Goal: Task Accomplishment & Management: Manage account settings

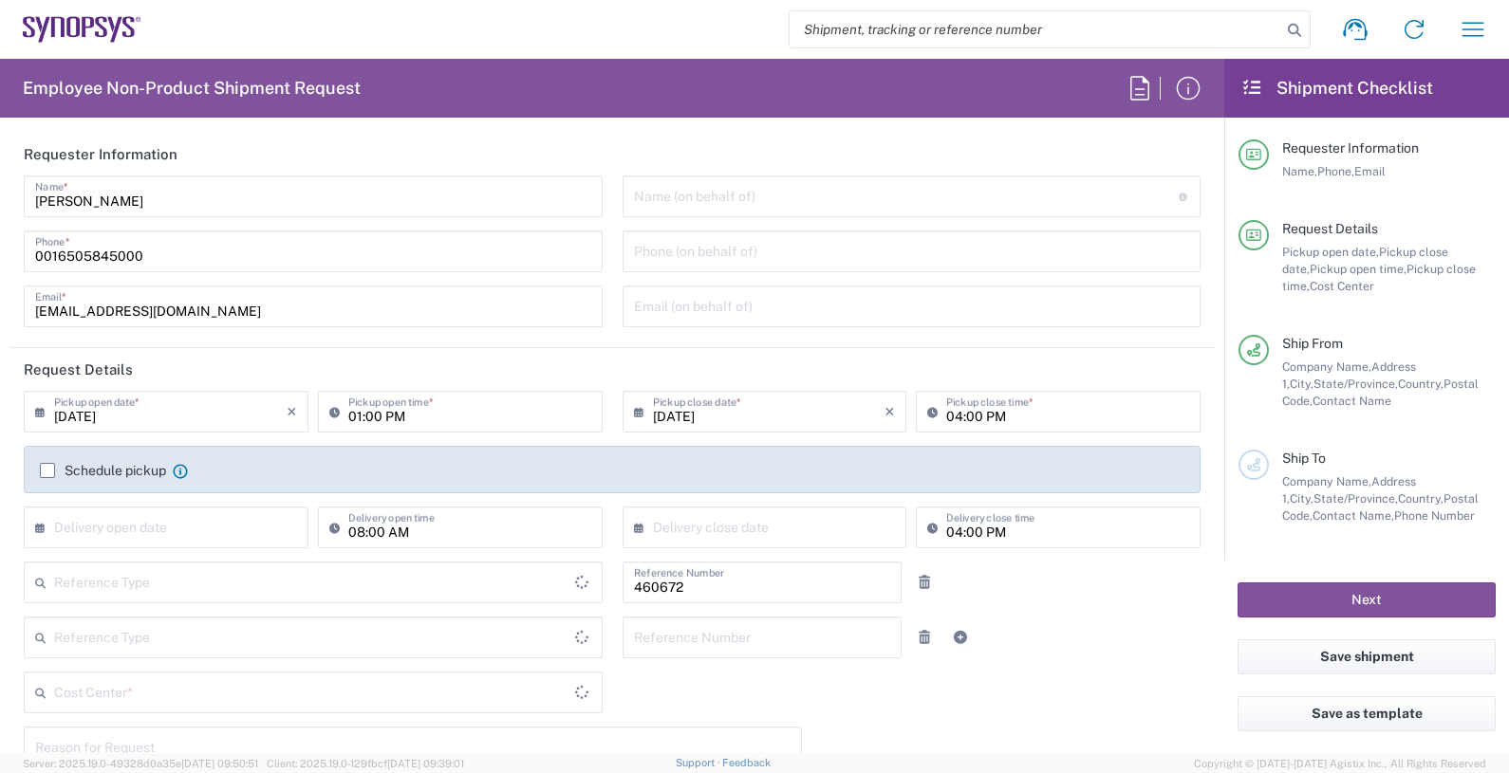
type input "Department"
type input "Delivered at Place"
type input "United States"
type input "US01, FIN, Distri 460672"
type input "California"
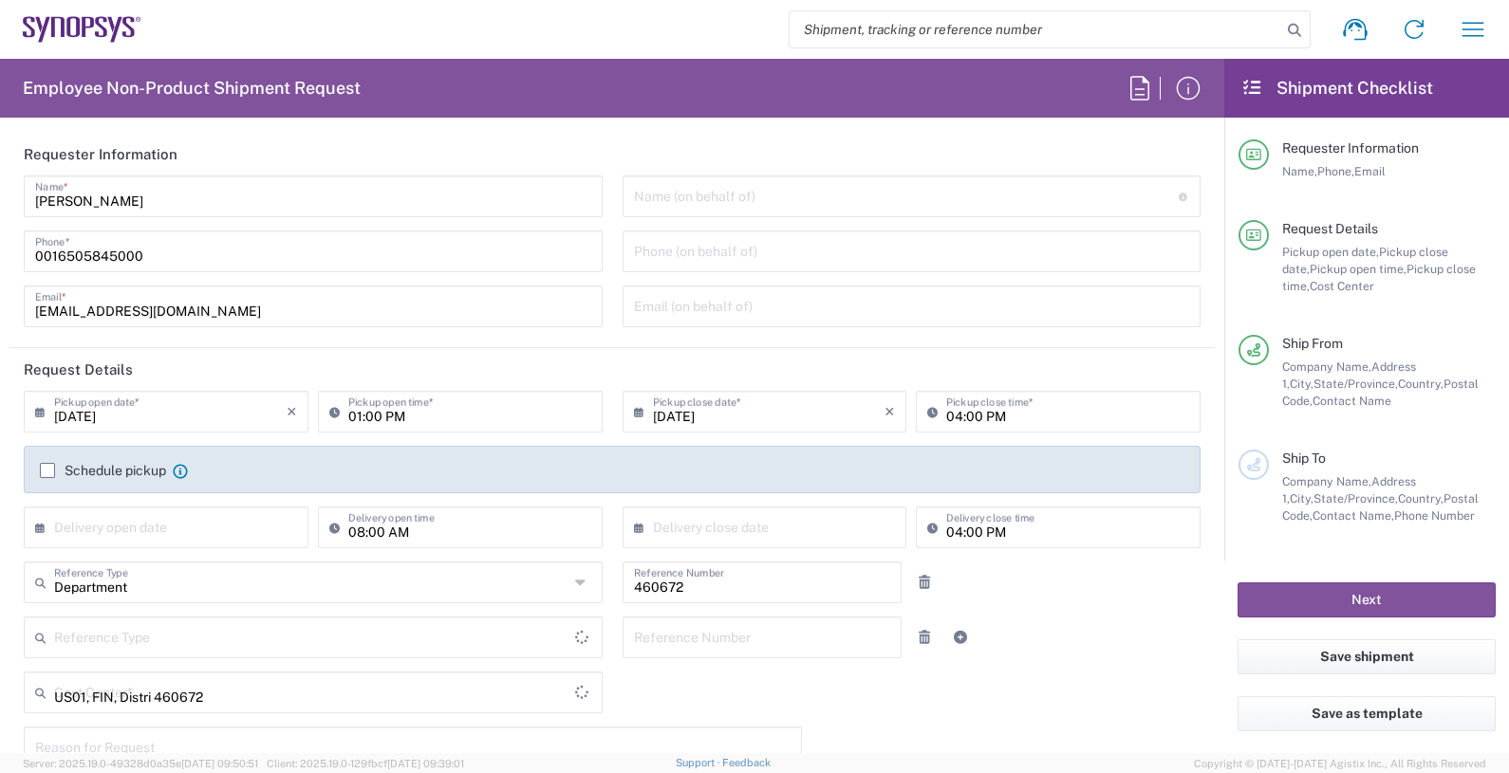
type input "United States"
type input "Headquarters USSV"
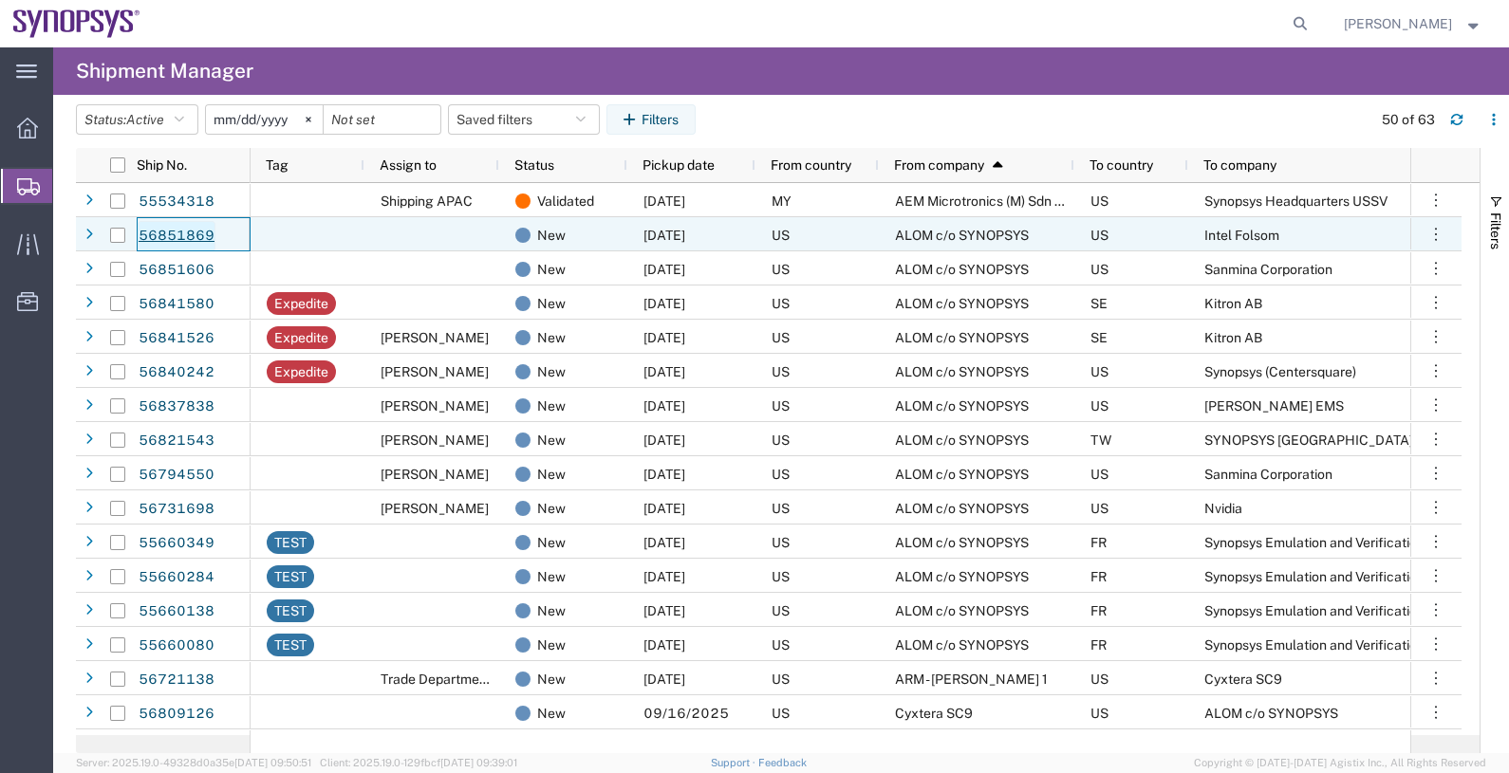
click at [179, 232] on link "56851869" at bounding box center [177, 236] width 78 height 30
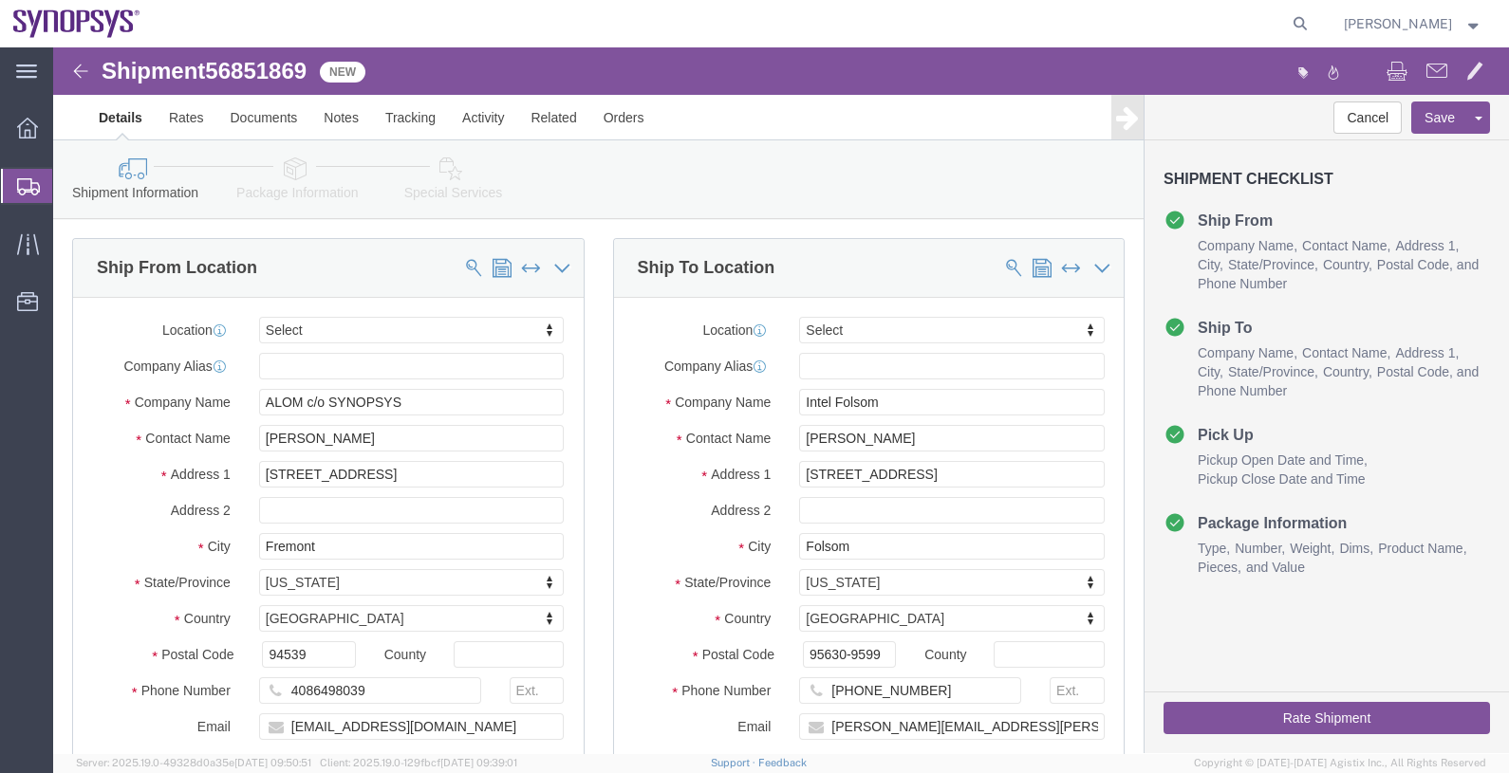
select select
click link "Activity"
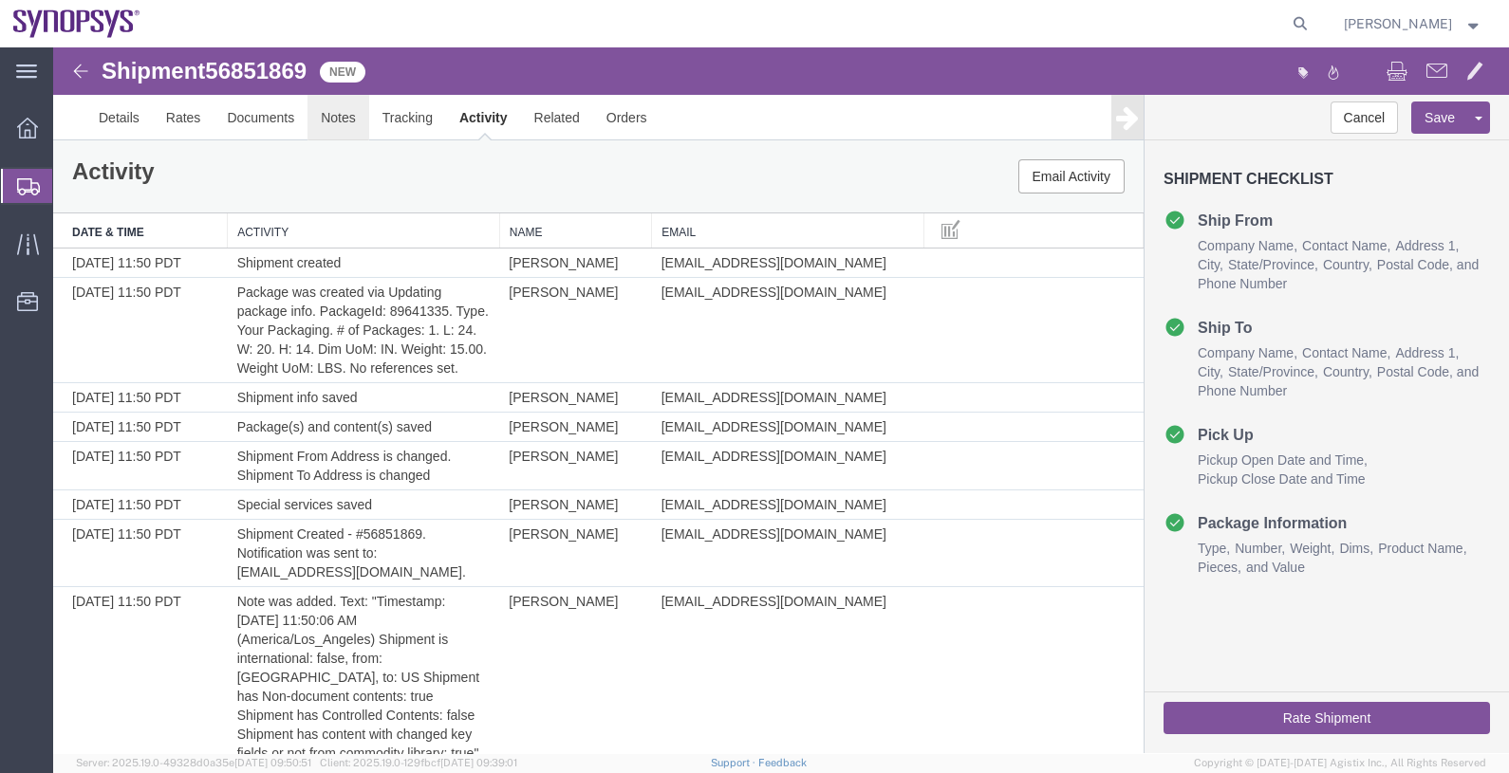
click at [352, 119] on link "Notes" at bounding box center [338, 118] width 62 height 46
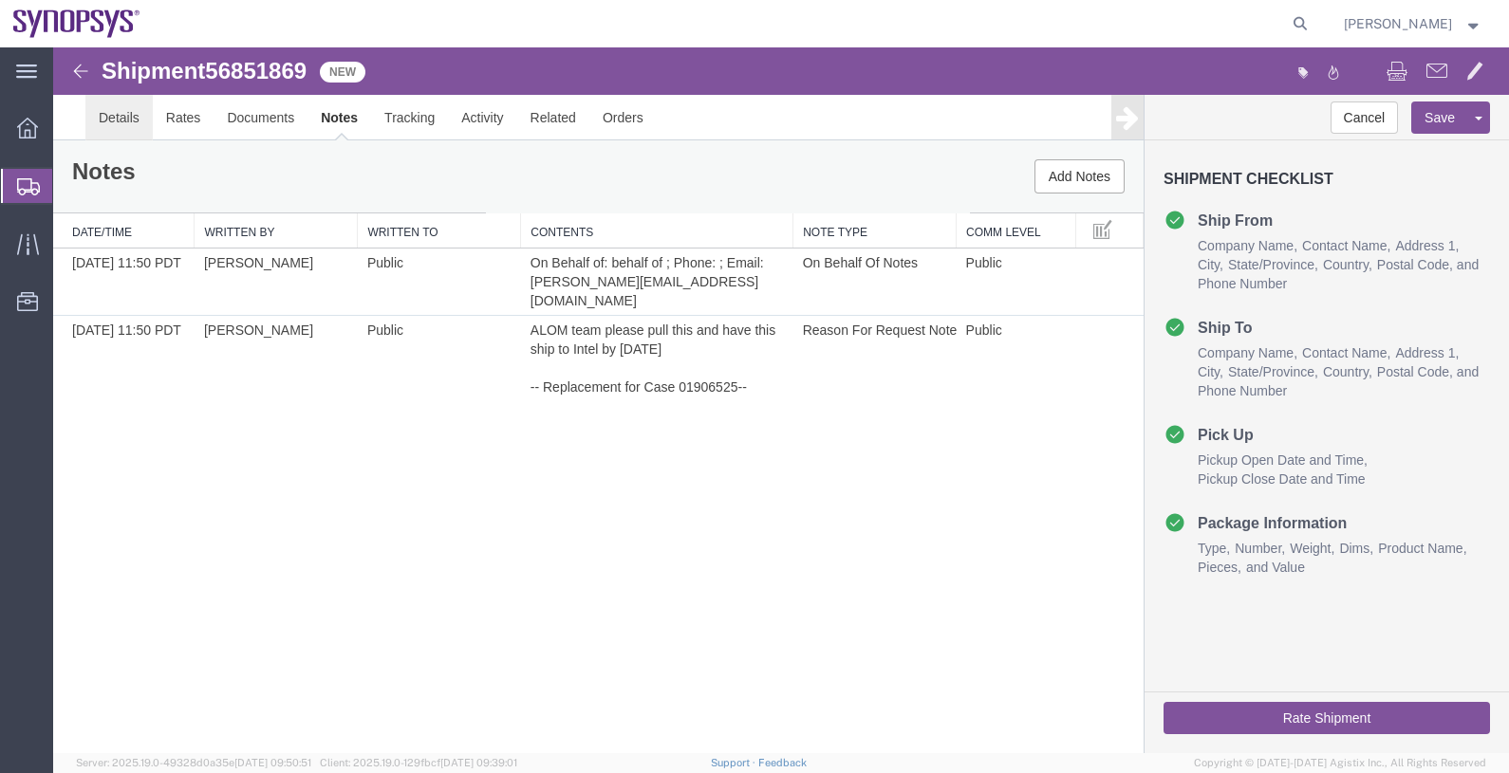
click at [92, 111] on link "Details" at bounding box center [118, 118] width 67 height 46
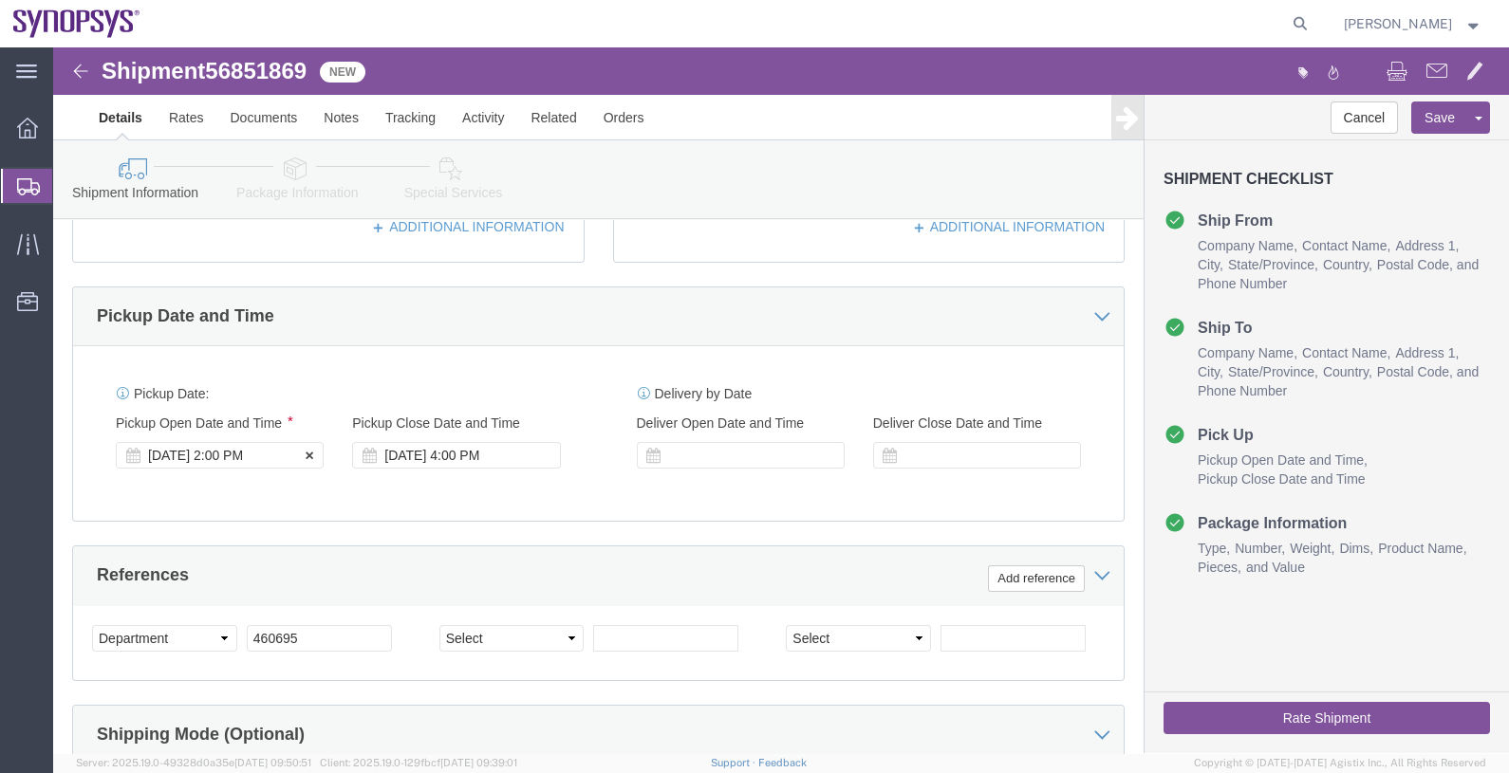
click div "[DATE] 2:00 PM"
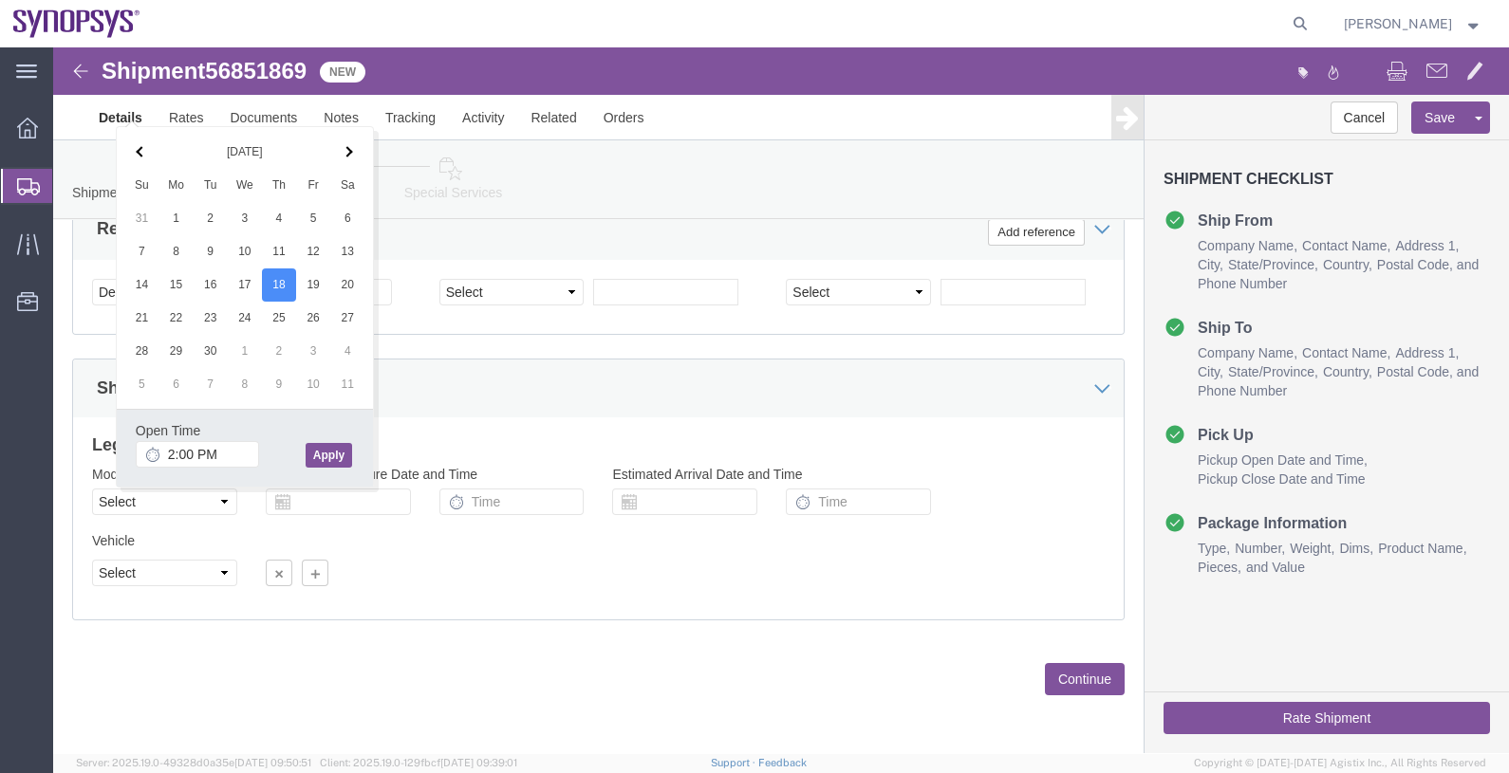
click button "Apply"
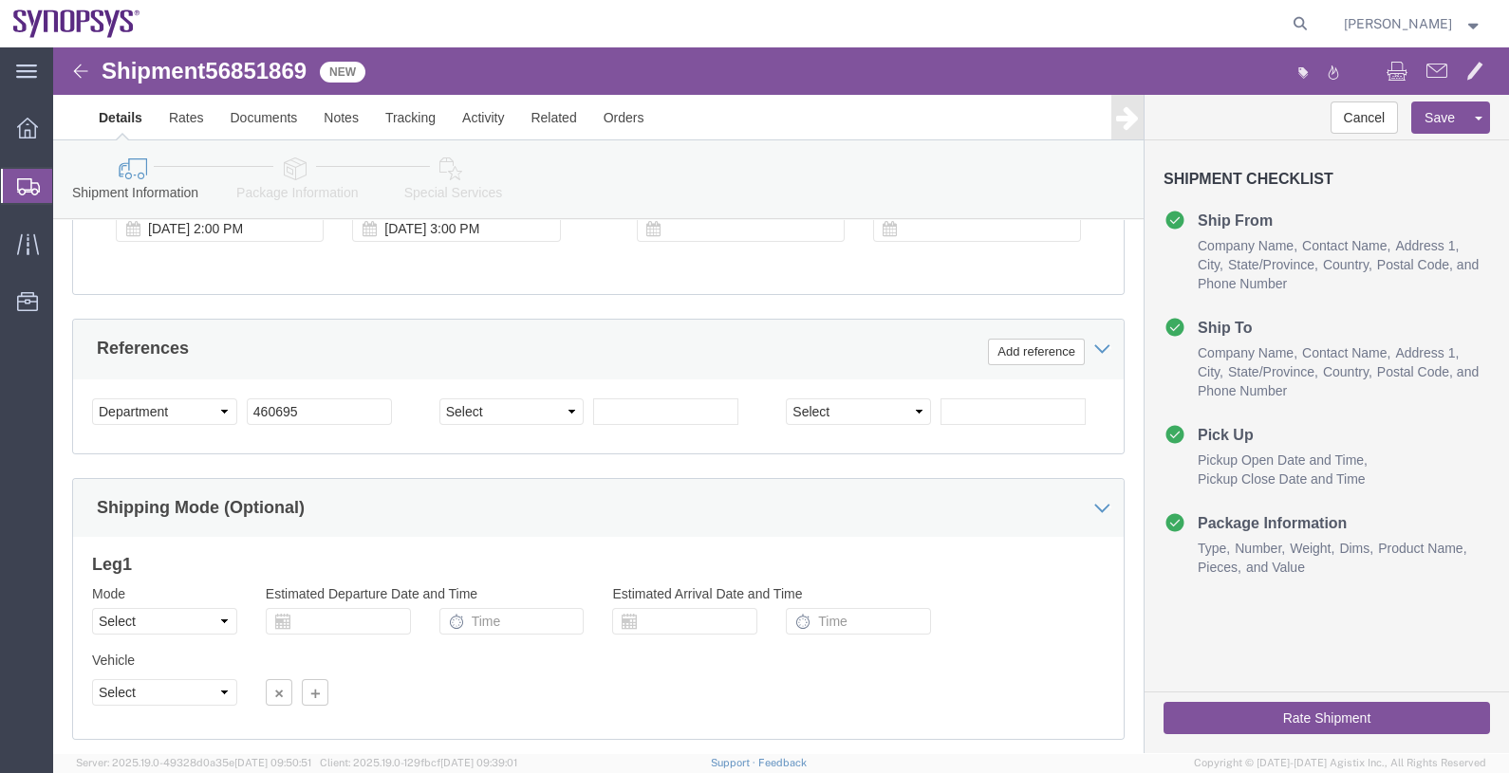
scroll to position [702, 0]
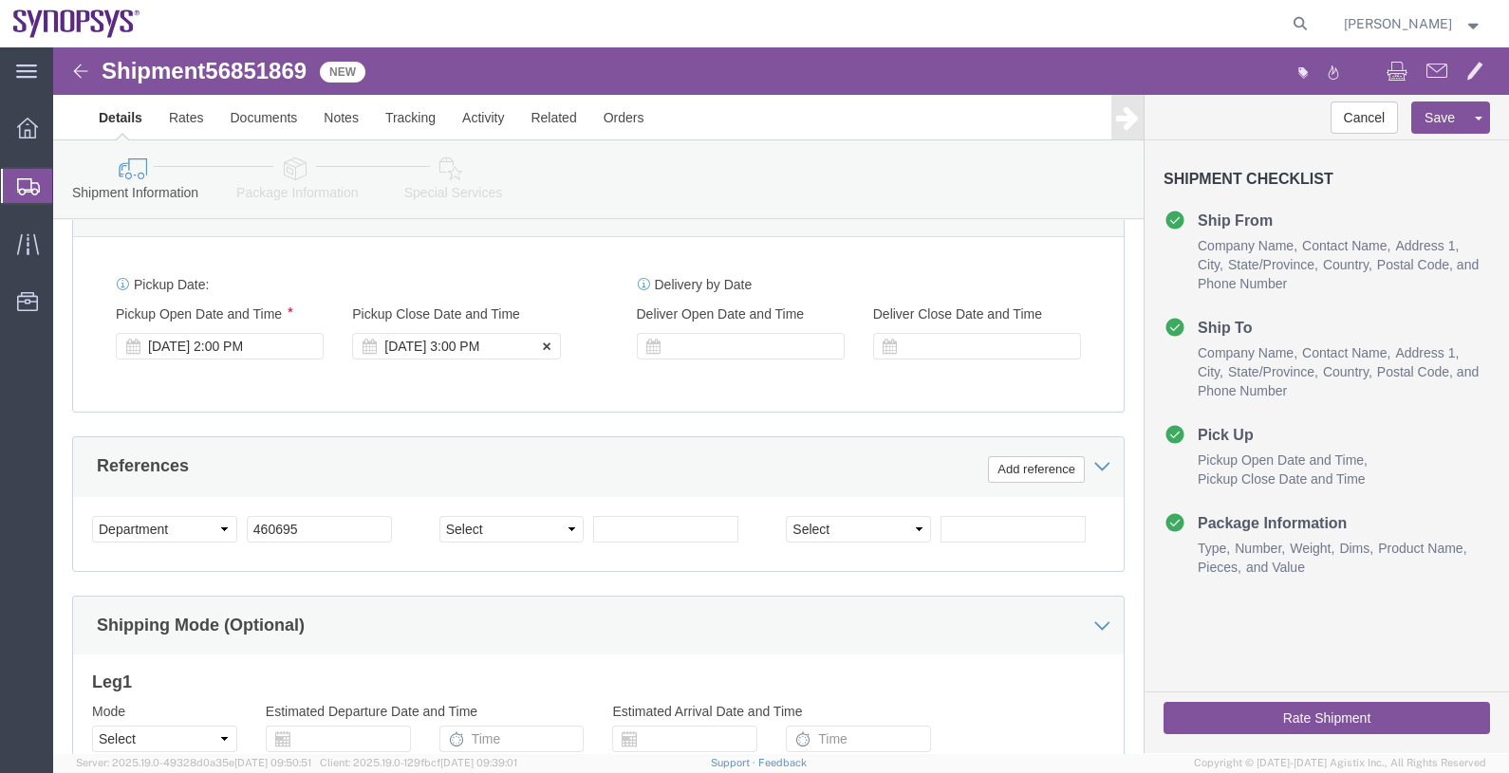
click div "Sep 18 2025 3:00 PM"
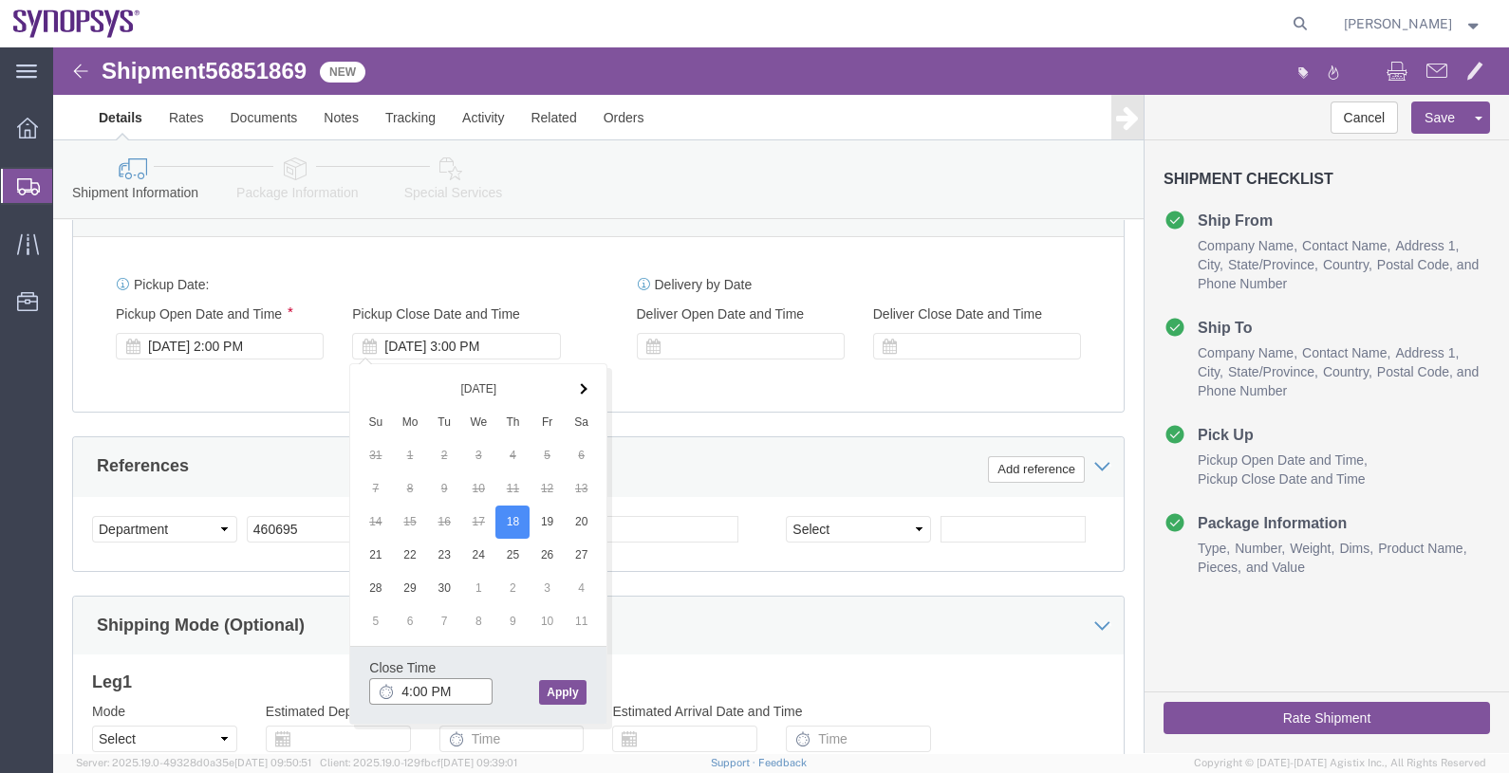
type input "4:00 PM"
click button "Apply"
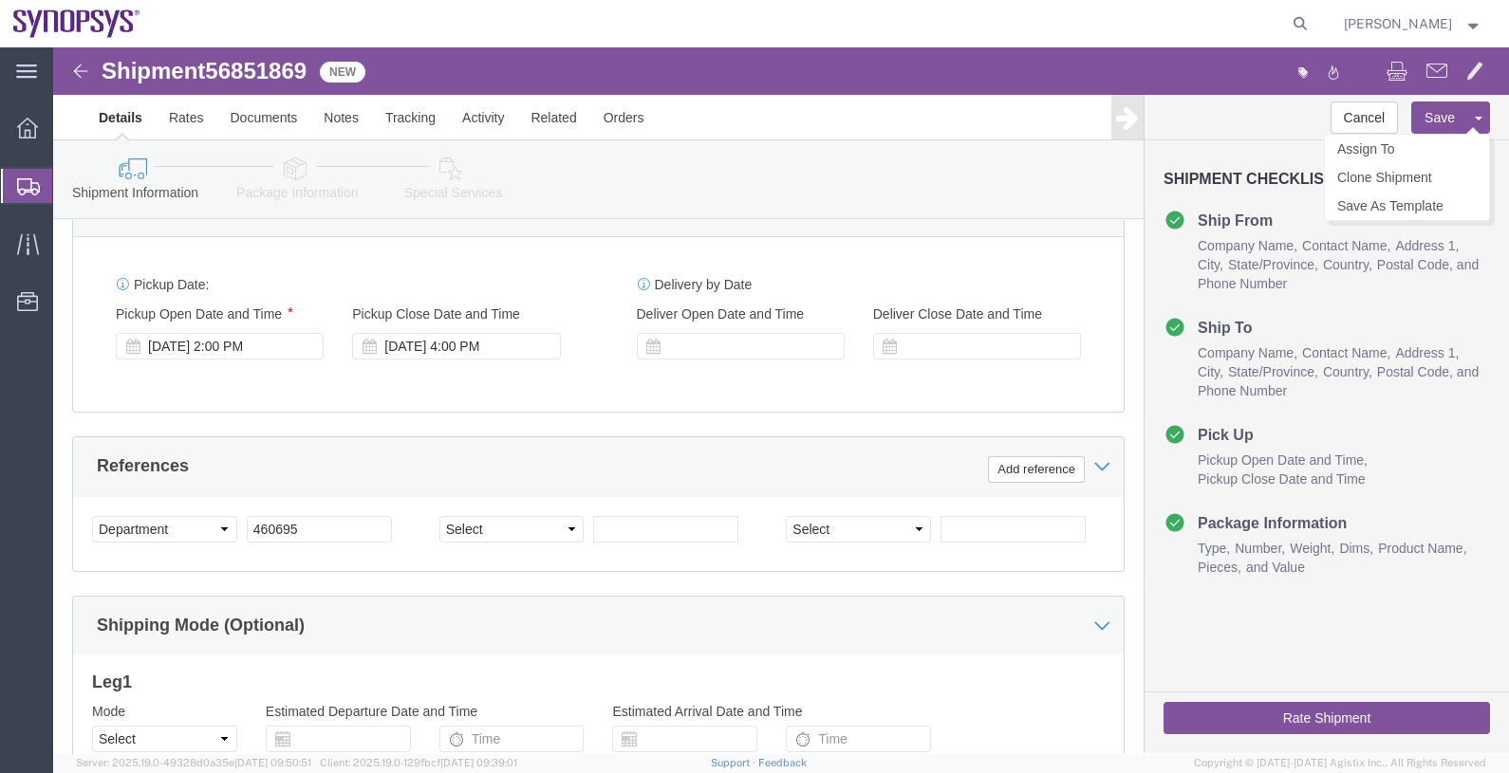
click button "Save"
click icon
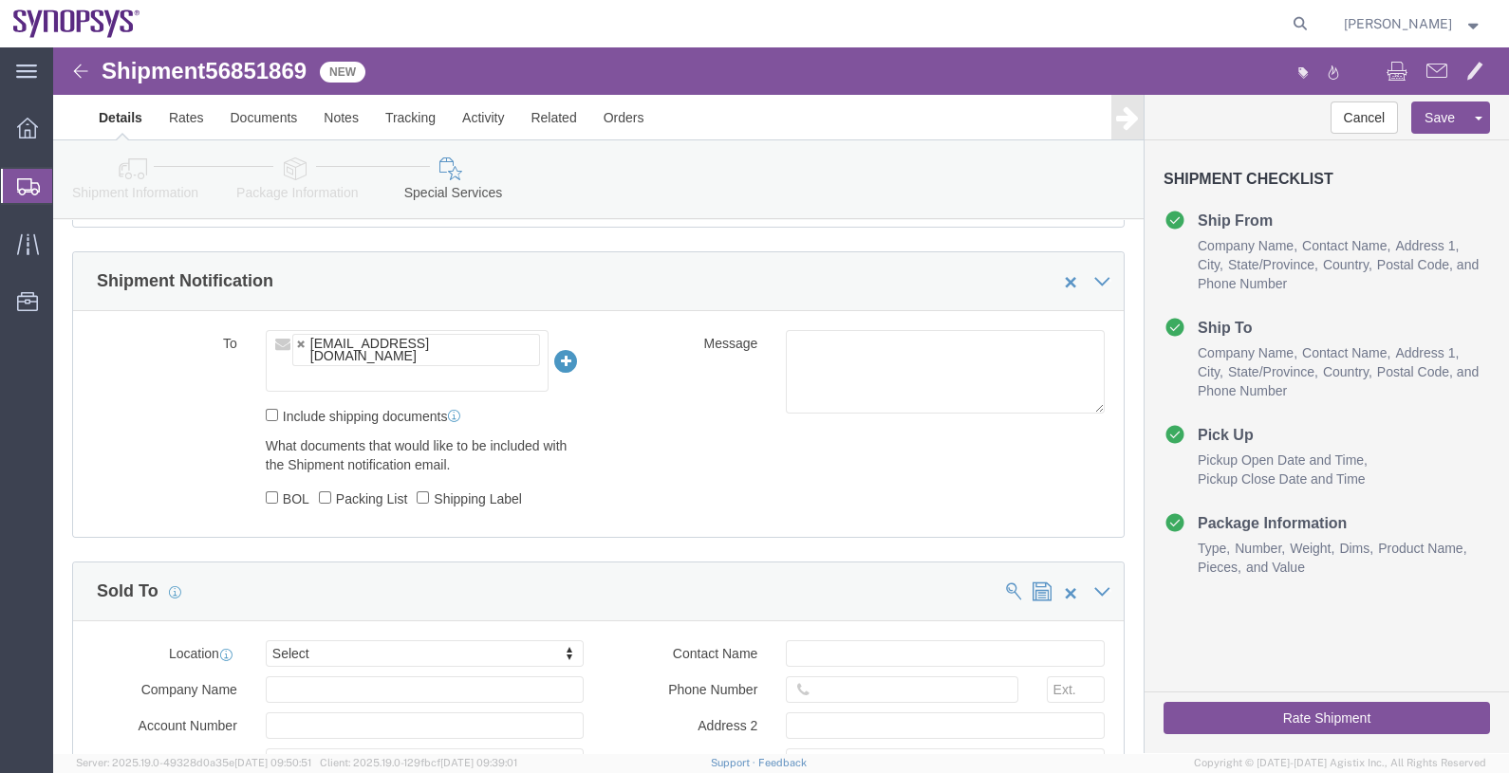
scroll to position [1318, 0]
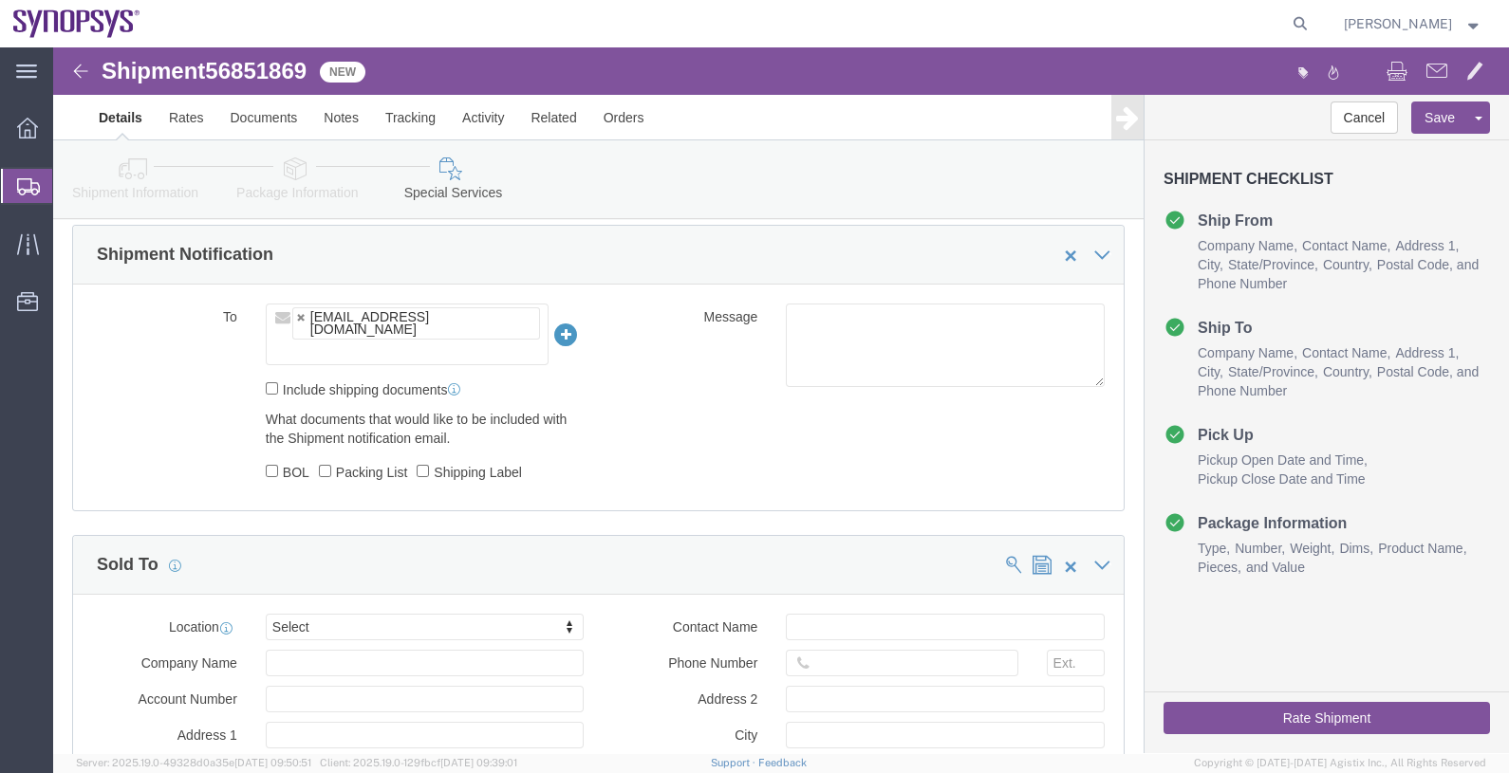
click ul "faizanq@synopsys.com"
type input "[EMAIL_ADDRESS][DOMAIN_NAME]"
type input "faizanq@synopsys.com,kford@synopsys.com"
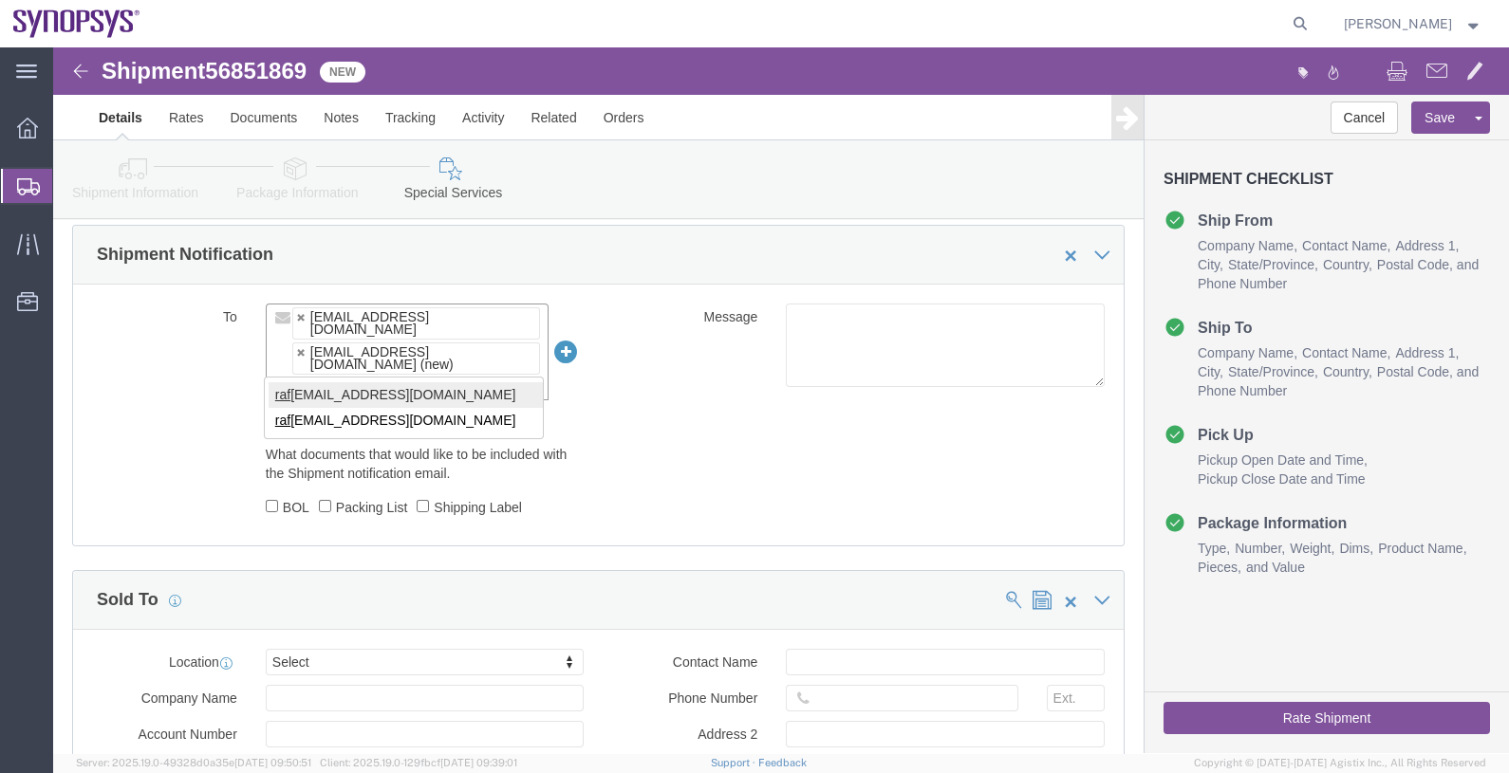
type input "raf"
type input "faizanq@synopsys.com,kford@synopsys.com,rafael@synopsys.com"
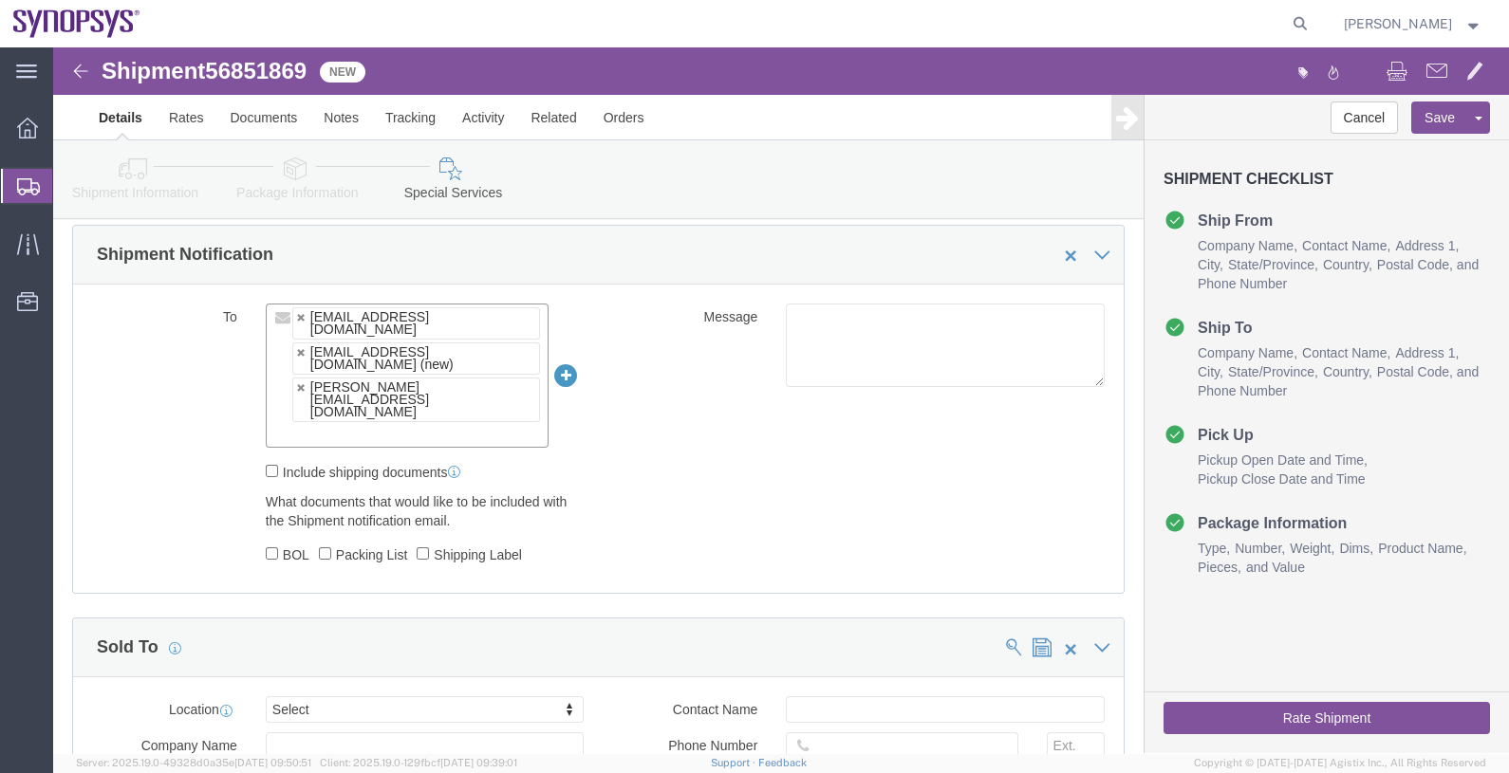
paste input "[EMAIL_ADDRESS][DOMAIN_NAME]"
type input "[EMAIL_ADDRESS][DOMAIN_NAME]"
type input "faizanq@synopsys.com,kford@synopsys.com,rafael@synopsys.com,drasmussen@alom.com"
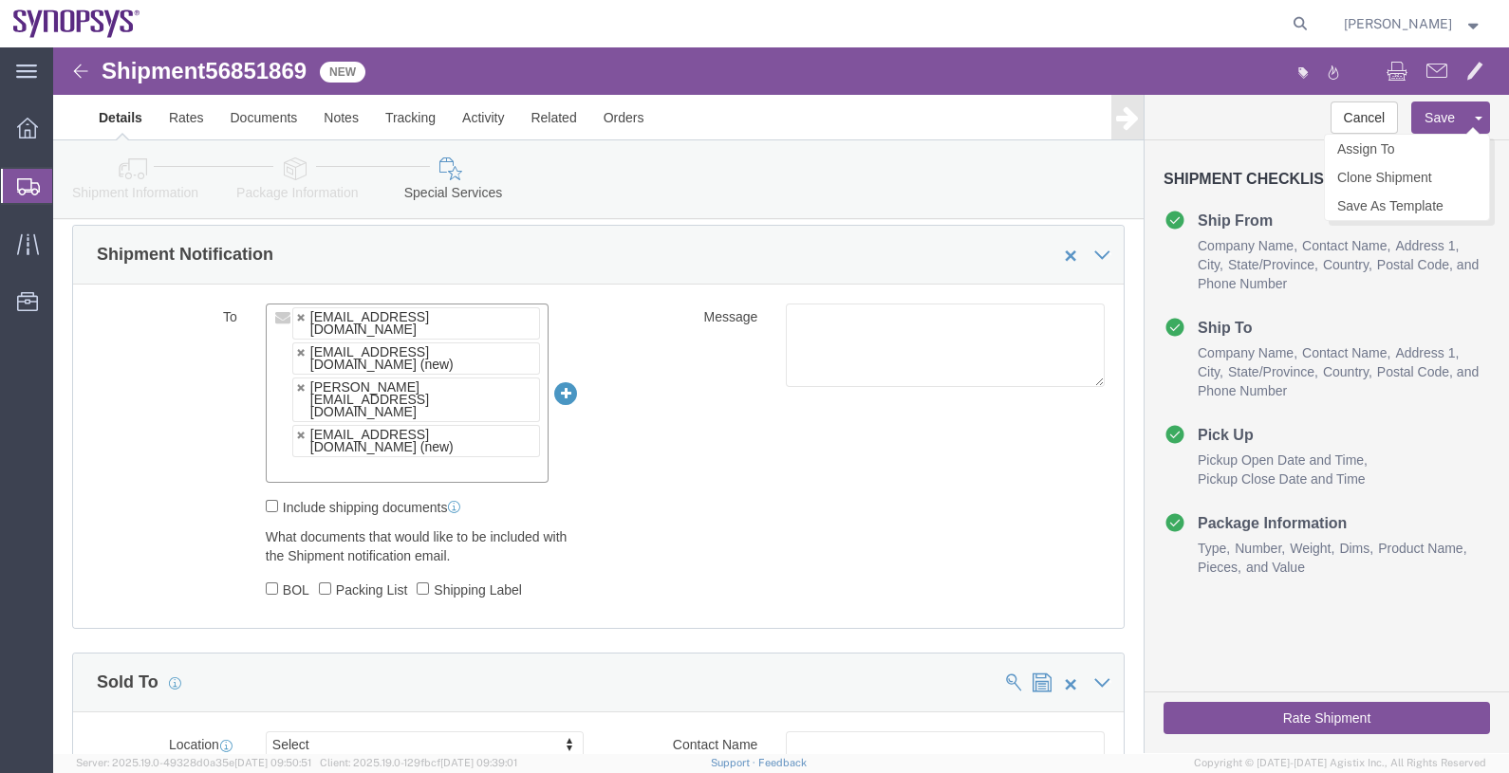
click button "Save"
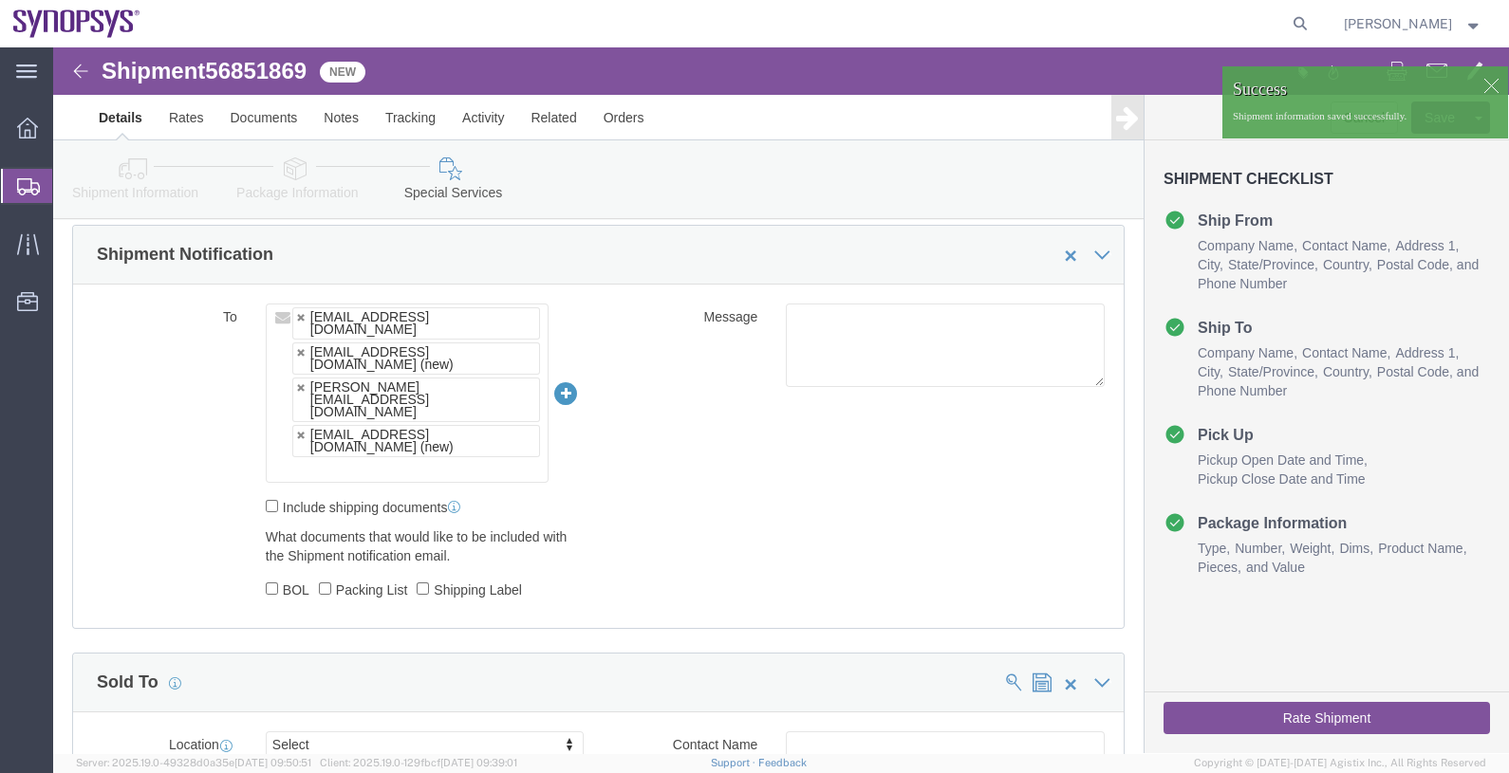
click div
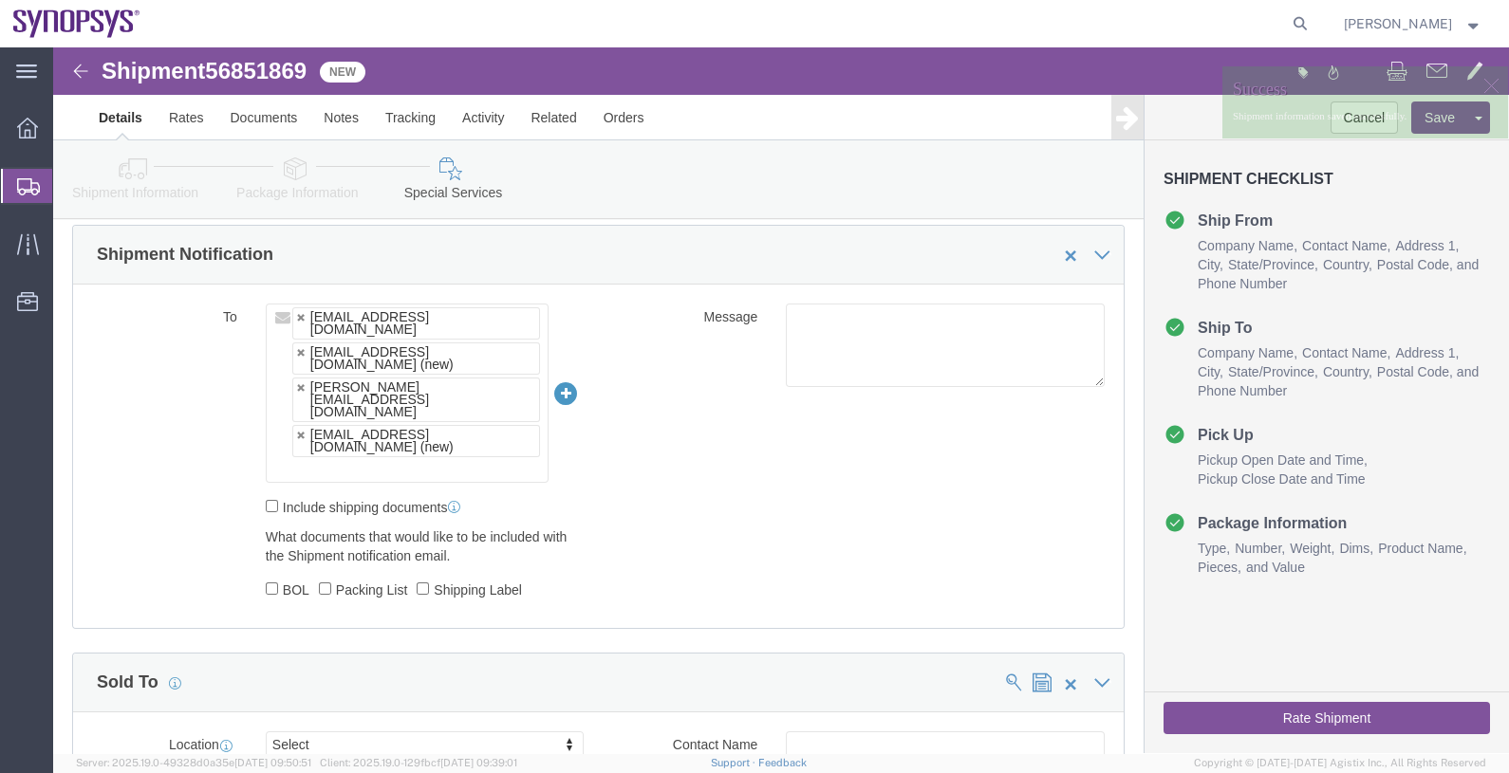
click p "Shipment information saved successfully."
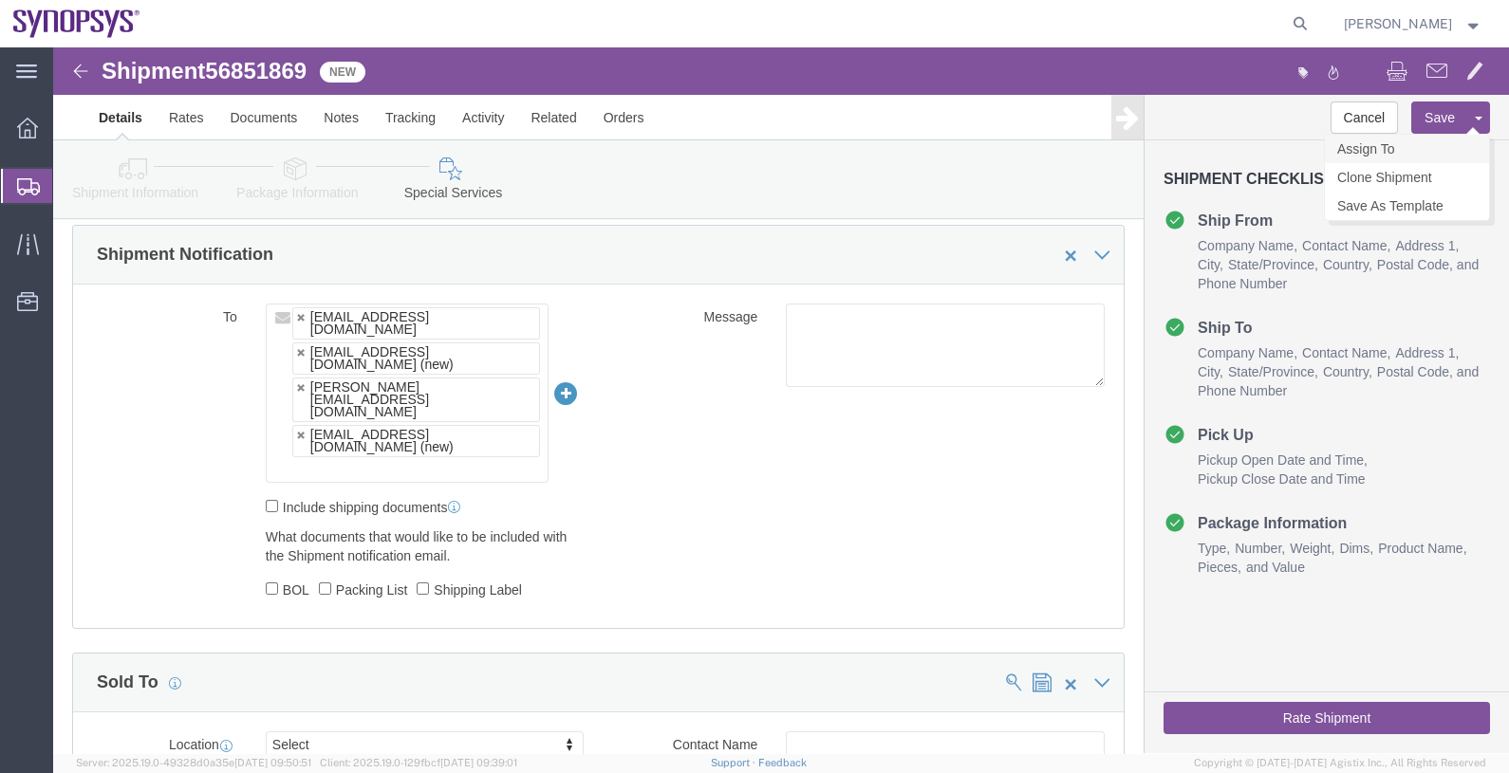
click link "Assign To"
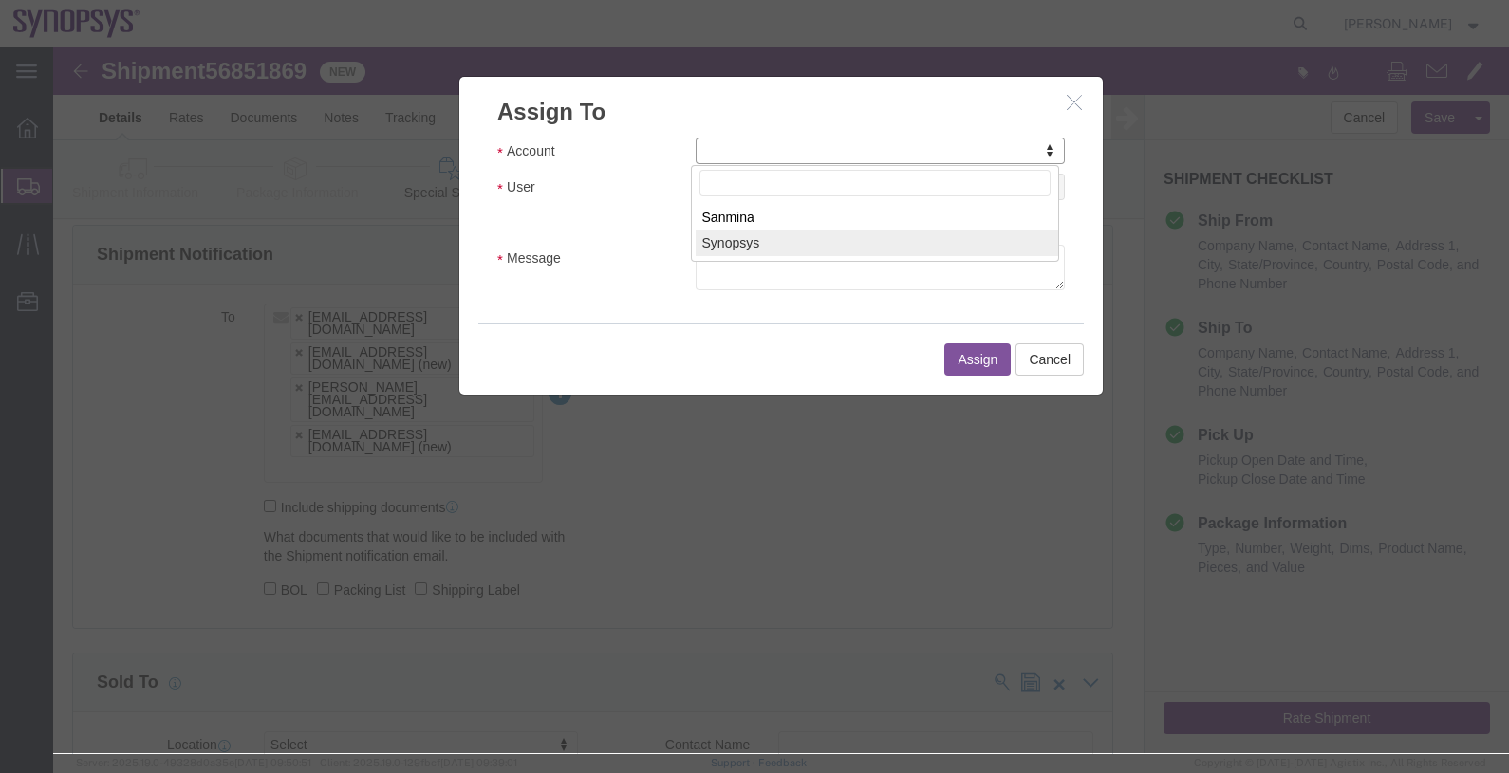
select select "117156"
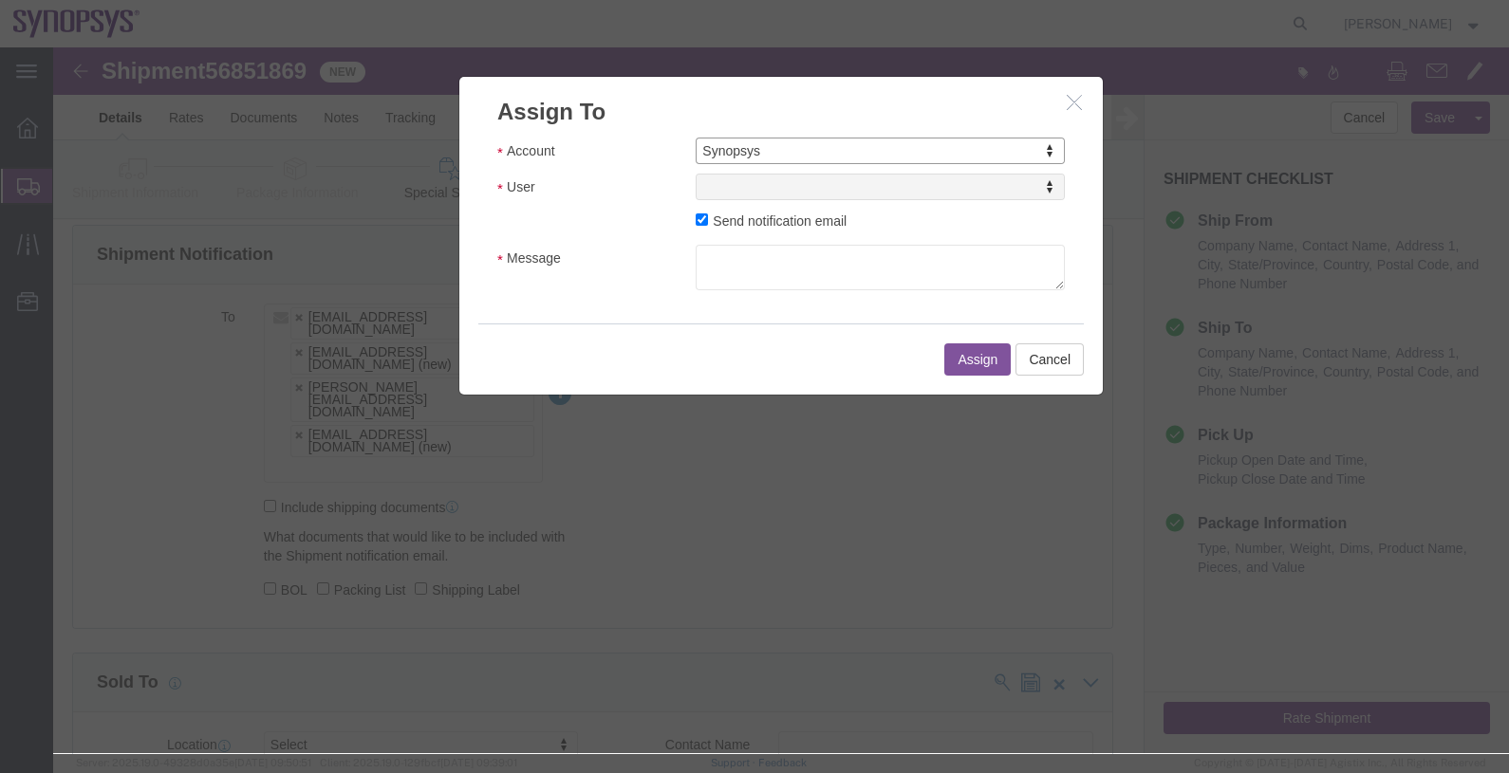
select select
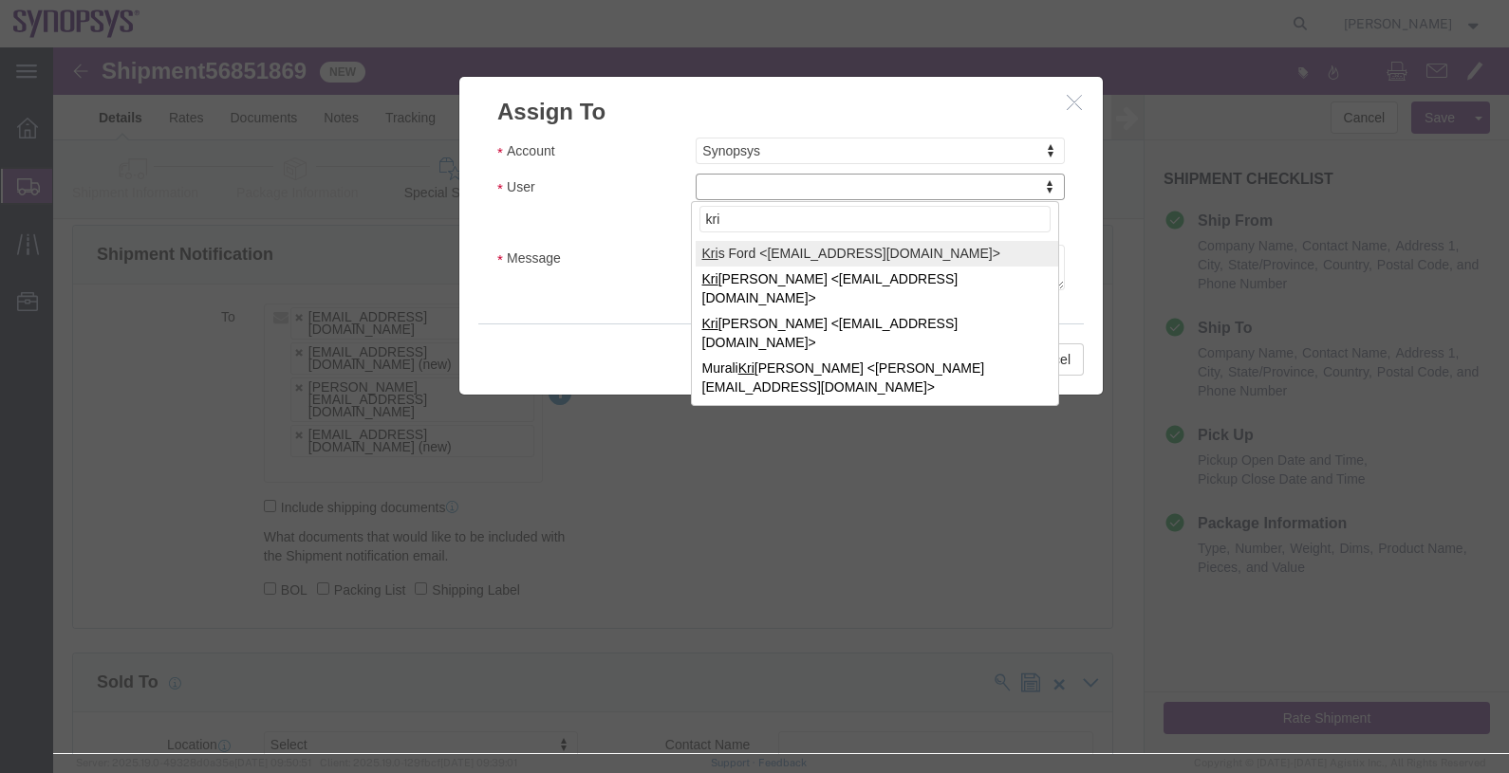
type input "kri"
select select "98360"
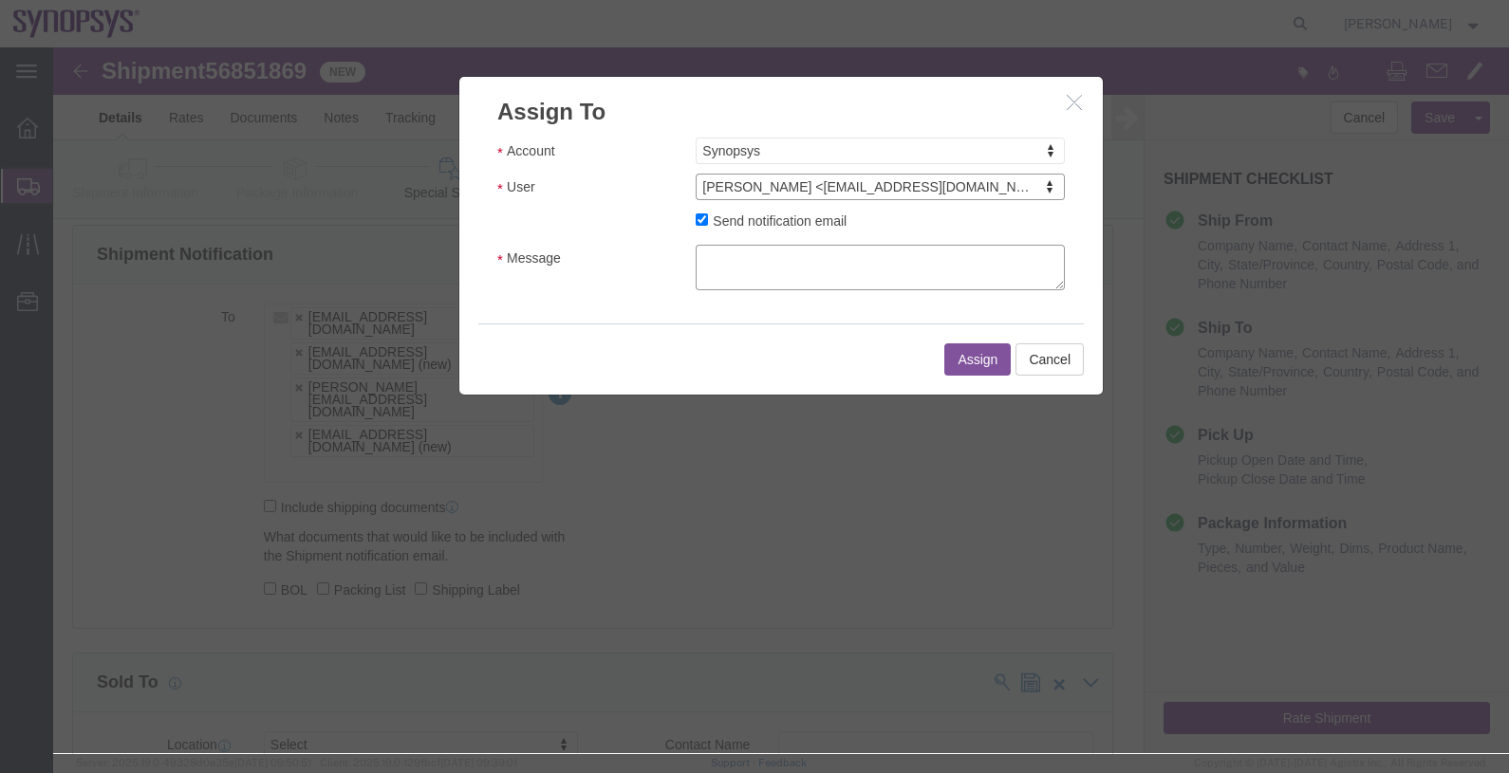
click textarea "Message"
type textarea "."
click button "Assign"
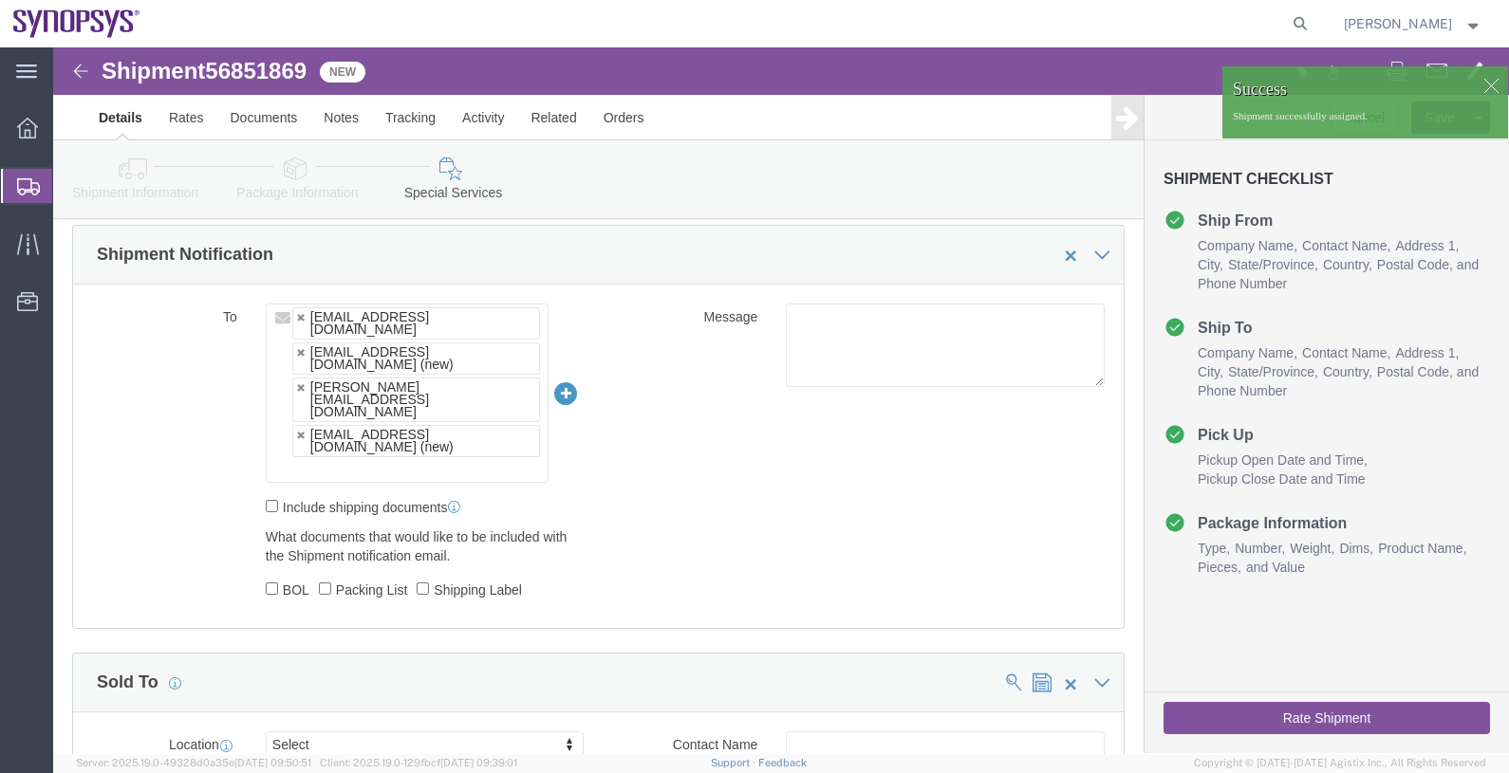
click at [67, 192] on span "Shipments" at bounding box center [59, 186] width 15 height 38
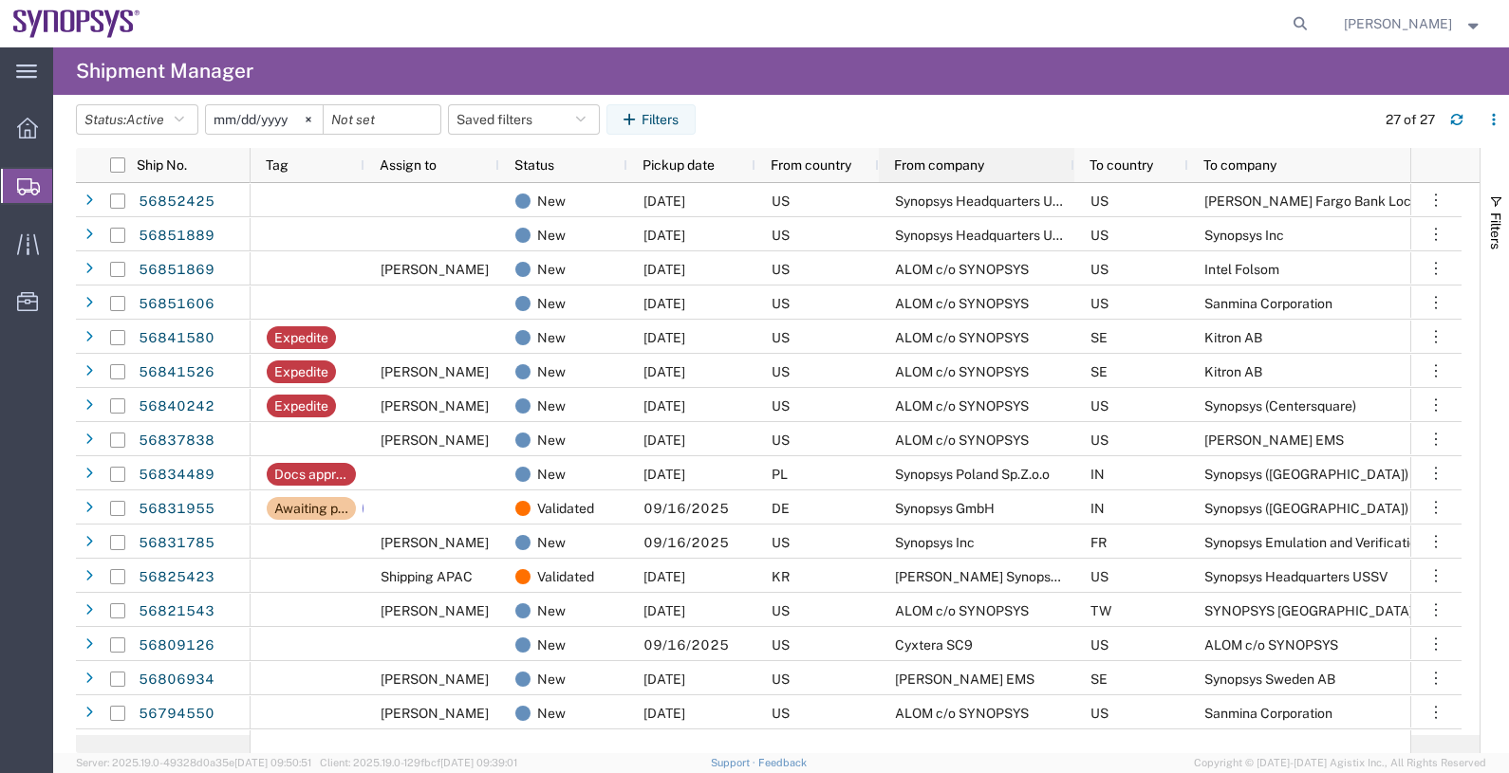
click at [938, 161] on span "From company" at bounding box center [939, 165] width 90 height 15
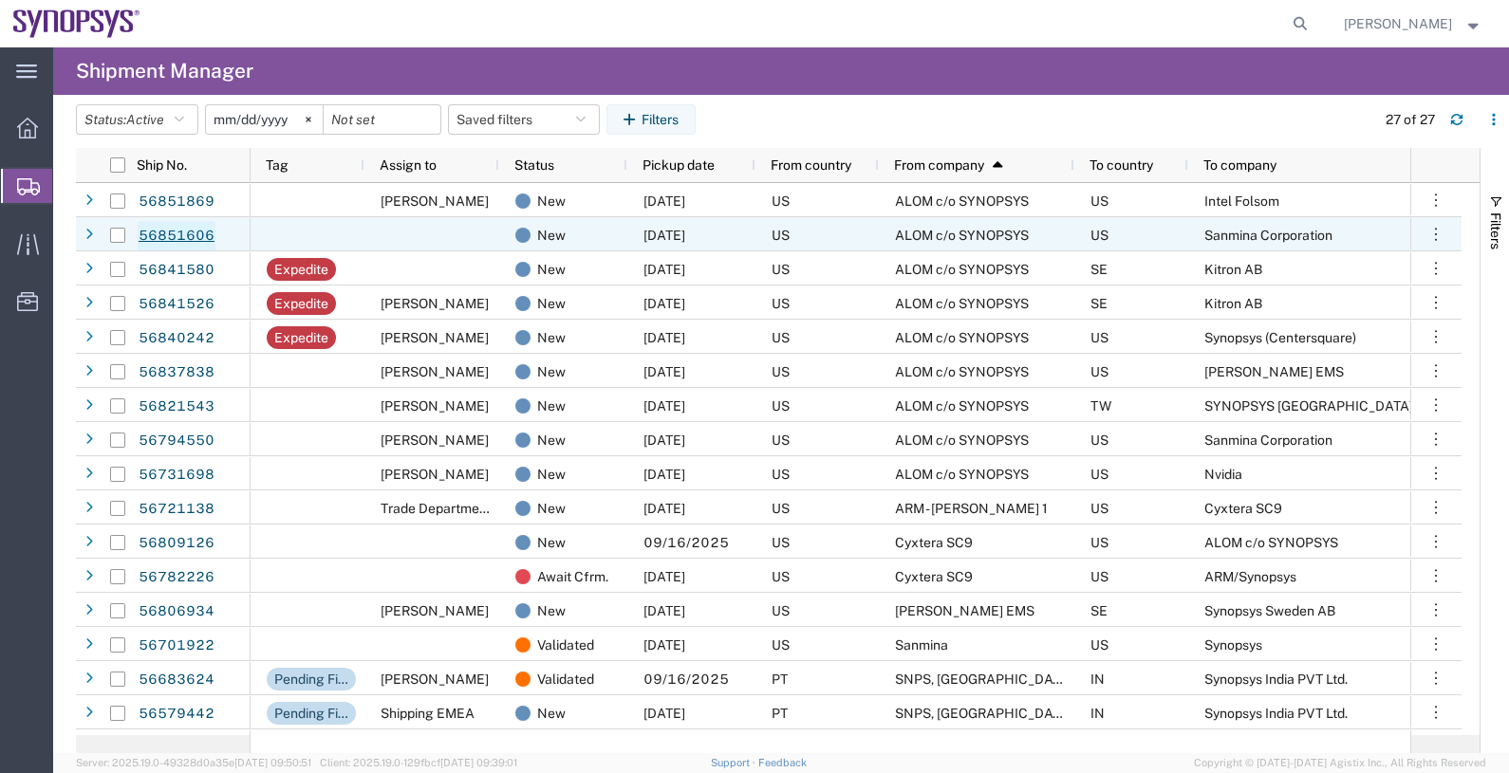
click at [186, 232] on link "56851606" at bounding box center [177, 236] width 78 height 30
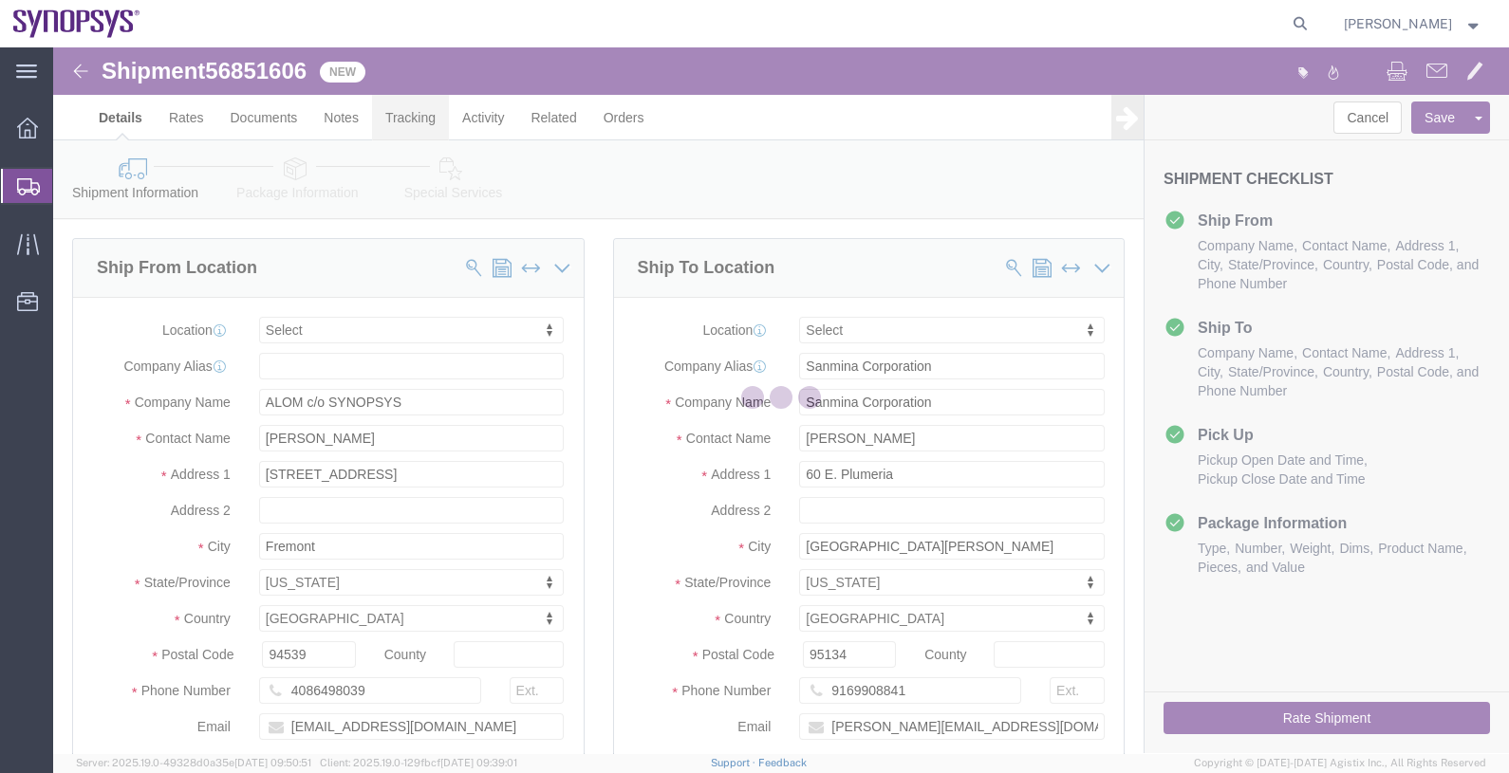
select select
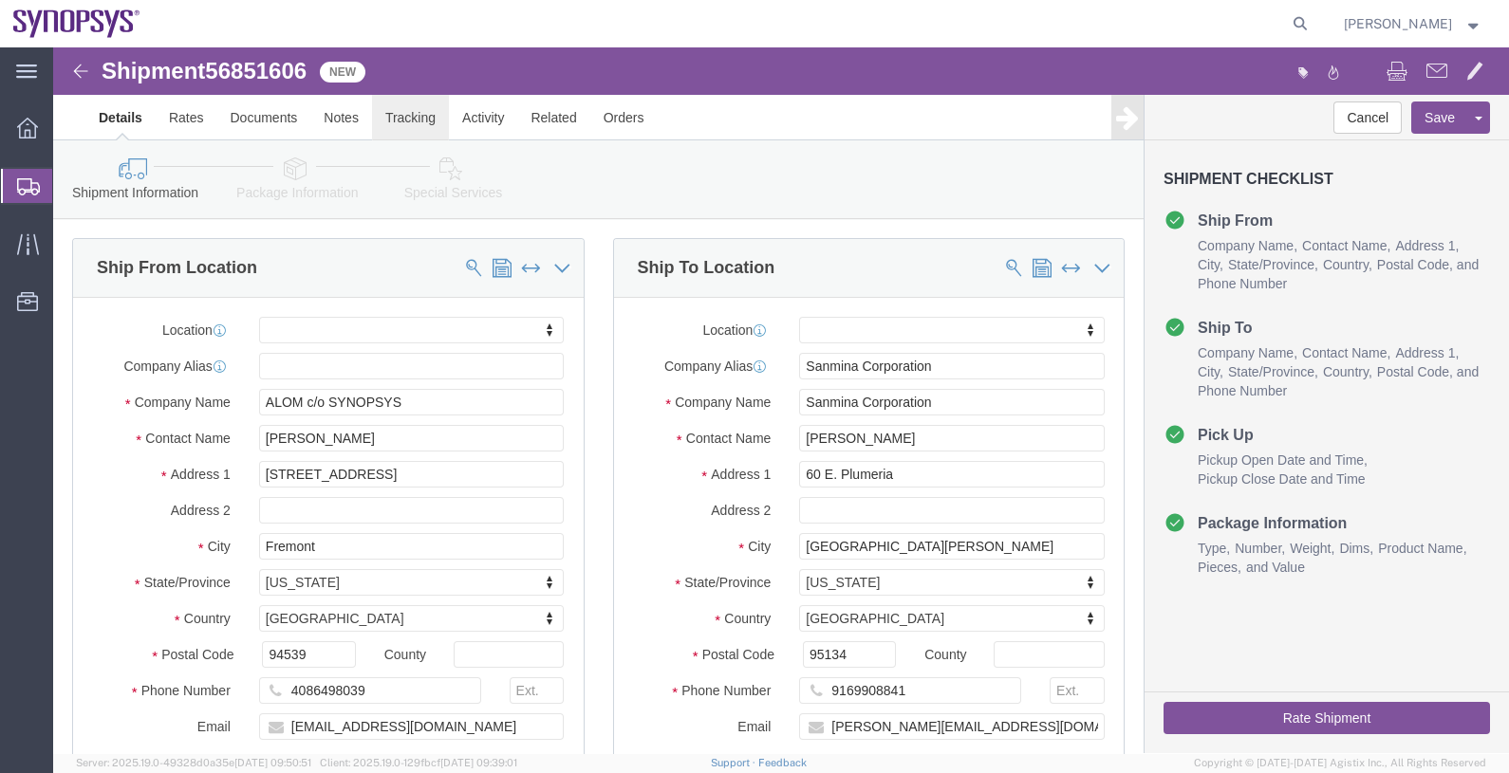
click link "Tracking"
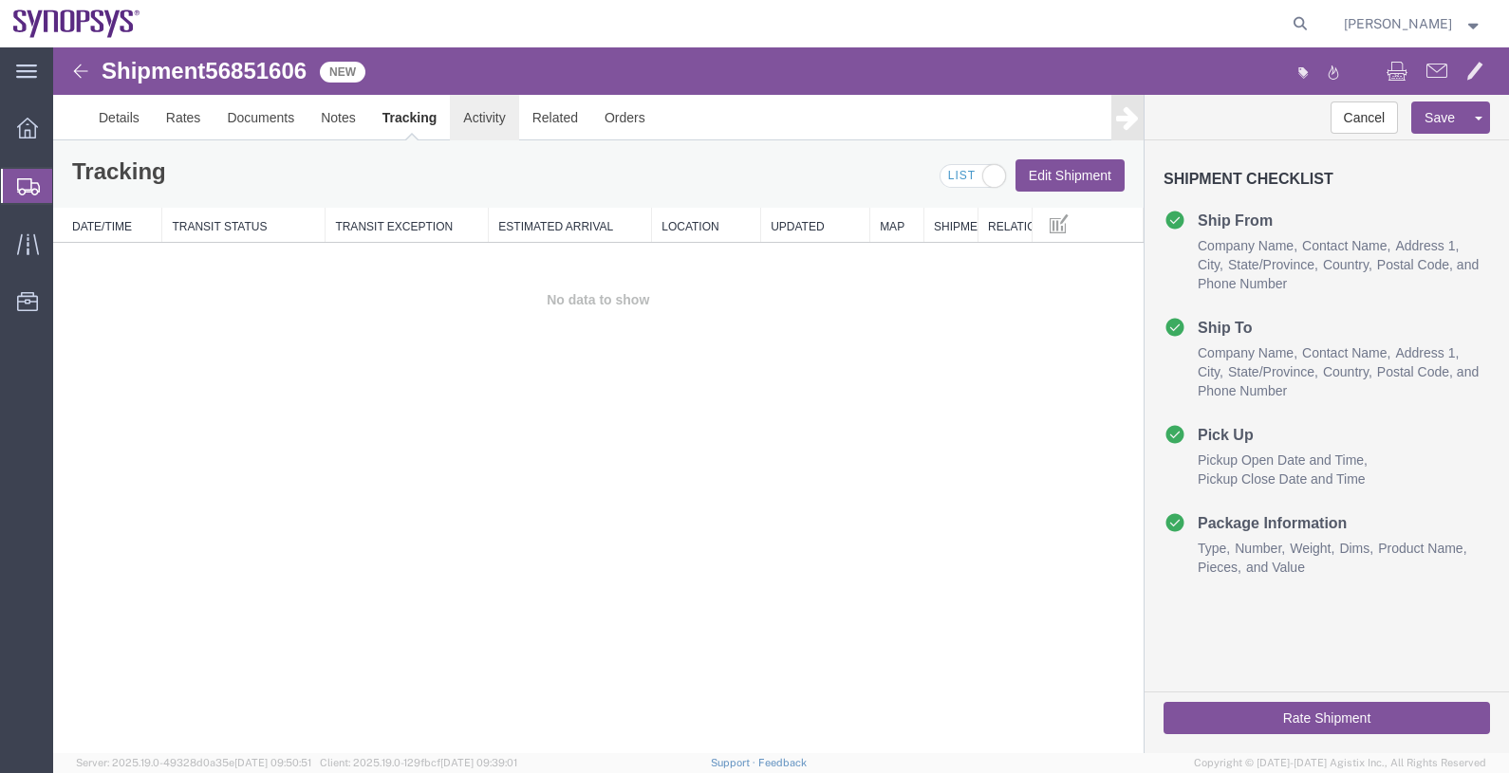
click at [498, 119] on link "Activity" at bounding box center [484, 118] width 68 height 46
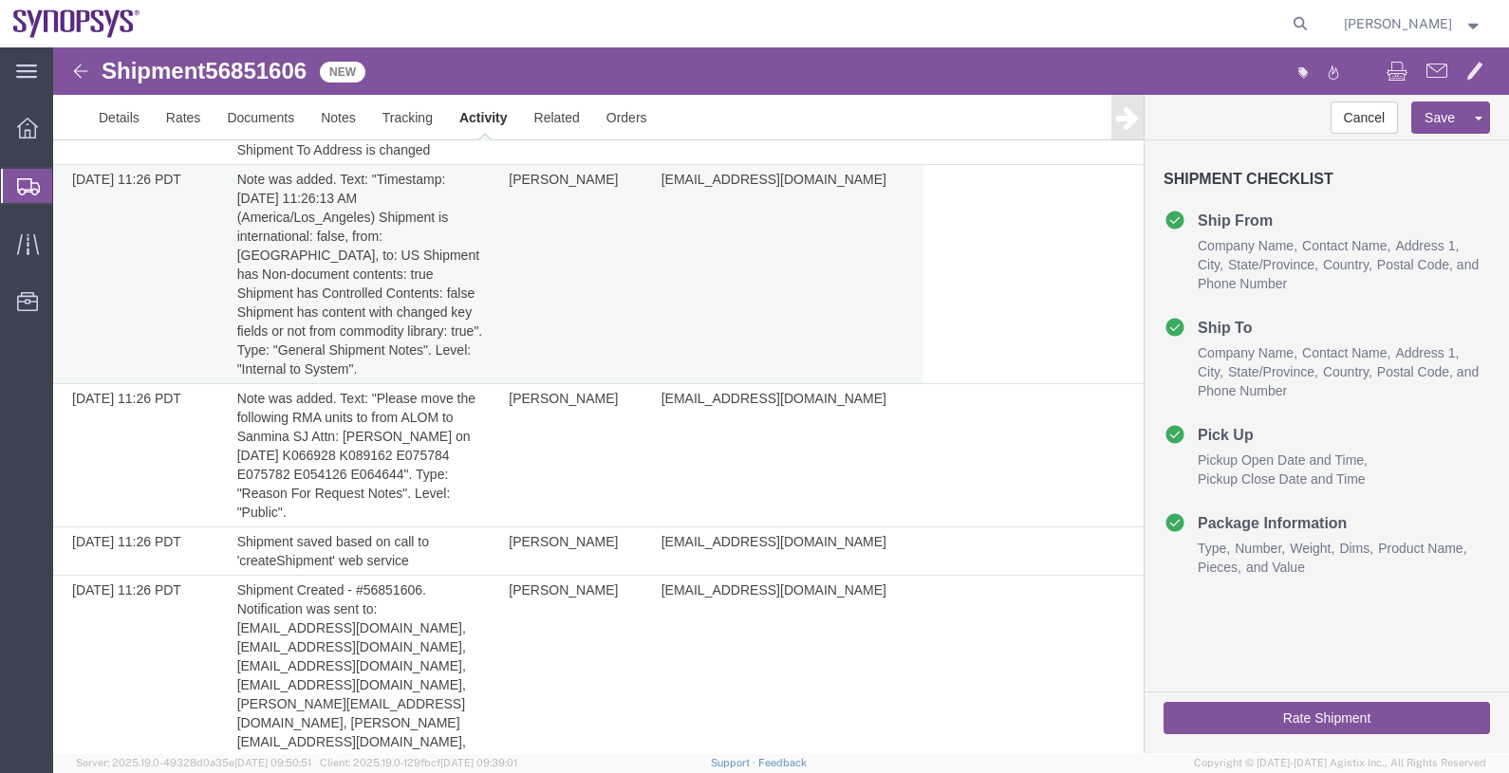
scroll to position [374, 0]
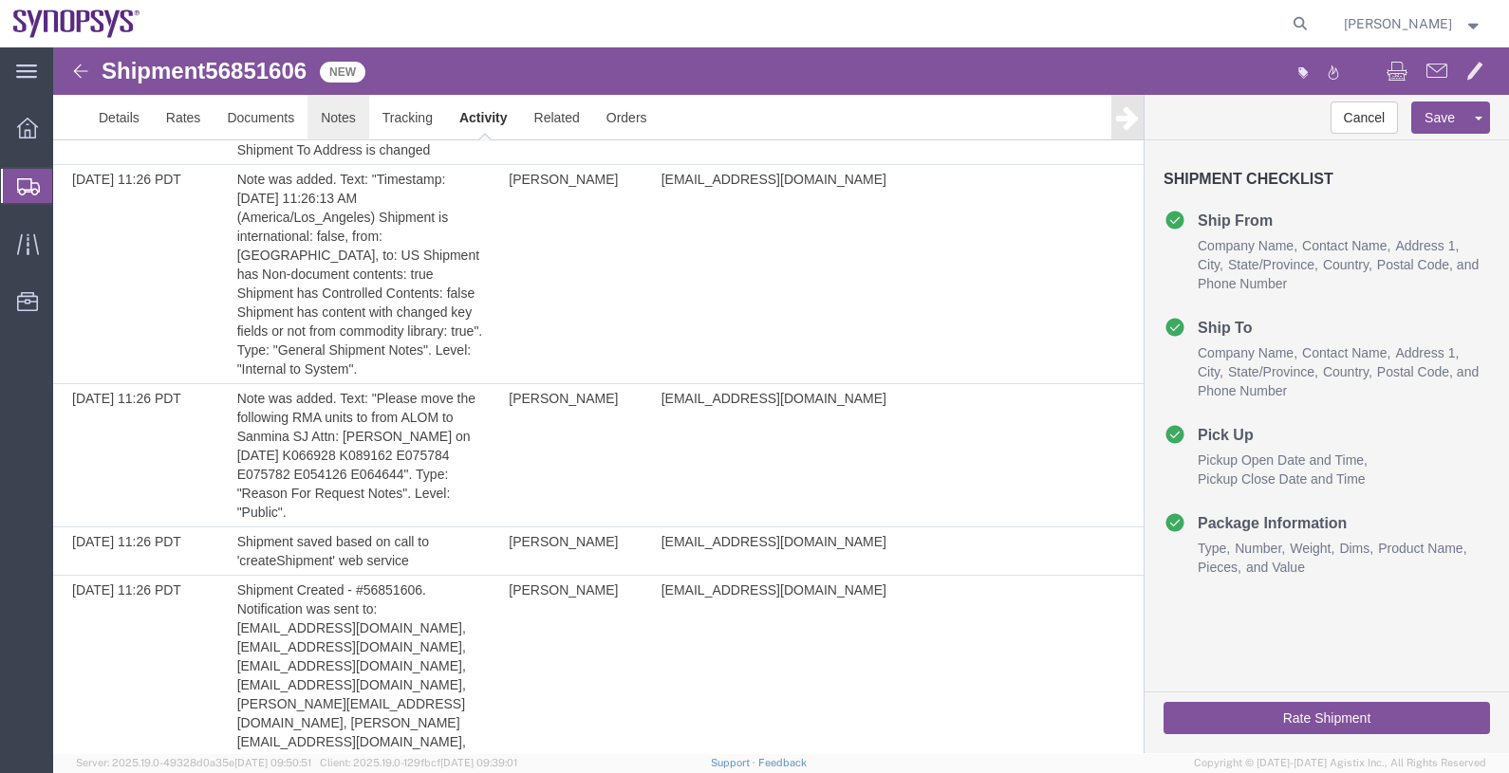
click at [342, 122] on link "Notes" at bounding box center [338, 118] width 62 height 46
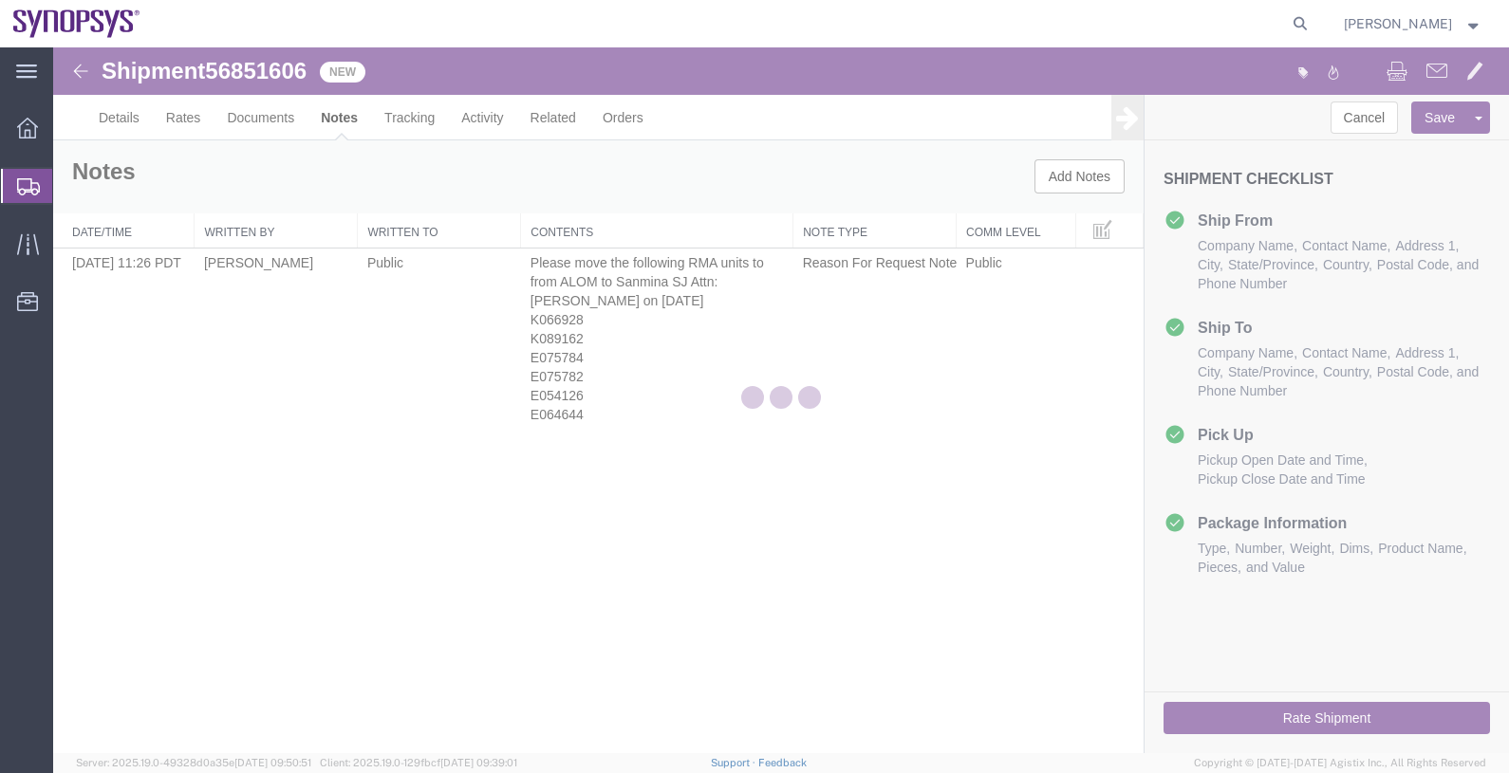
click at [121, 119] on div at bounding box center [780, 400] width 1455 height 706
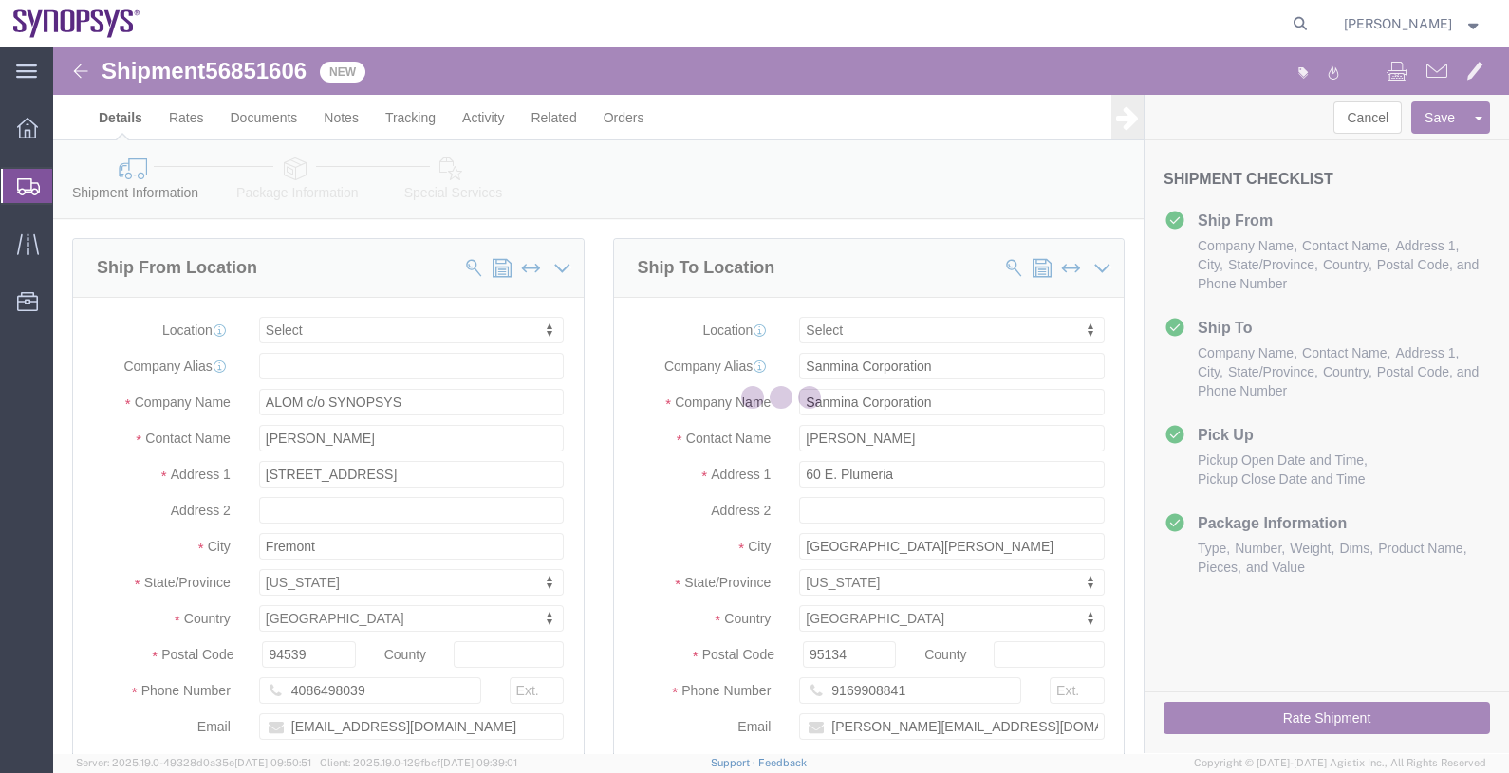
select select
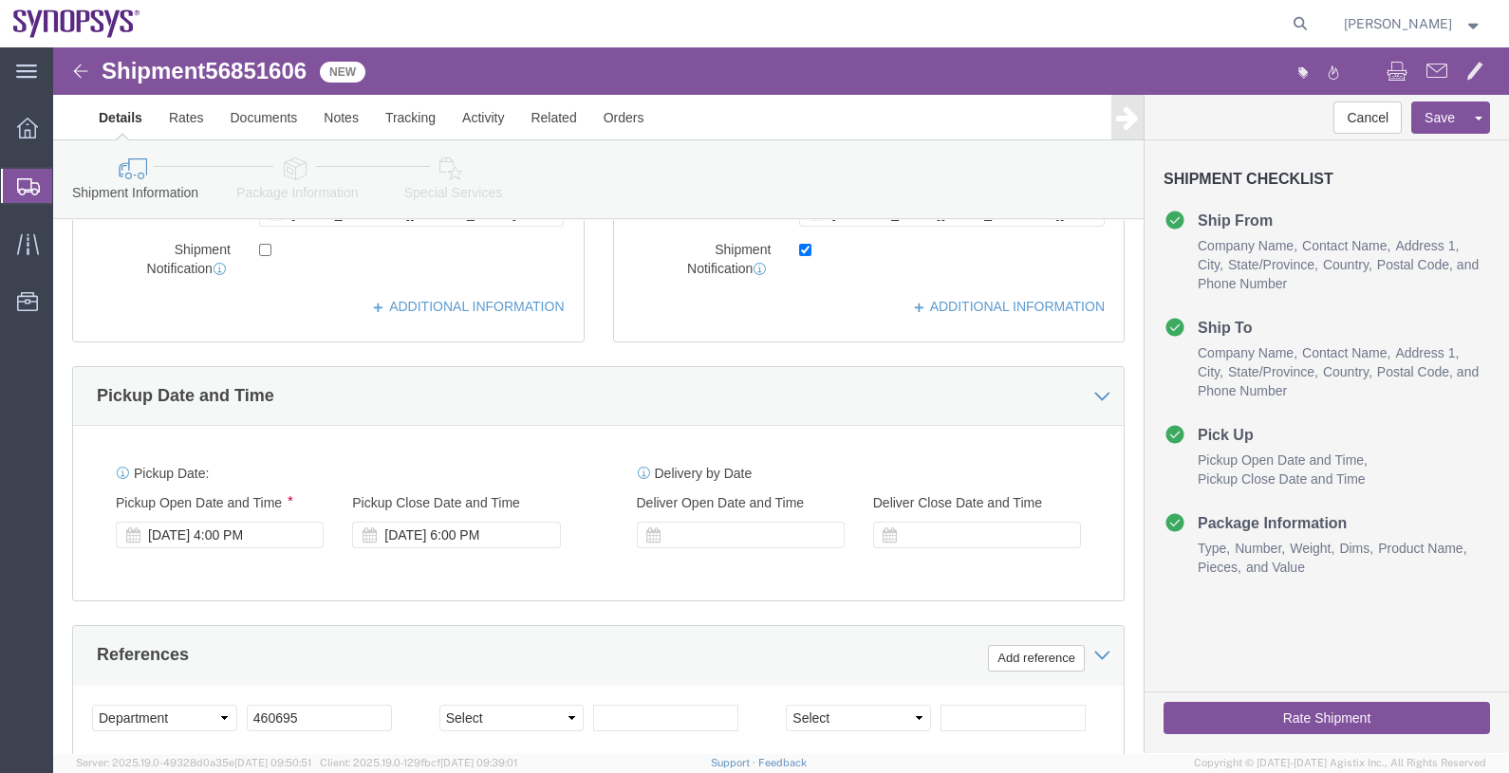
scroll to position [593, 0]
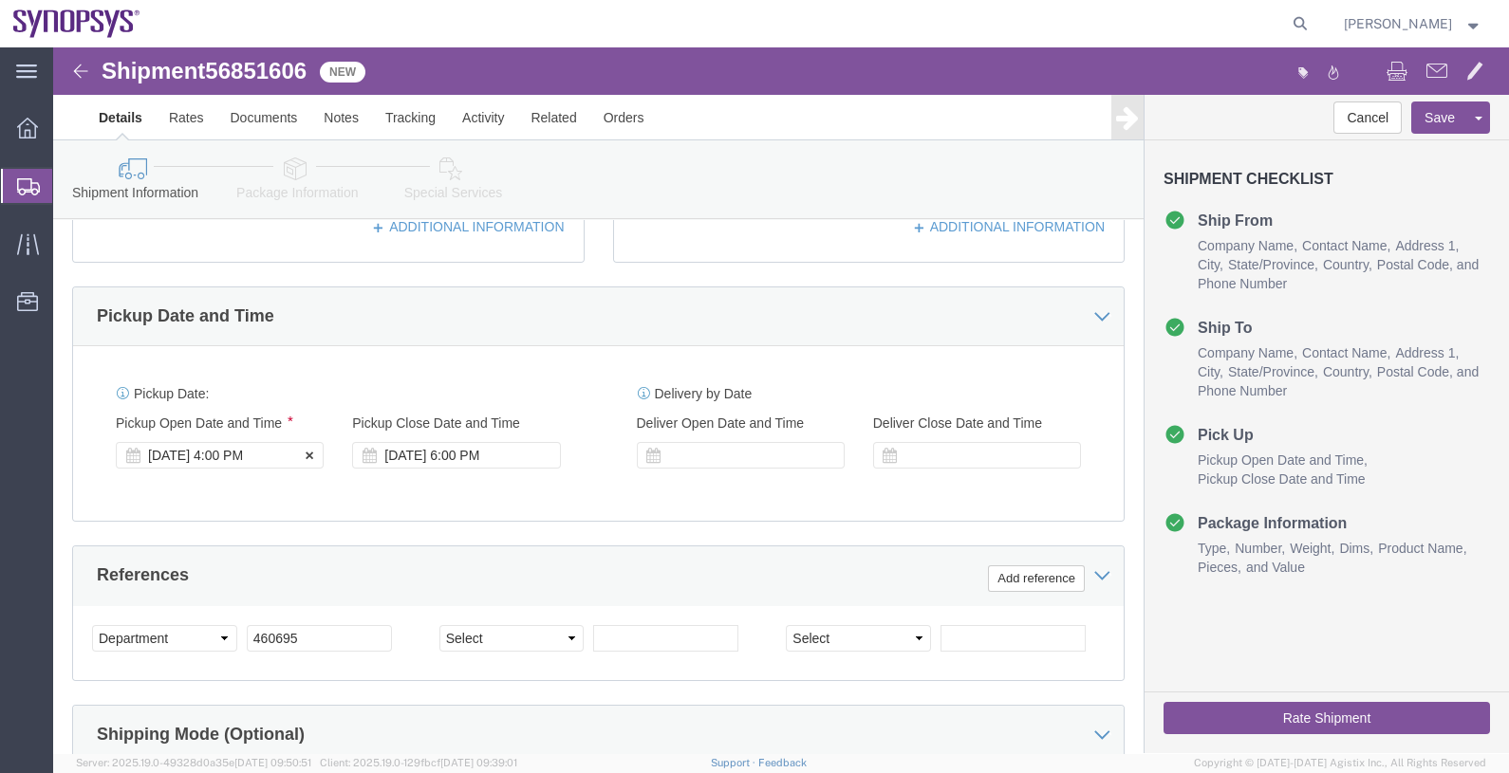
click div "[DATE] 4:00 PM"
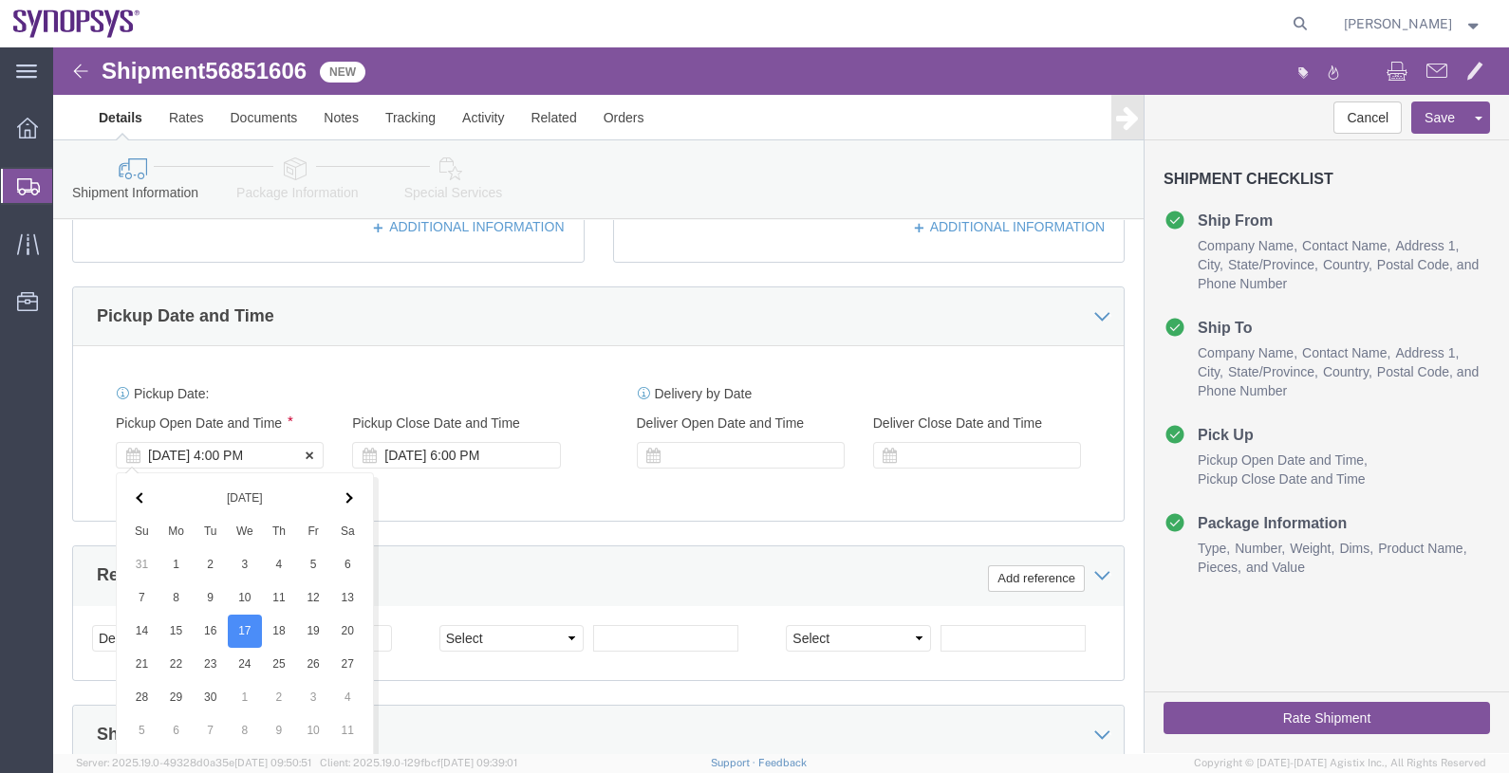
scroll to position [992, 0]
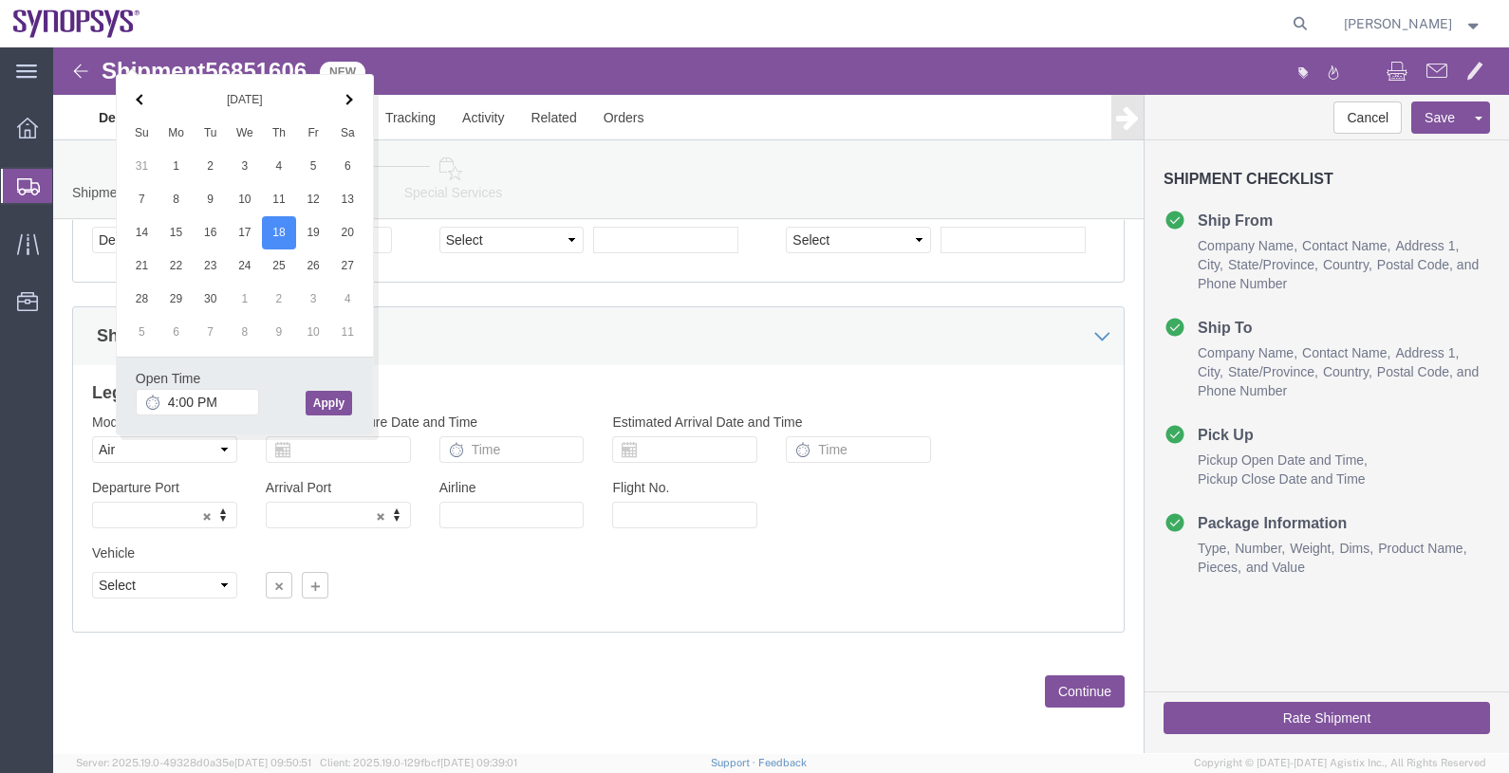
click button "Apply"
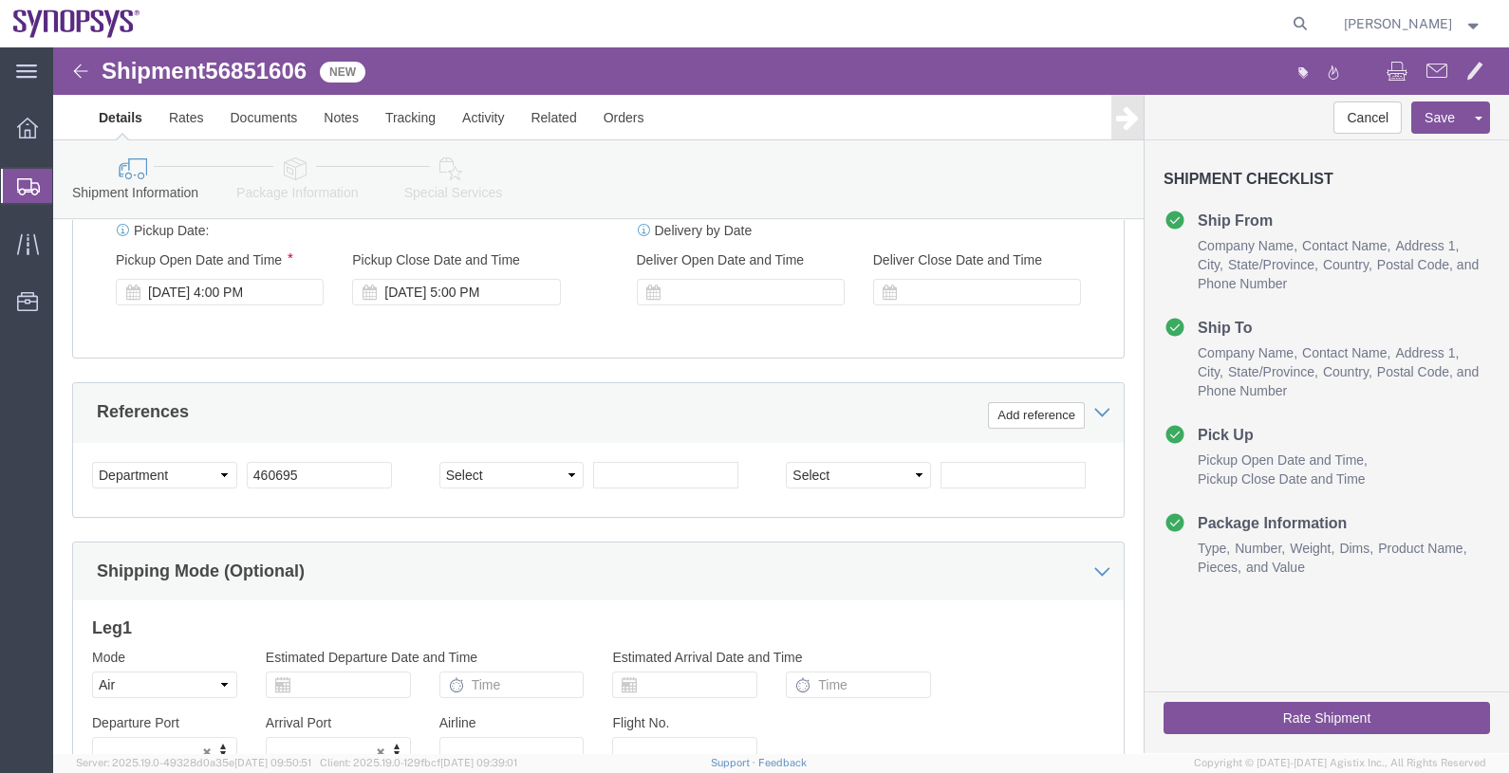
scroll to position [753, 0]
click div "Pickup Start Date Pickup Start Time Pickup Open Date and Time Sep 18 2025 4:00 …"
click div "Sep 18 2025 5:00 PM"
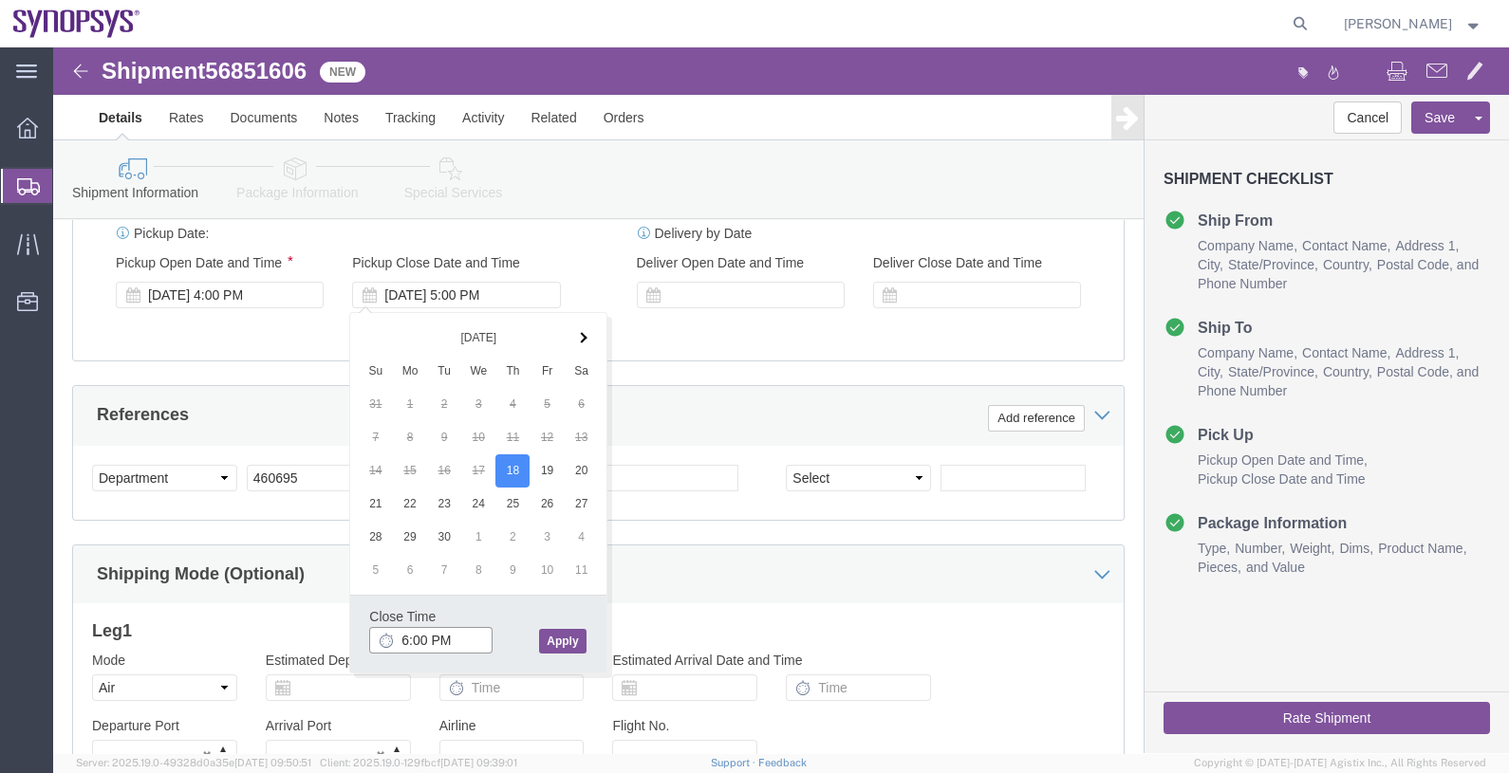
type input "6:00 PM"
click button "Apply"
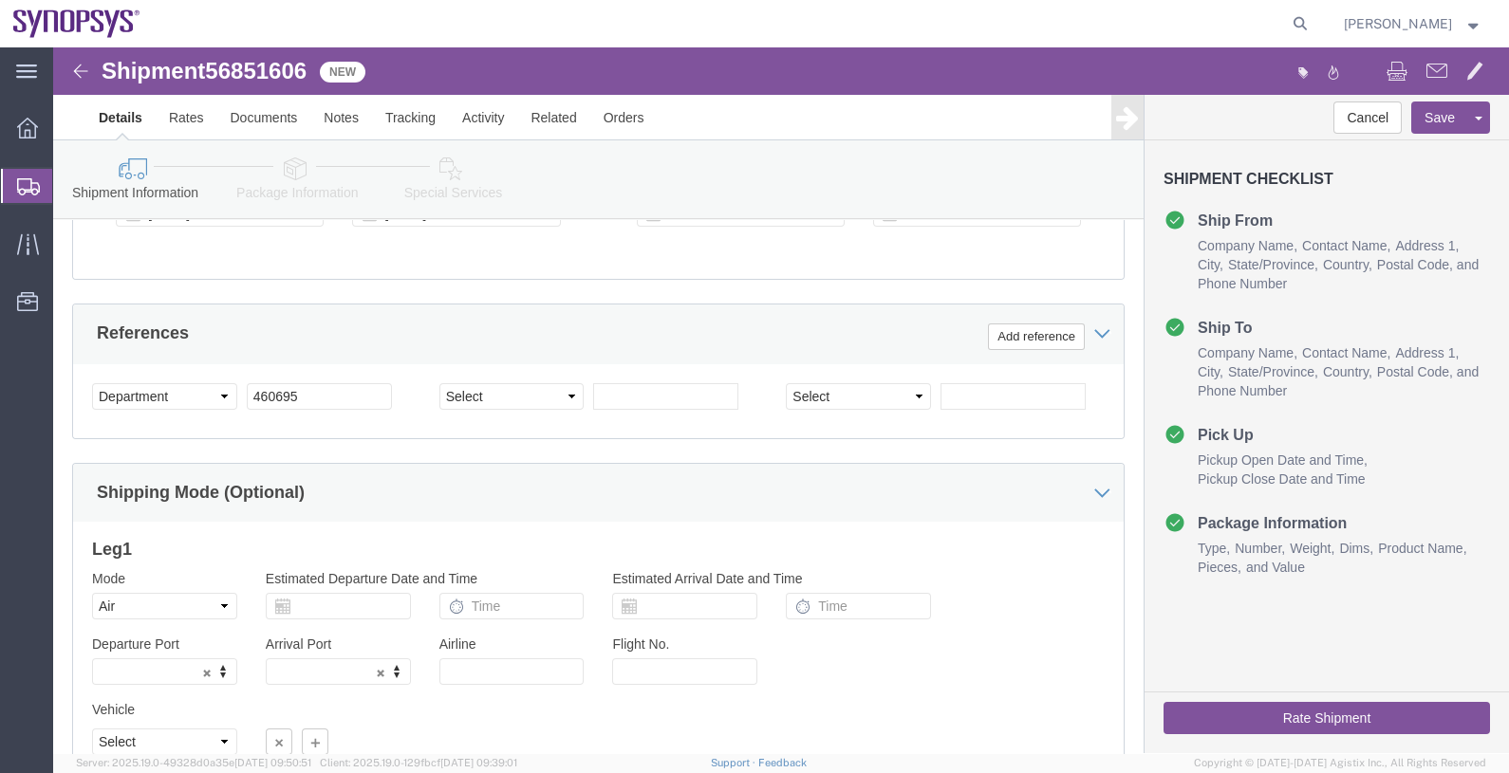
scroll to position [872, 0]
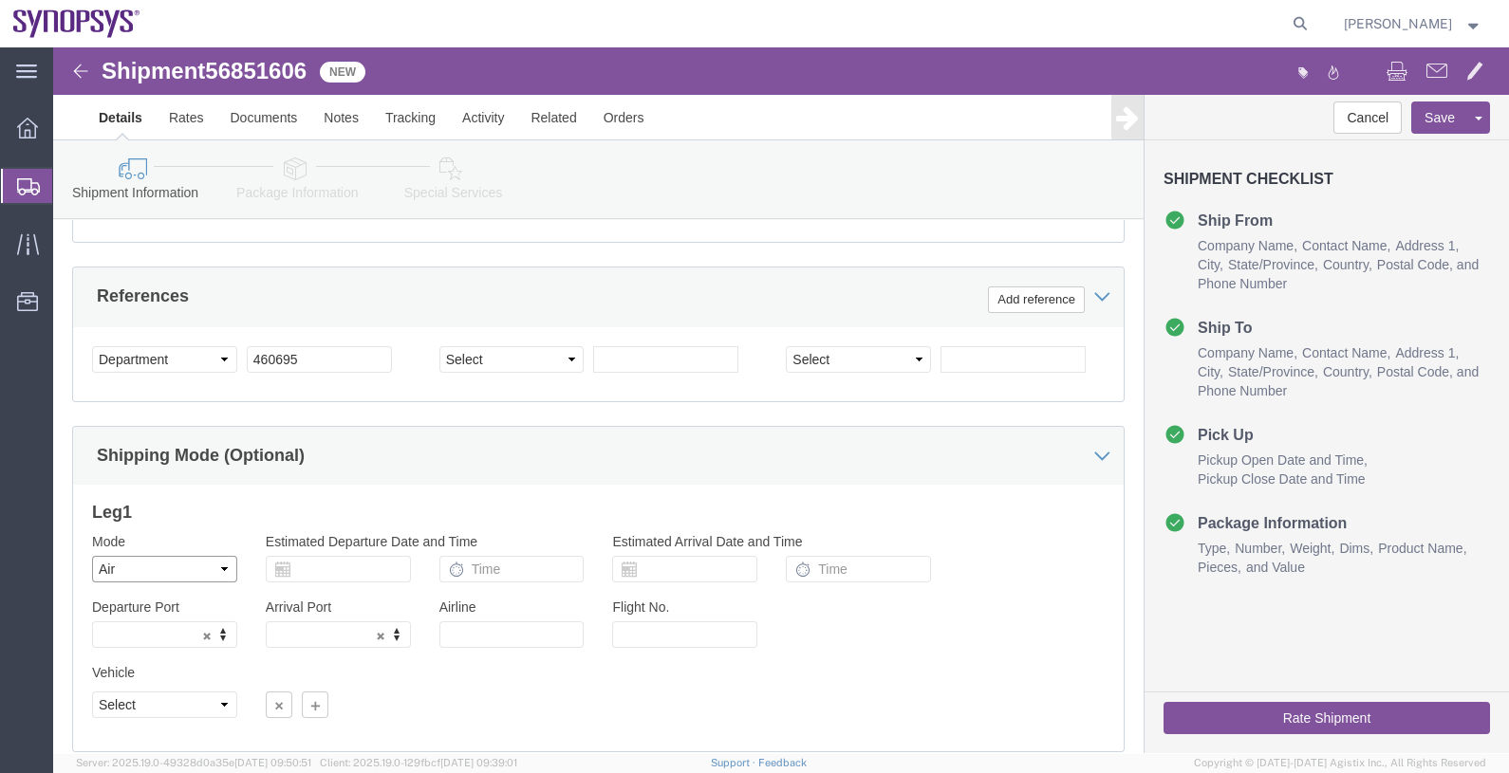
click select "Select Air Less than Truckload Multi-Leg Ocean Freight Rail Small Parcel Truckl…"
select select
click select "Select Air Less than Truckload Multi-Leg Ocean Freight Rail Small Parcel Truckl…"
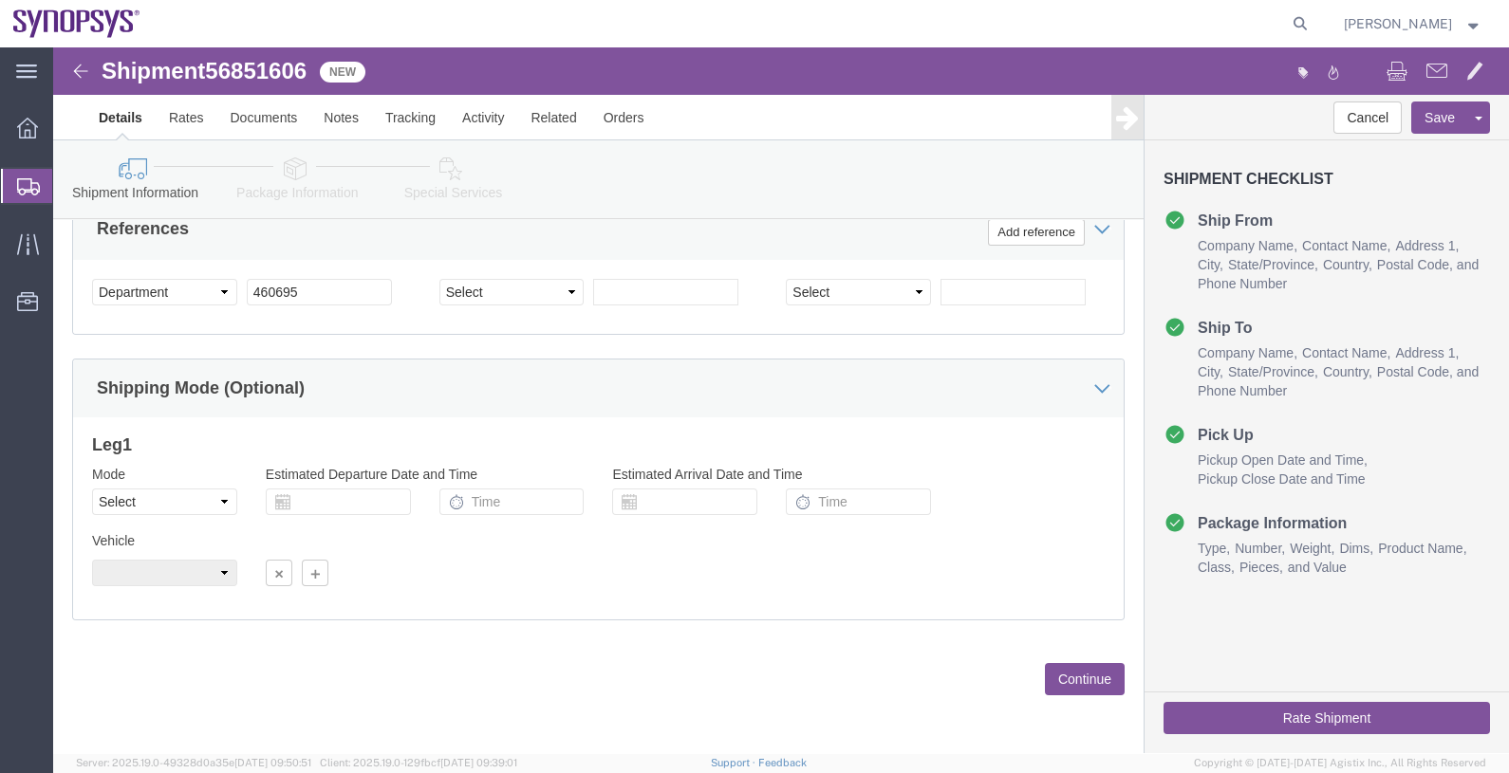
click button "Continue"
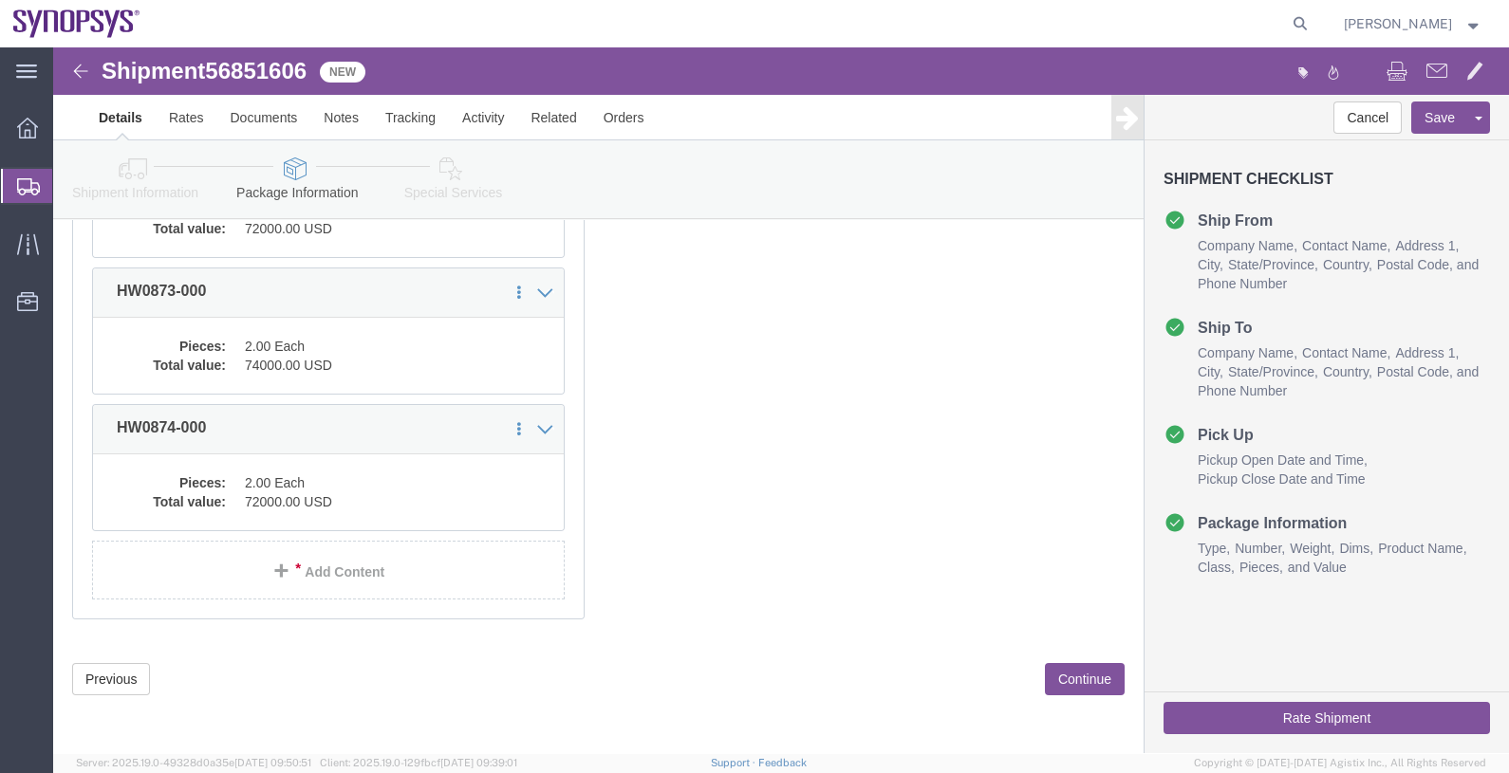
scroll to position [342, 0]
click button "Continue"
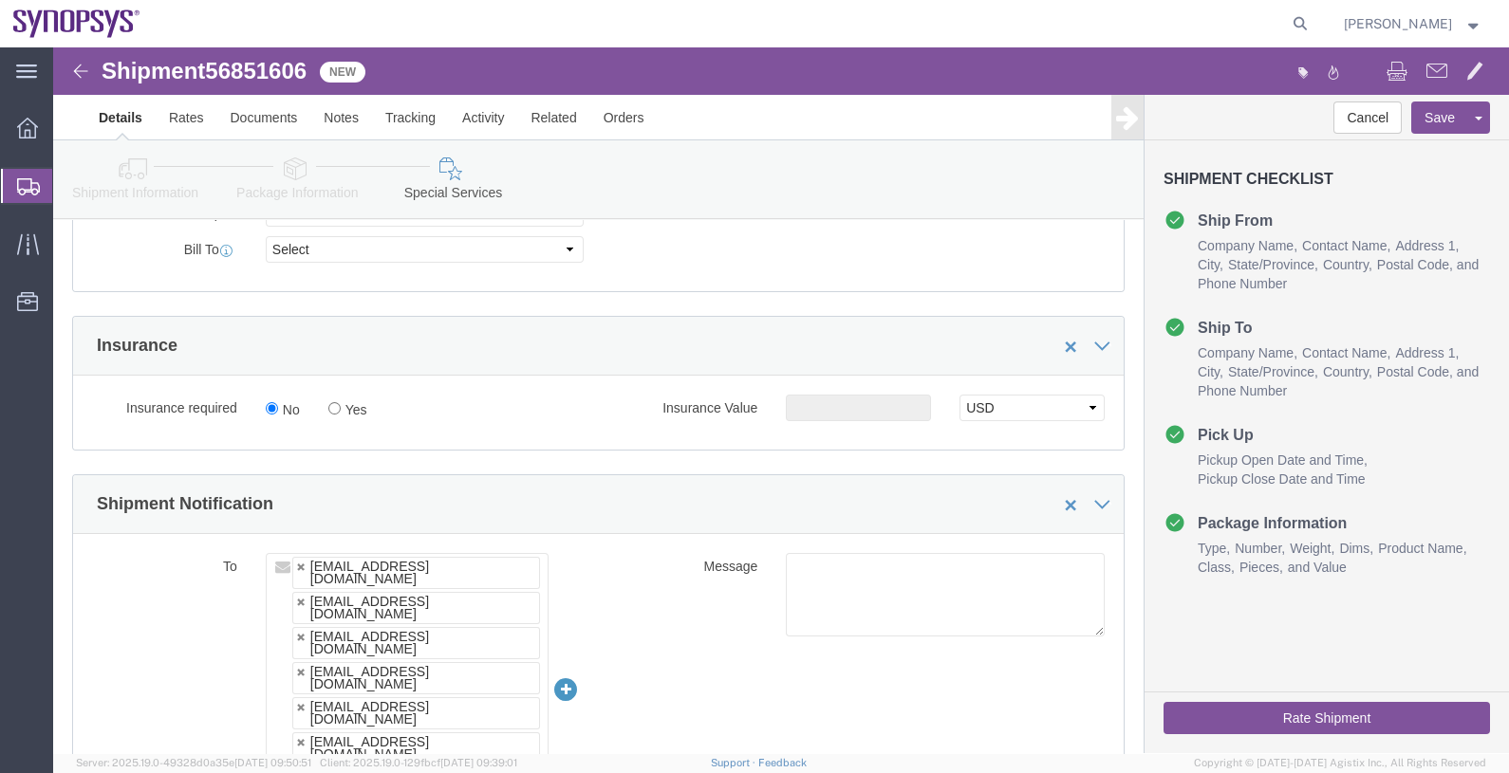
scroll to position [1186, 0]
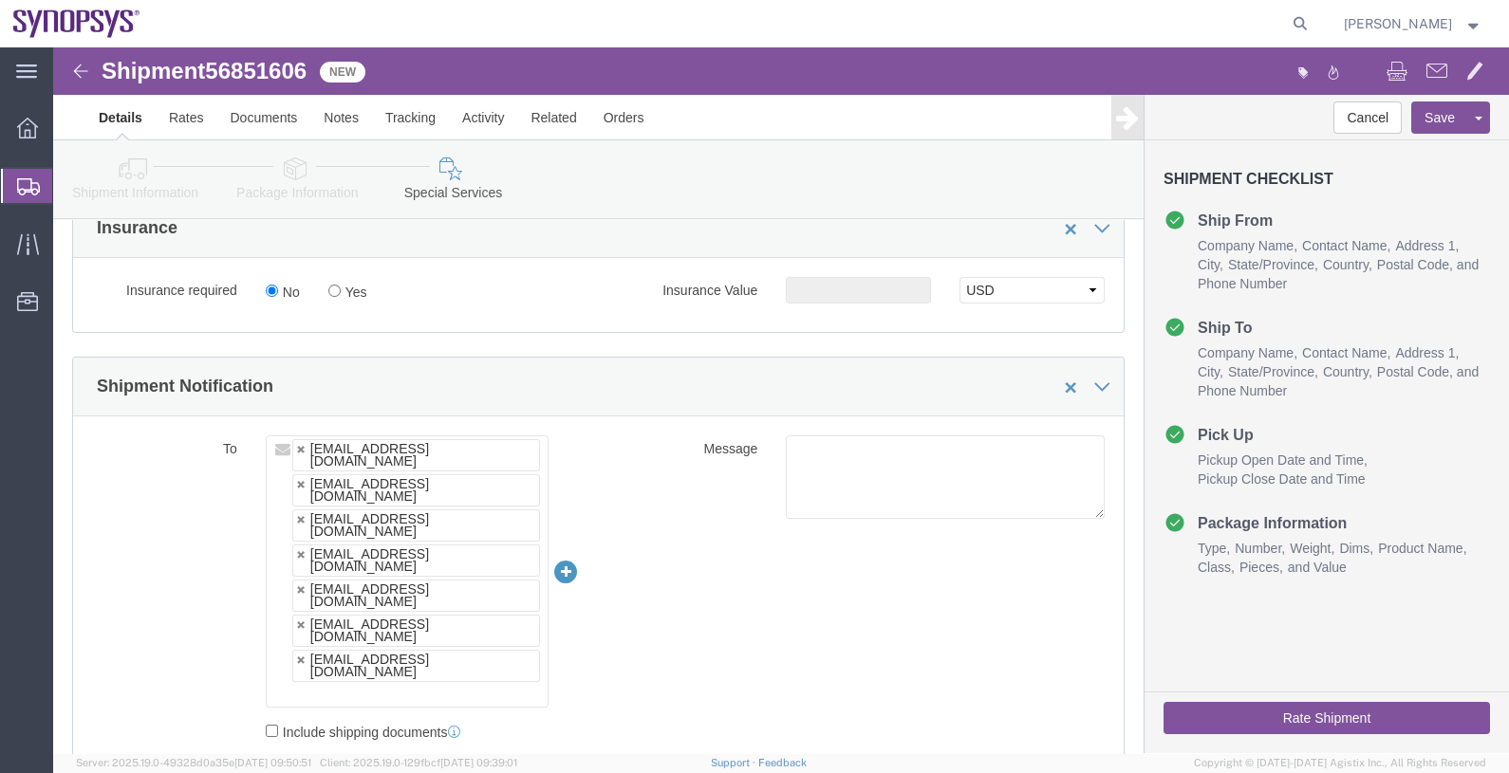
click input "text"
type input "raf"
type input "synopsyshapu@alom.com,drasmussen@alom.com,faizanq@synopsys.com,jerryd@synopsys.…"
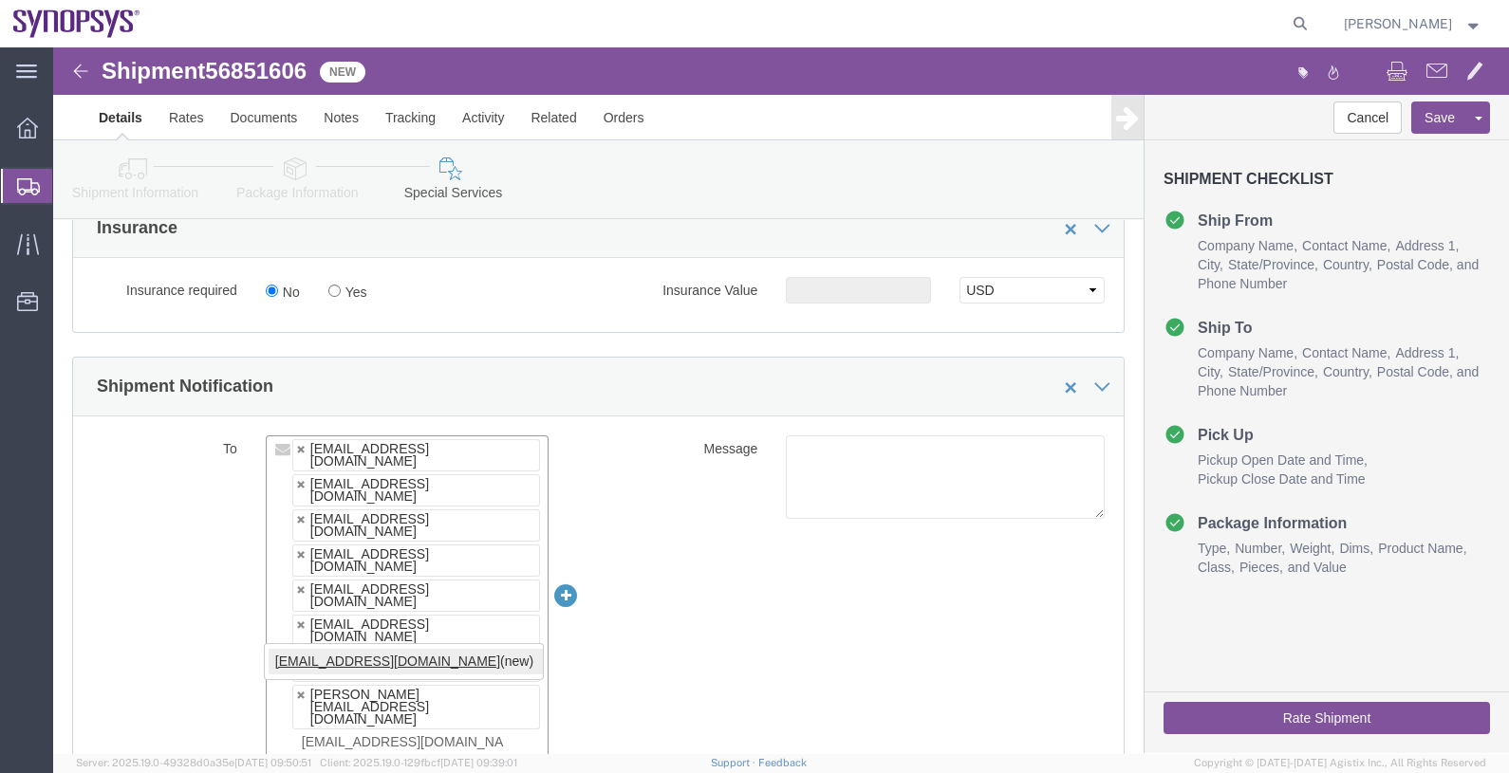
type input "[EMAIL_ADDRESS][DOMAIN_NAME]"
type input "synopsyshapu@alom.com,drasmussen@alom.com,faizanq@synopsys.com,jerryd@synopsys.…"
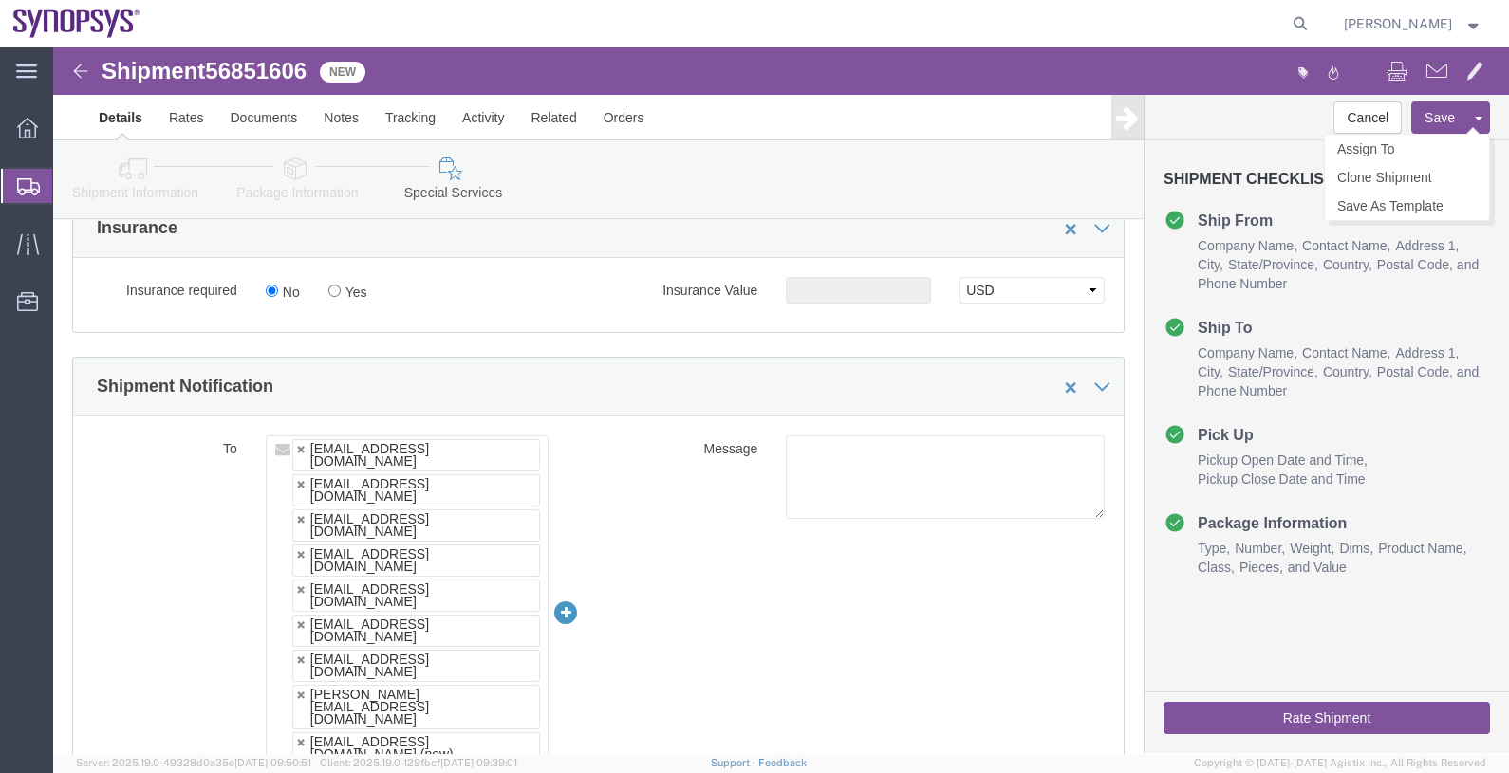
click button "Save"
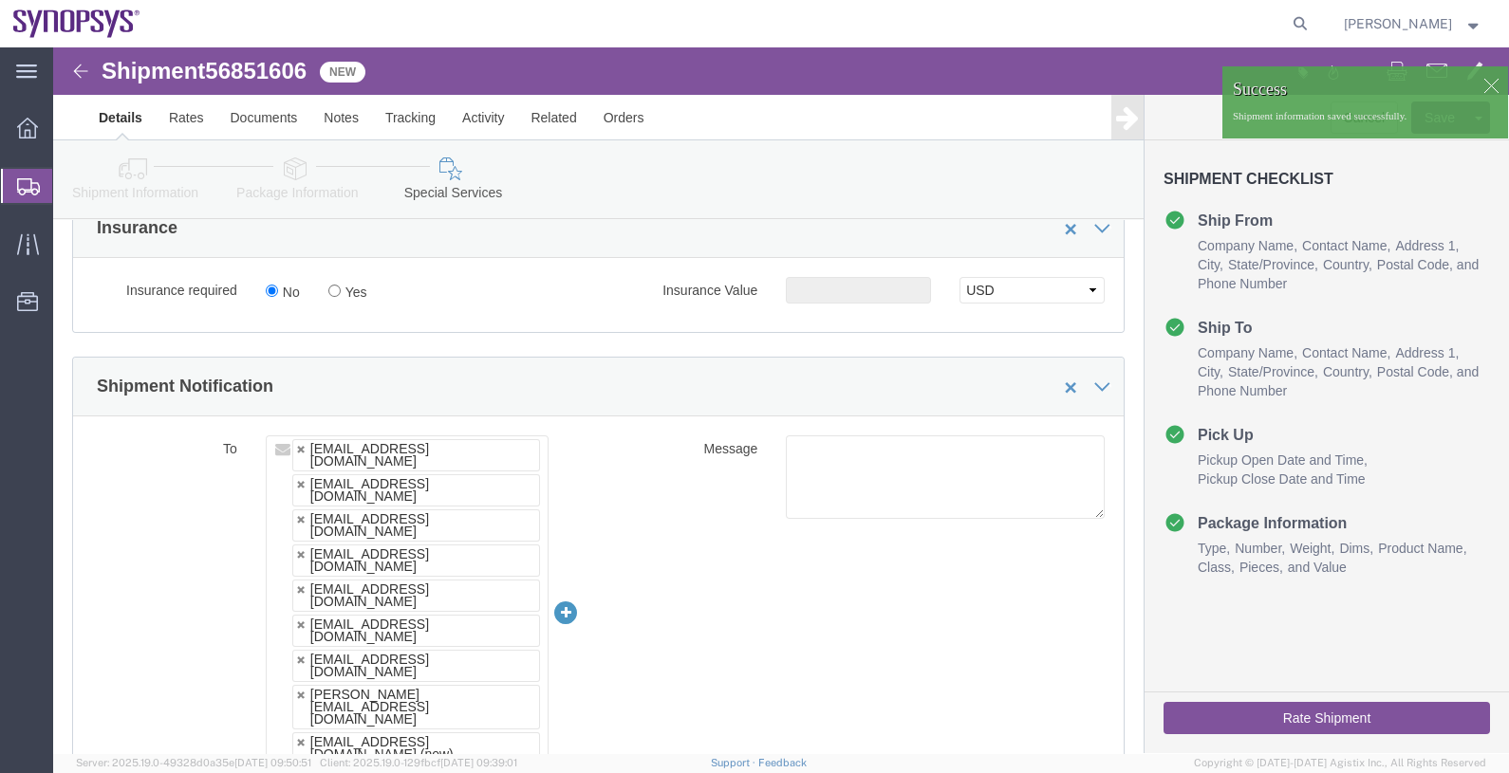
click div
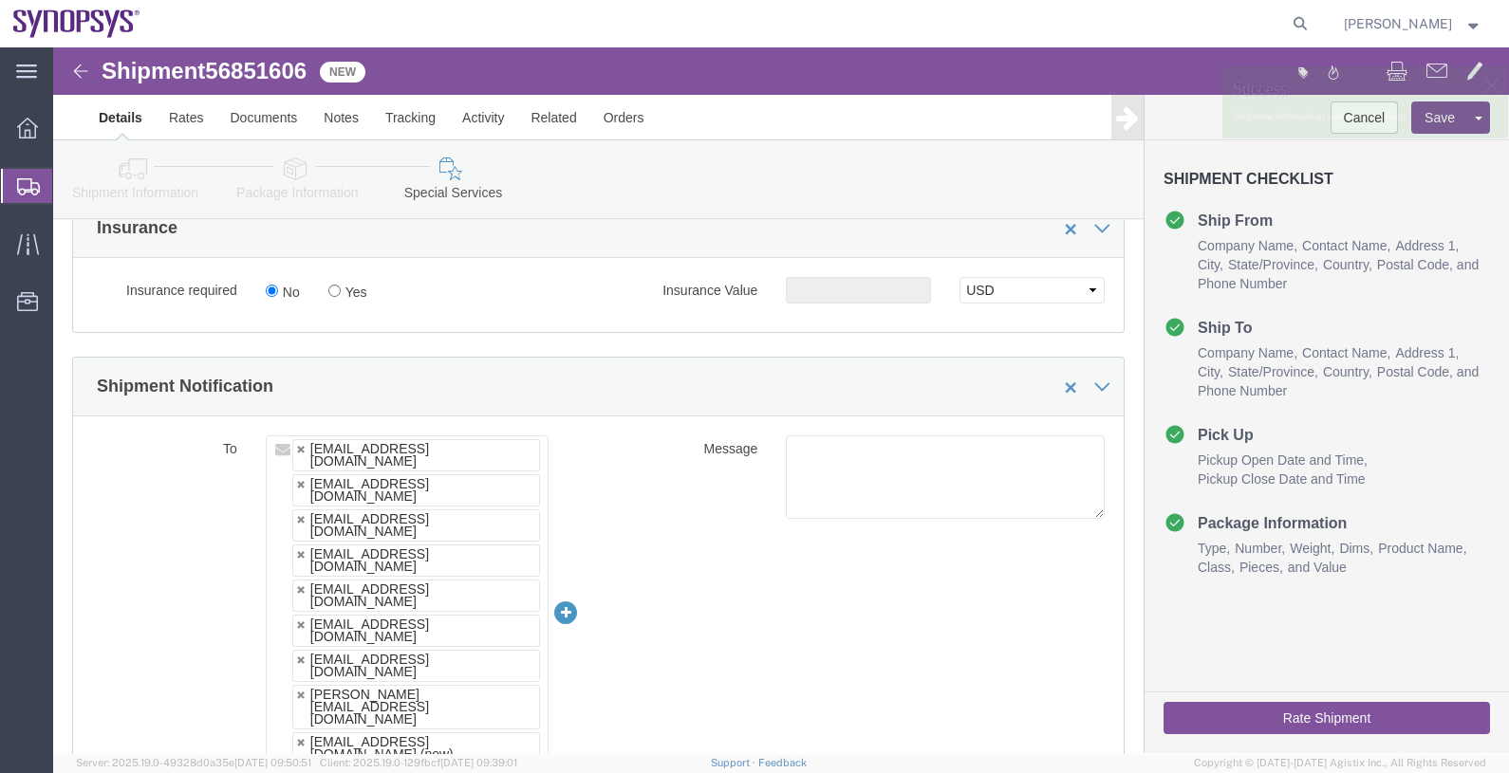
click p "Shipment information saved successfully."
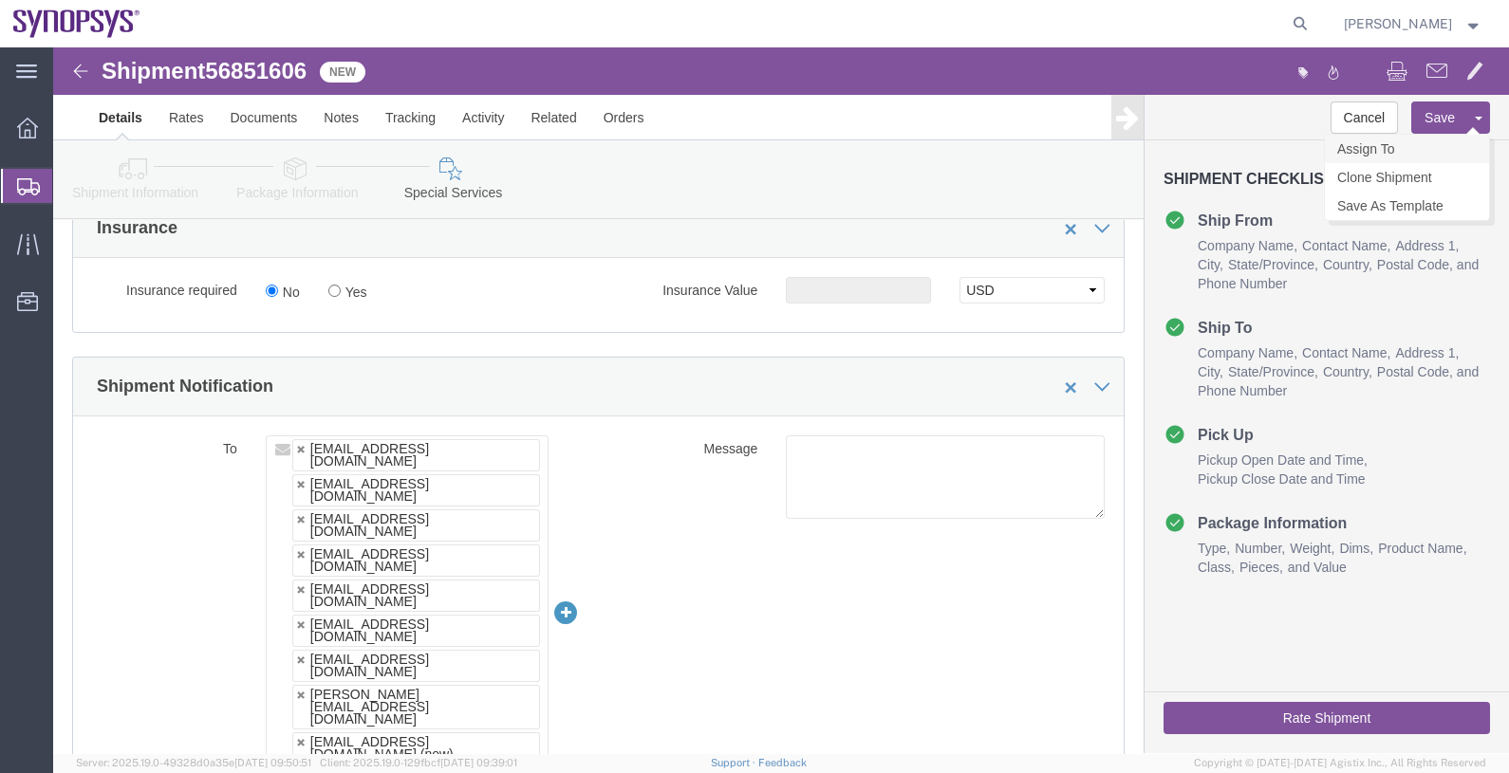
click link "Assign To"
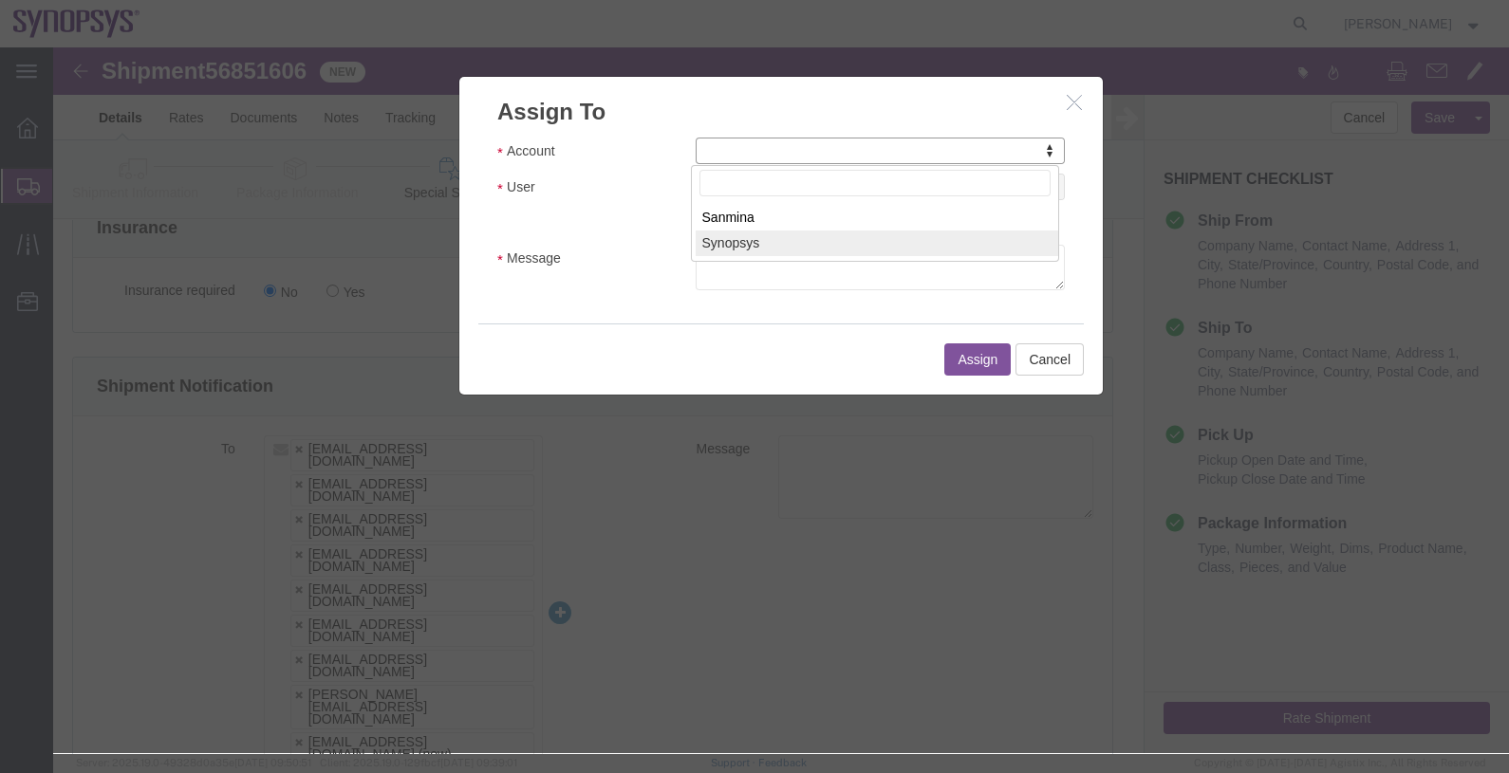
select select "117156"
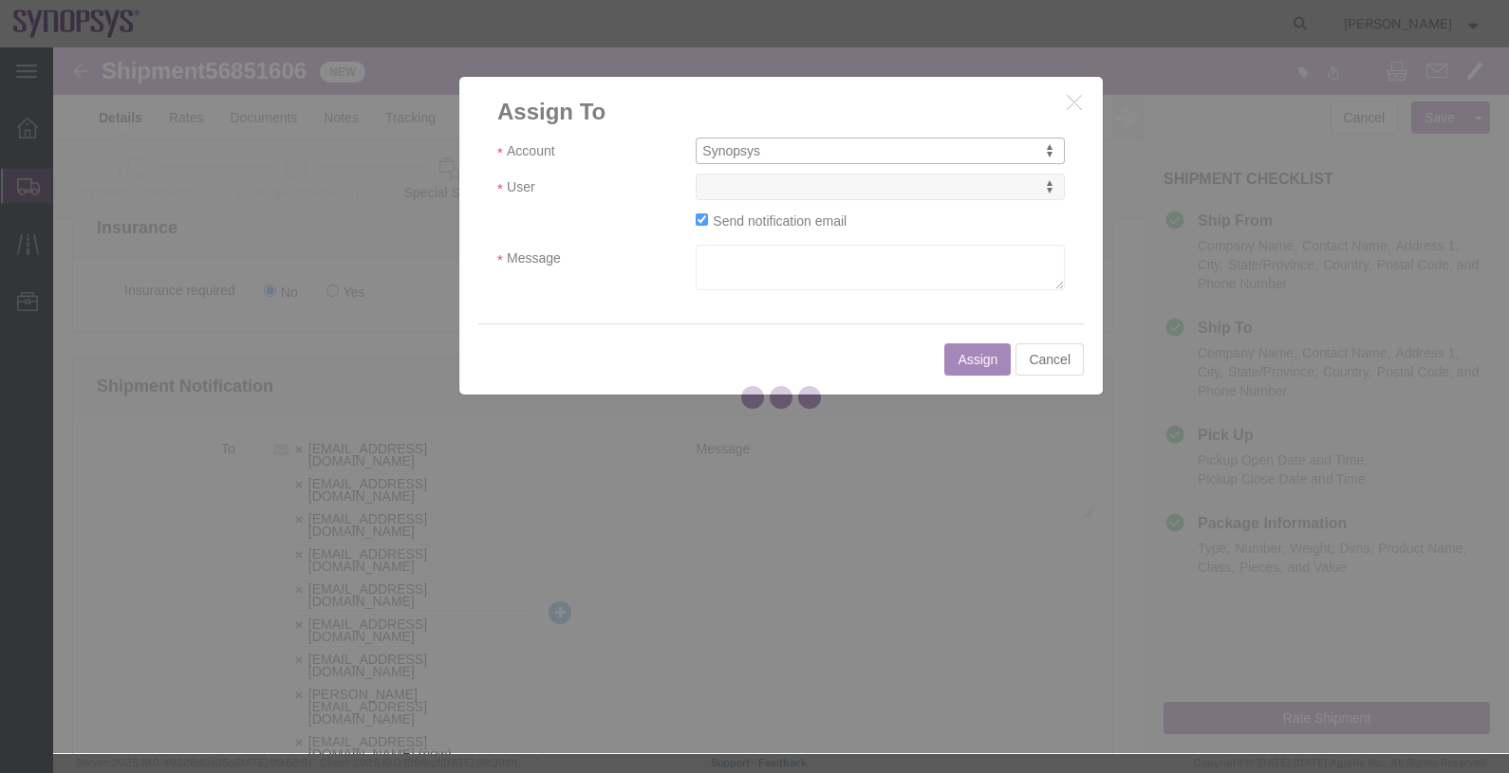
select select
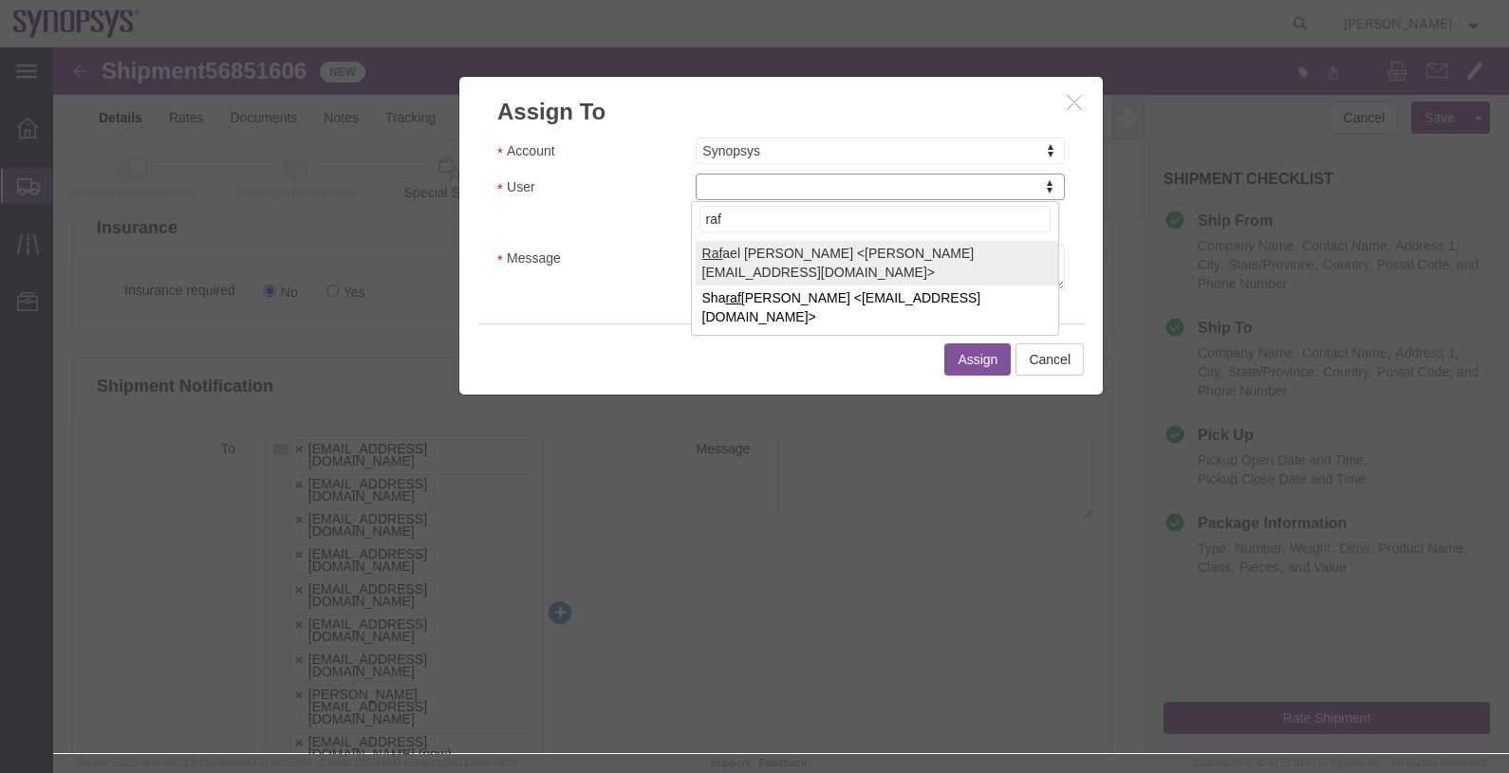
type input "raf"
select select "95522"
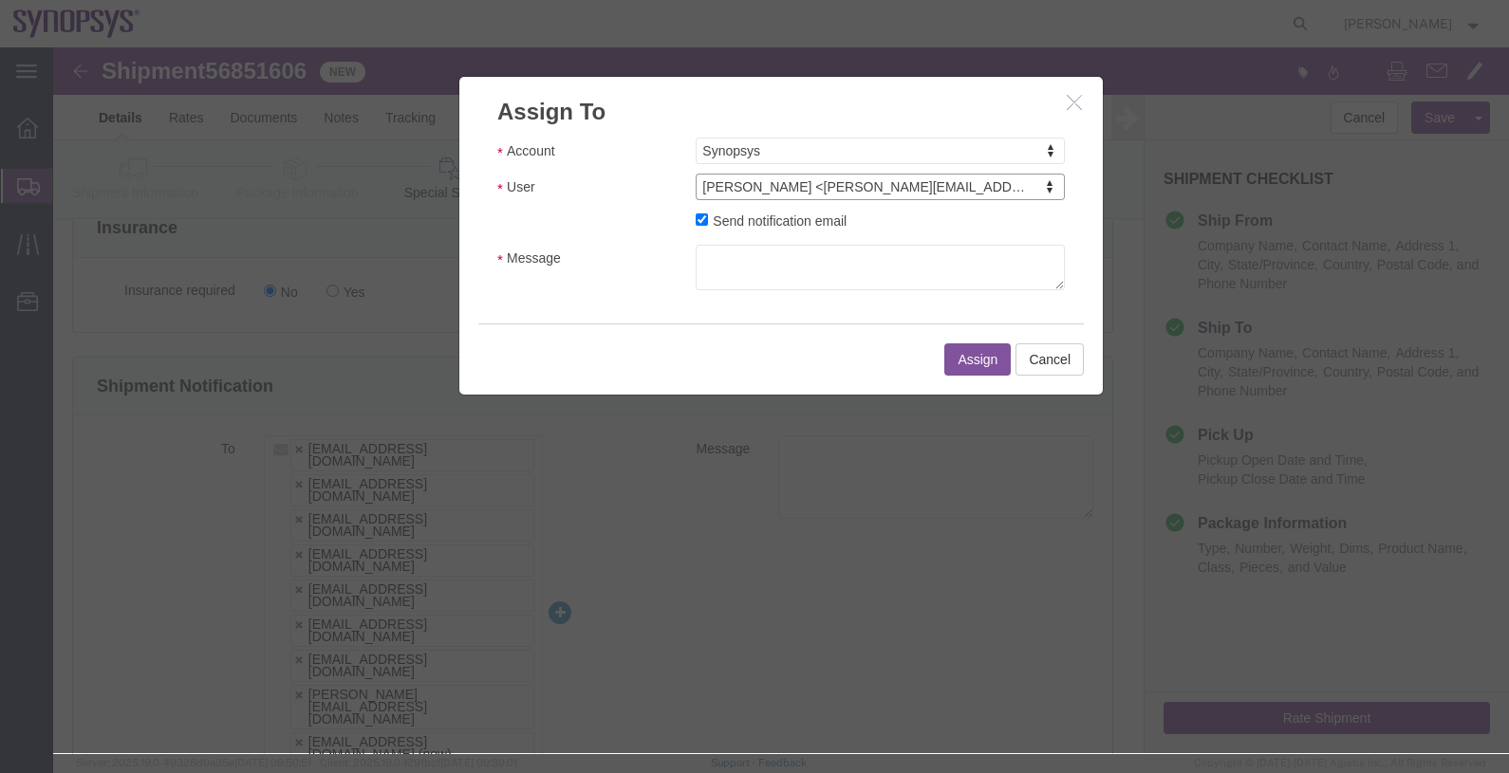
click label "Send notification email"
click input "Send notification email"
checkbox input "false"
click button "Assign"
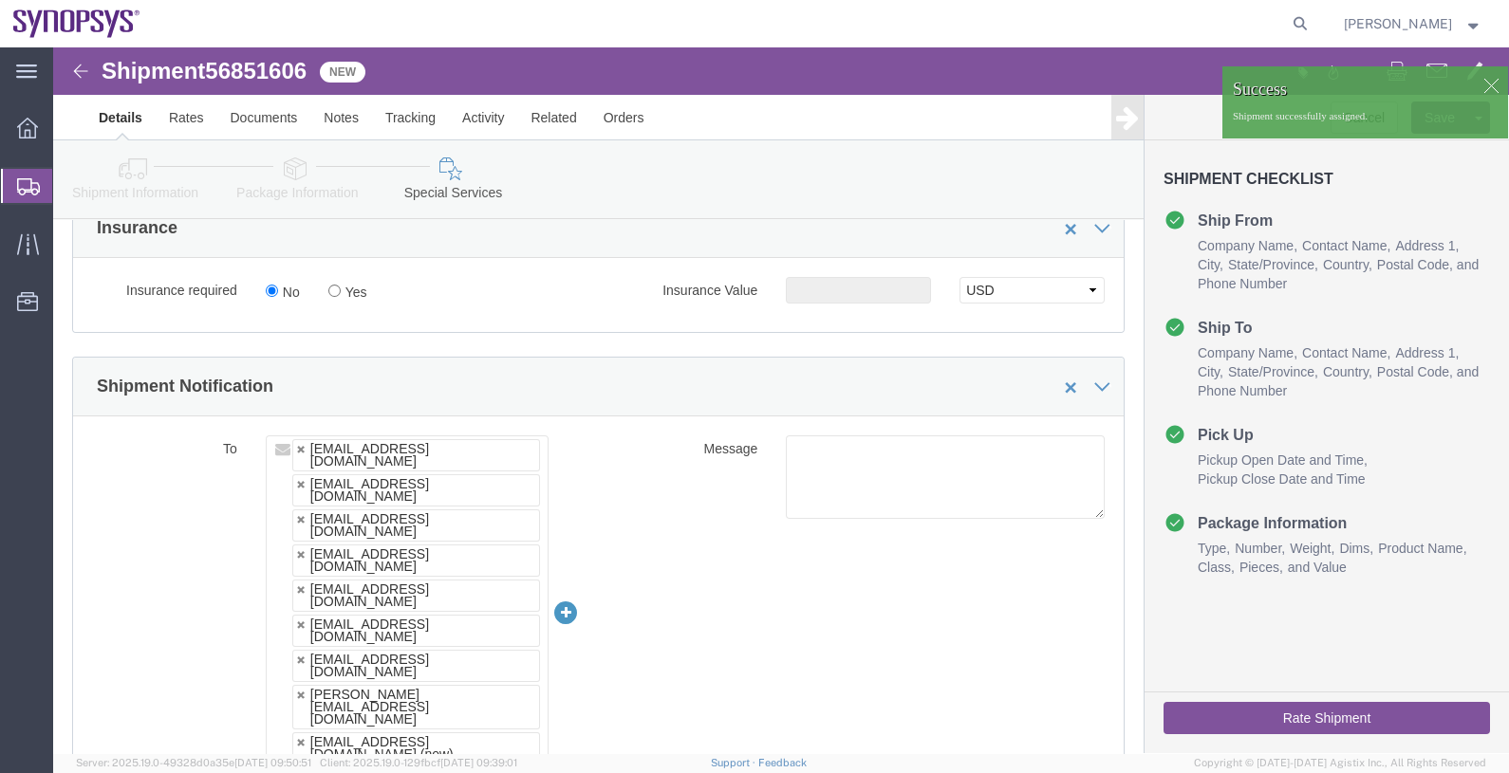
click at [67, 192] on span "Shipments" at bounding box center [59, 186] width 15 height 38
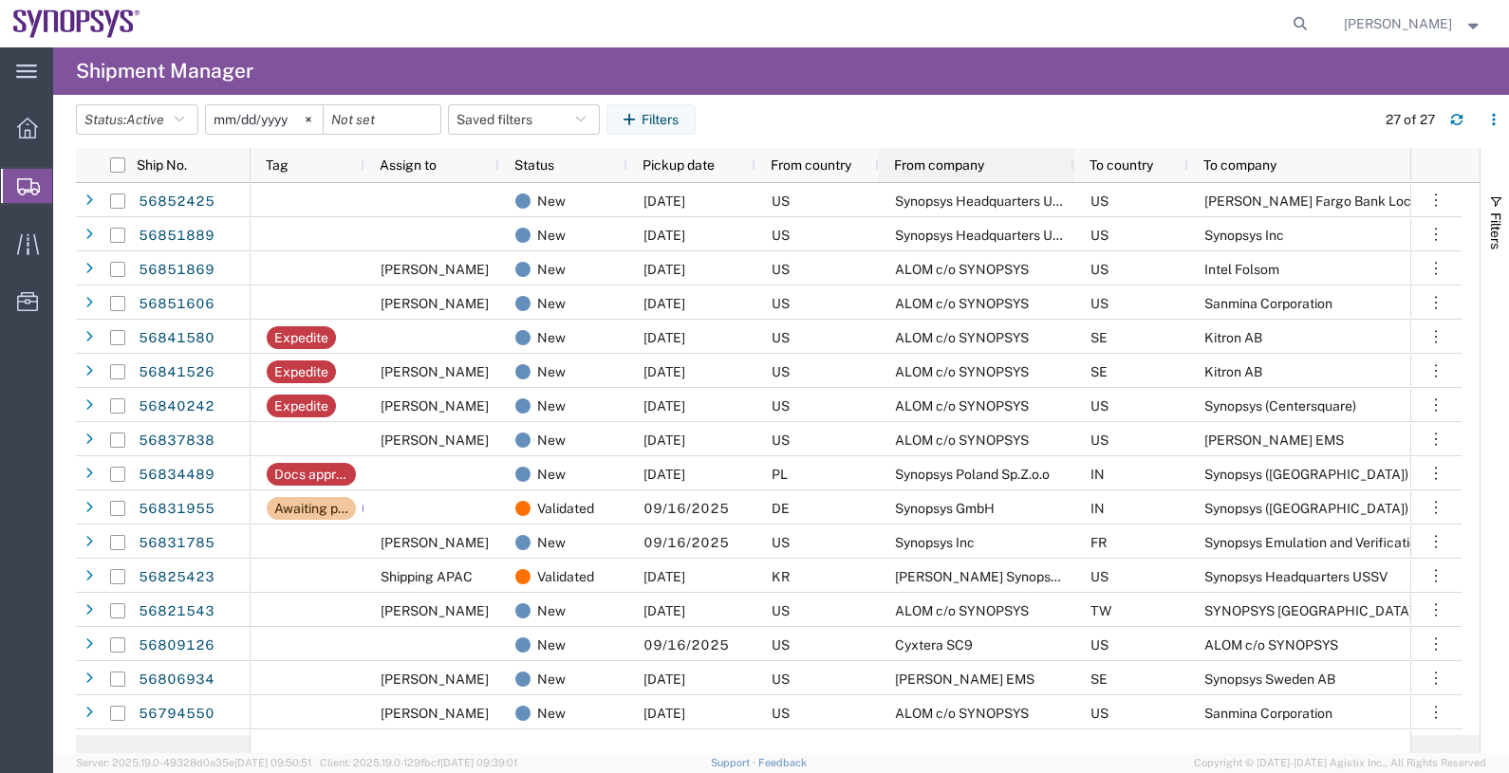
click at [935, 164] on span "From company" at bounding box center [939, 165] width 90 height 15
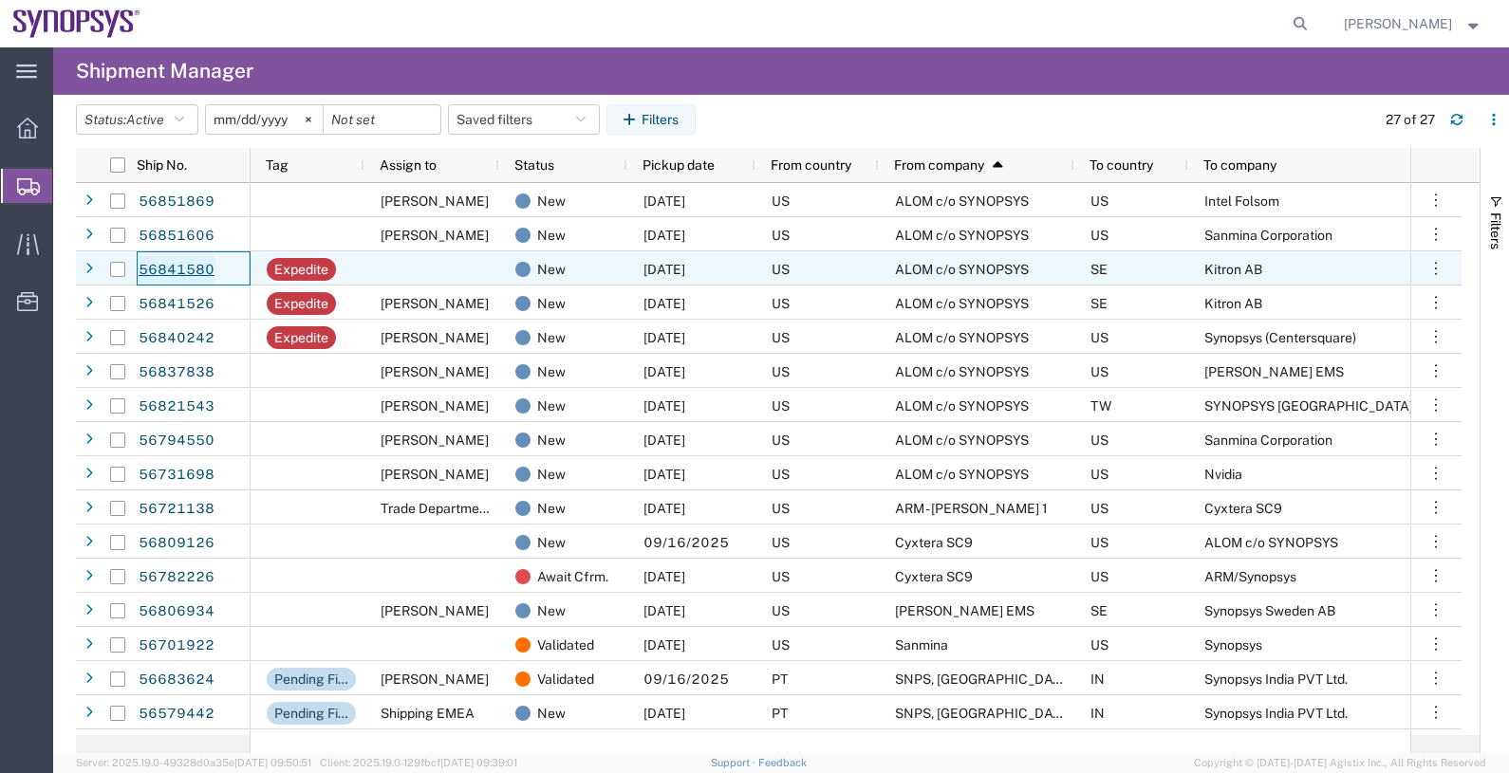
click at [181, 265] on link "56841580" at bounding box center [177, 270] width 78 height 30
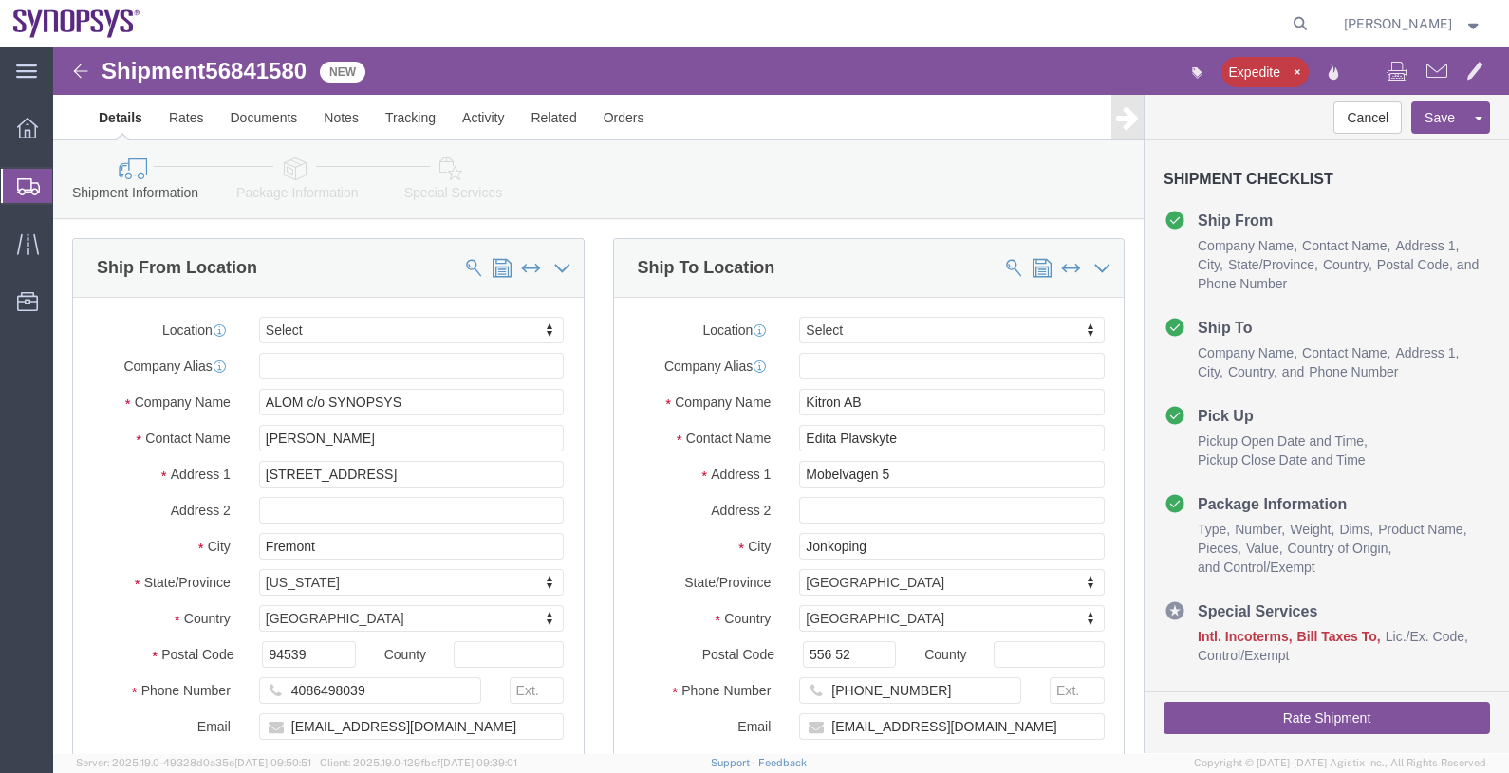
select select
click icon
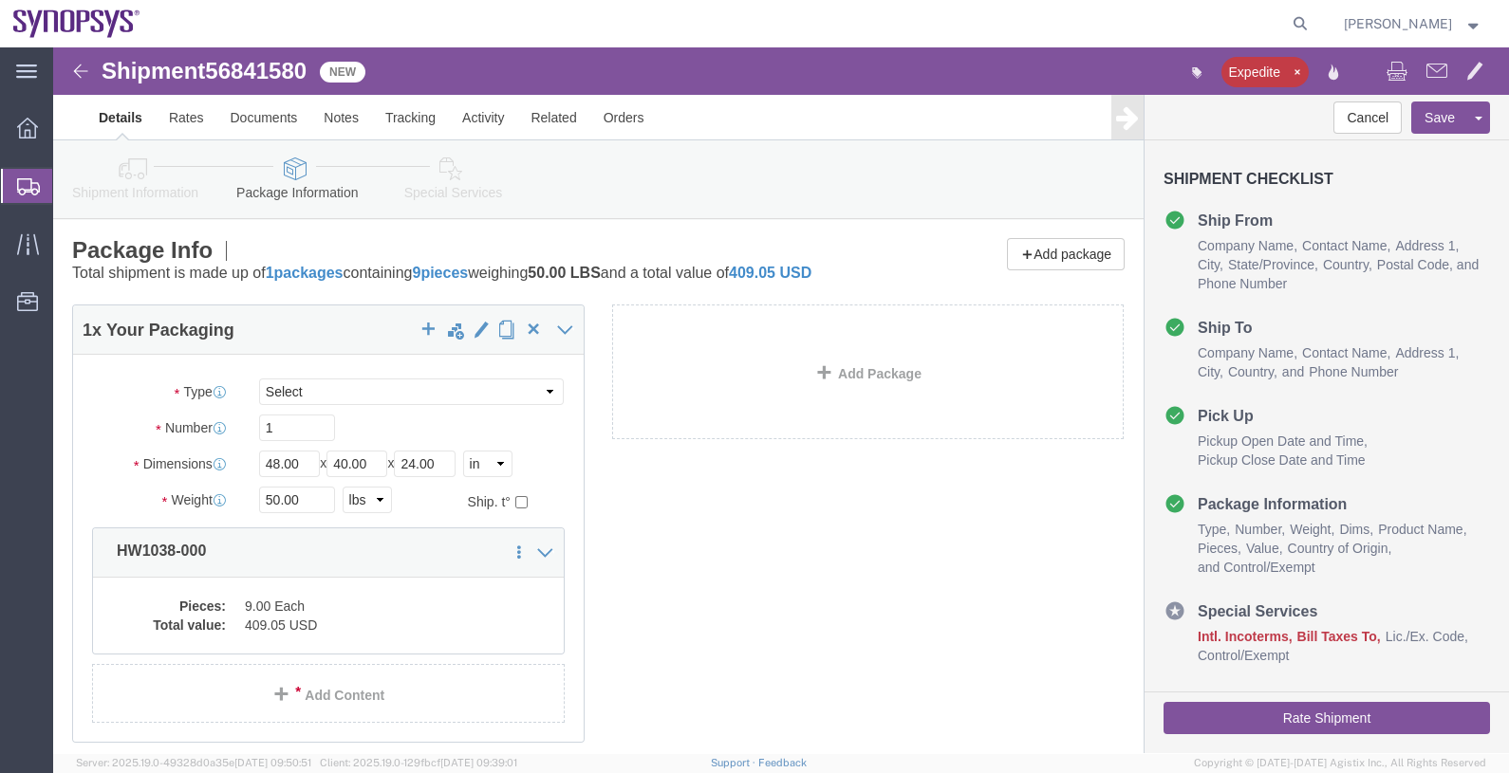
click icon
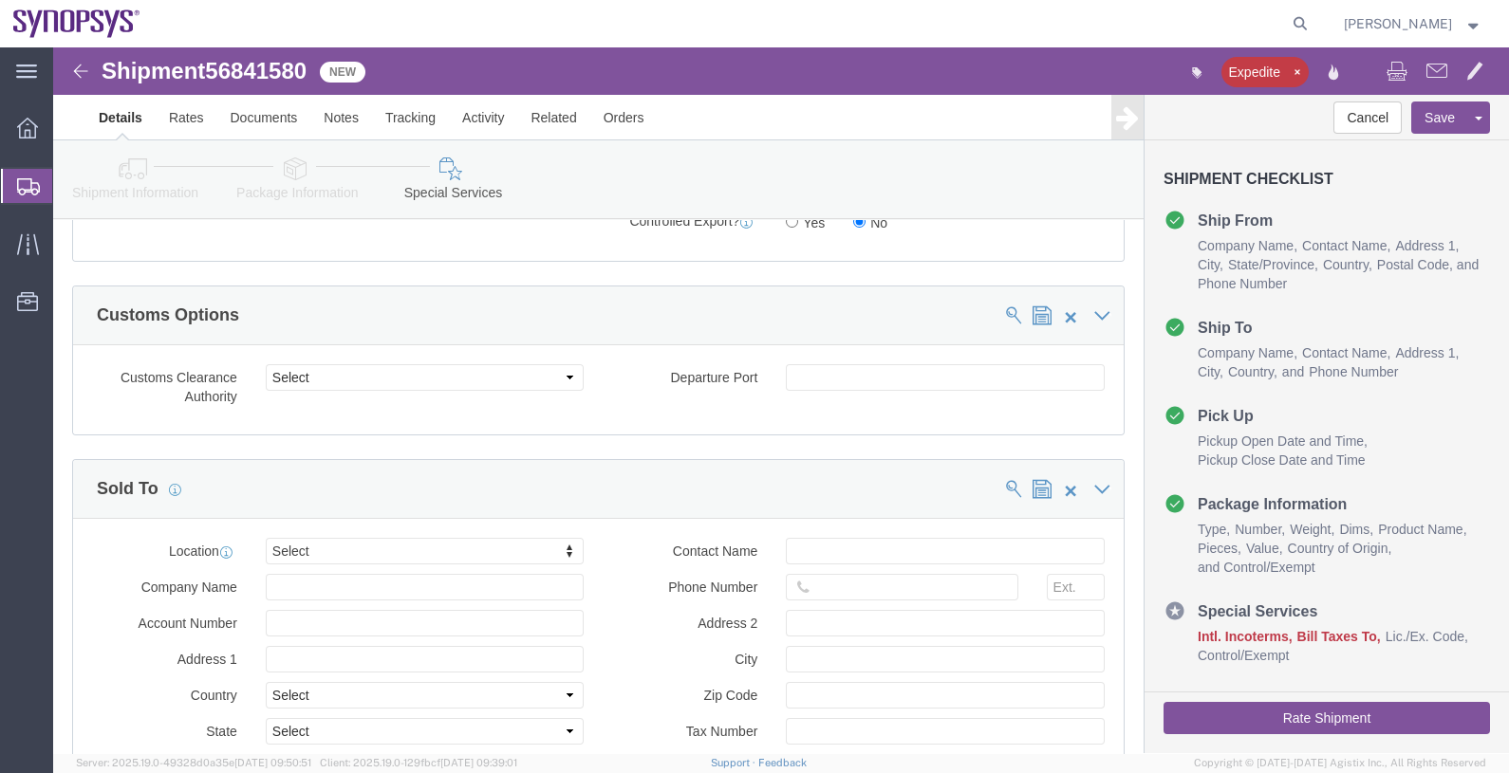
scroll to position [2135, 0]
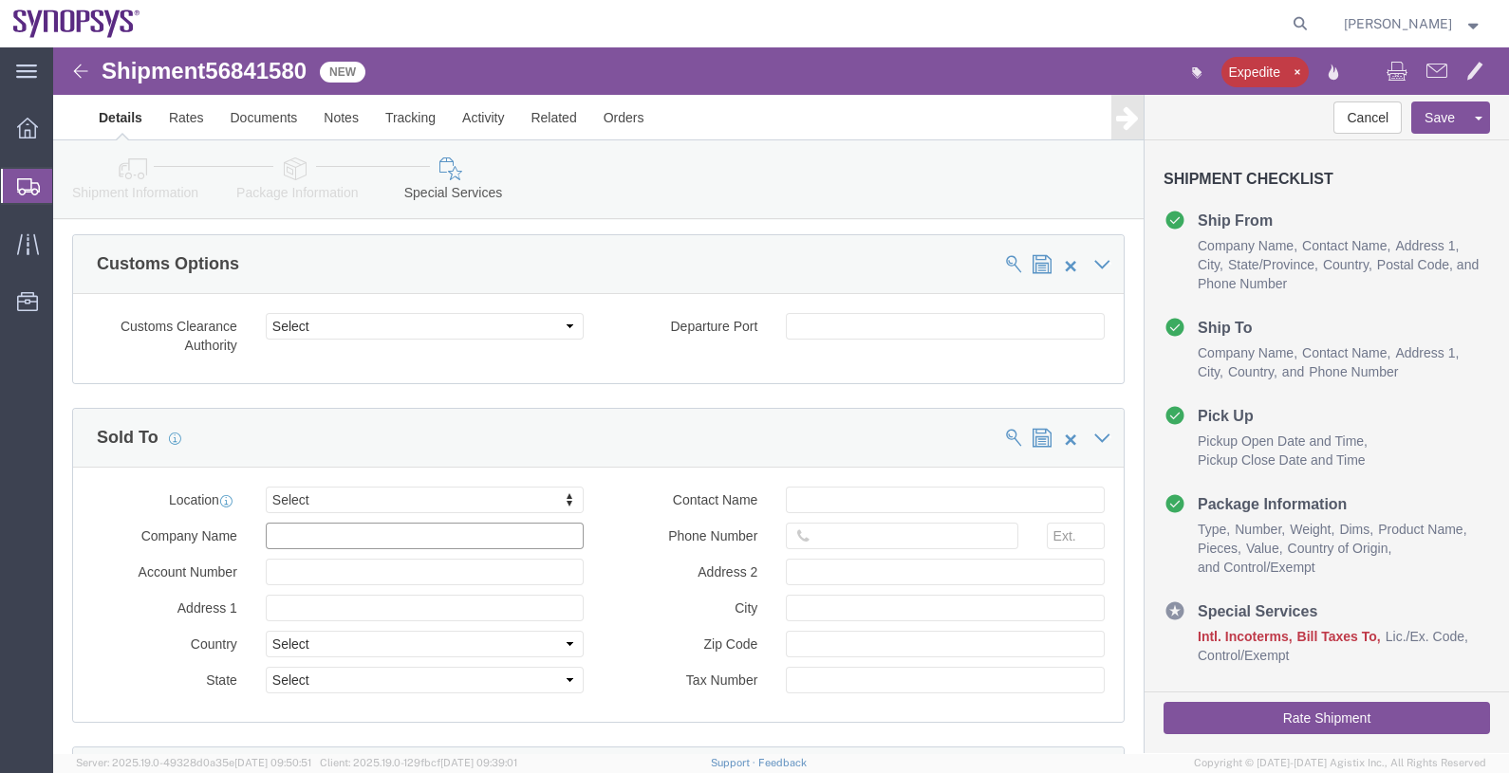
click input "text"
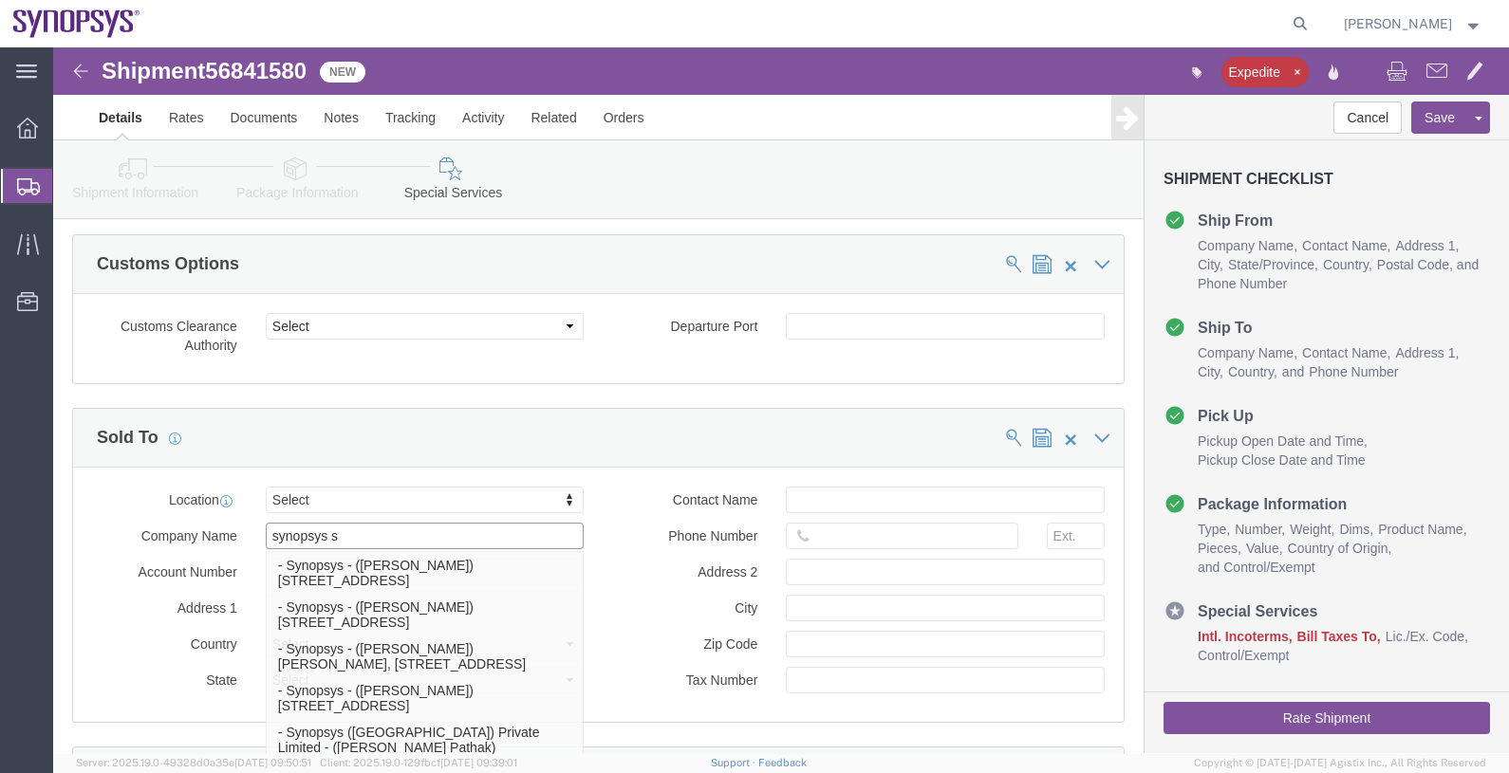
type input "synopsys sw"
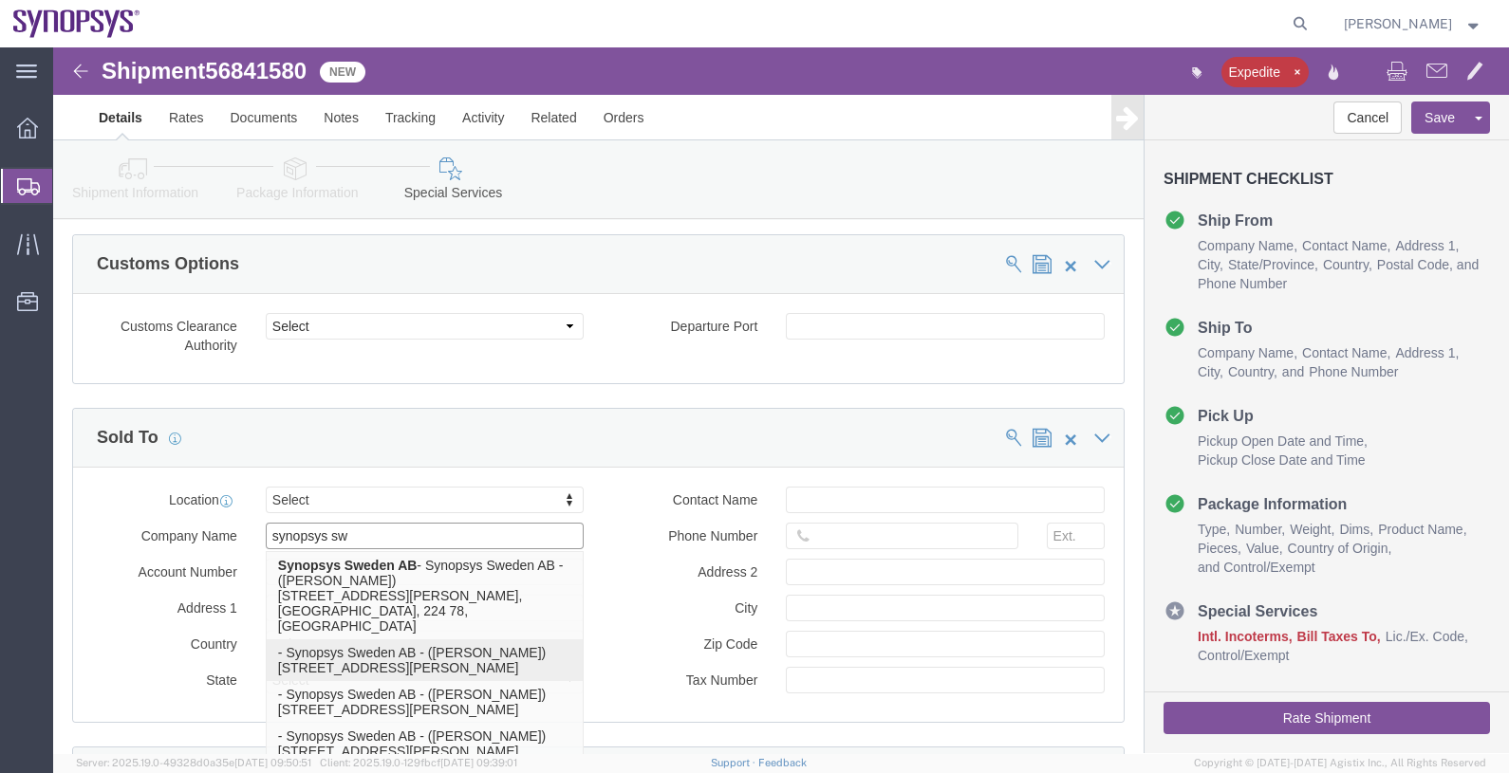
click p "- Synopsys Sweden AB - ([PERSON_NAME]) [STREET_ADDRESS][PERSON_NAME]"
type input "[STREET_ADDRESS]"
select select "SE"
type input "[PERSON_NAME]"
type input "22478 [GEOGRAPHIC_DATA], [GEOGRAPHIC_DATA]"
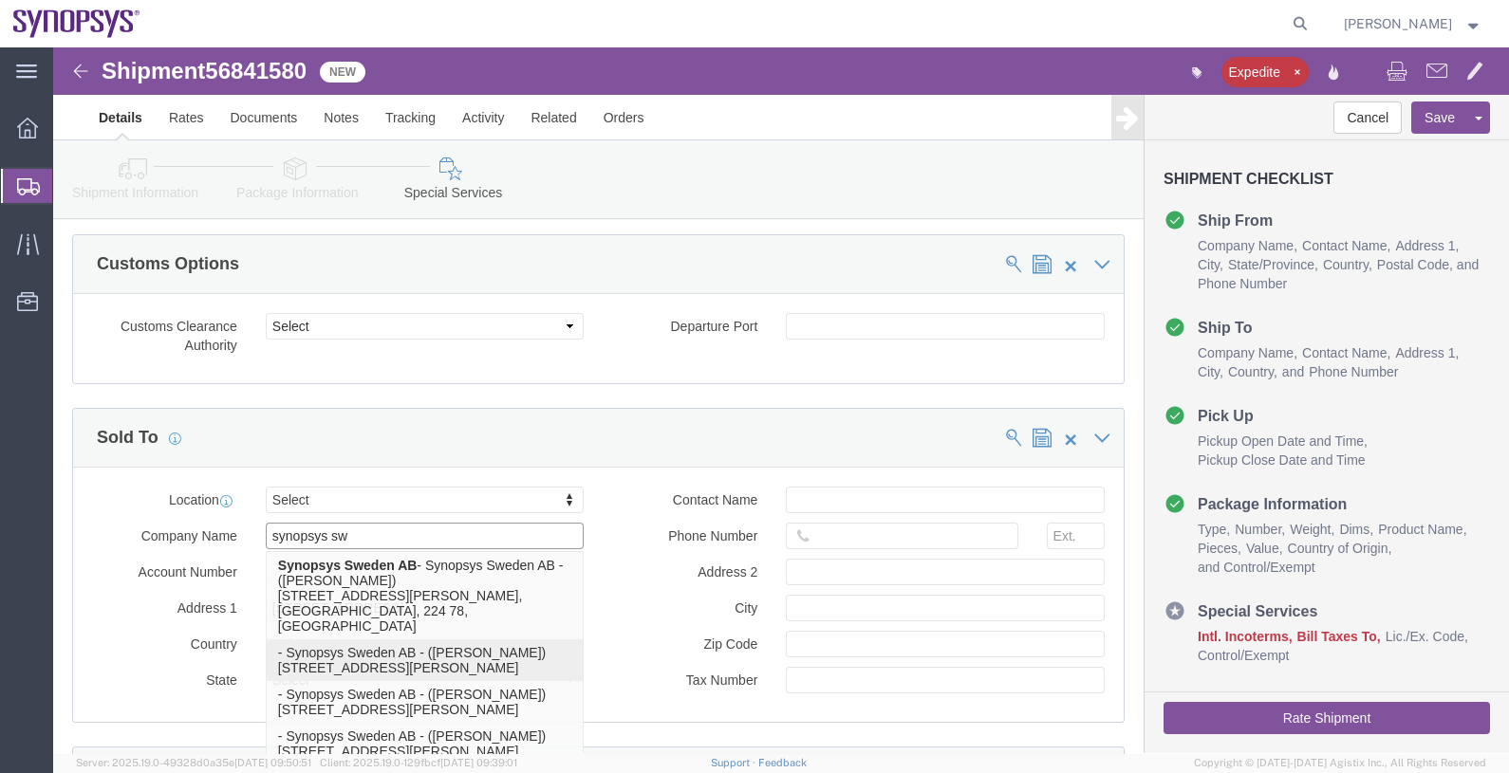
type input "[PERSON_NAME]"
type input "22478"
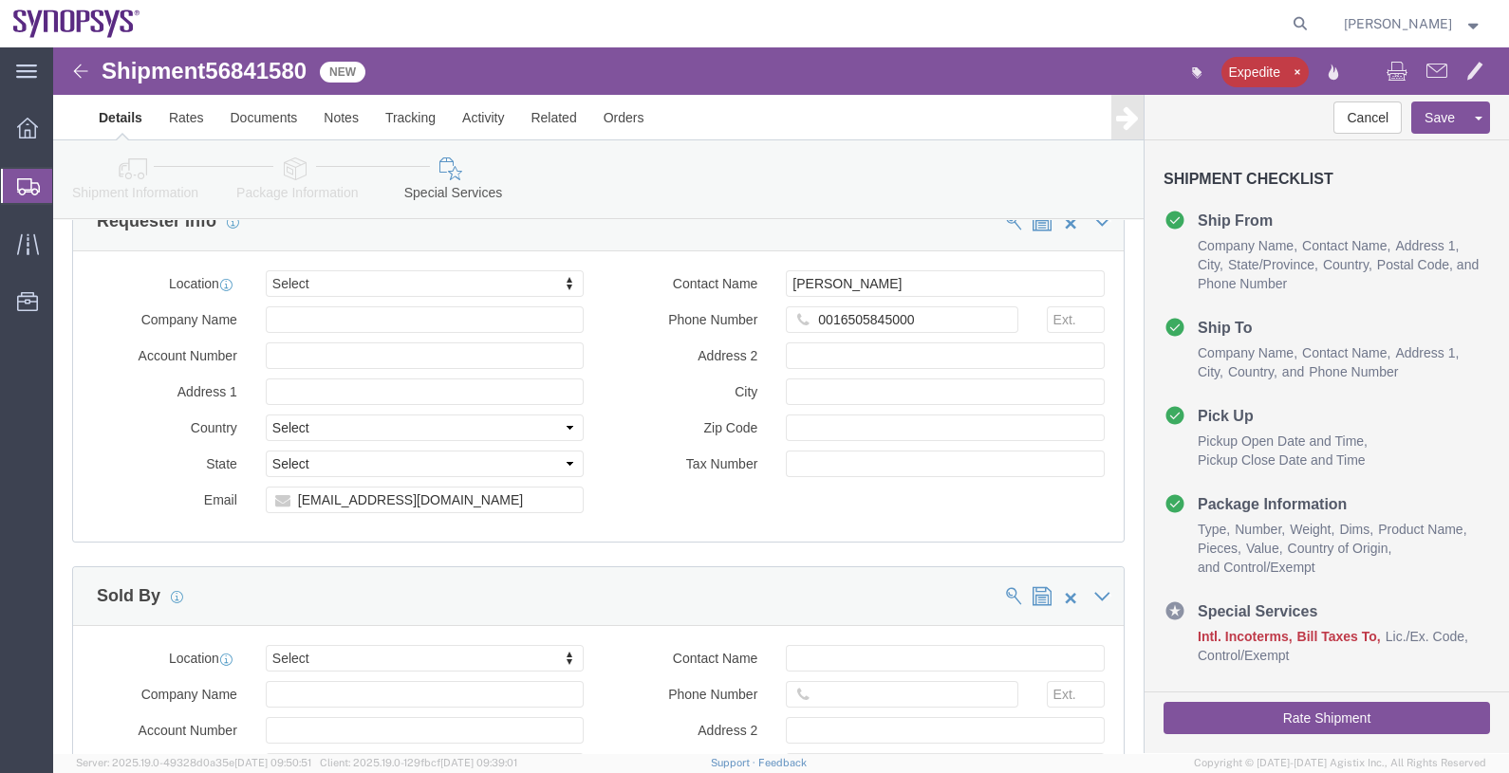
scroll to position [2728, 0]
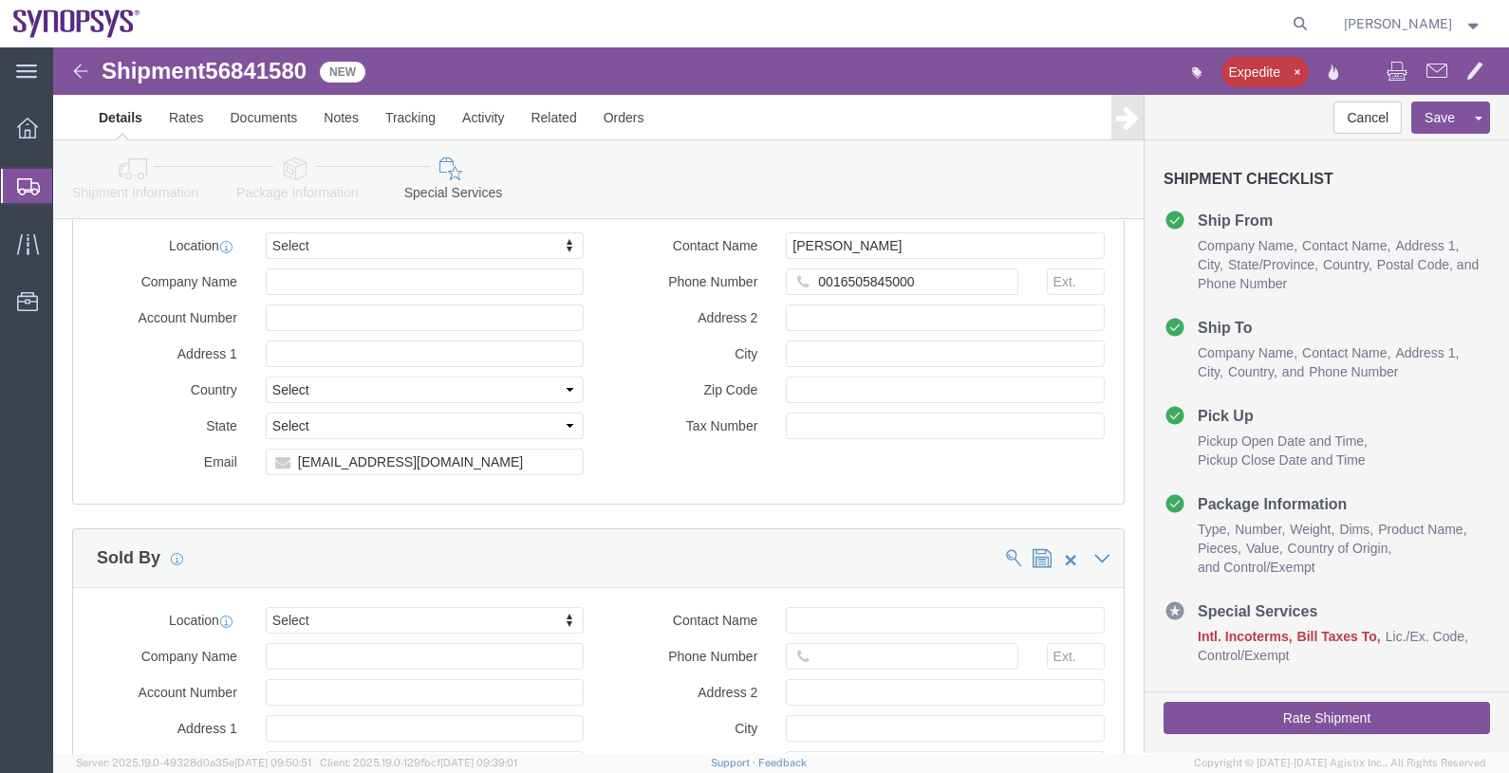
type input "Synopsys Sweden AB"
click input "Company Name"
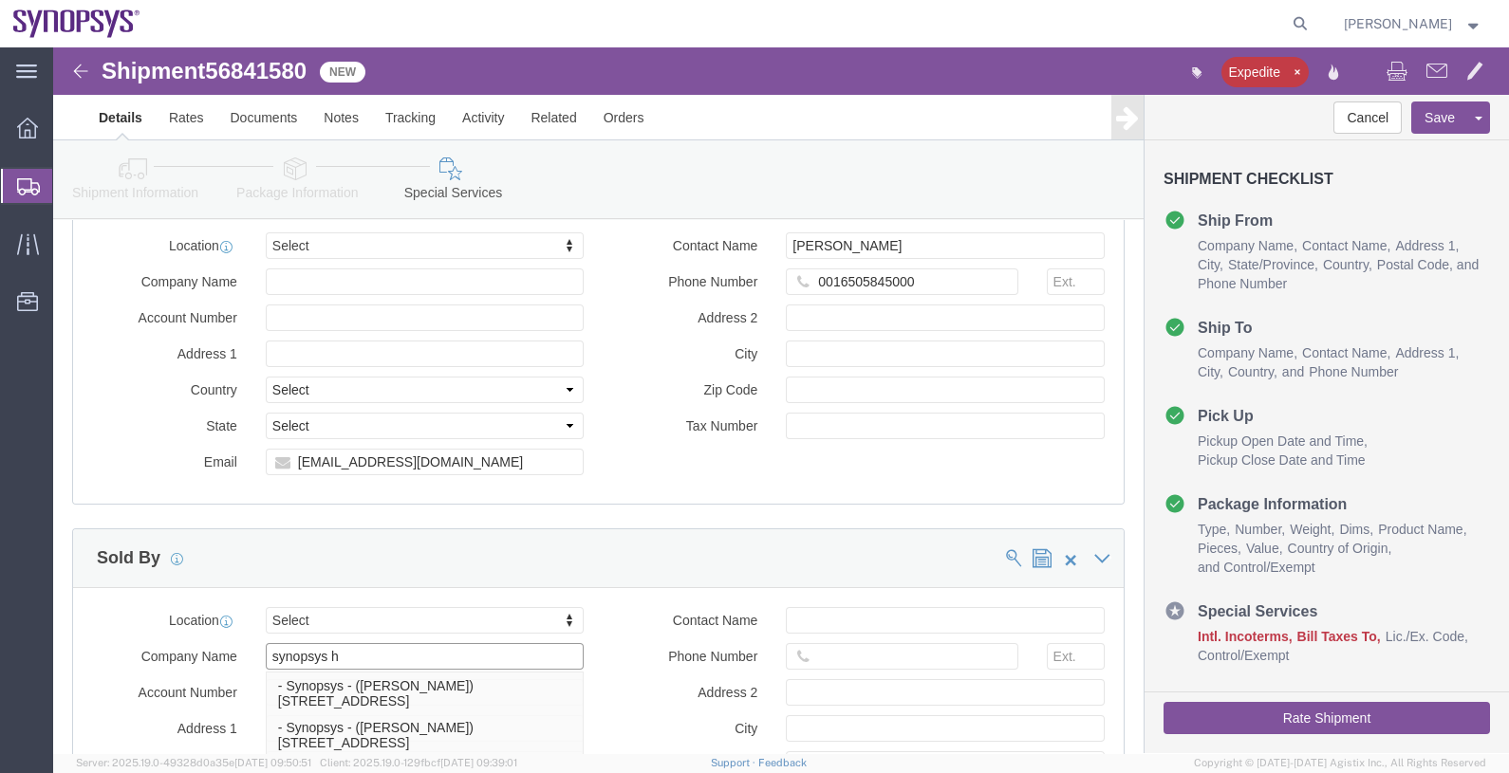
type input "synopsys he"
click p "- Synopsys Headquarters USSV - ([PERSON_NAME]) [STREET_ADDRESS]"
type input "[STREET_ADDRESS]"
select select "US"
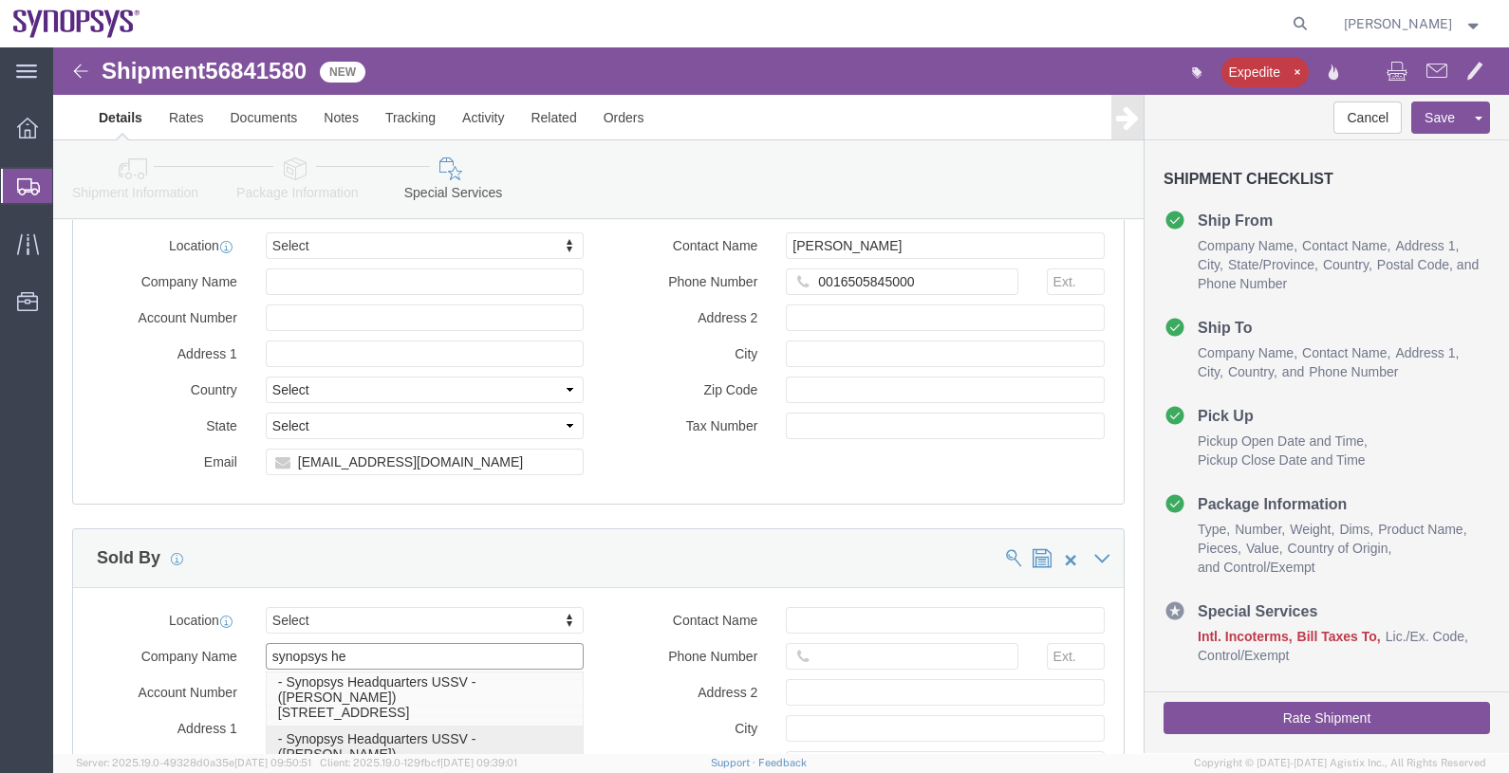
type input "[PERSON_NAME]"
type input "650.584.5000"
type input "Sunnyvale"
type input "94085"
type input "Synopsys Headquarters USSV"
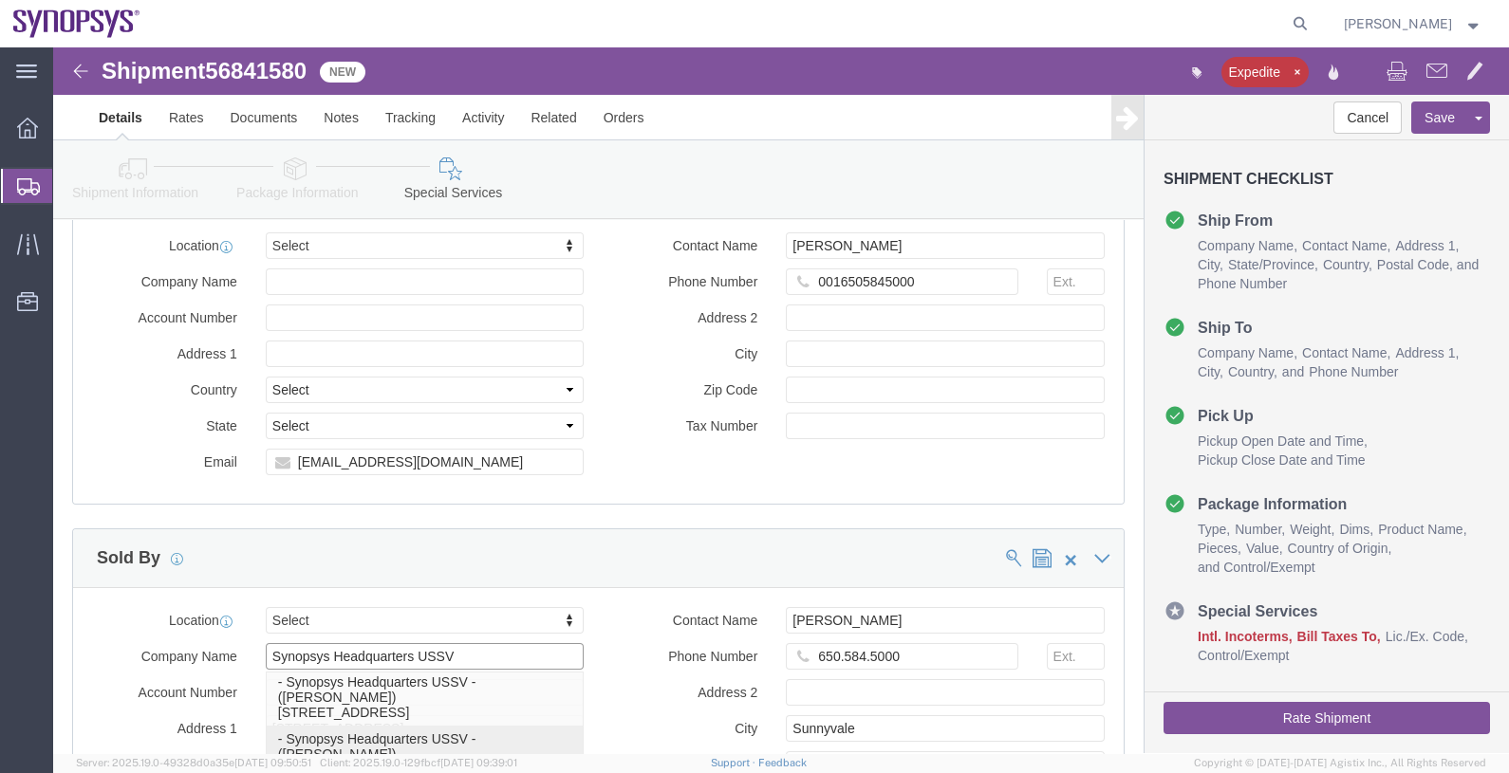
select select "CA"
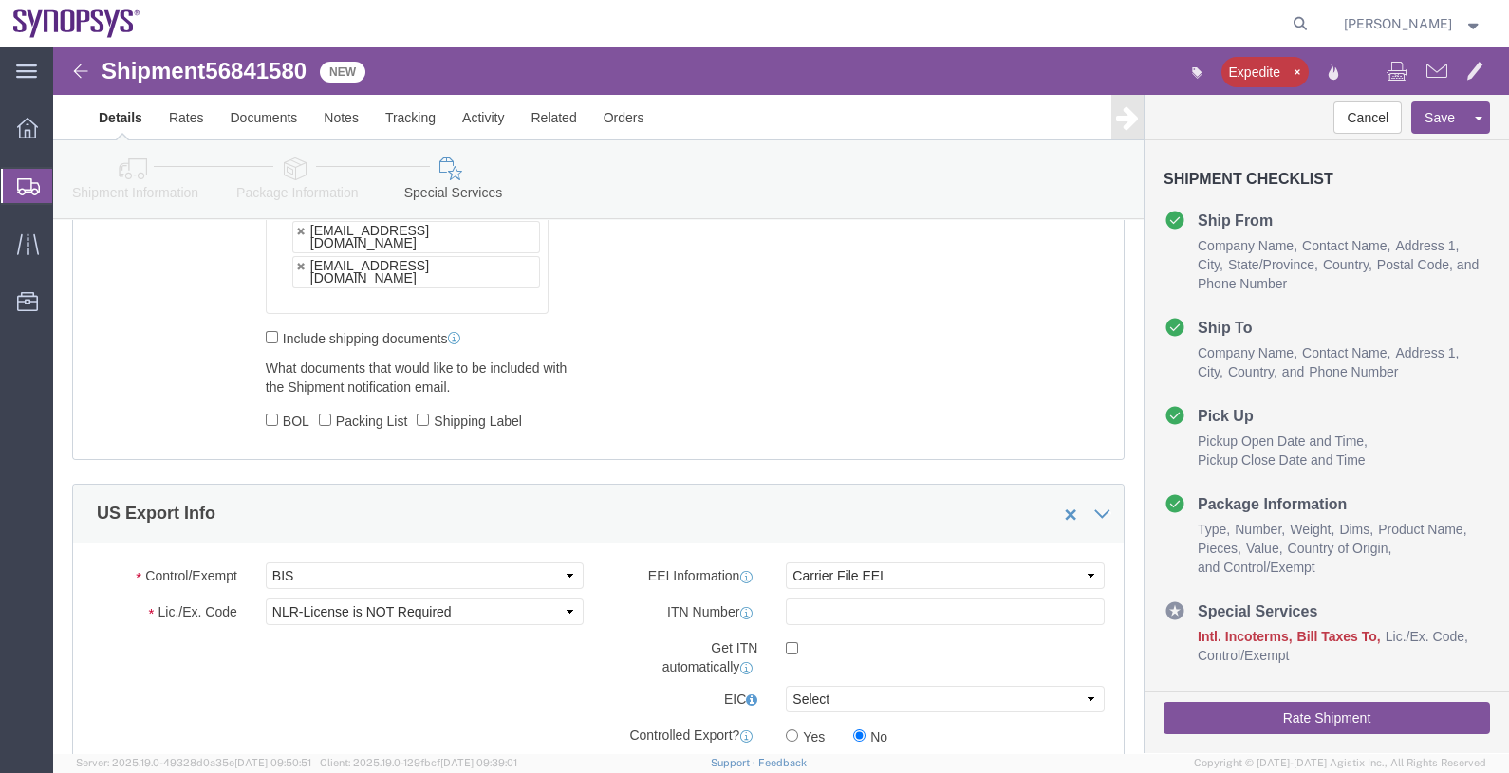
scroll to position [1565, 0]
type input "Synopsys Headquarters USSV"
click div "Control/Exempt Select ATF BIS DEA EPA FDA FTR ITAR OFAC Other (OPA) Lic./Ex. Co…"
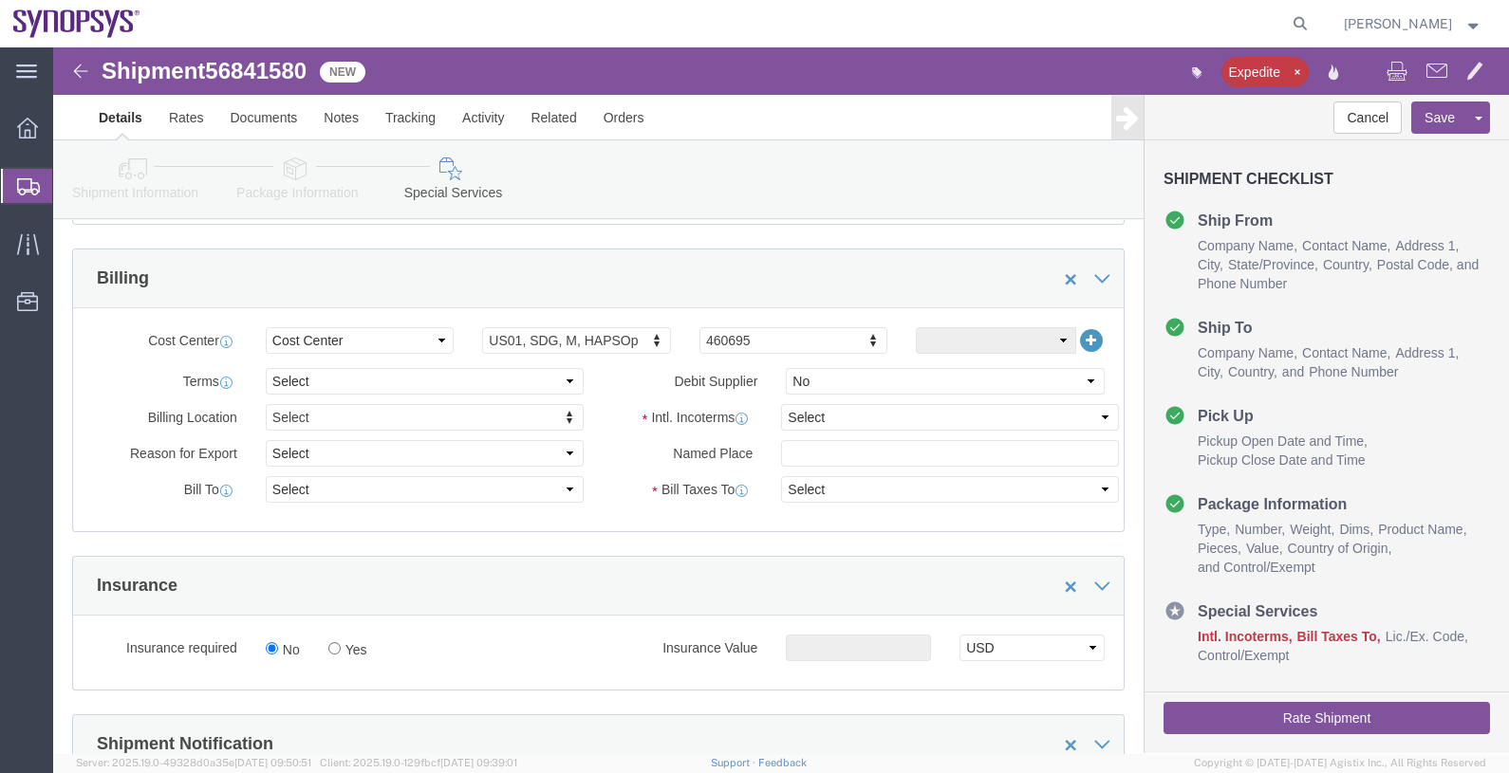
scroll to position [829, 0]
click select "Select Free of Charge Free of Cost NET 30 NET 45 NET 60 See Comment"
click div "Cost Center Select Buyer Cost Center Department Operations Number Order Number …"
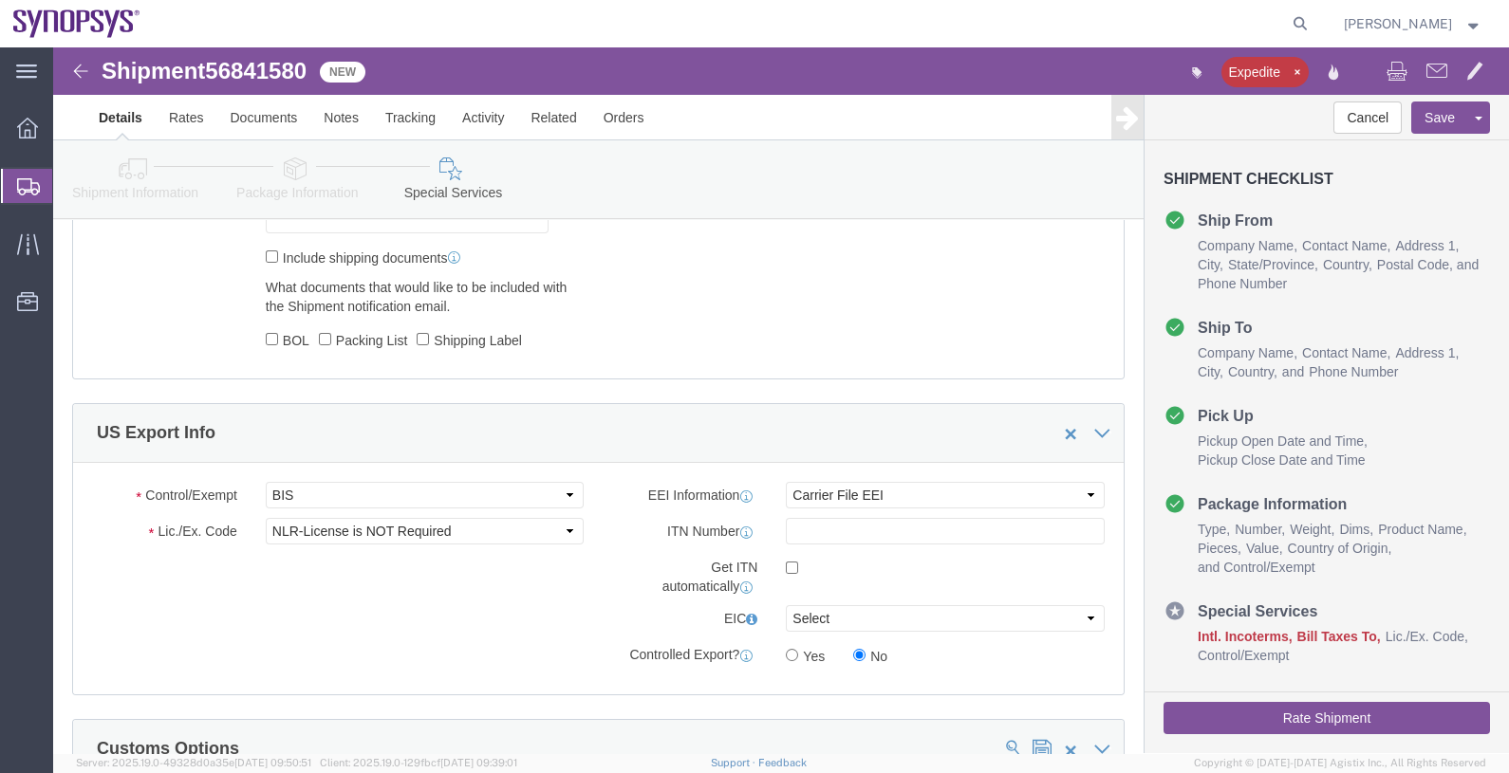
scroll to position [1659, 0]
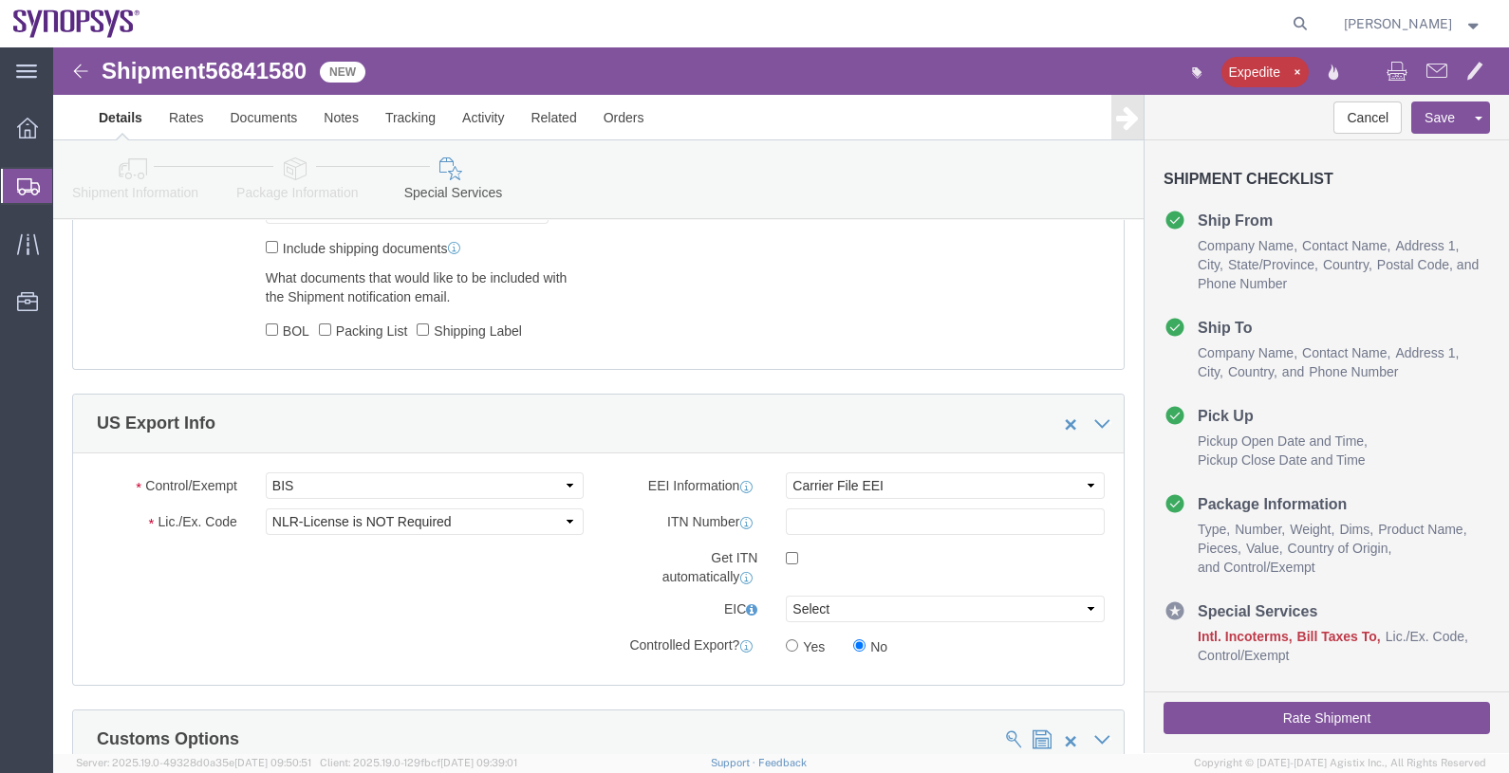
click div "Control/Exempt Select ATF BIS DEA EPA FDA FTR ITAR OFAC Other (OPA) Lic./Ex. Co…"
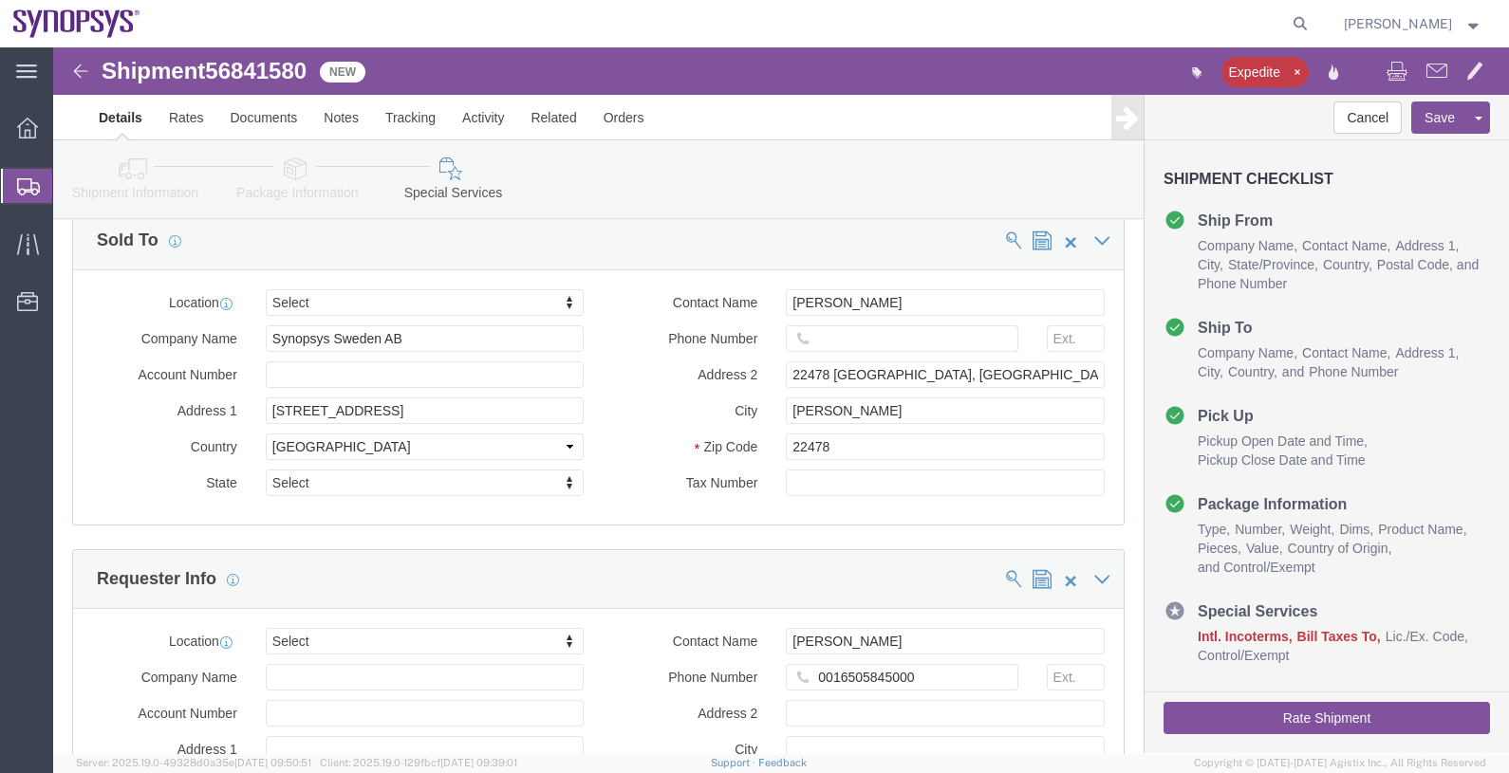
scroll to position [2372, 0]
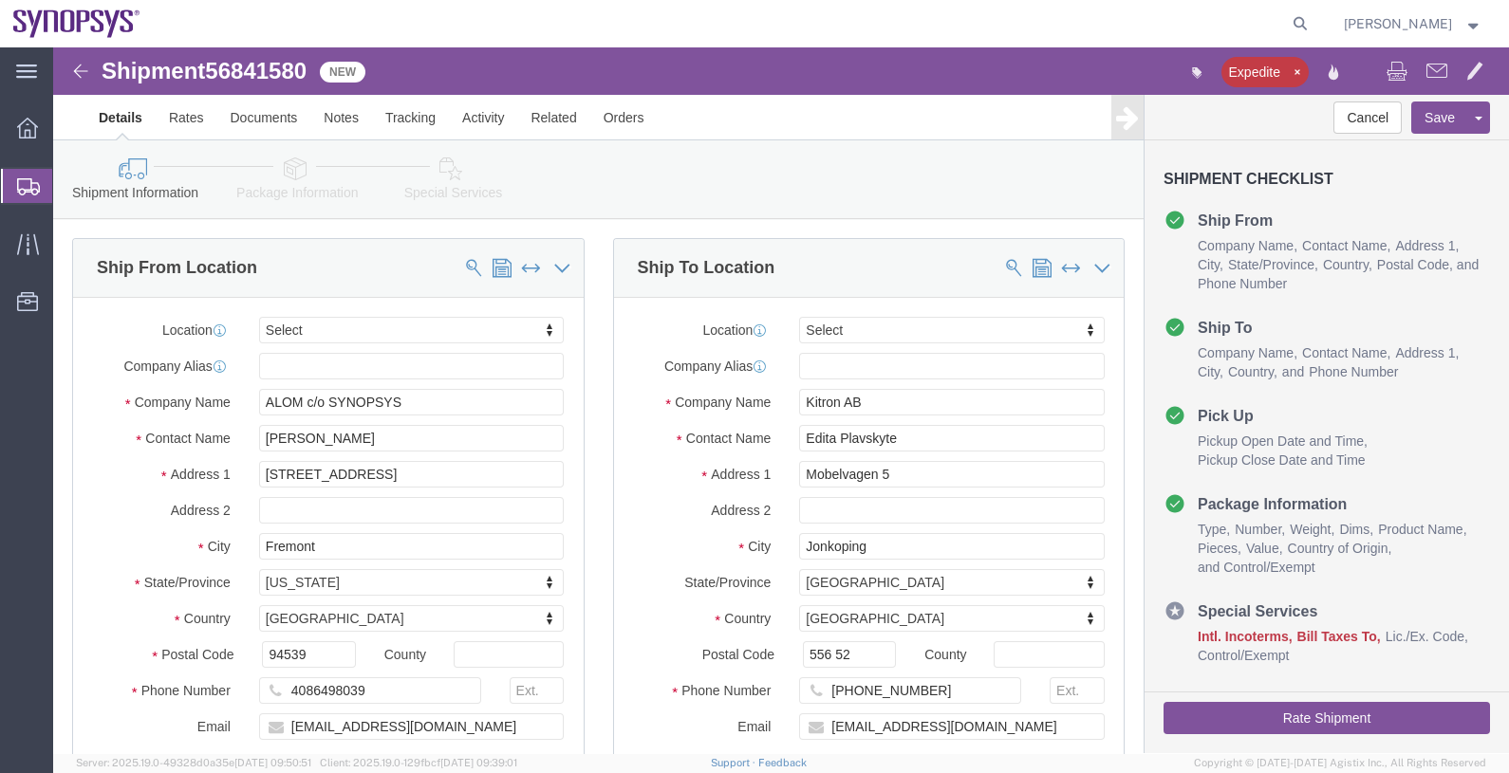
select select
click at [67, 185] on span "Shipments" at bounding box center [59, 186] width 15 height 38
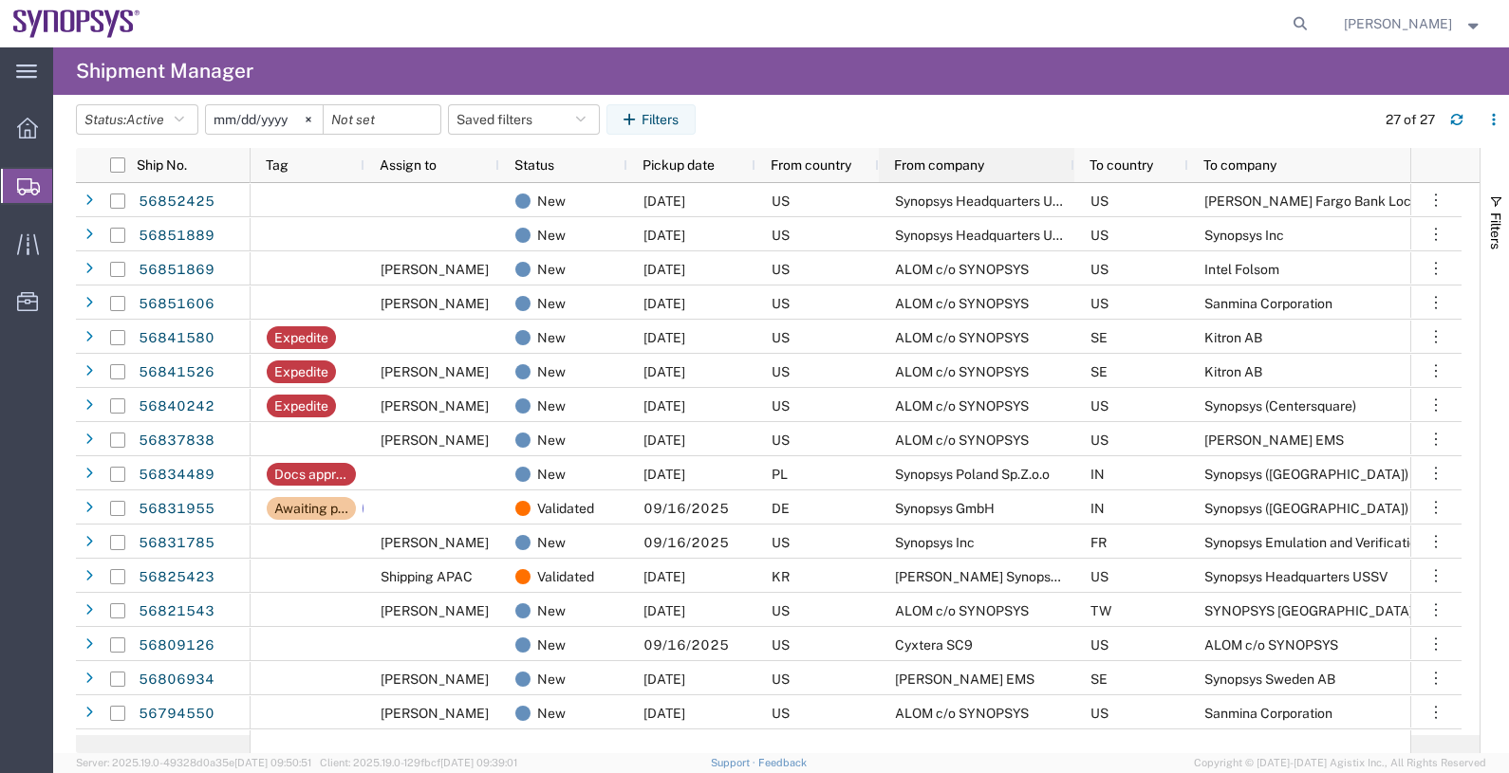
click at [975, 161] on span "From company" at bounding box center [939, 165] width 90 height 15
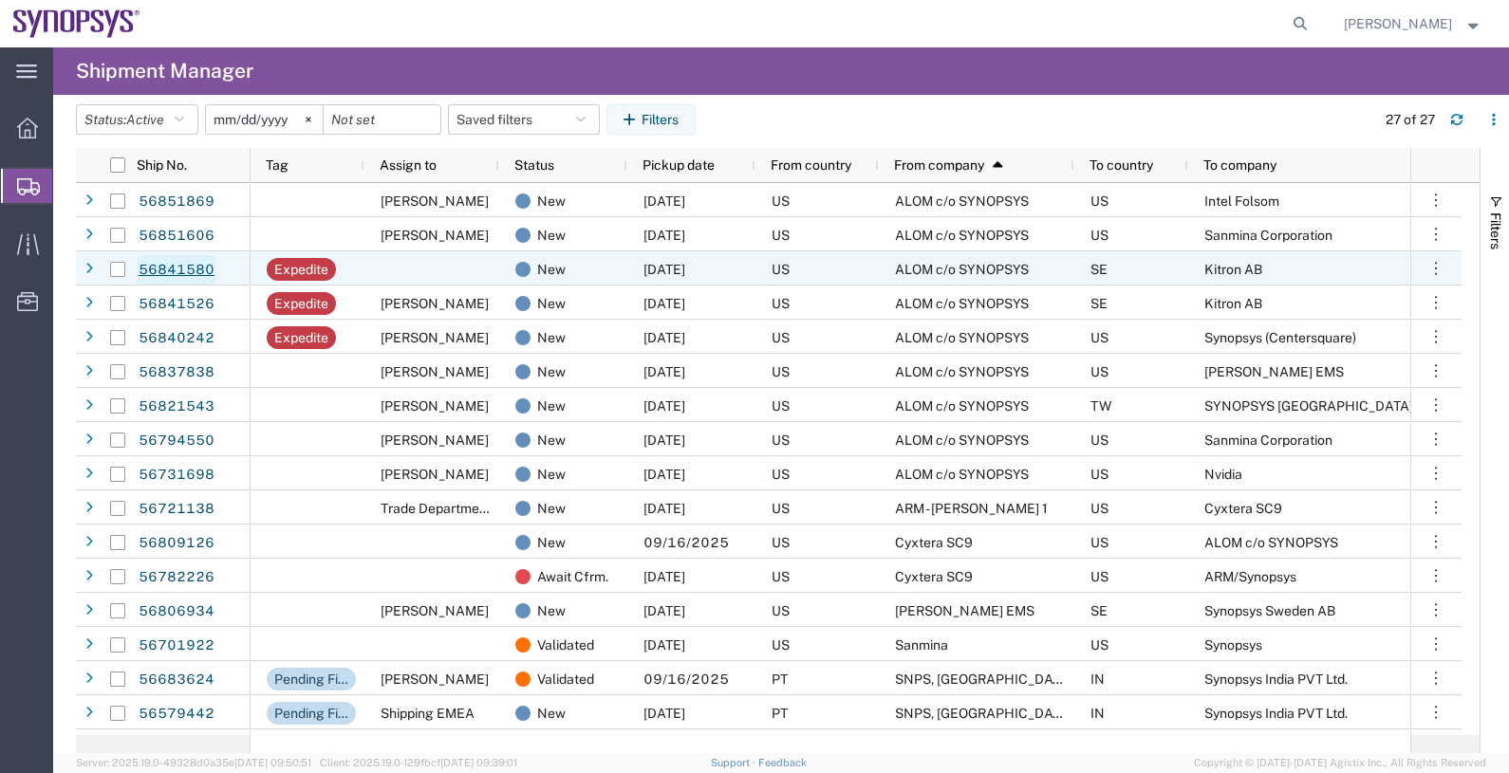
click at [198, 261] on link "56841580" at bounding box center [177, 270] width 78 height 30
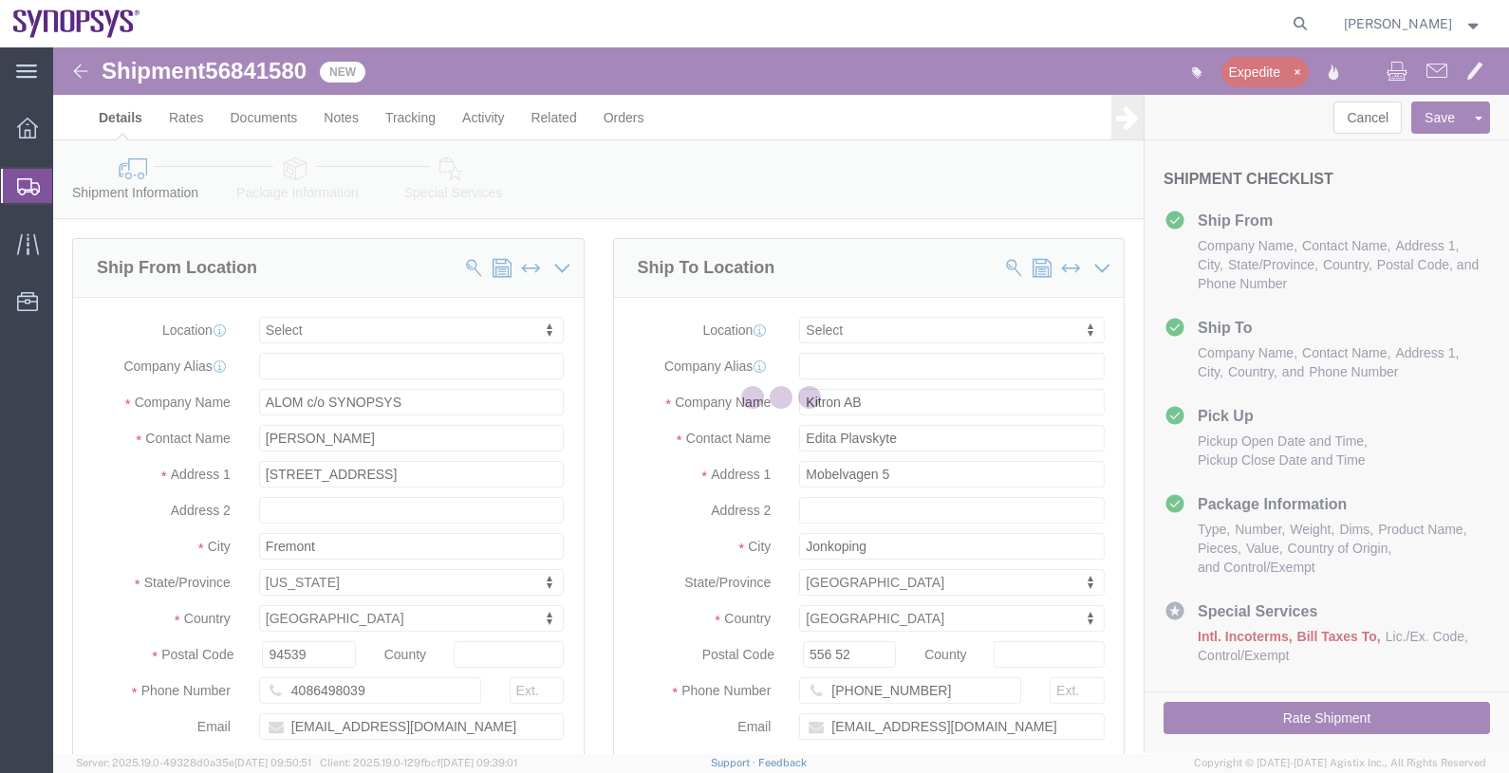
select select
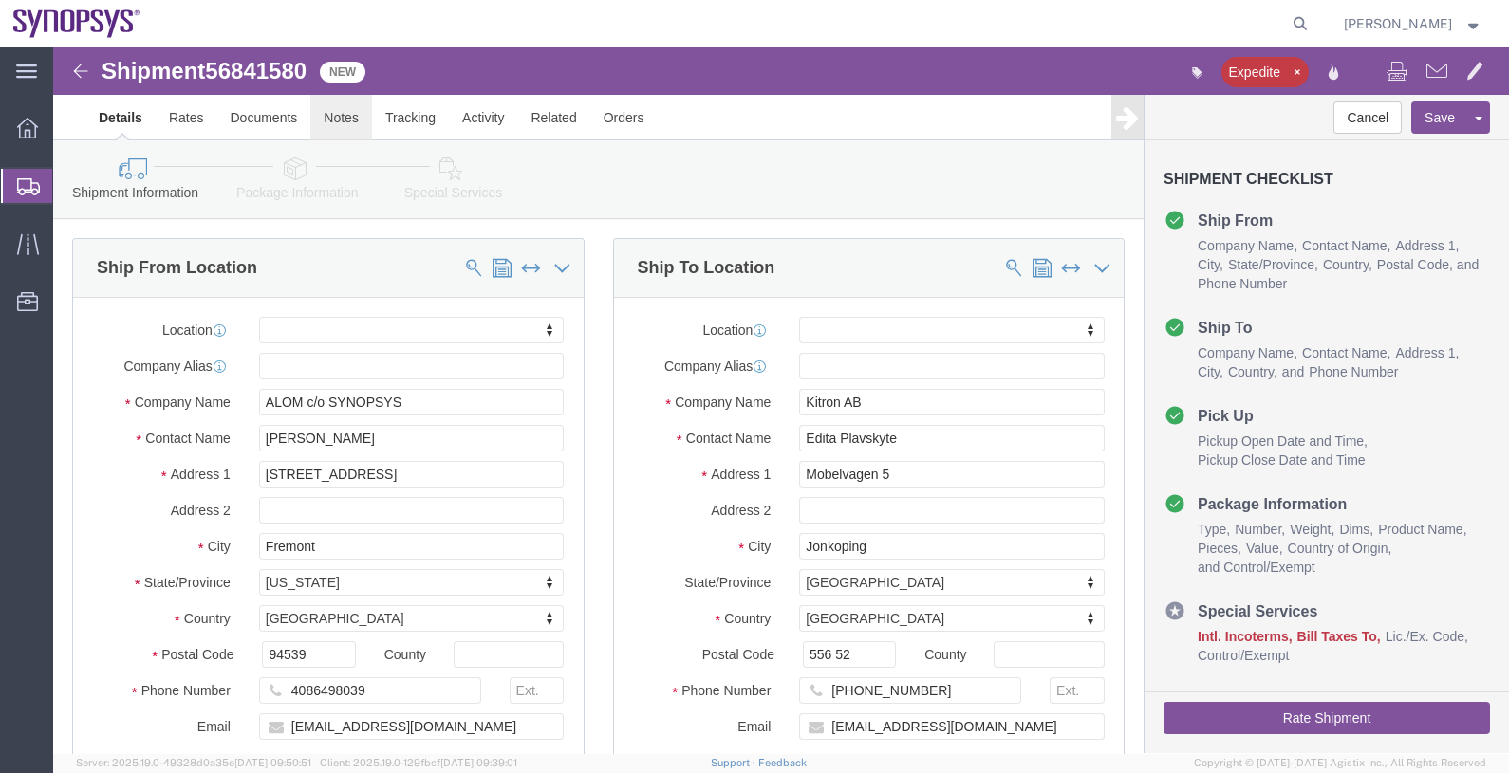
click link "Notes"
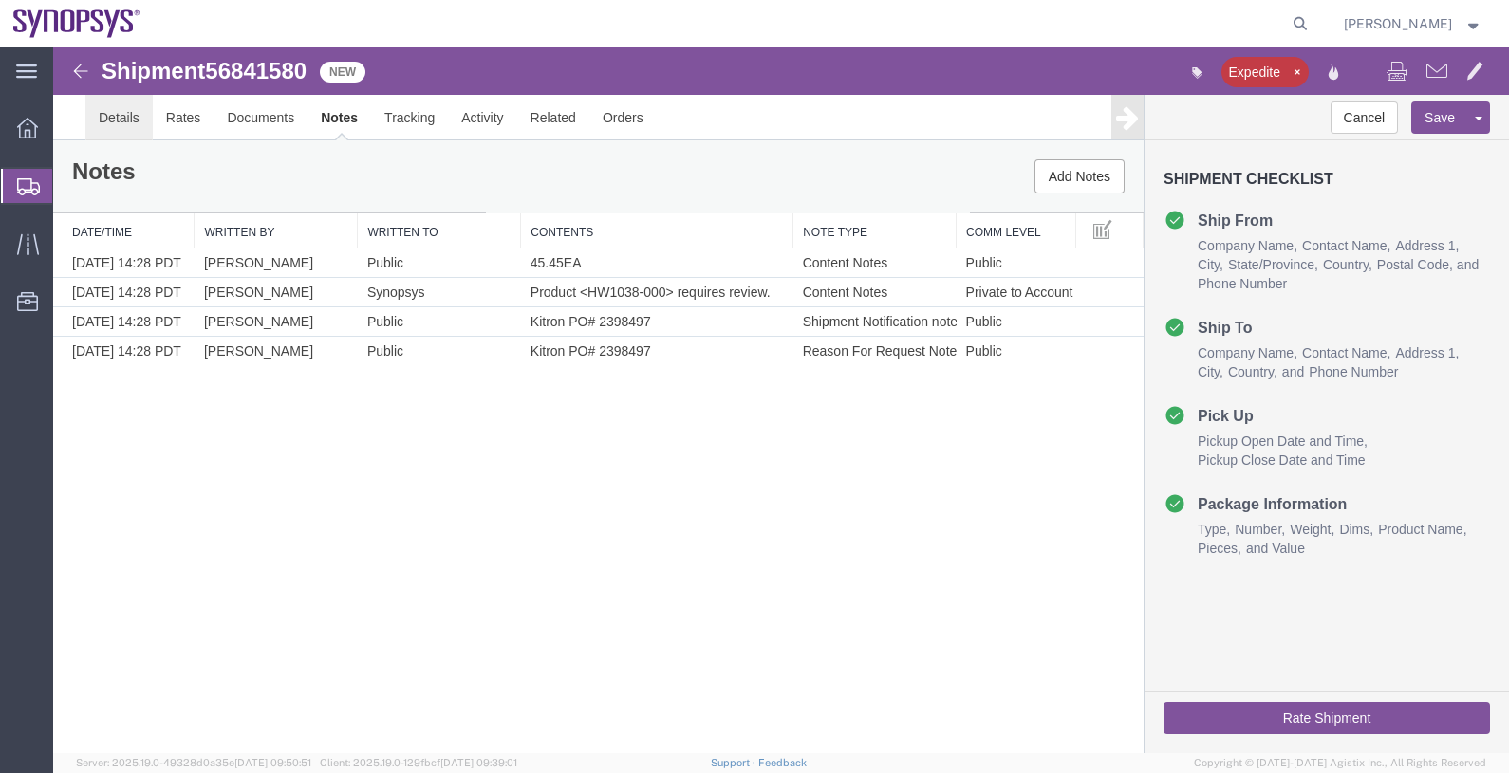
click at [125, 119] on link "Details" at bounding box center [118, 118] width 67 height 46
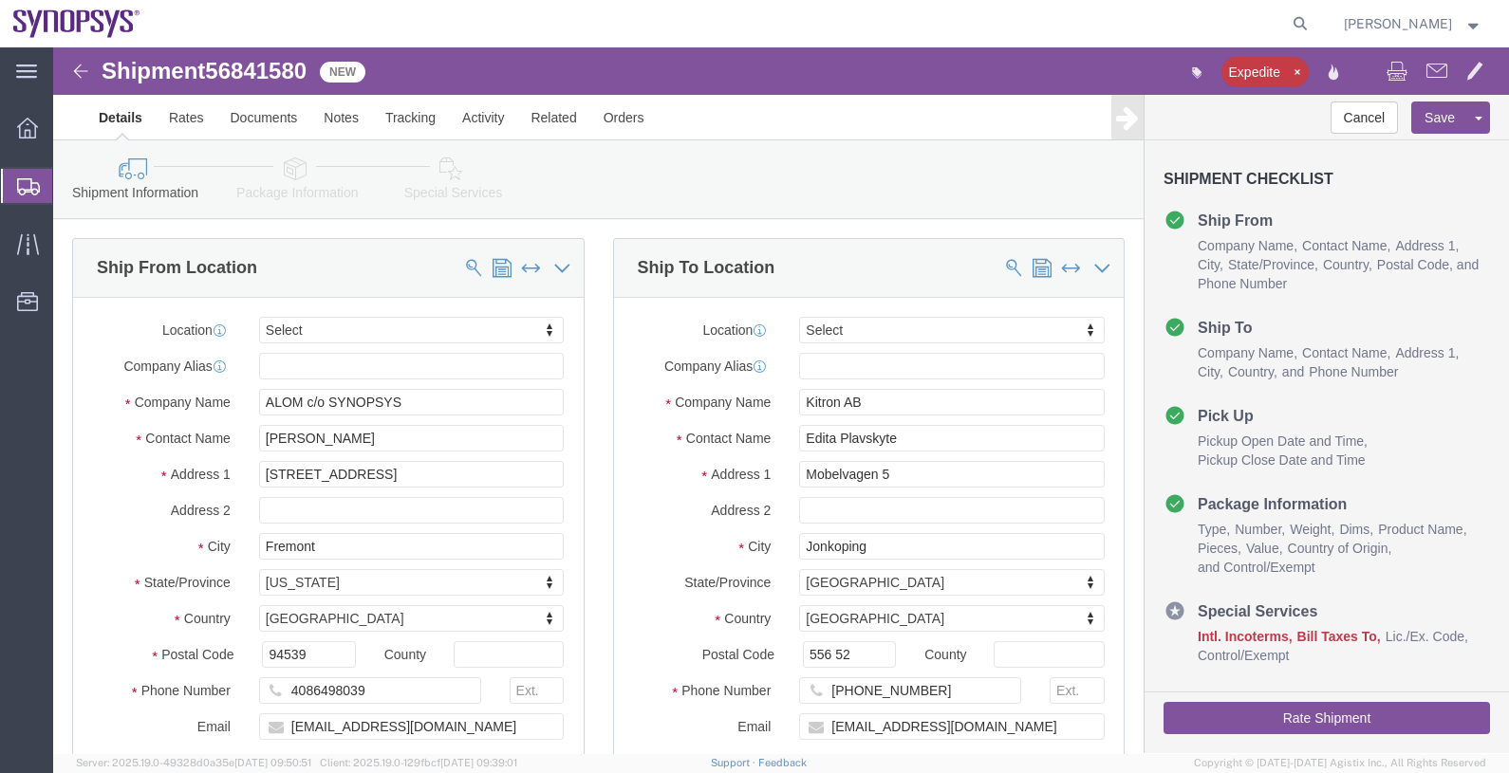
click link "Special Services"
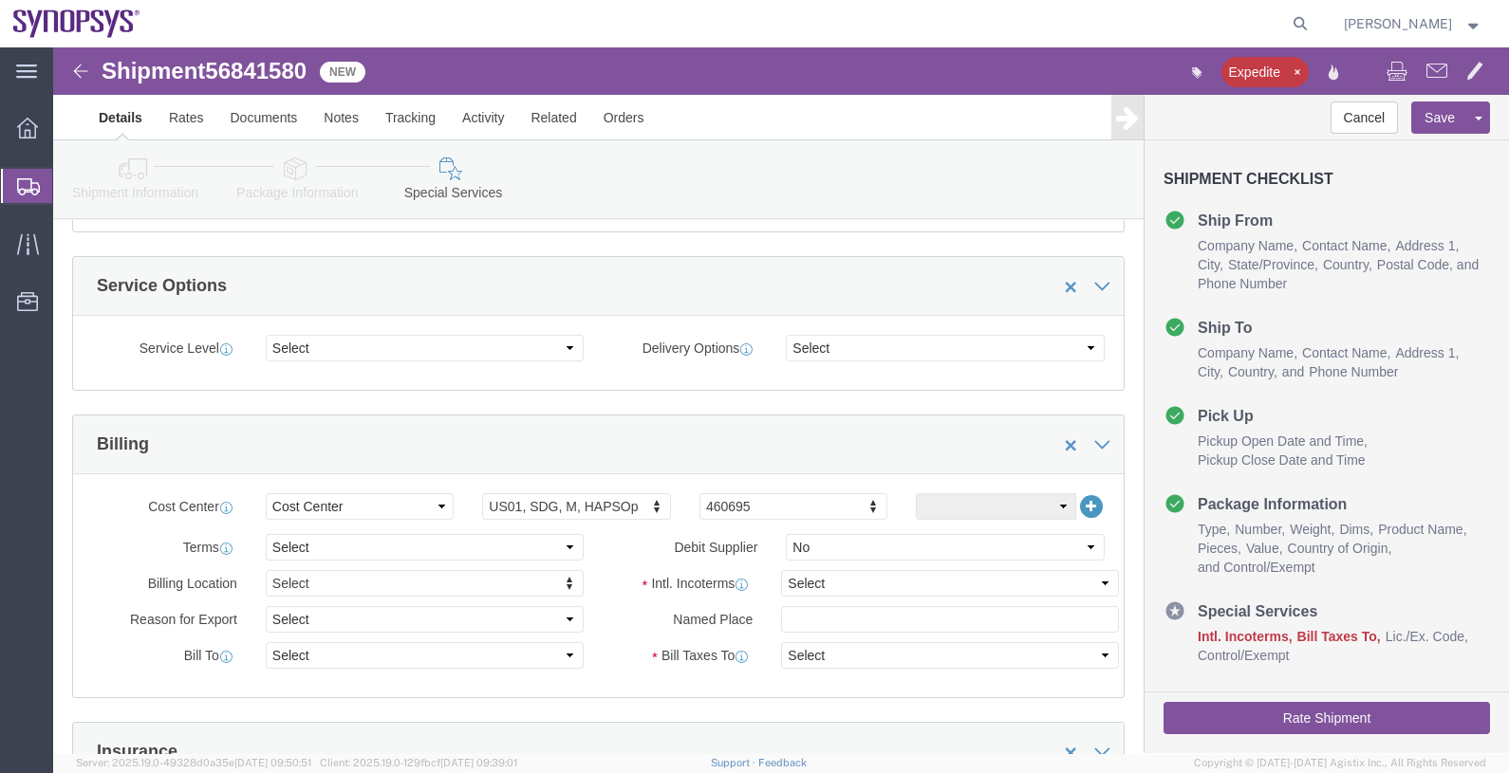
scroll to position [712, 0]
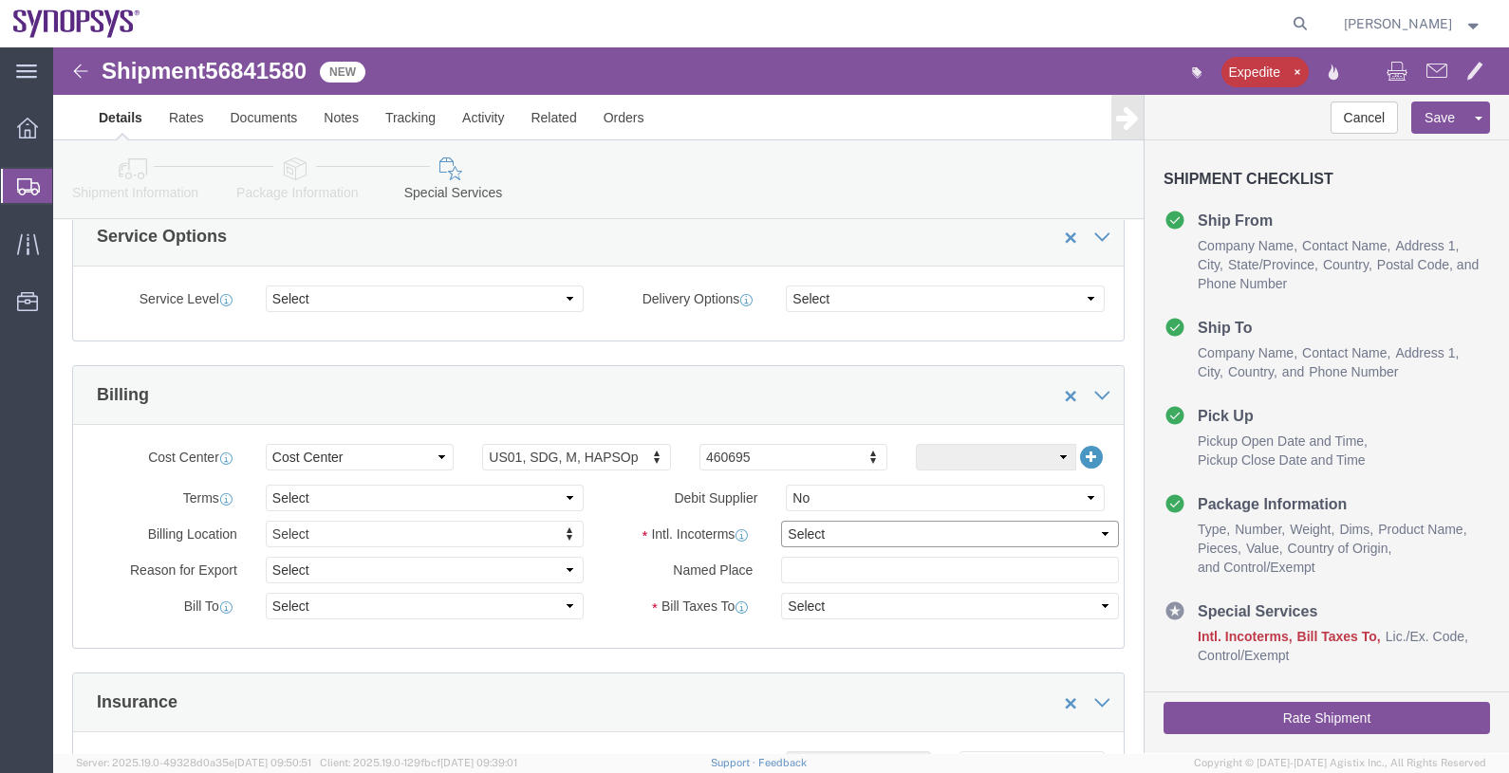
click select "Select Carriage Insurance Paid Carriage Paid To Cost and Freight Cost Insurance…"
select select "DAP"
click select "Select Carriage Insurance Paid Carriage Paid To Cost and Freight Cost Insurance…"
select select "SHIP"
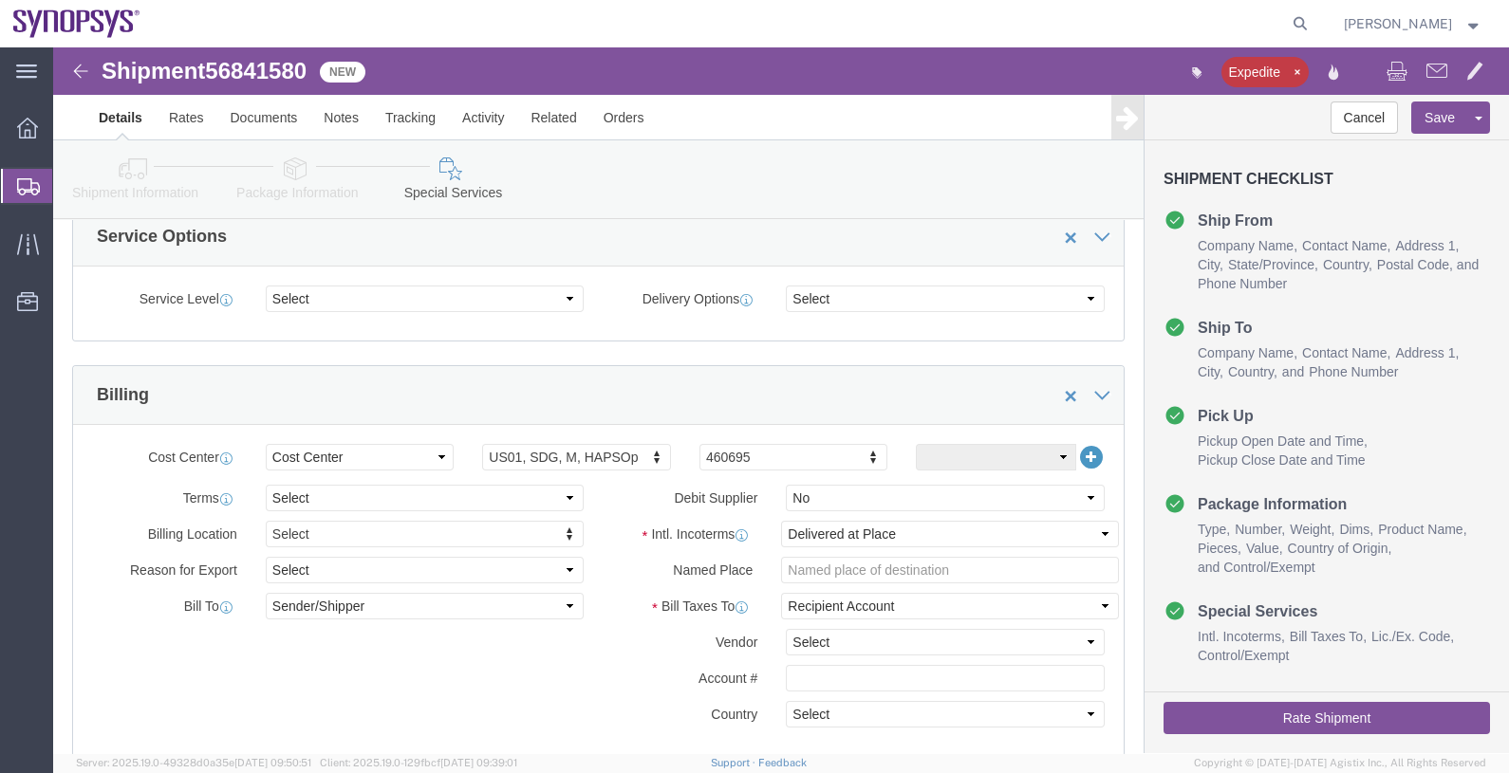
click label "Vendor"
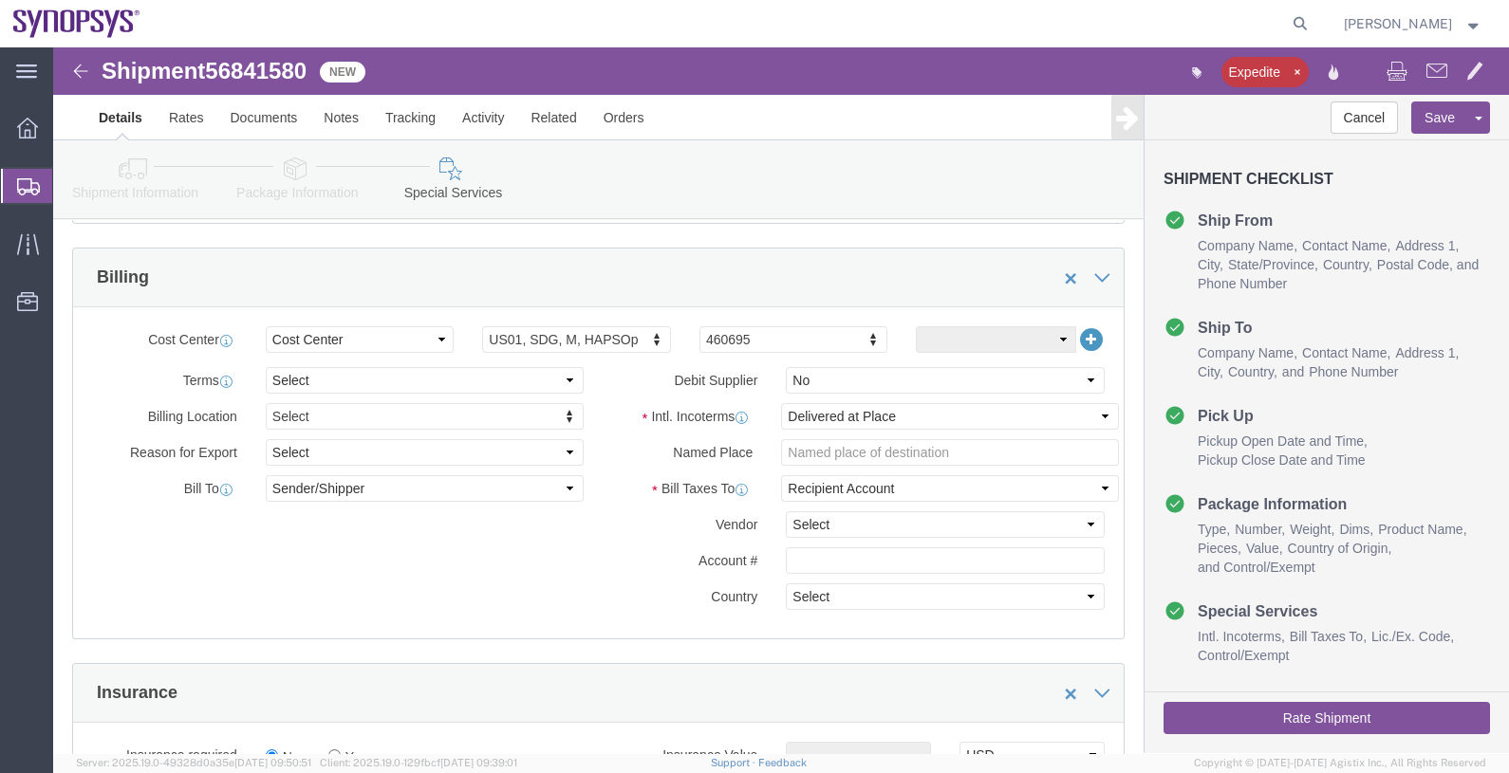
scroll to position [948, 0]
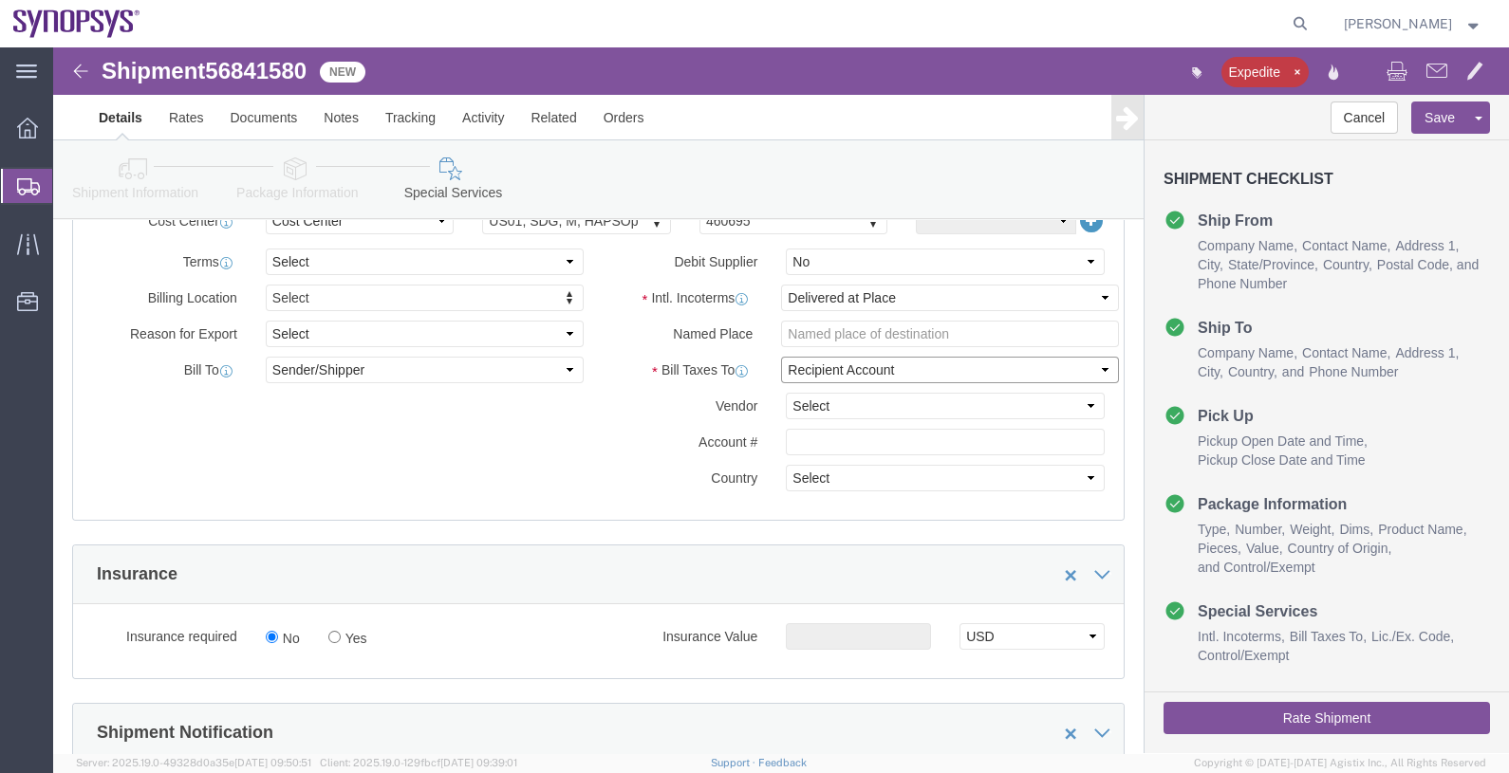
click select "Select Recipient Account Sender/Shipper Third Party Account"
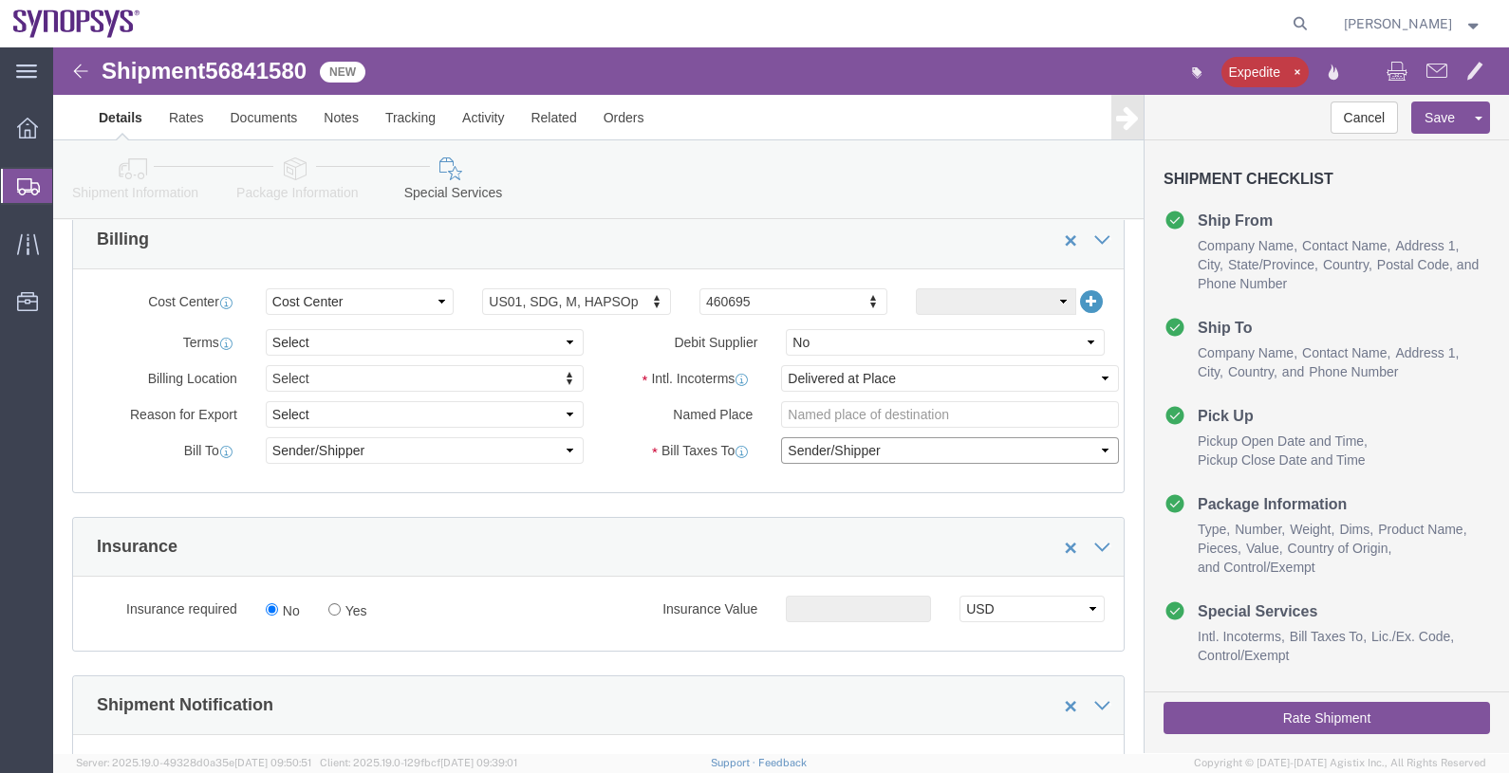
scroll to position [829, 0]
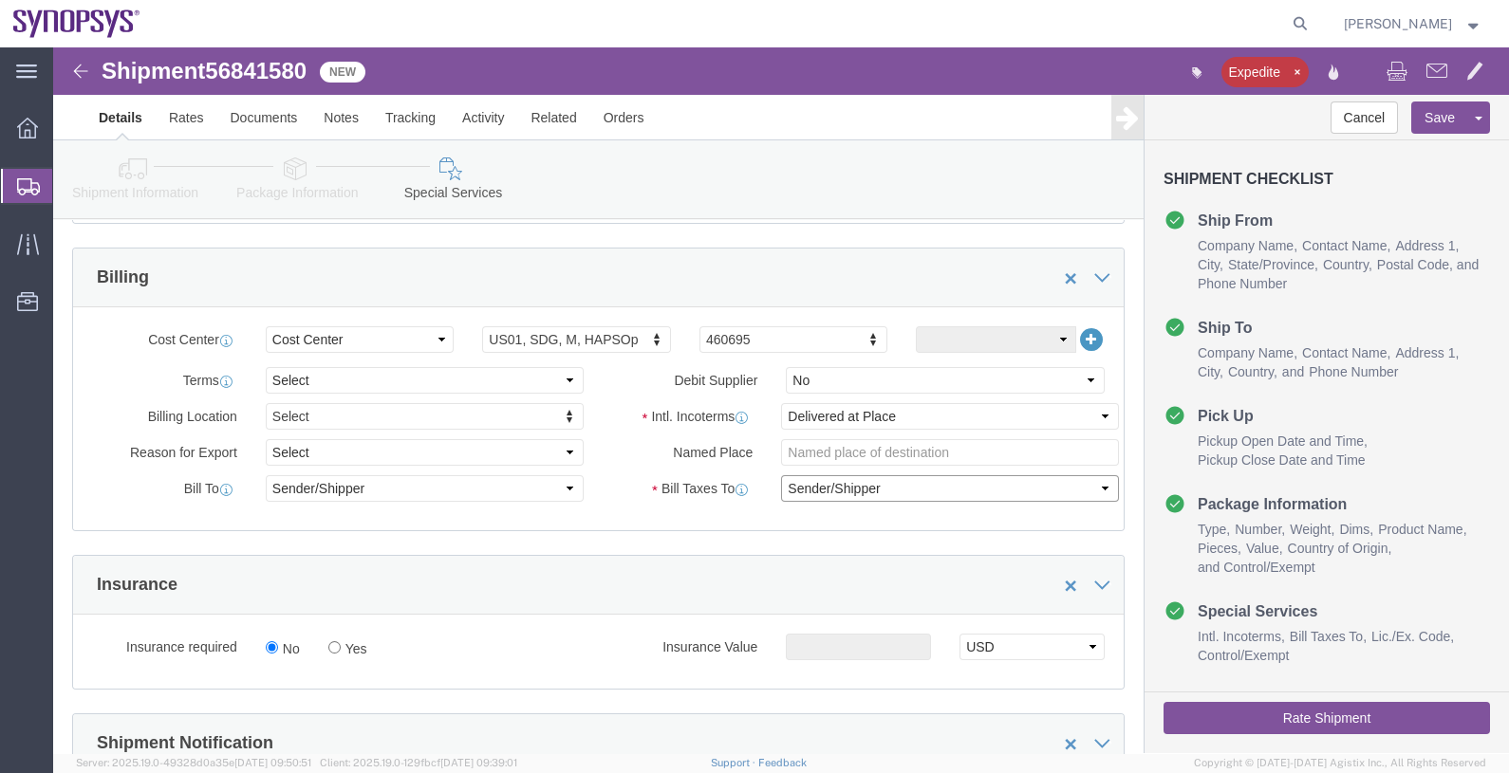
click select "Select Recipient Account Sender/Shipper Third Party Account"
select select "RCPN"
click select "Select Recipient Account Sender/Shipper Third Party Account"
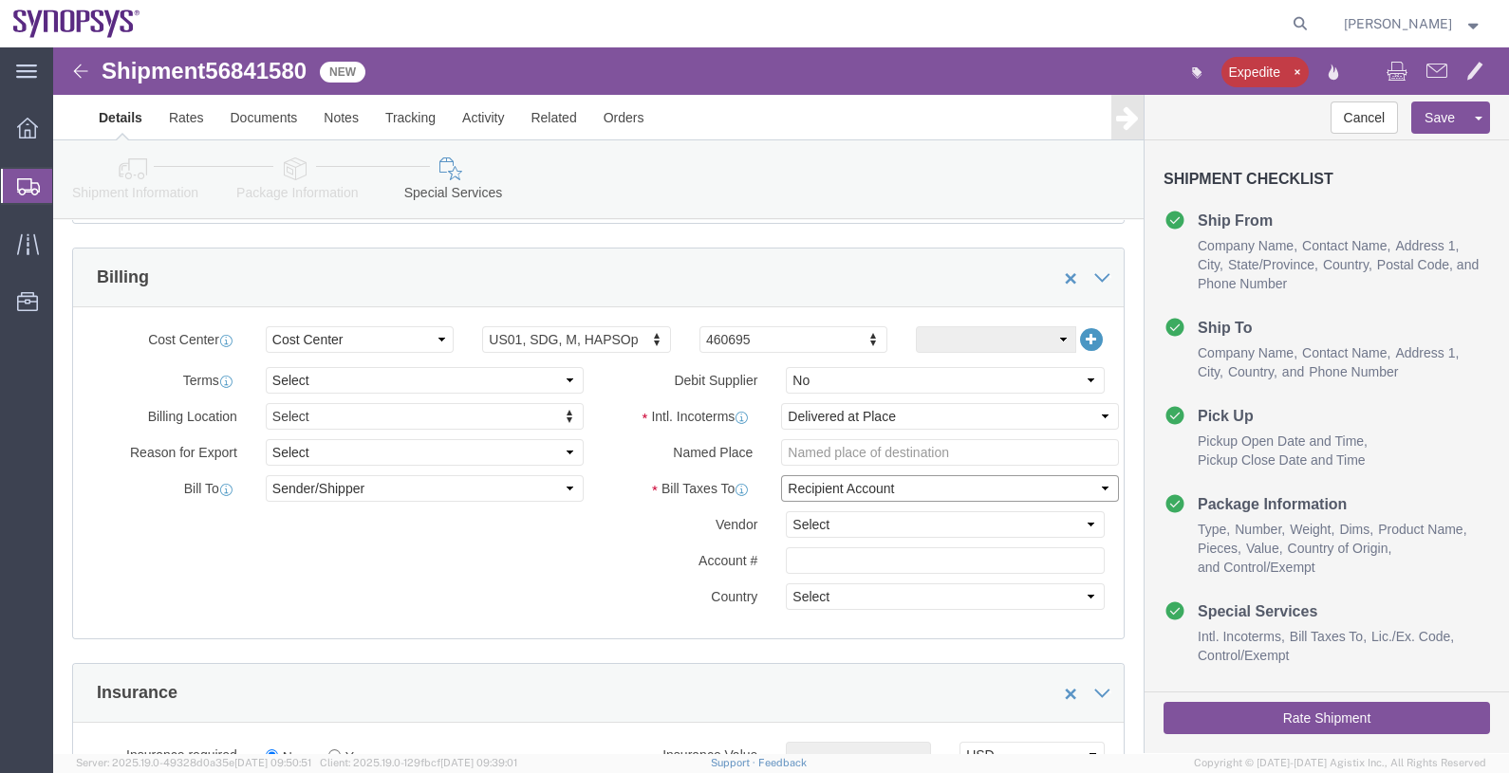
click select "Select Recipient Account Sender/Shipper Third Party Account"
click label "Account #"
click link "Assign To"
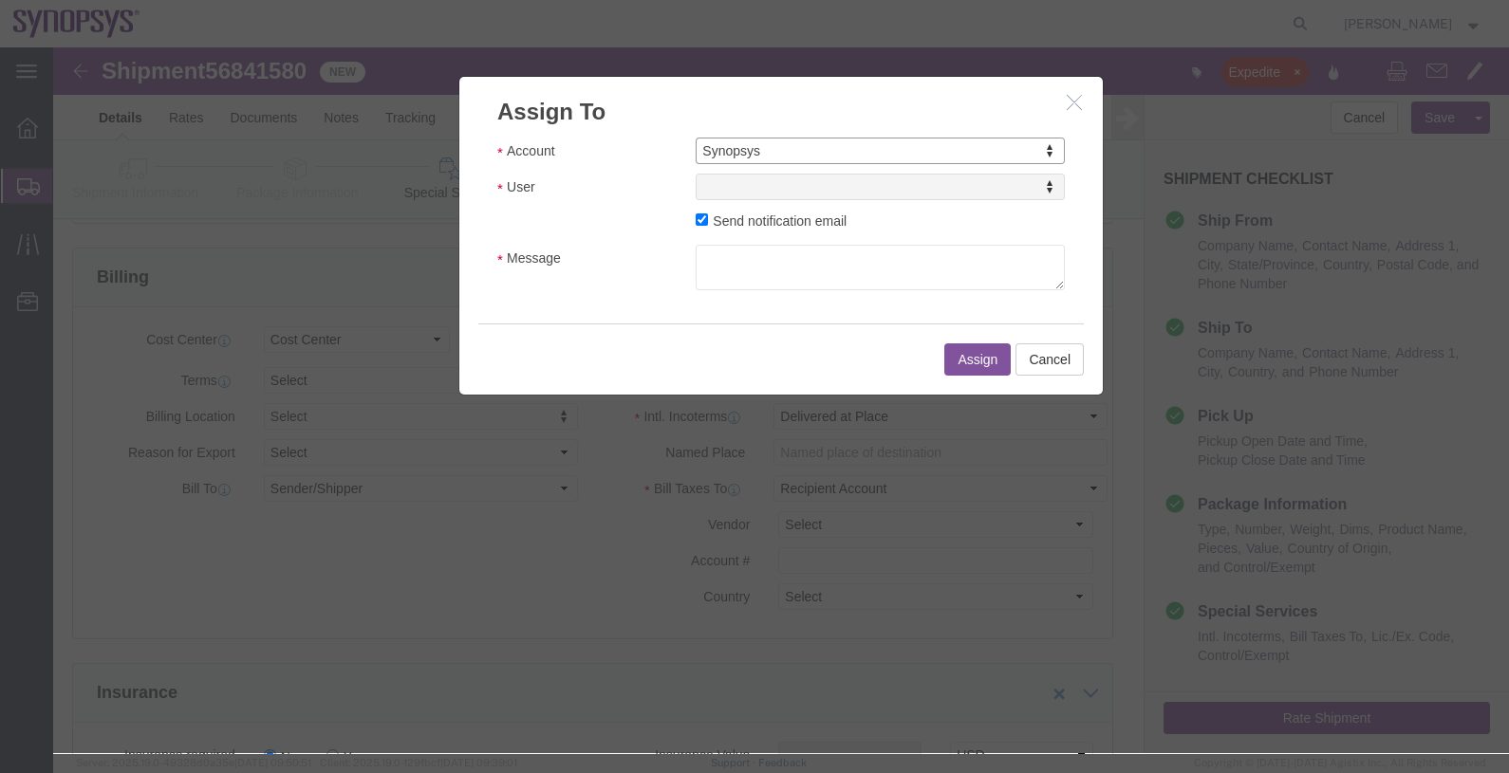
select select "117156"
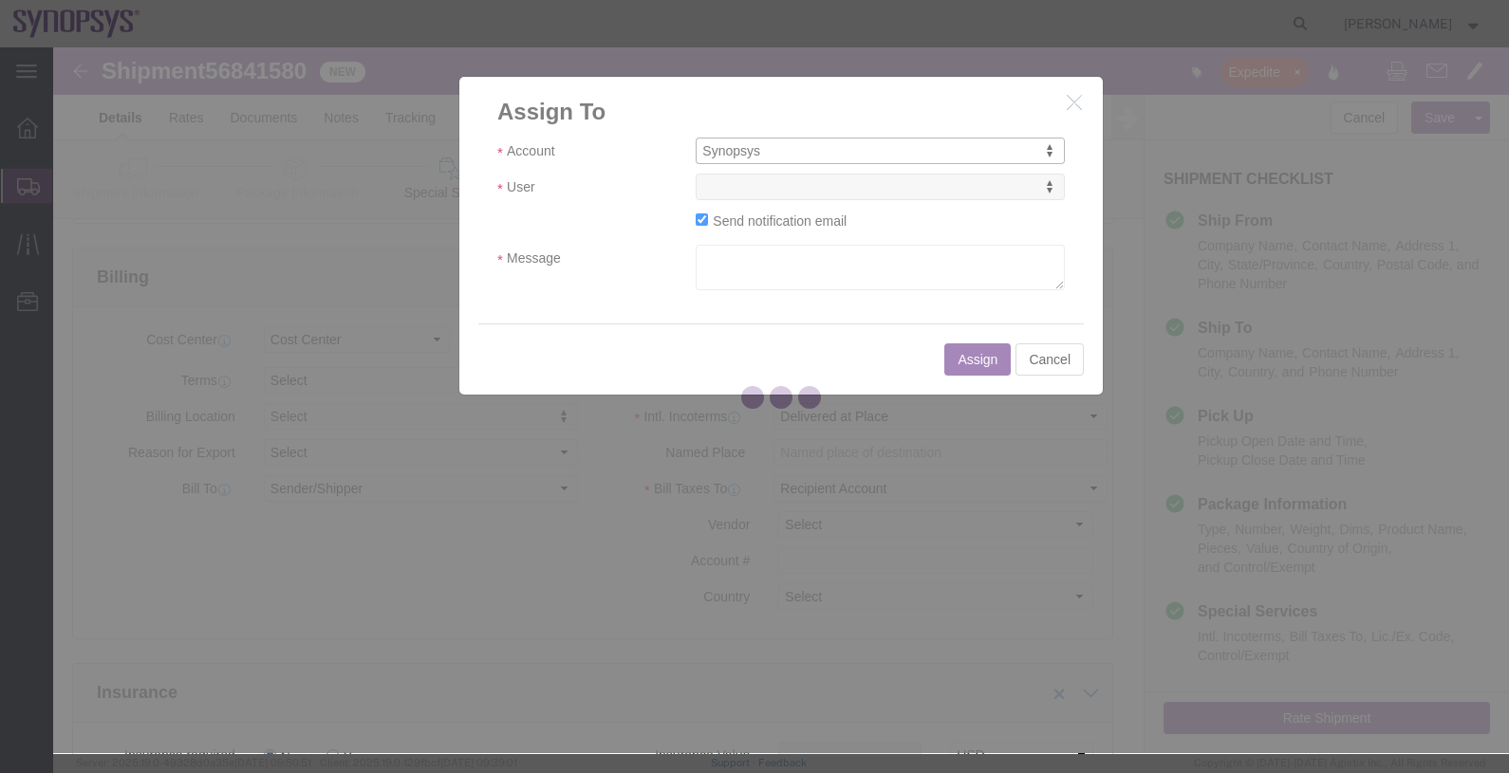
select select
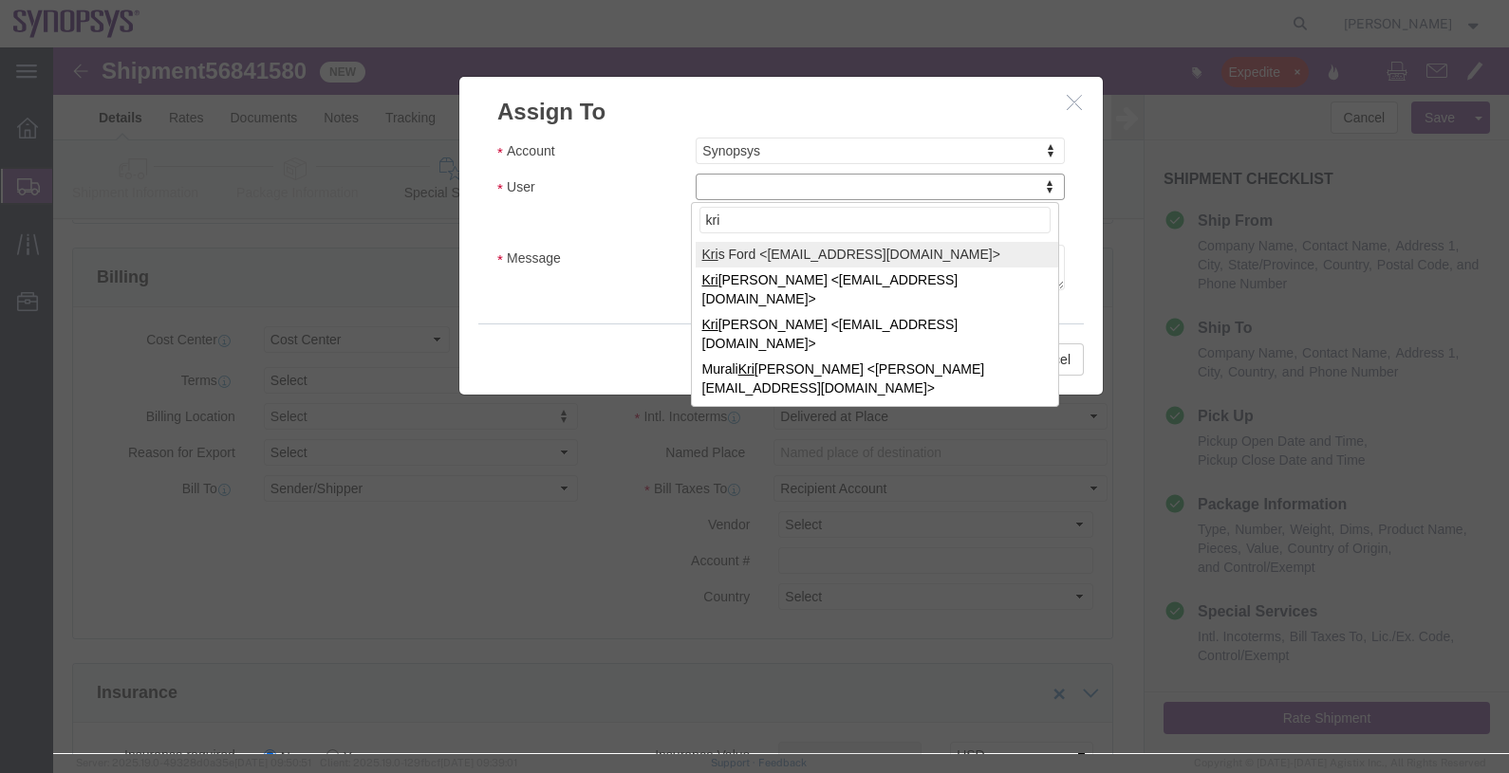
type input "kri"
select select "98360"
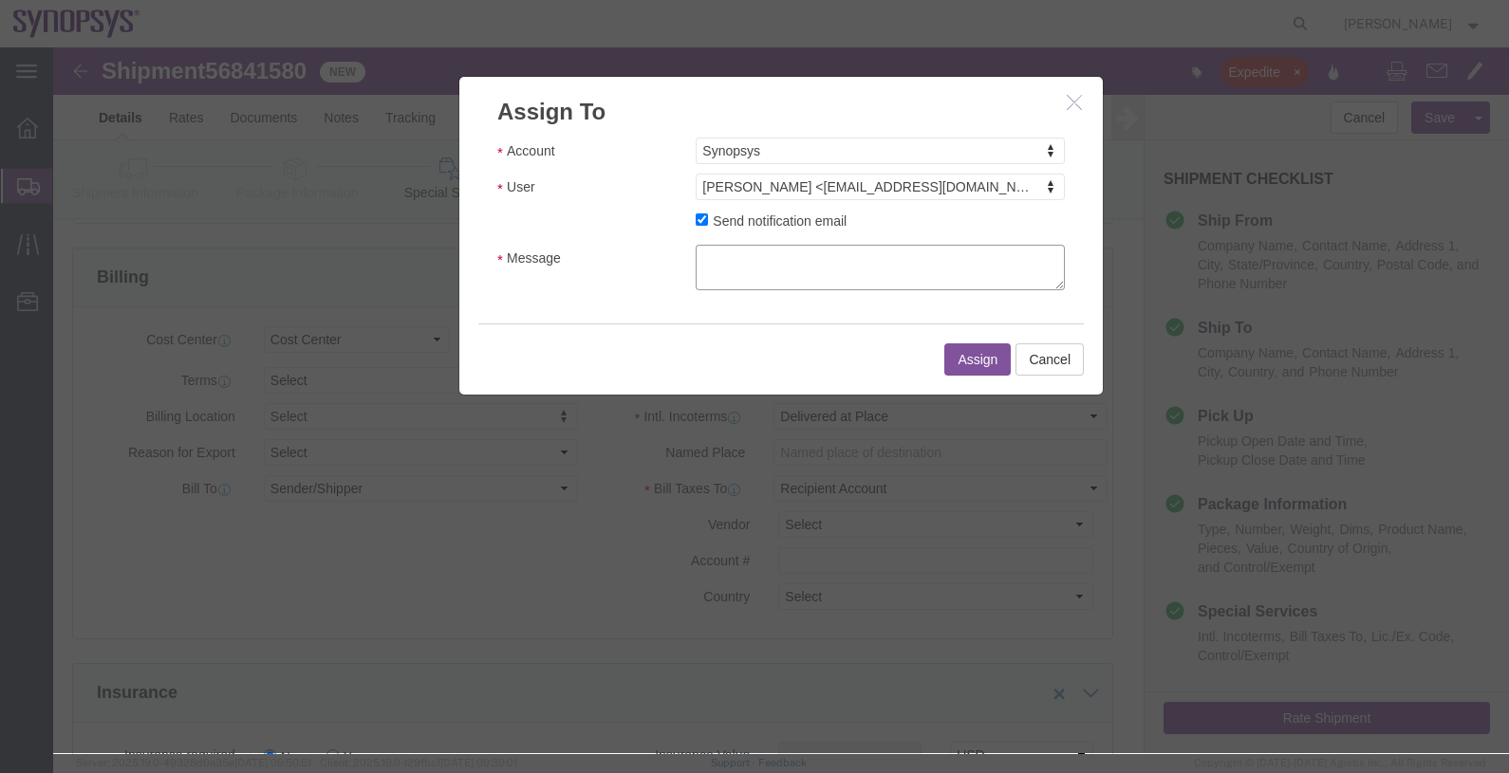
click textarea "Message"
type textarea "."
click button "Assign"
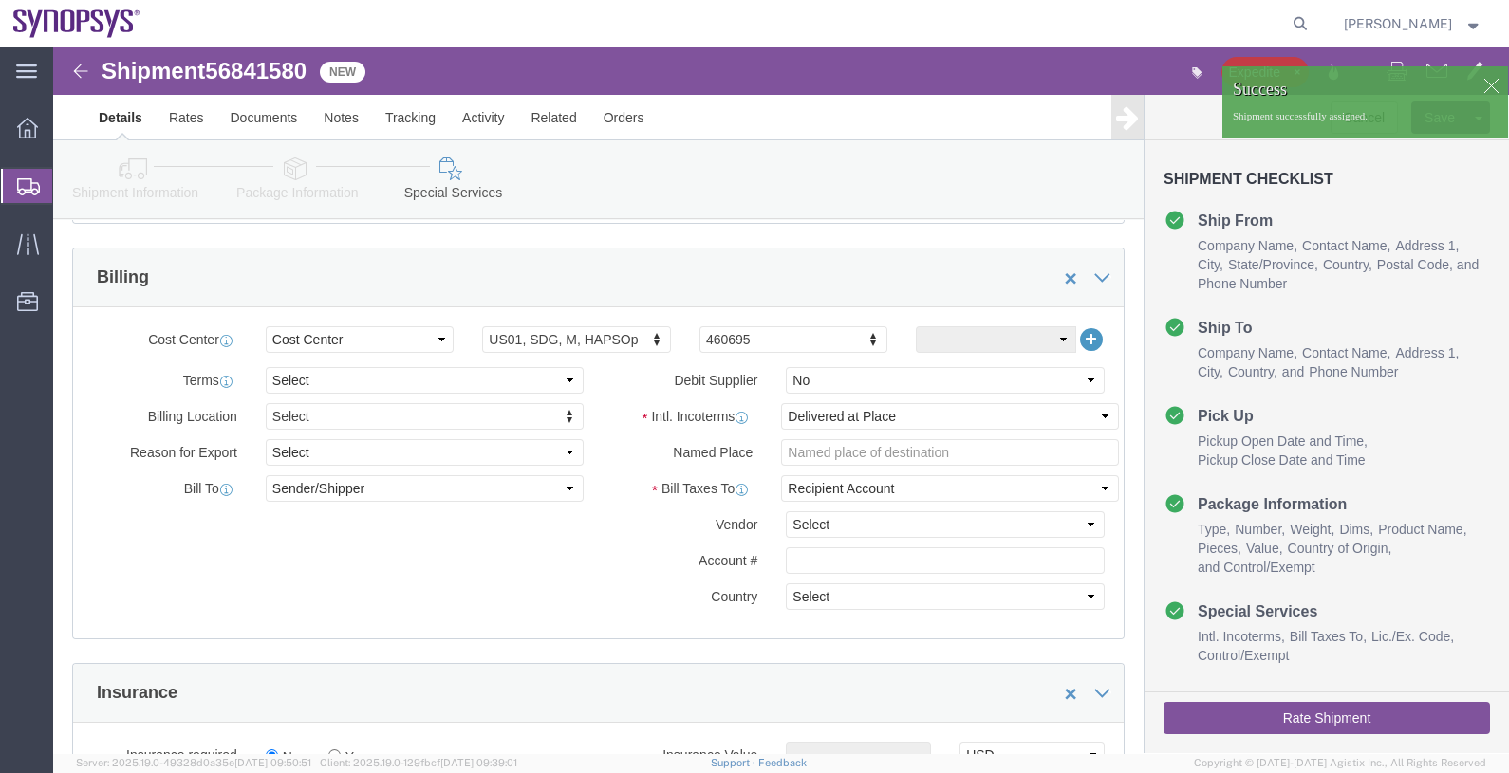
click at [67, 183] on span "Shipments" at bounding box center [59, 186] width 15 height 38
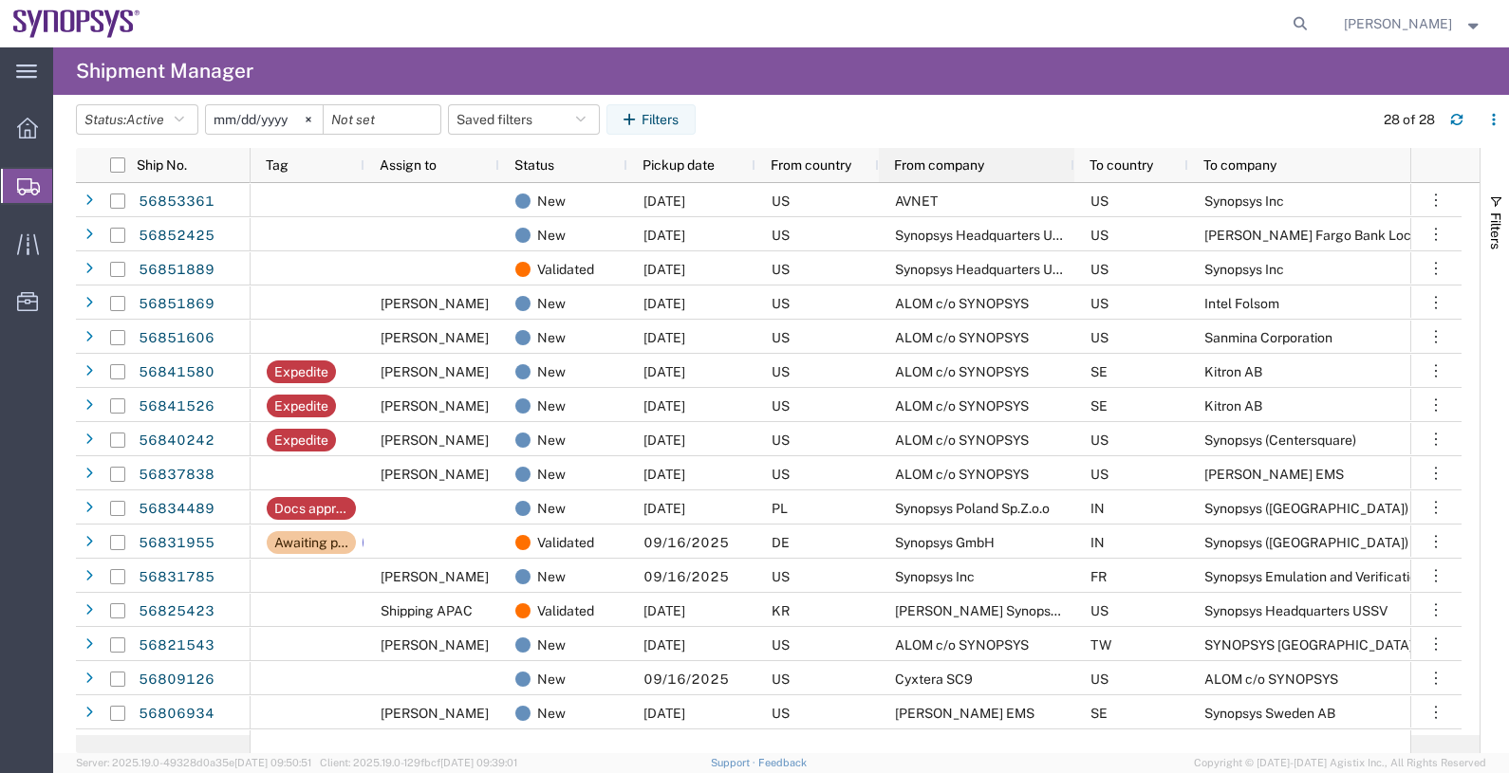
click at [955, 165] on span "From company" at bounding box center [939, 165] width 90 height 15
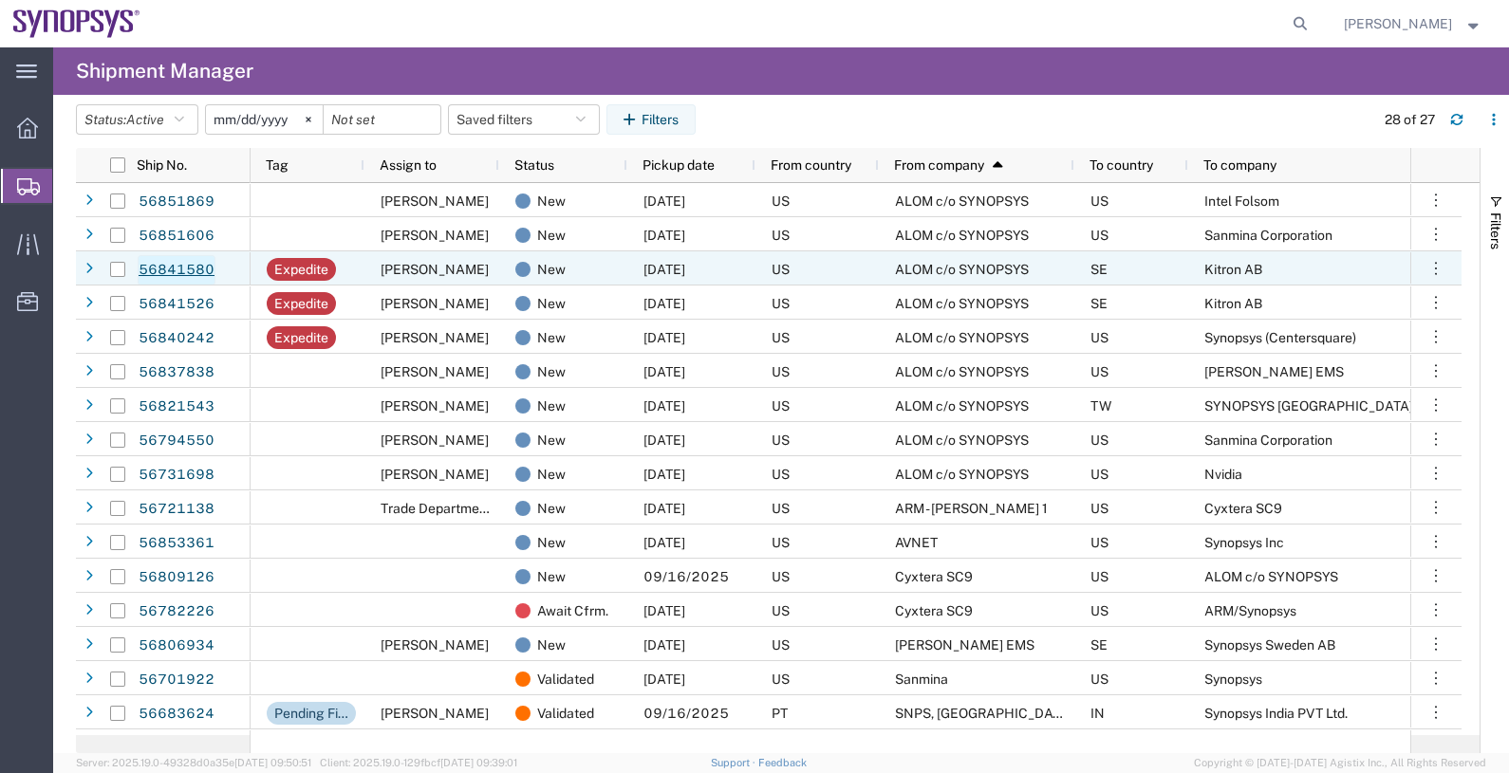
click at [169, 270] on link "56841580" at bounding box center [177, 270] width 78 height 30
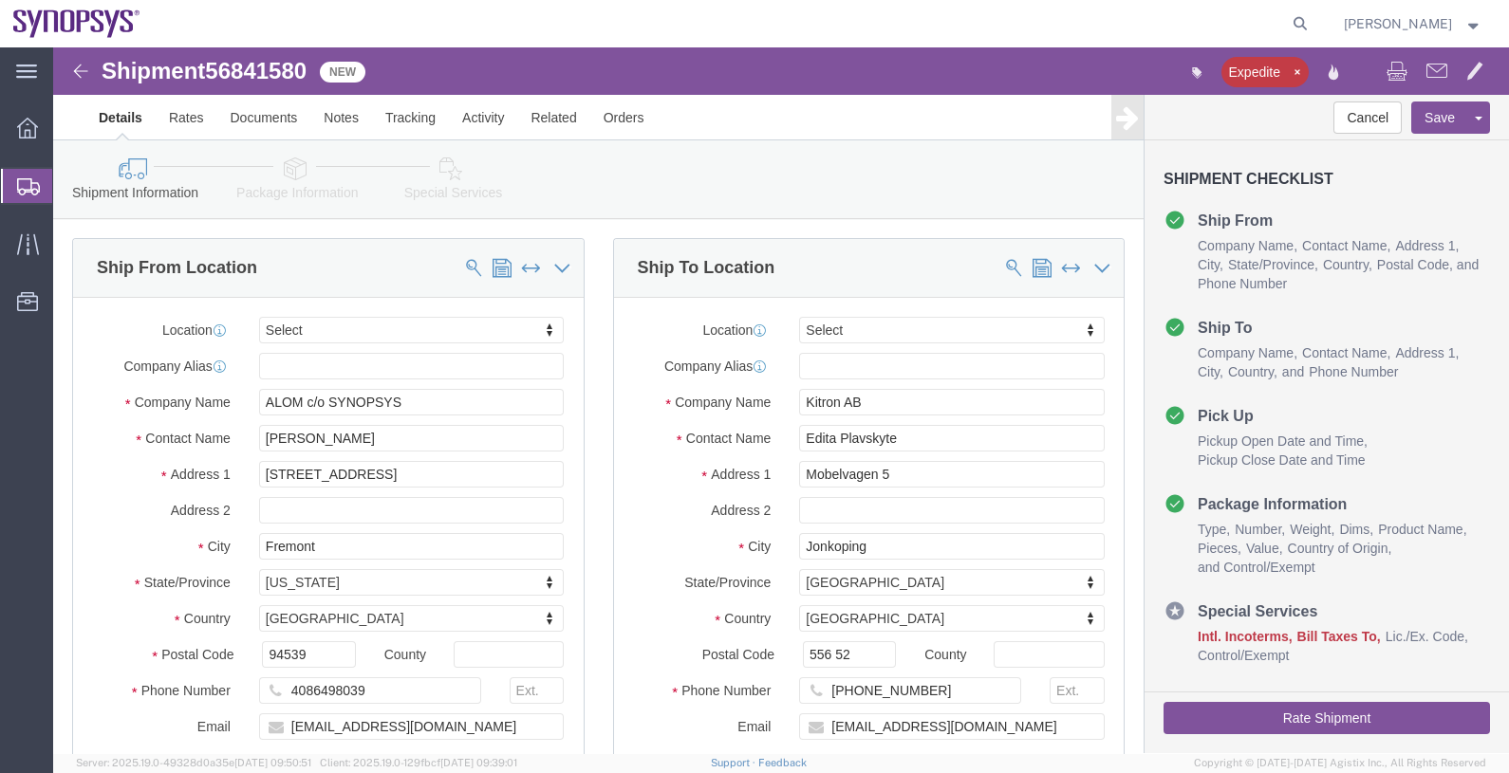
select select
click img
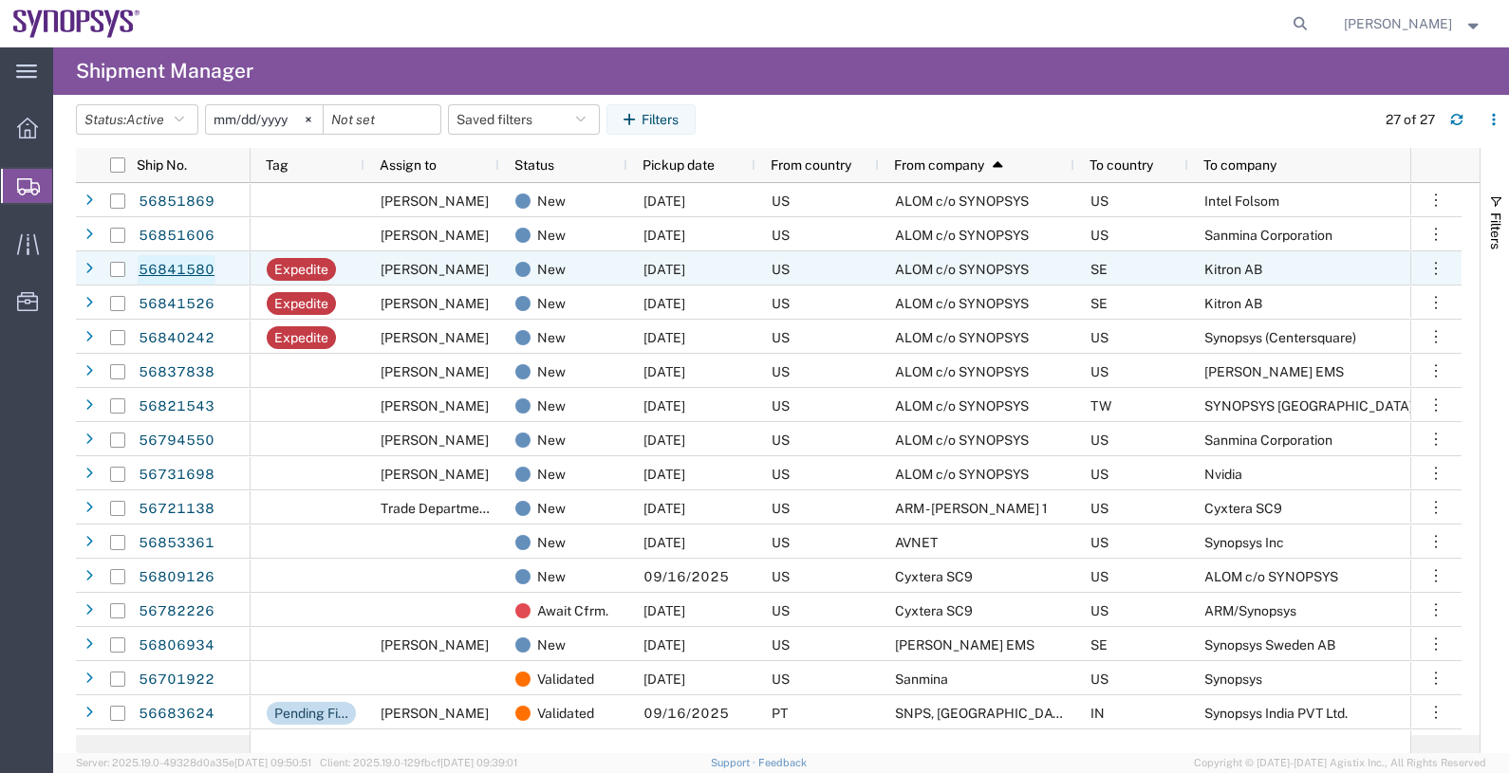
click at [195, 268] on link "56841580" at bounding box center [177, 270] width 78 height 30
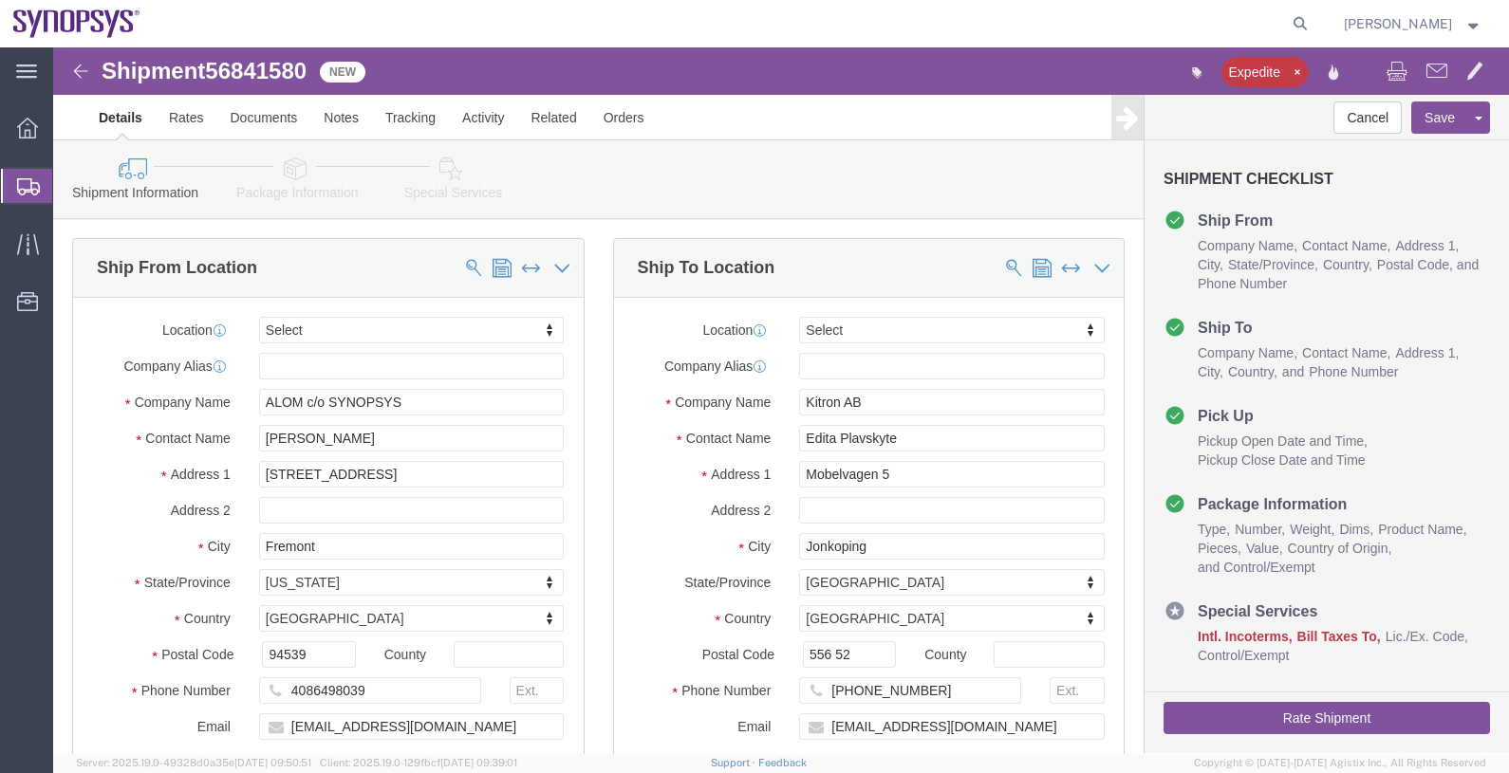
select select
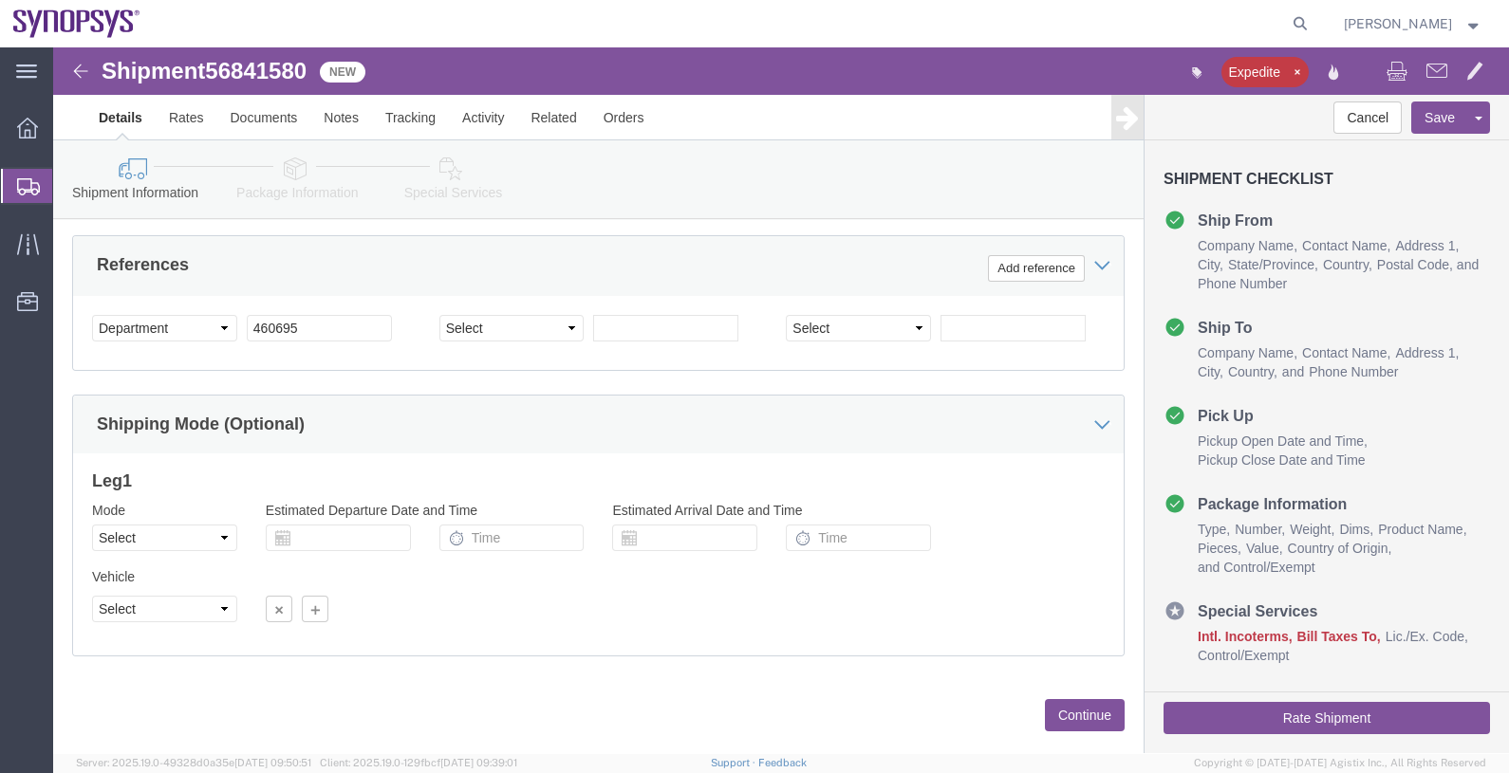
scroll to position [939, 0]
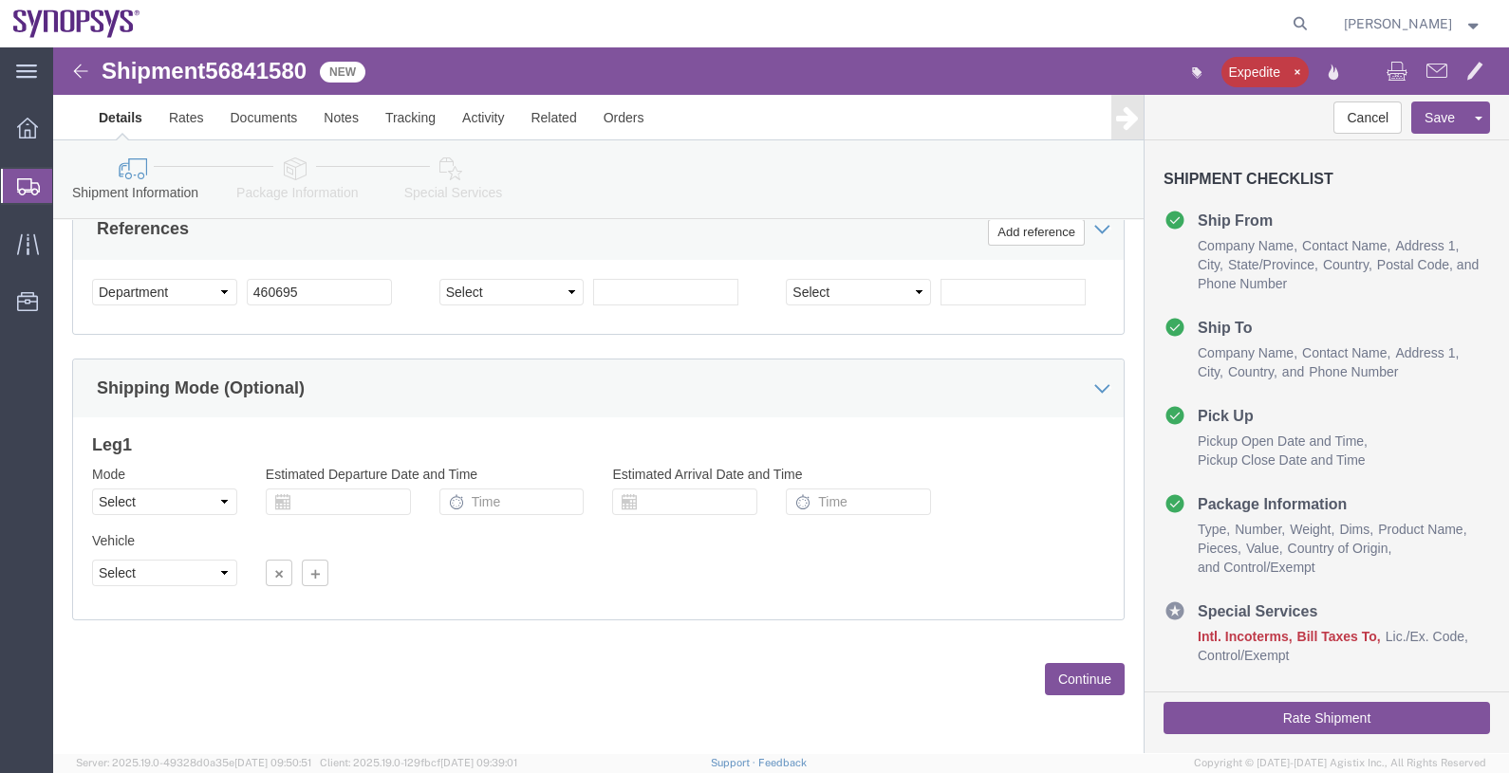
click button "Continue"
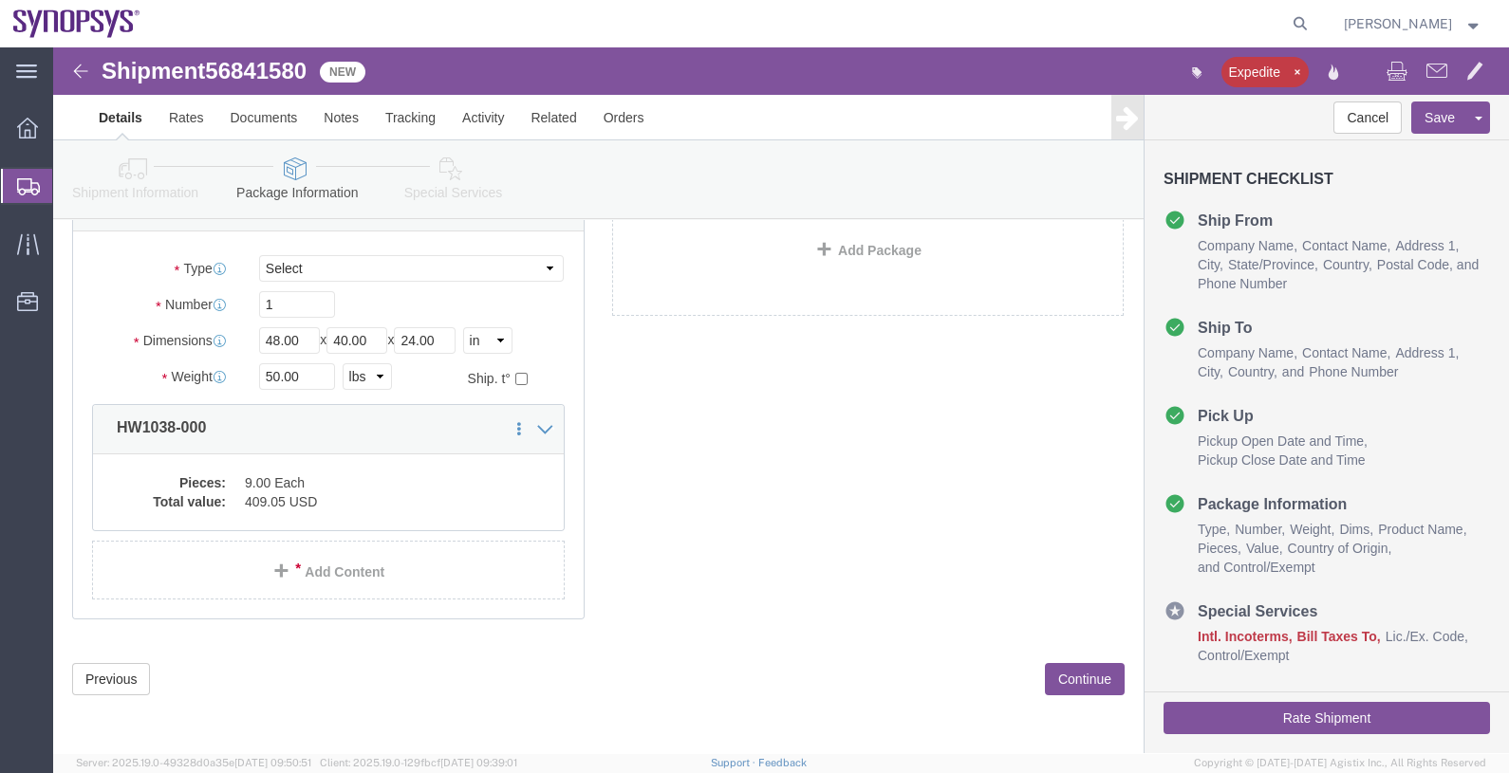
scroll to position [32, 0]
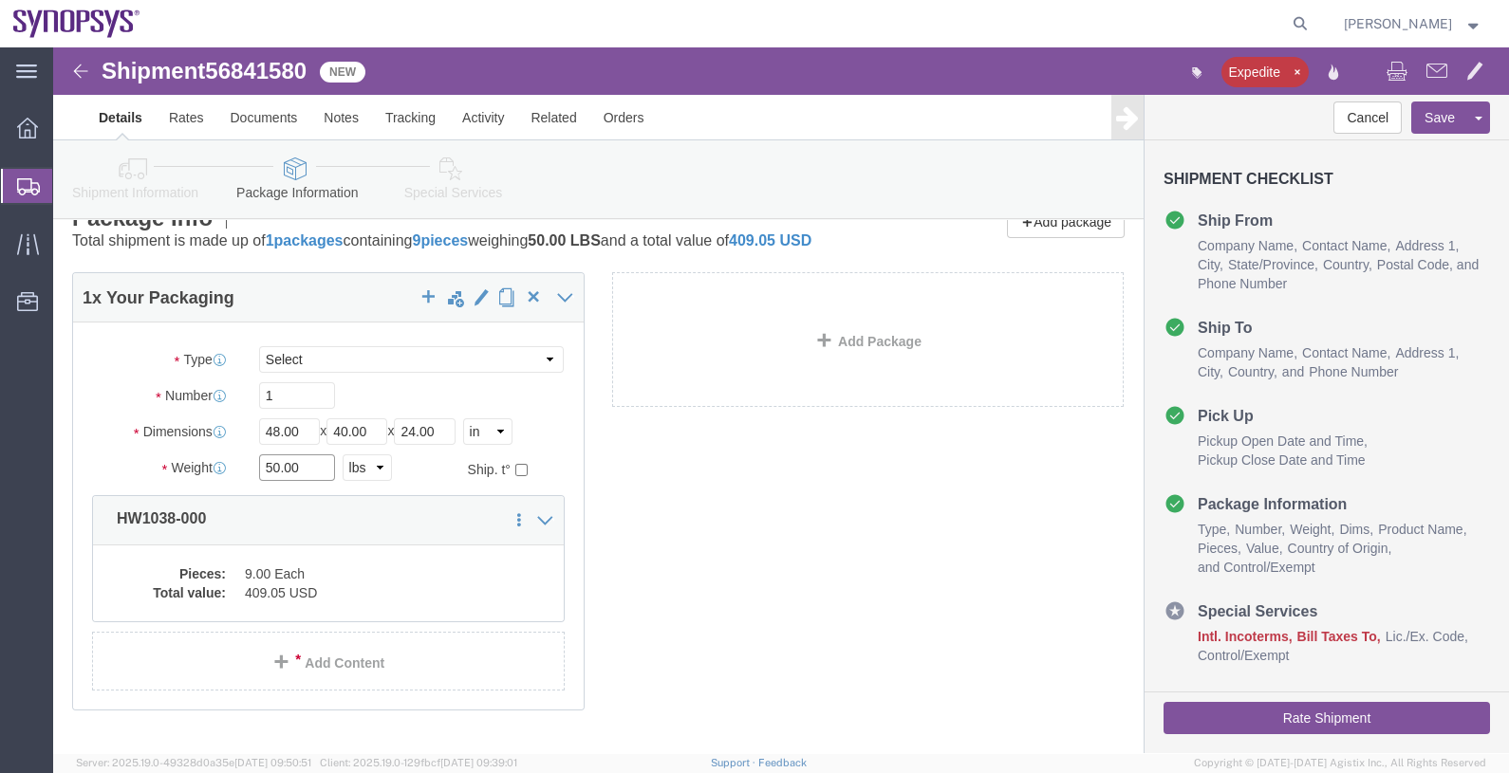
click input "50.00"
type input "5"
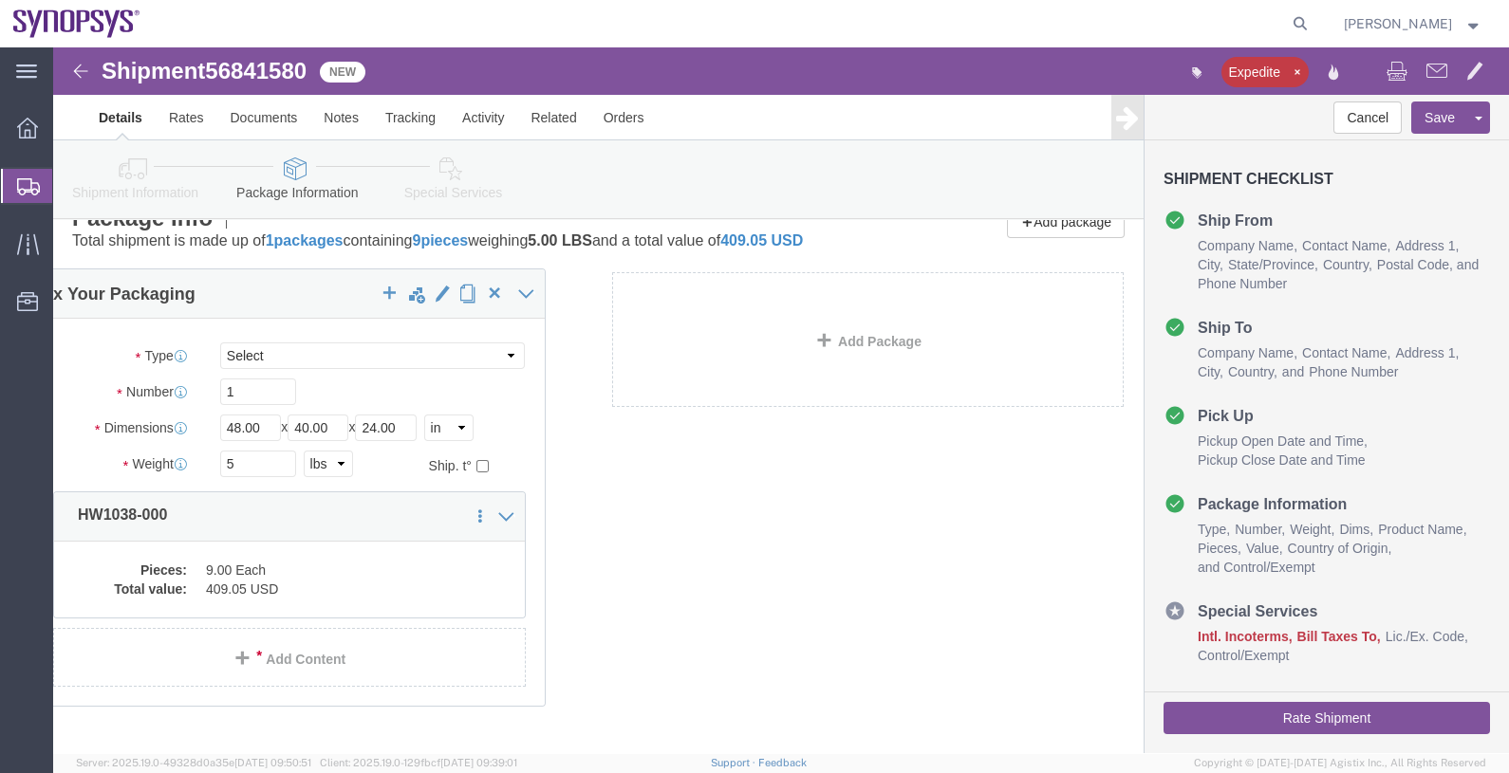
drag, startPoint x: 264, startPoint y: 386, endPoint x: 186, endPoint y: 380, distance: 78.1
click div "1 x Your Packaging Package Type Select Bale(s) Basket(s) Bolt(s) Bottle(s) Buck…"
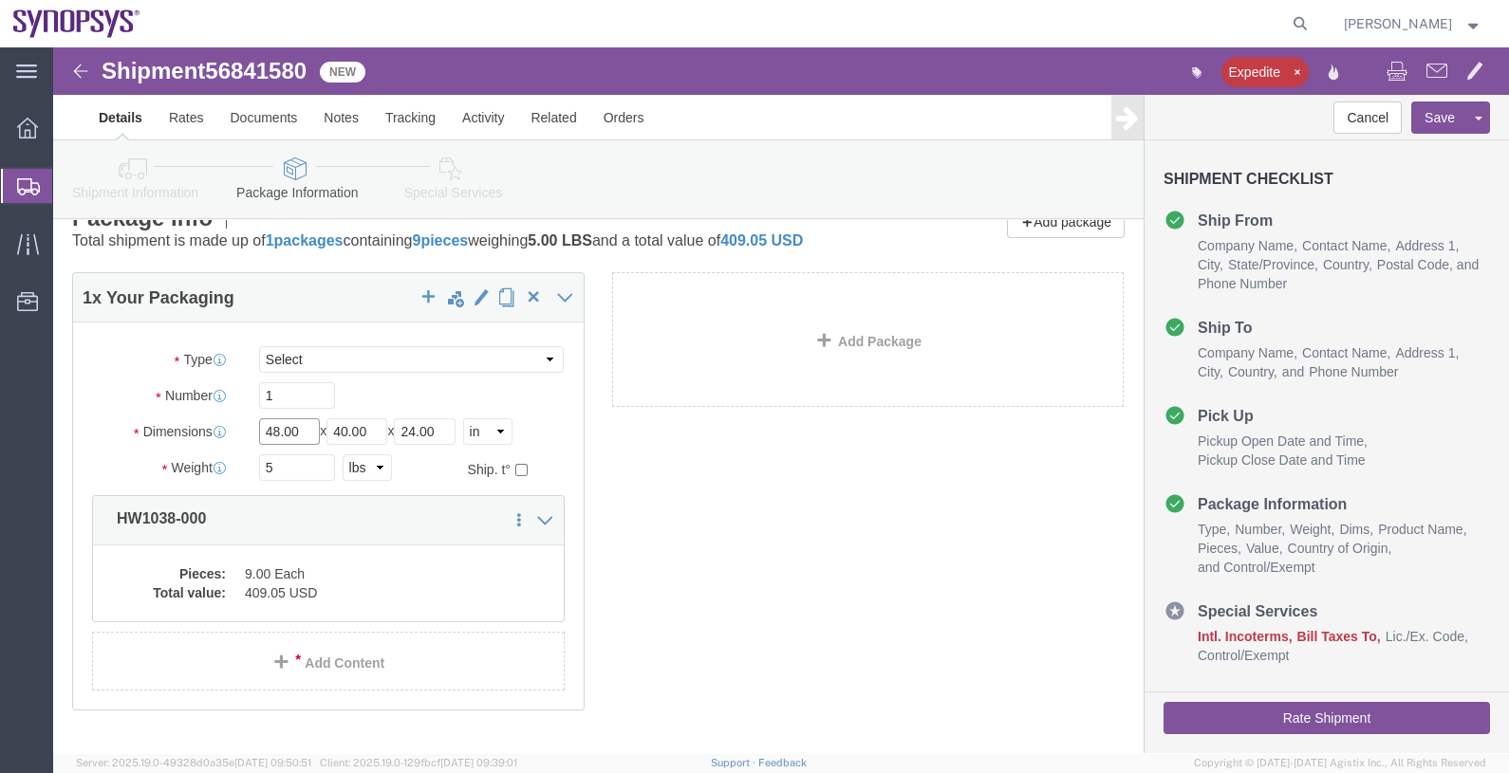
drag, startPoint x: 250, startPoint y: 380, endPoint x: 188, endPoint y: 385, distance: 62.8
click div "Dimensions Length 48.00 x Width 40.00 x Height 24.00 Select cm ft in"
type input "15"
type input "11"
type input "7"
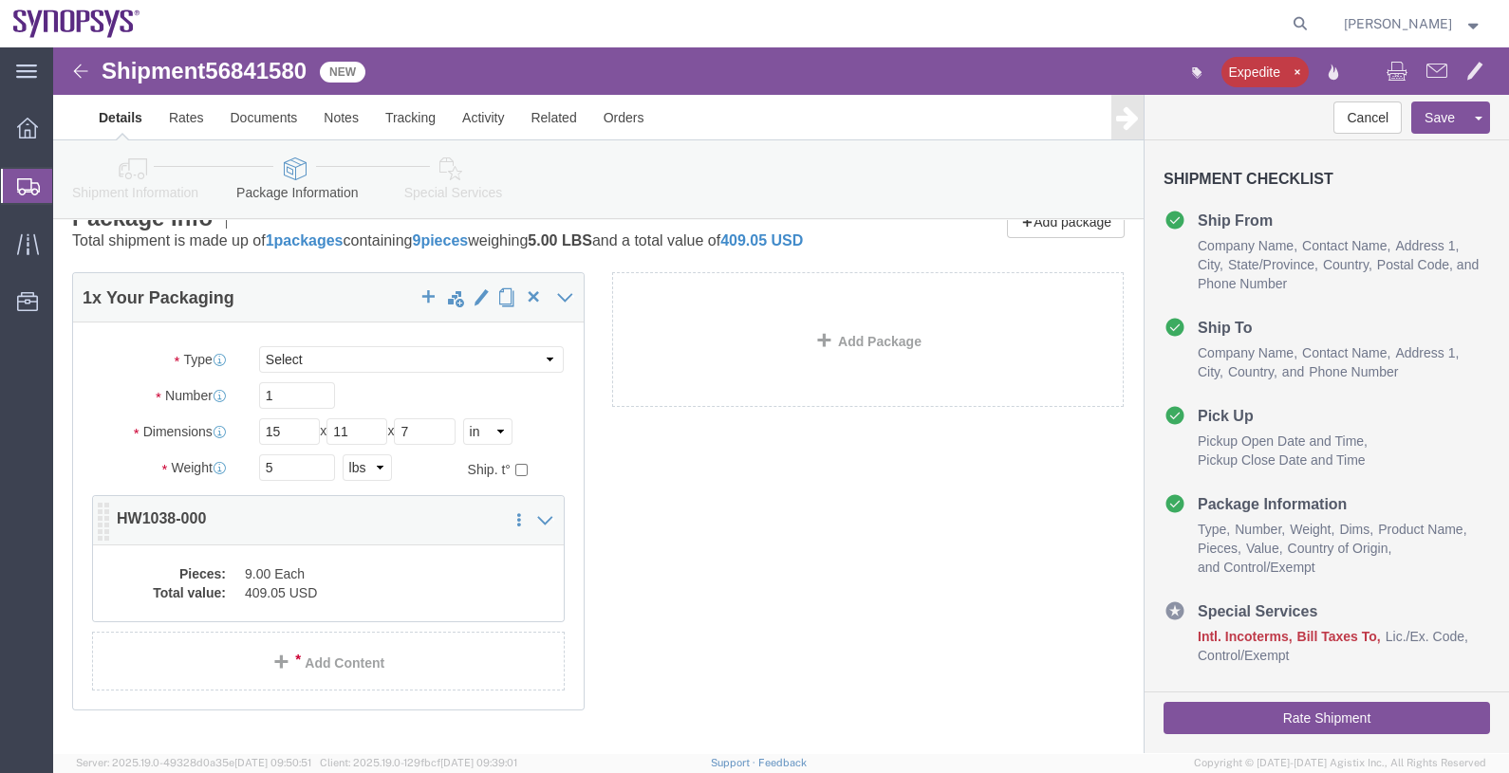
click dd "409.05 USD"
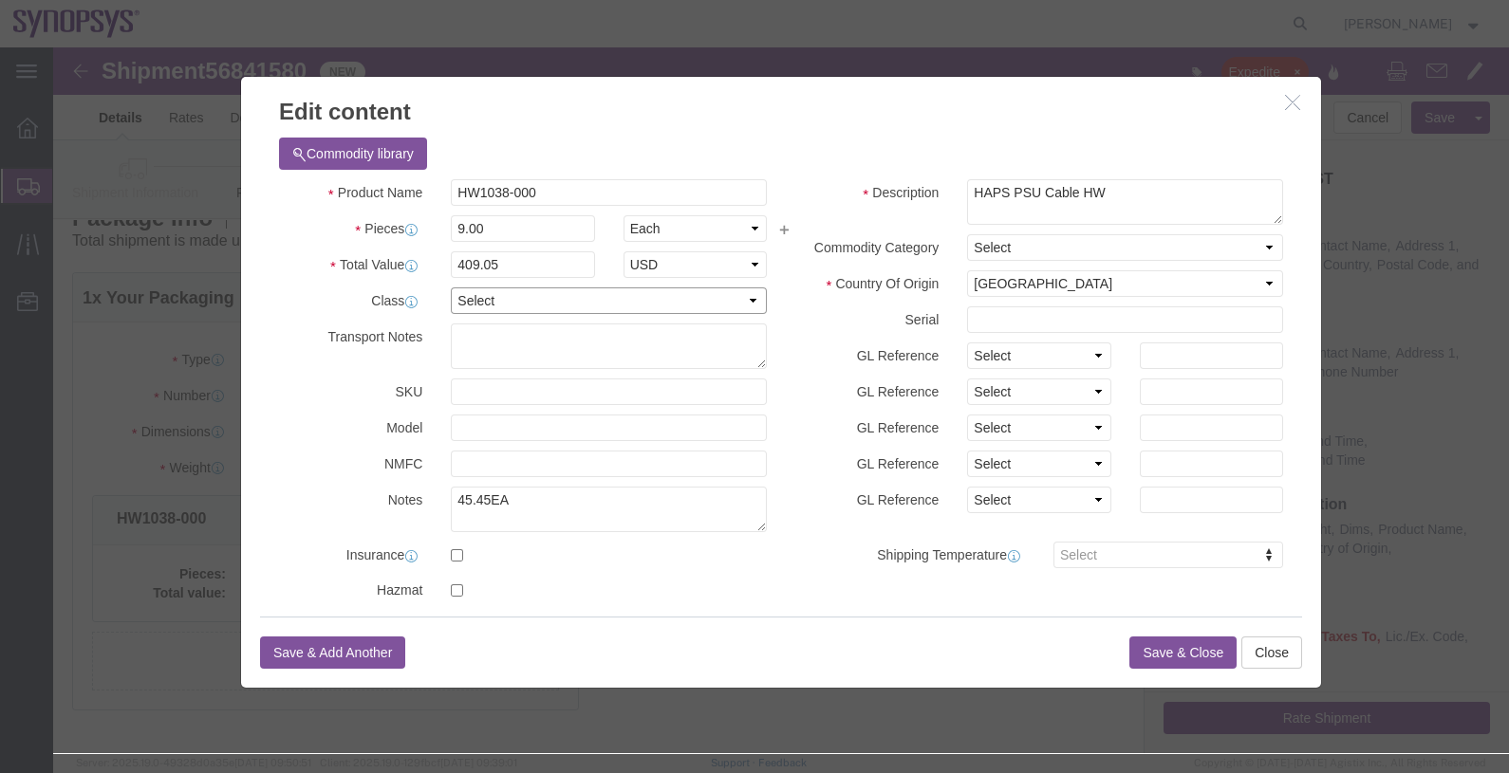
click select "Select 50 55 60 65 70 85 92.5 100 125 175 250 300 400"
select select "50"
click select "Select 50 55 60 65 70 85 92.5 100 125 175 250 300 400"
click button "Save & Close"
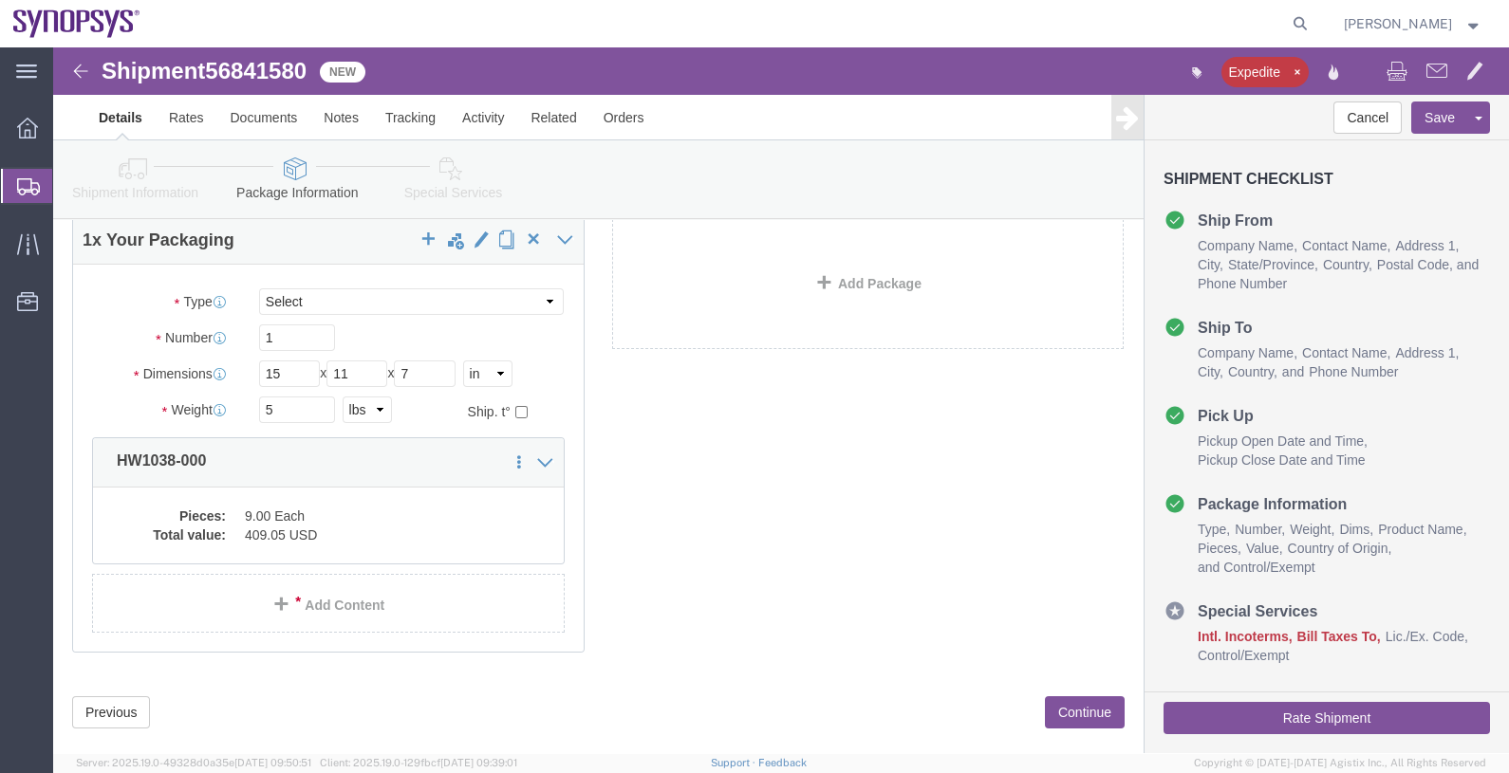
scroll to position [122, 0]
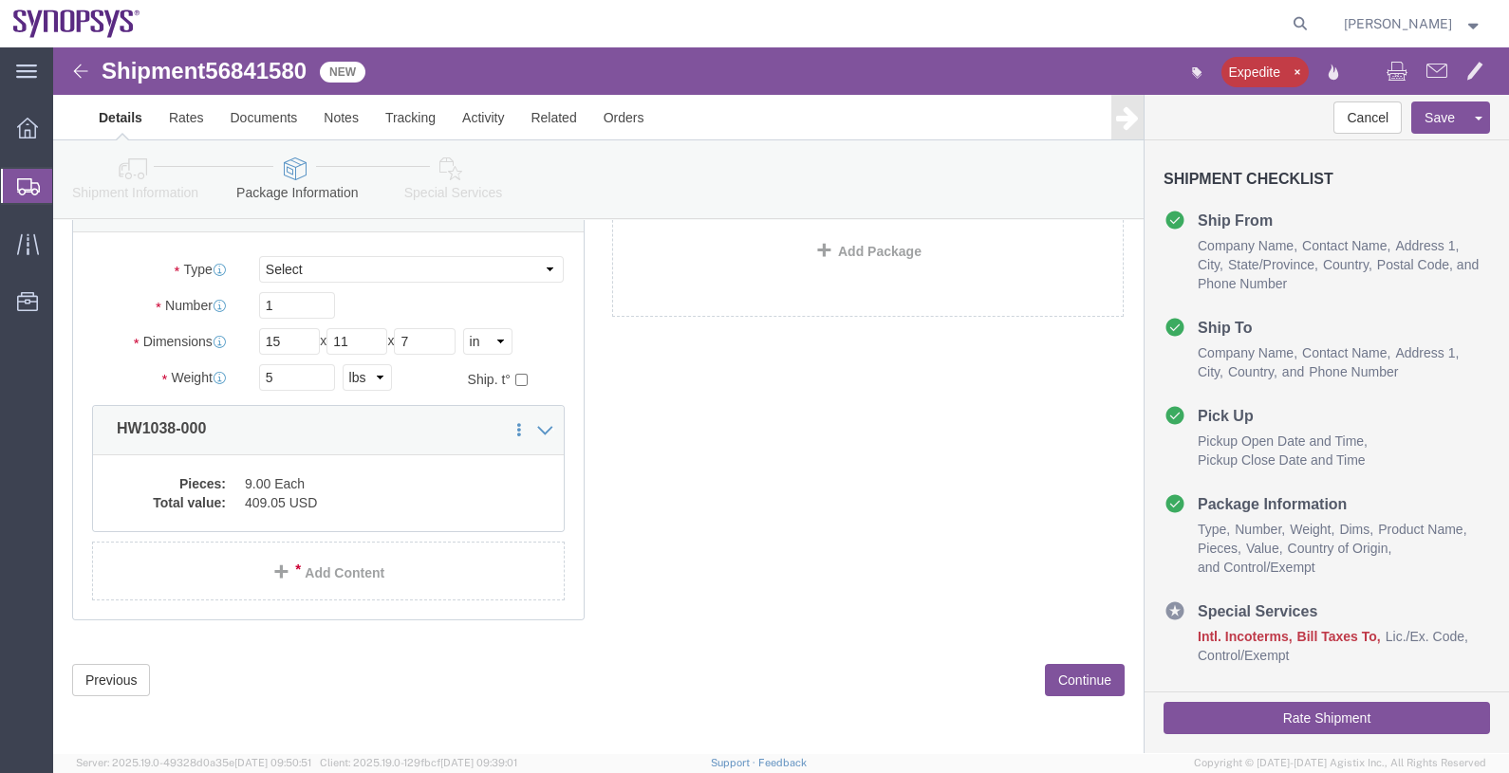
click button "Continue"
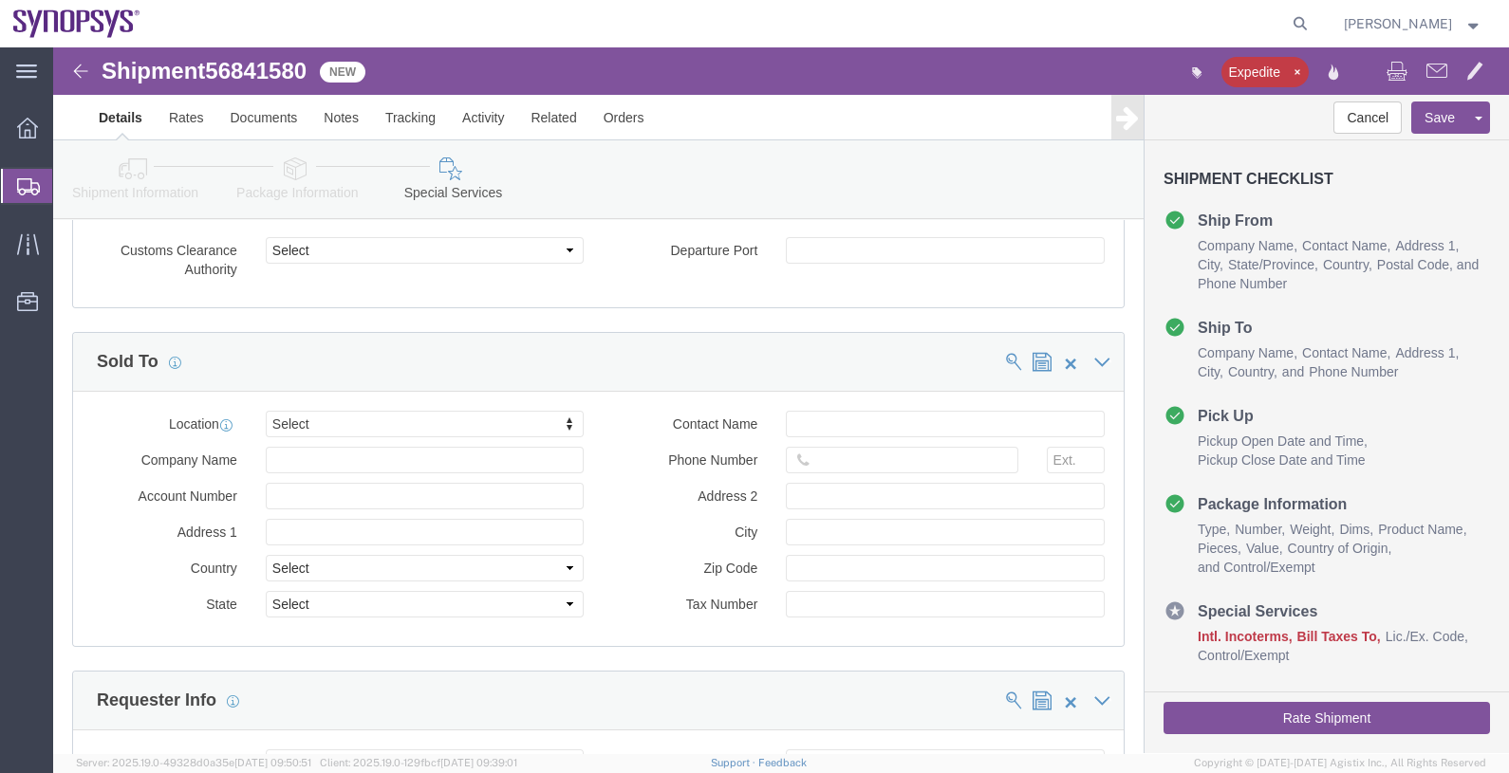
scroll to position [2135, 0]
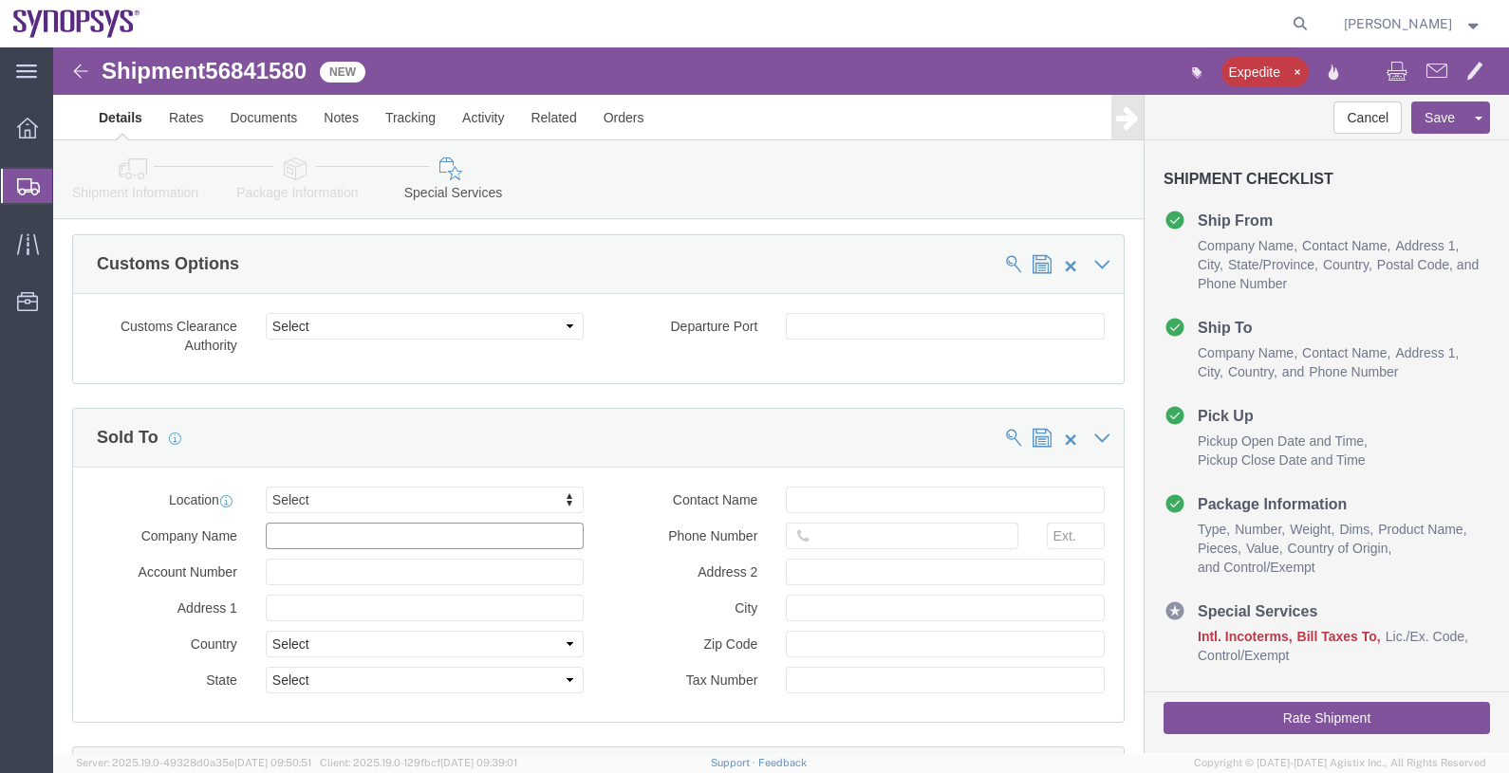
click input "text"
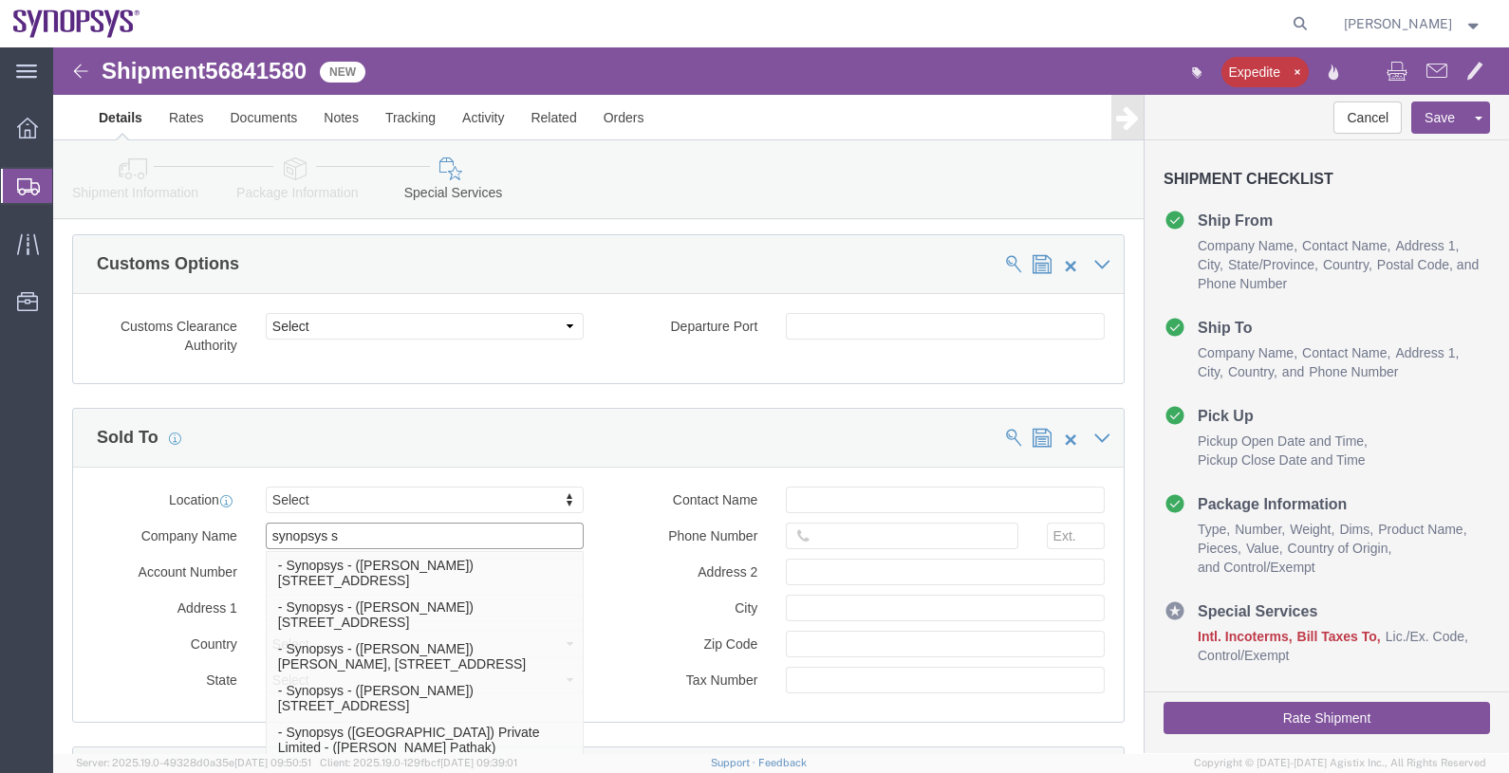
type input "synopsys sw"
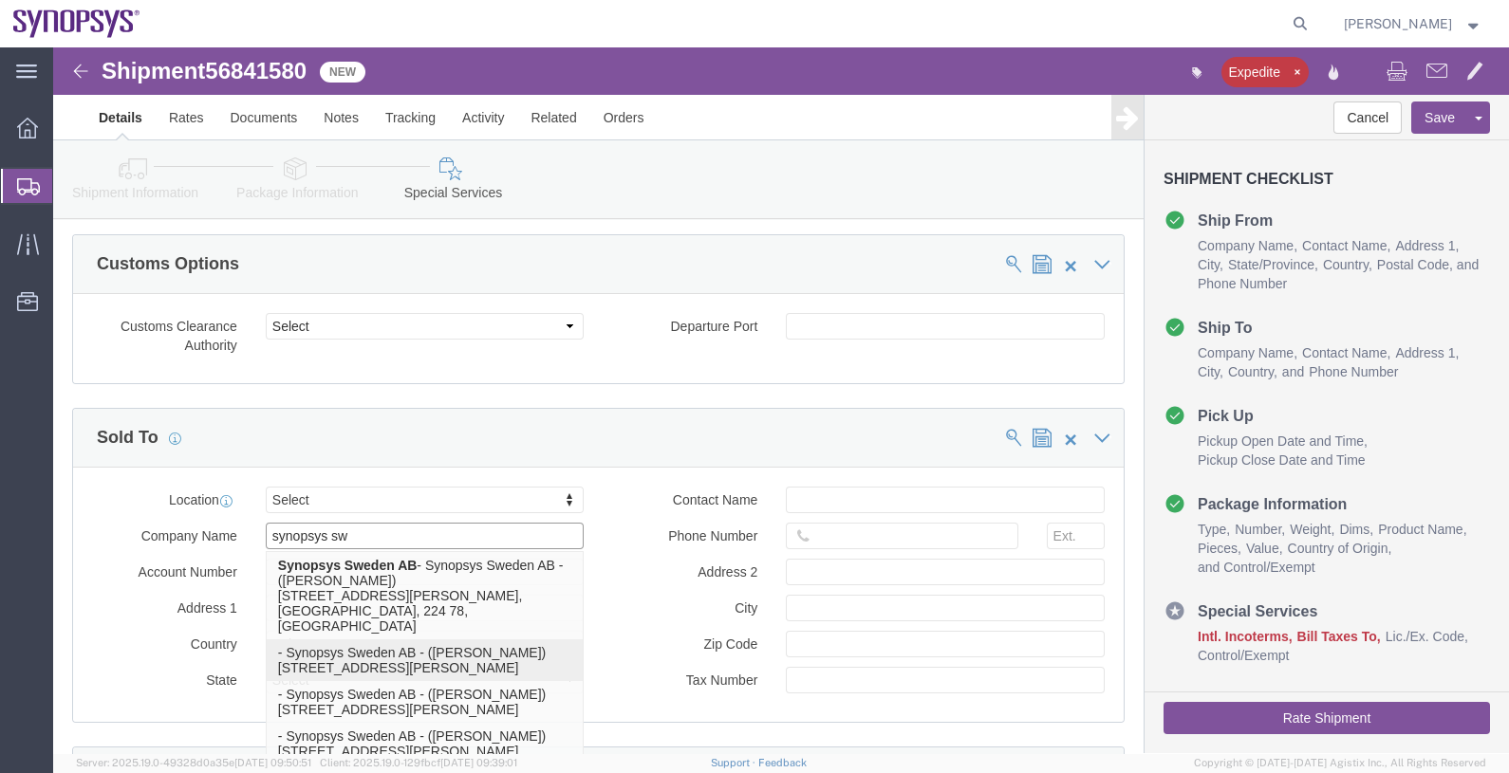
click p "- Synopsys Sweden AB - ([PERSON_NAME]) [STREET_ADDRESS][PERSON_NAME]"
type input "[STREET_ADDRESS]"
select select "SE"
type input "[PERSON_NAME]"
type input "22478 [GEOGRAPHIC_DATA], [GEOGRAPHIC_DATA]"
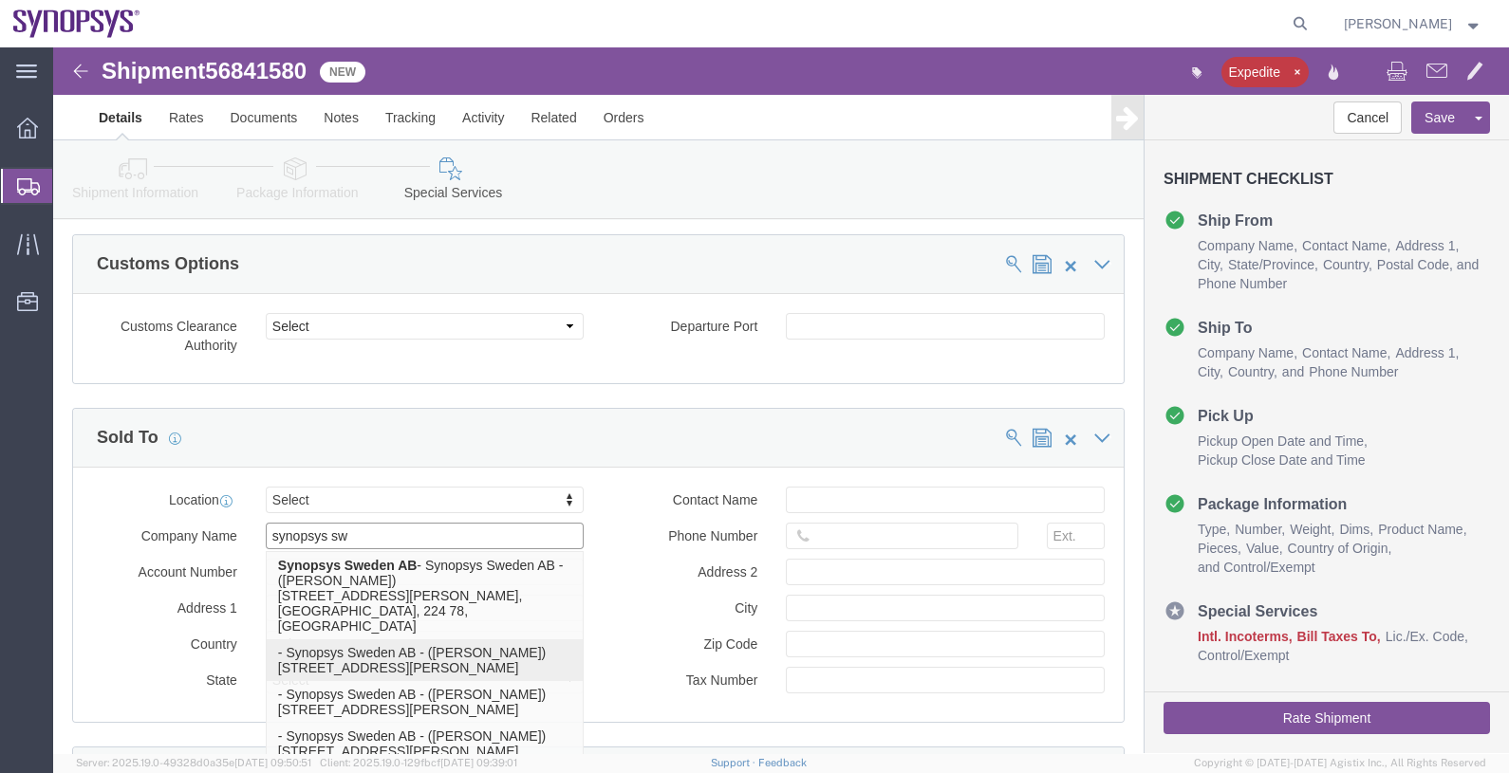
type input "[PERSON_NAME]"
type input "22478"
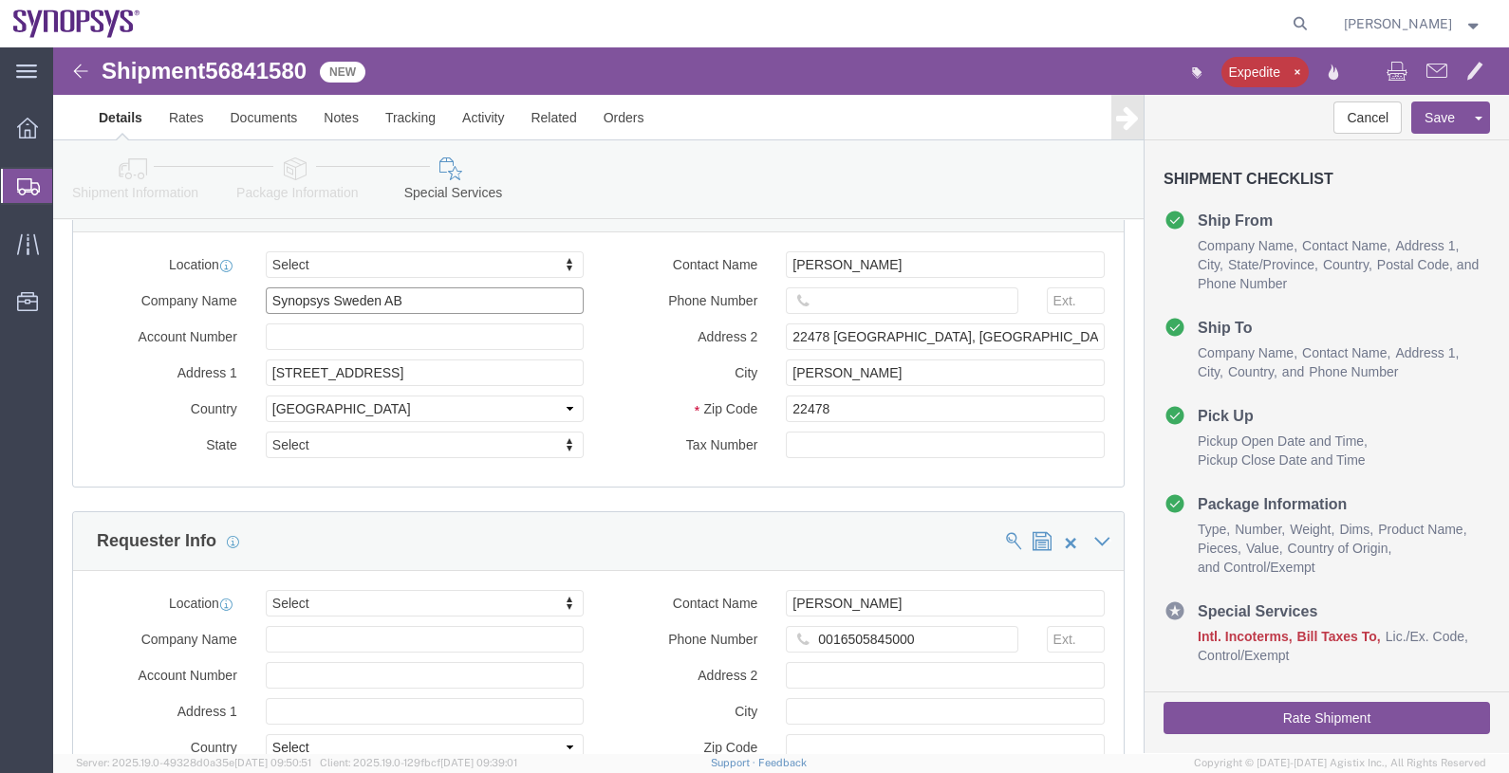
scroll to position [2372, 0]
type input "Synopsys Sweden AB"
click input "text"
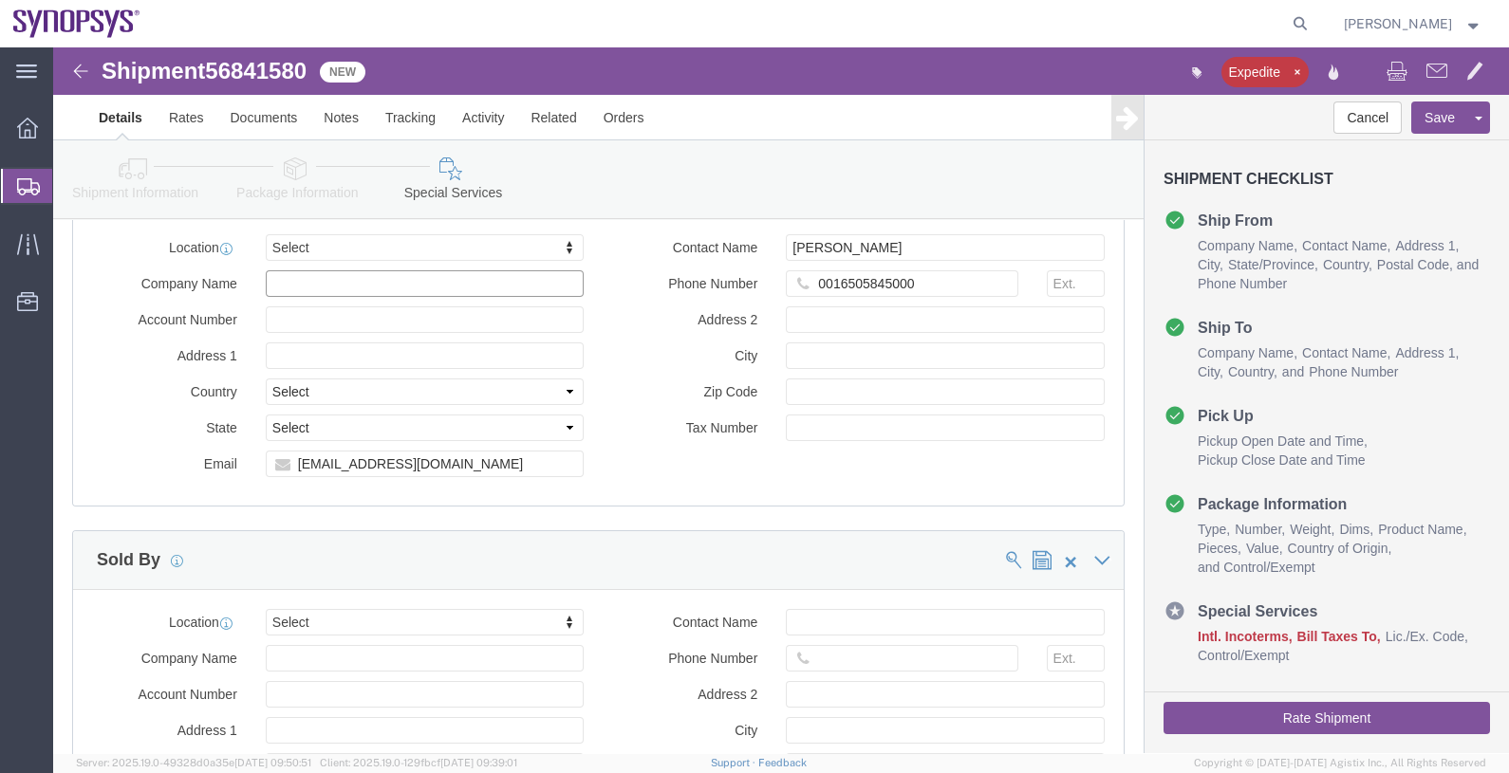
scroll to position [2728, 0]
click input "Company Name"
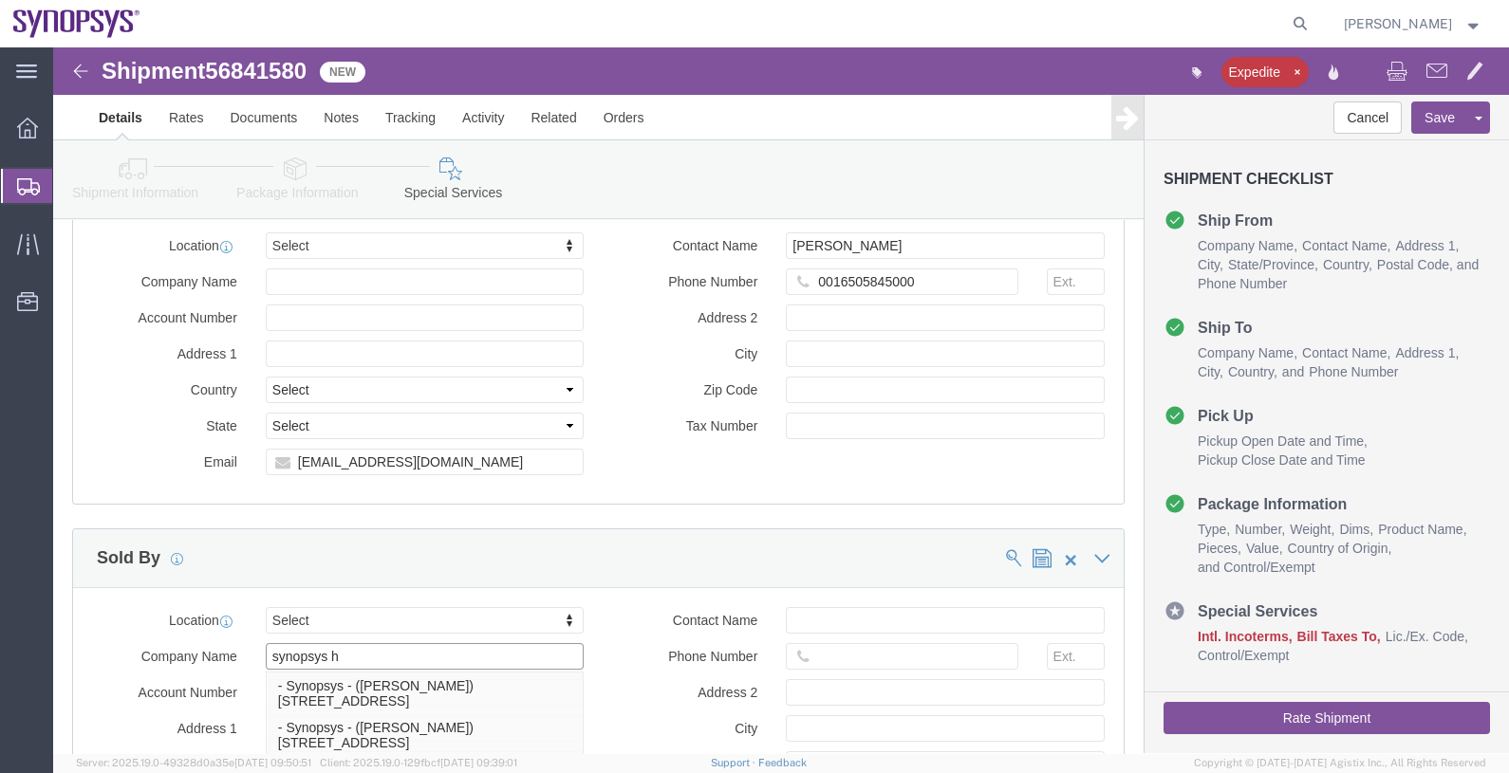
type input "synopsys he"
click p "- Synopsys Headquarters USSV - ([PERSON_NAME]) [STREET_ADDRESS]"
type input "[STREET_ADDRESS]"
select select "US"
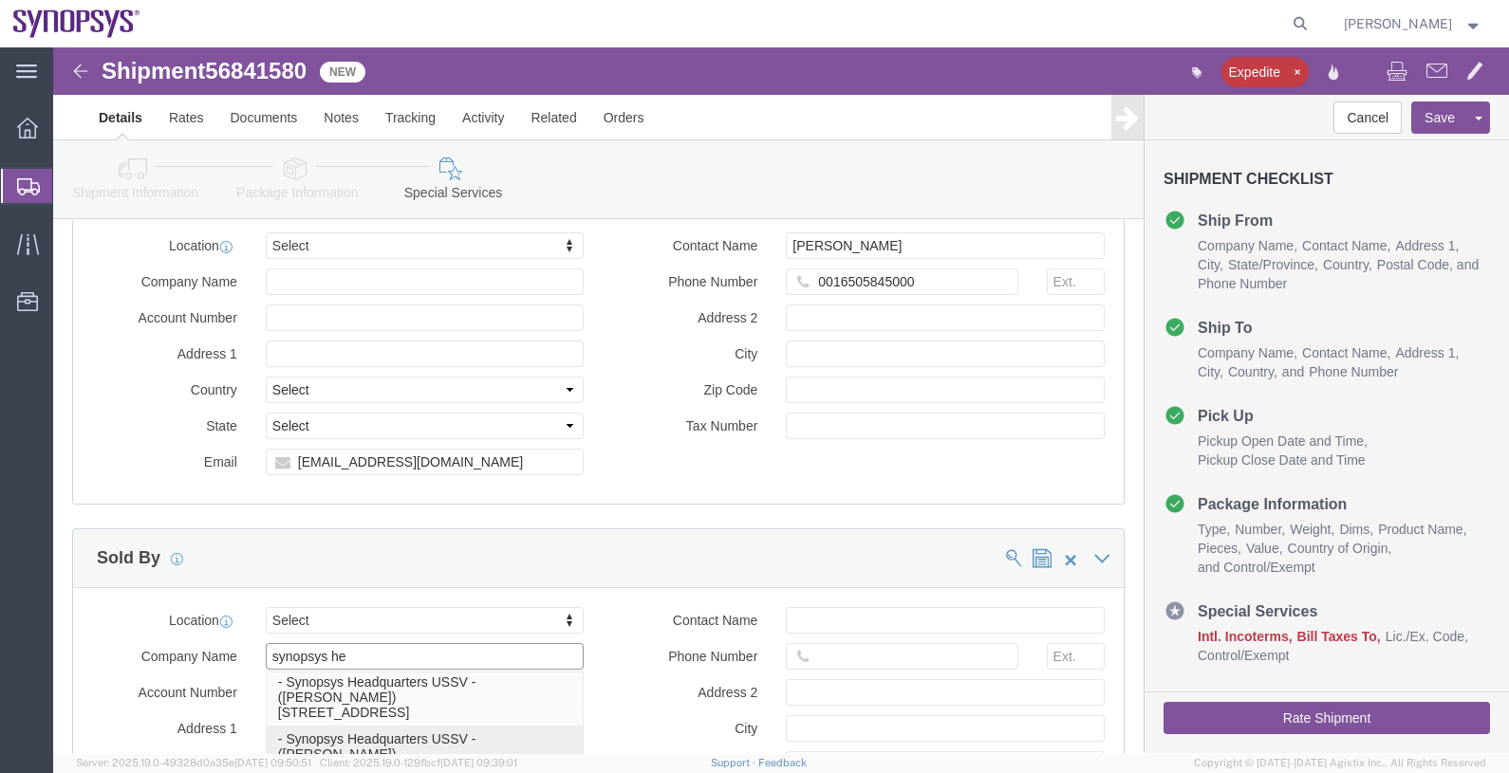
type input "[PERSON_NAME]"
type input "650.584.5000"
type input "Sunnyvale"
type input "94085"
type input "Synopsys Headquarters USSV"
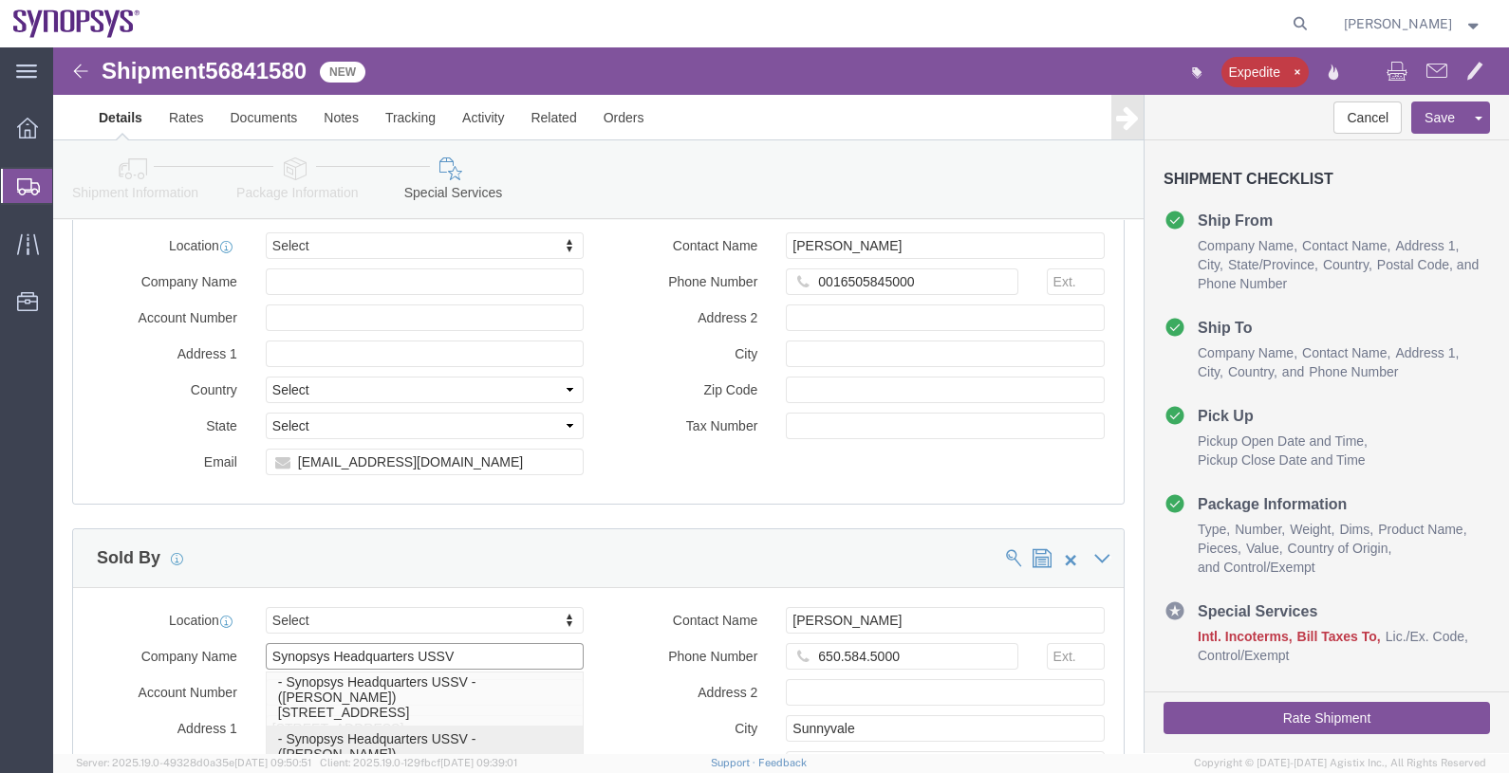
select select "CA"
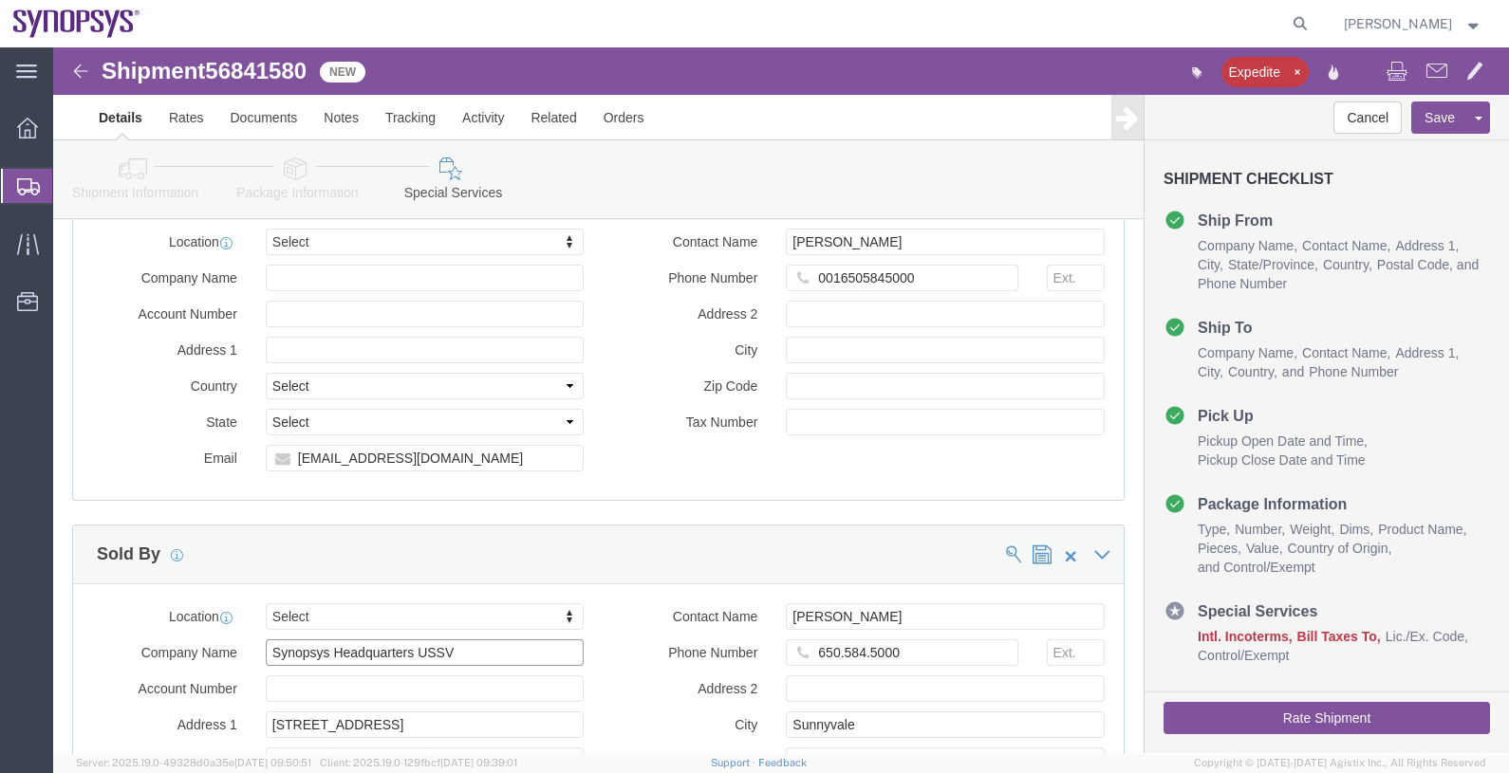
scroll to position [2728, 0]
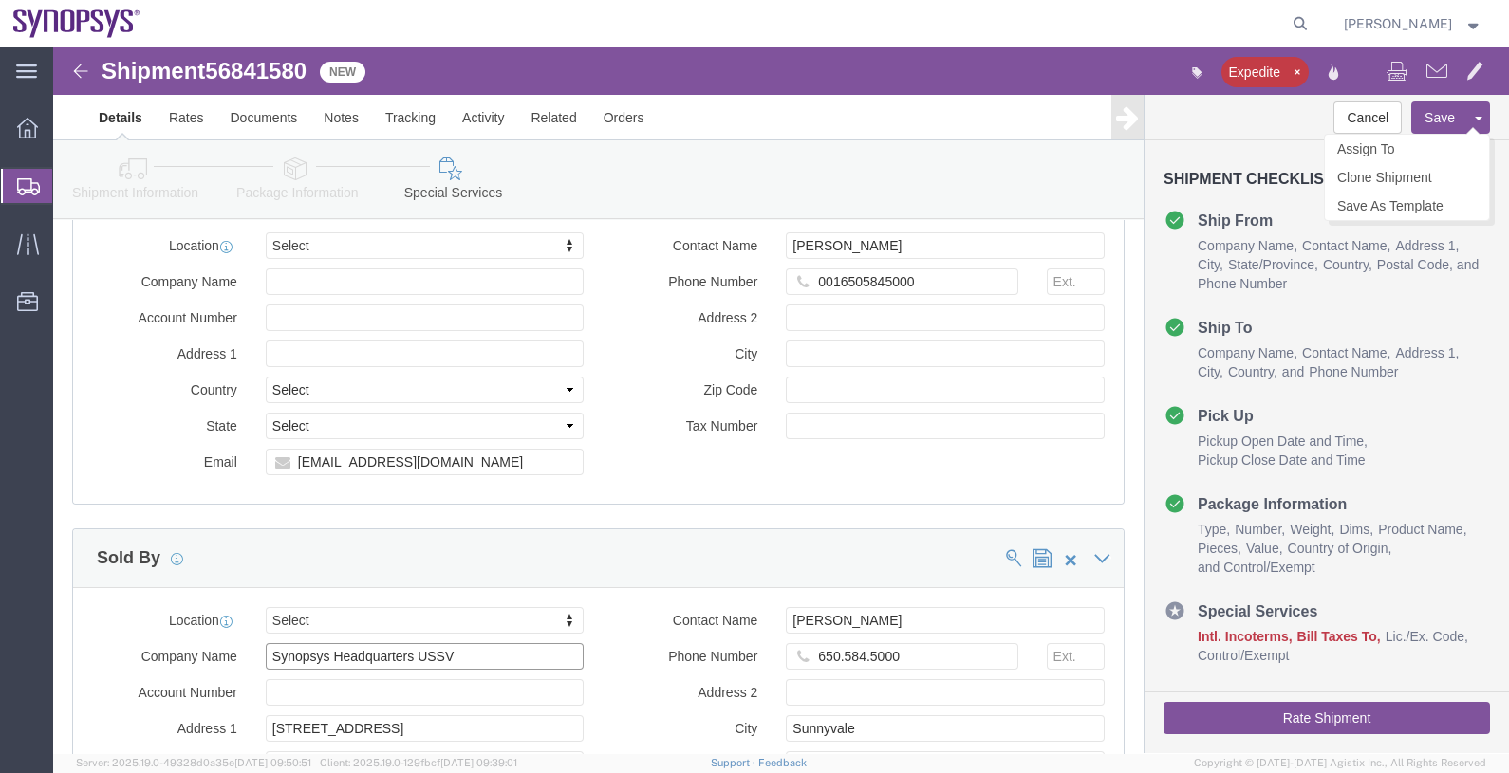
type input "Synopsys Headquarters USSV"
click button "Save"
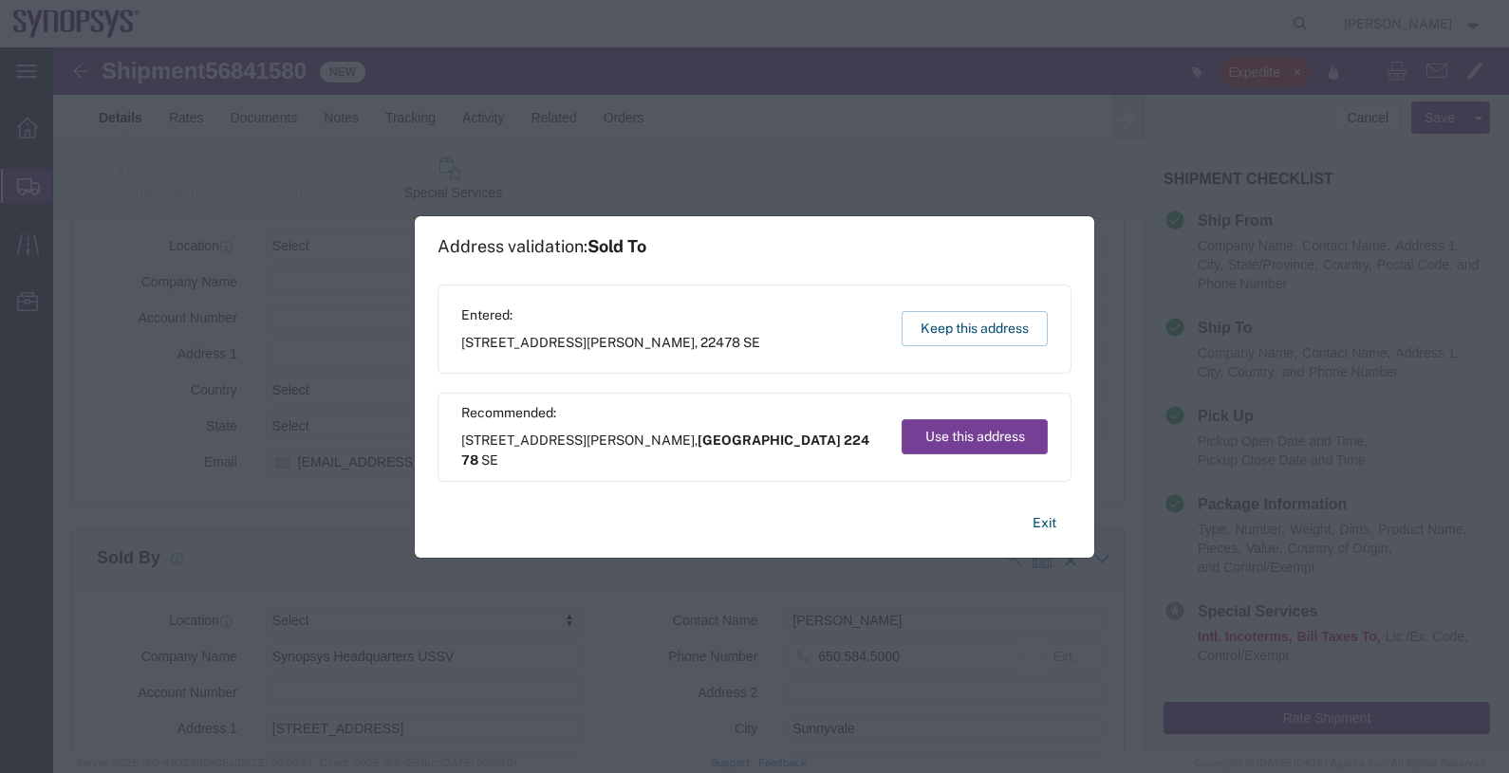
click at [949, 432] on button "Use this address" at bounding box center [974, 436] width 146 height 35
select select "27"
type input "224 78"
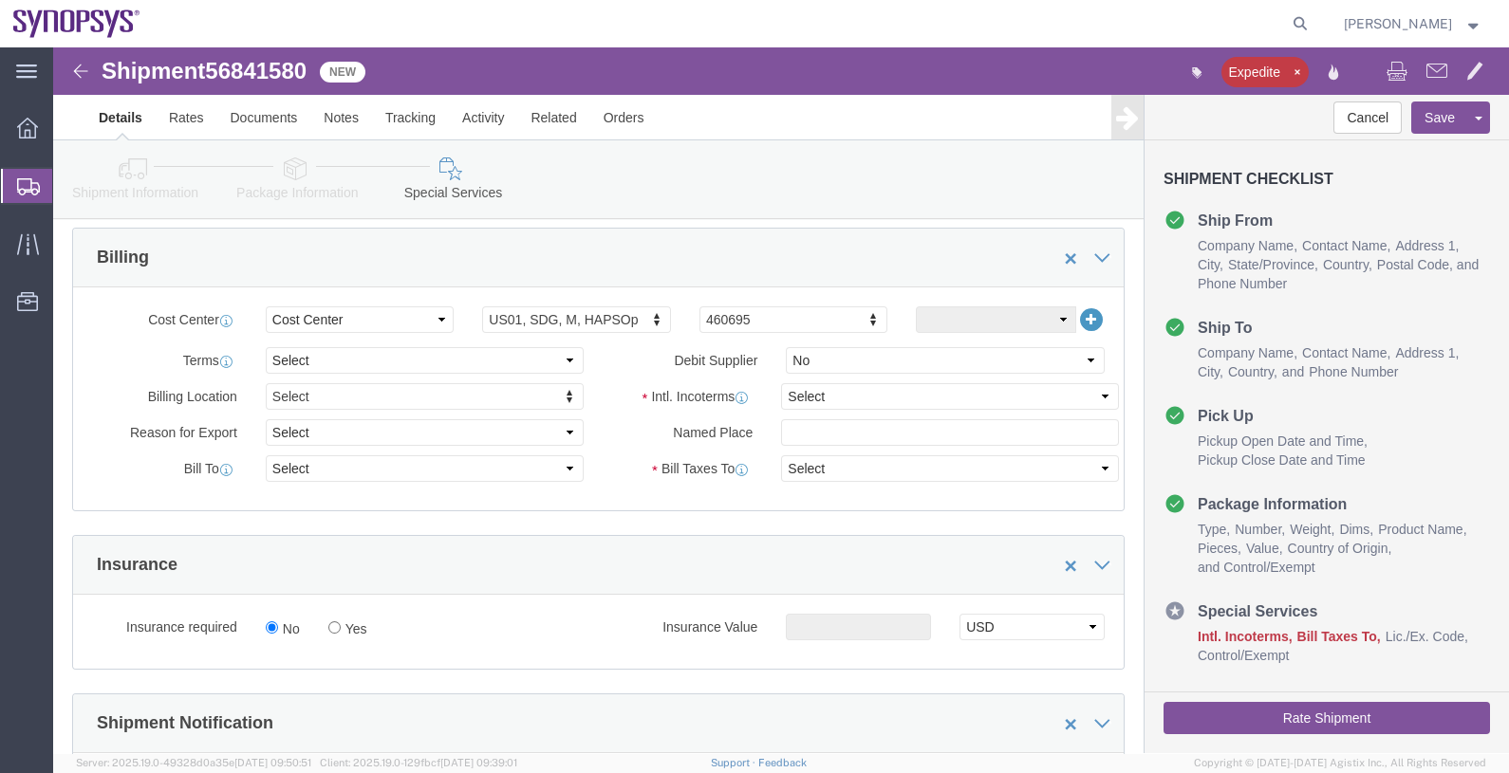
scroll to position [829, 0]
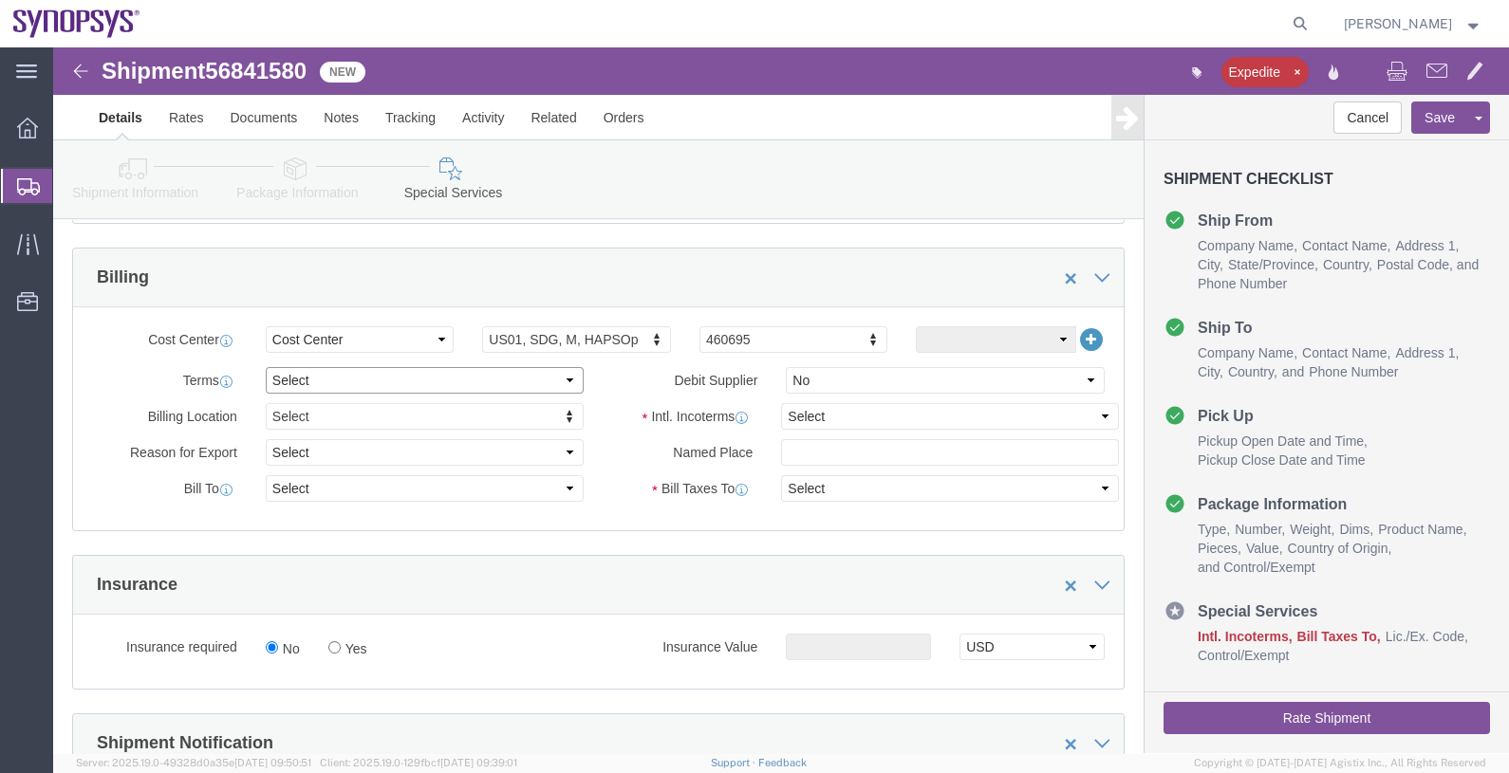
click select "Select Free of Charge Free of Cost NET 30 NET 45 NET 60 See Comment"
click select "Select Carriage Insurance Paid Carriage Paid To Cost and Freight Cost Insurance…"
select select "DAP"
click select "Select Carriage Insurance Paid Carriage Paid To Cost and Freight Cost Insurance…"
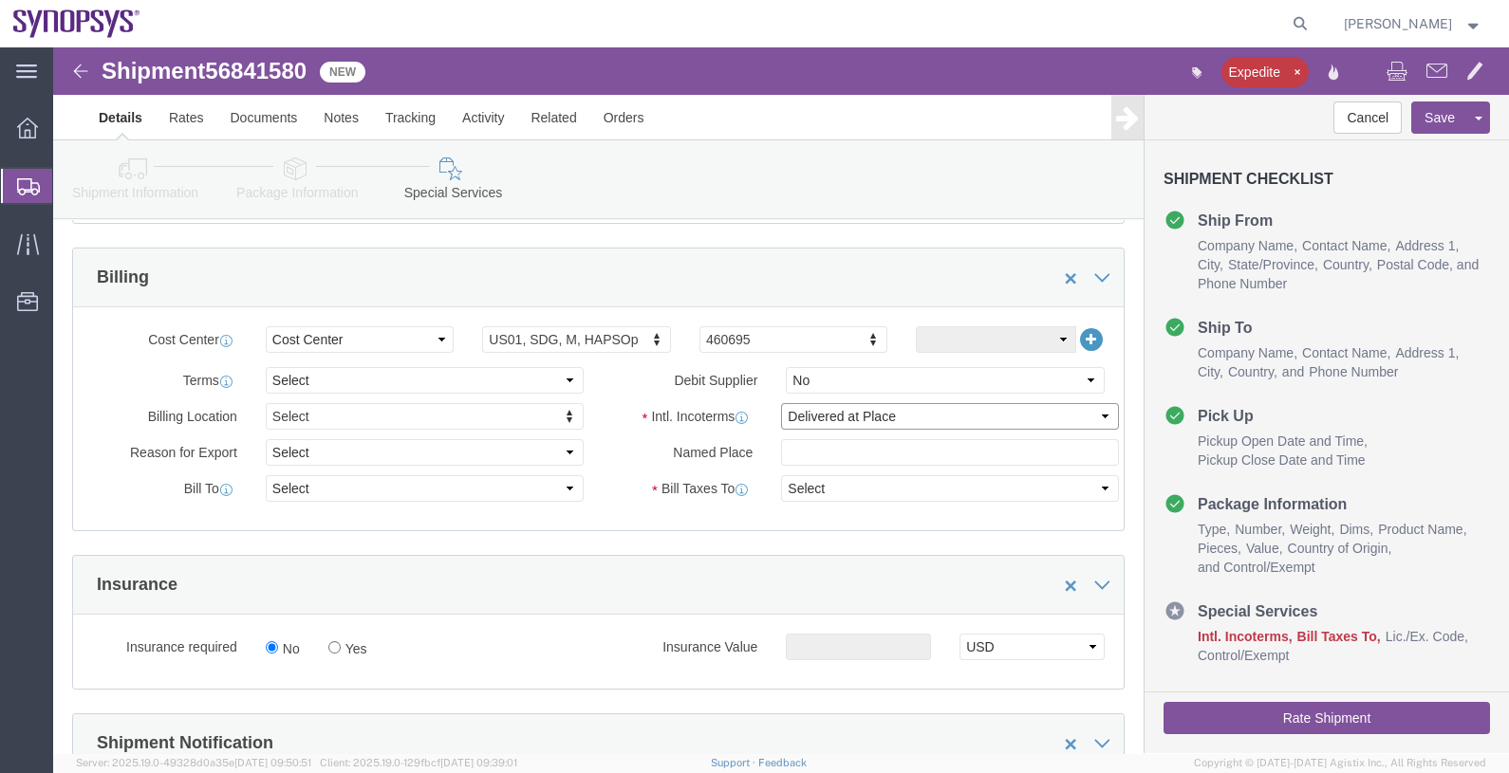
select select "SHIP"
select select "RCPN"
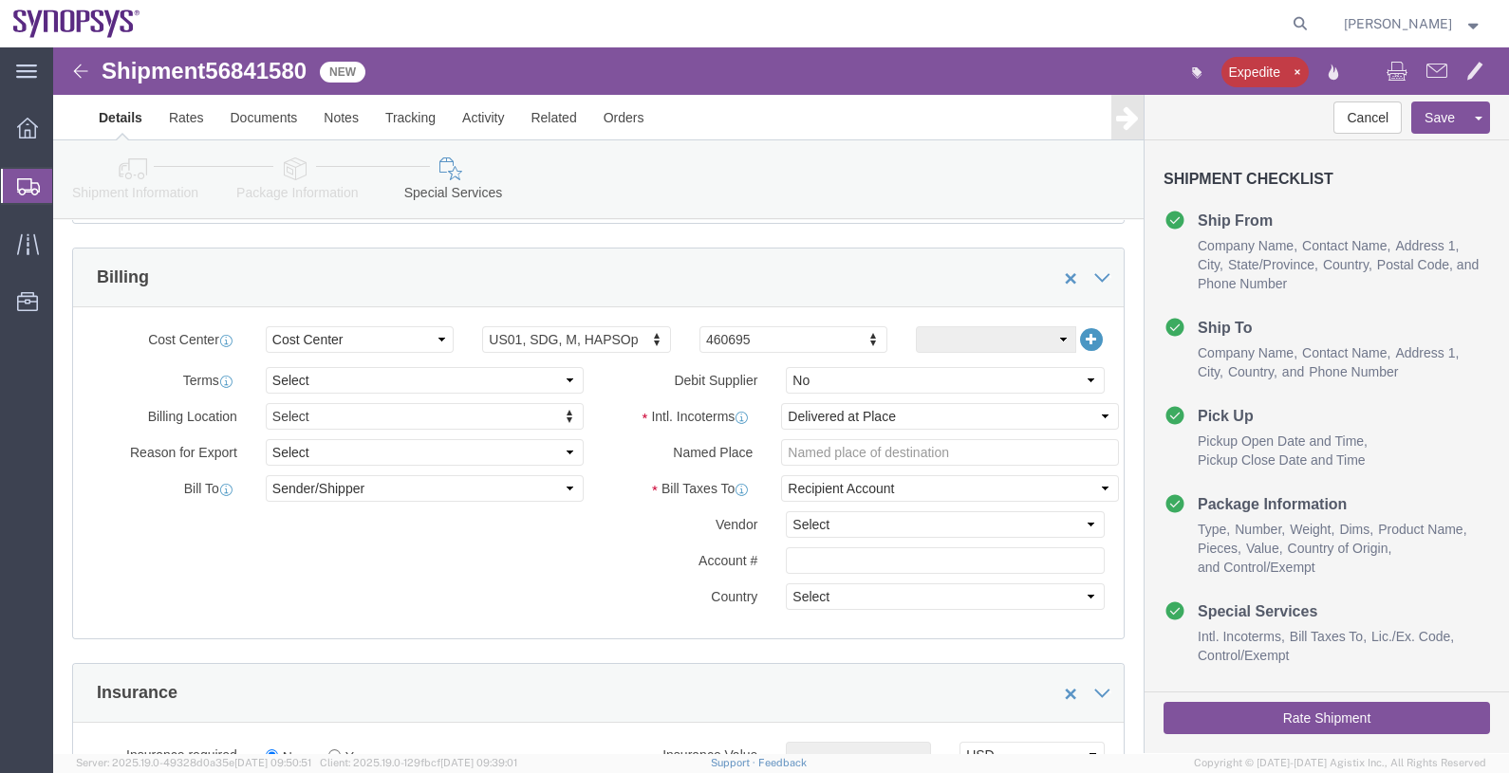
click div "Intl. Incoterms Select Carriage Insurance Paid Carriage Paid To Cost and Freigh…"
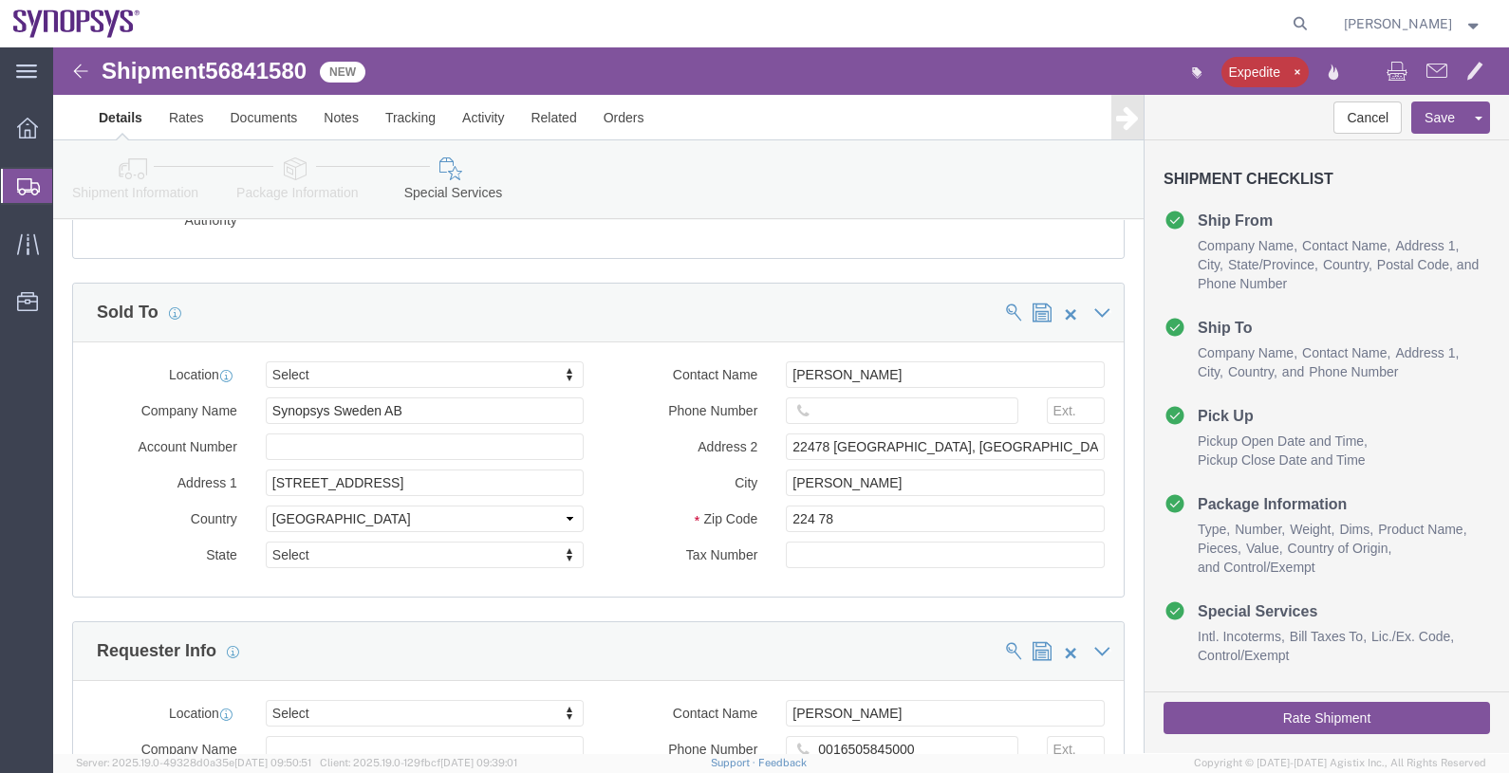
scroll to position [3096, 0]
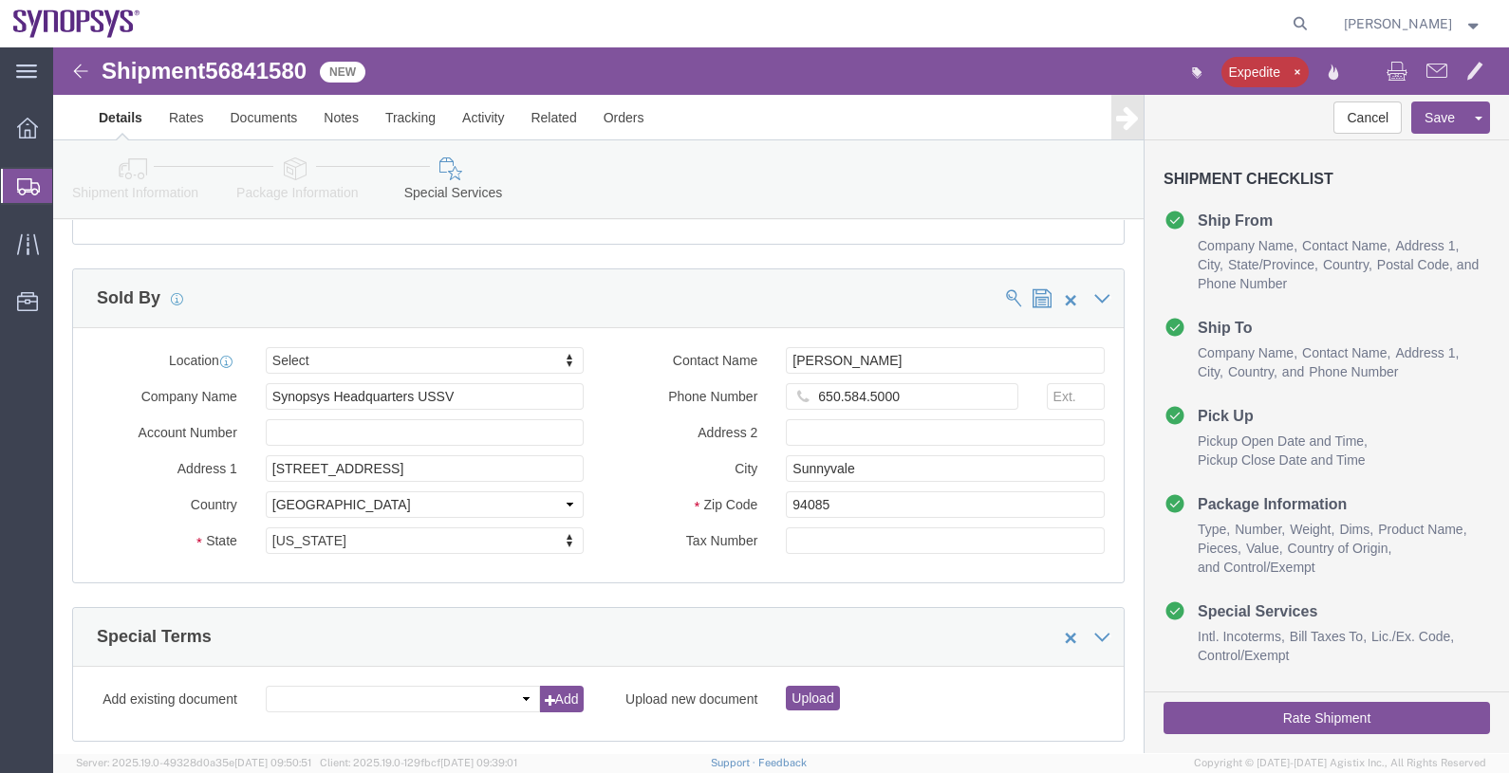
click button "Rate Shipment"
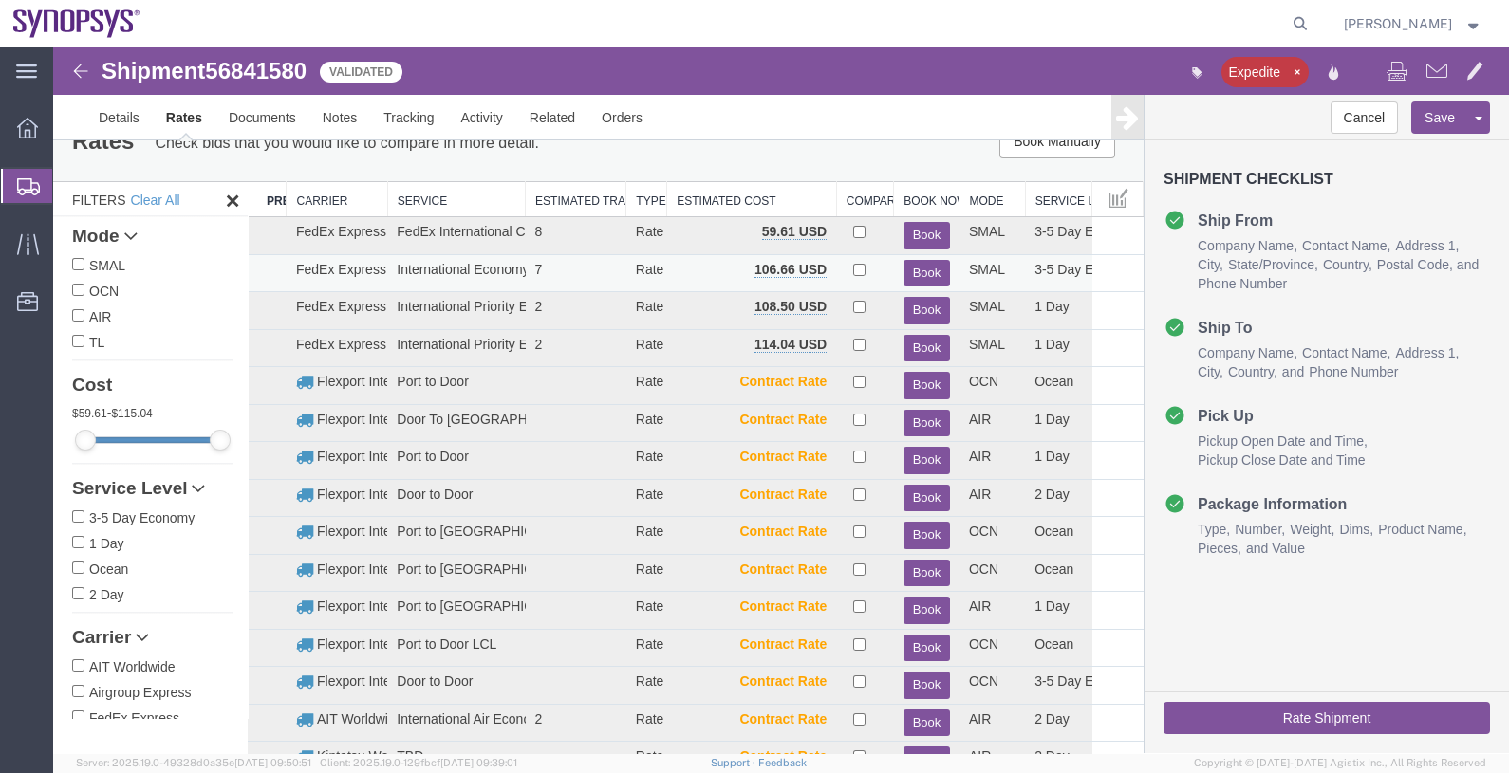
scroll to position [0, 0]
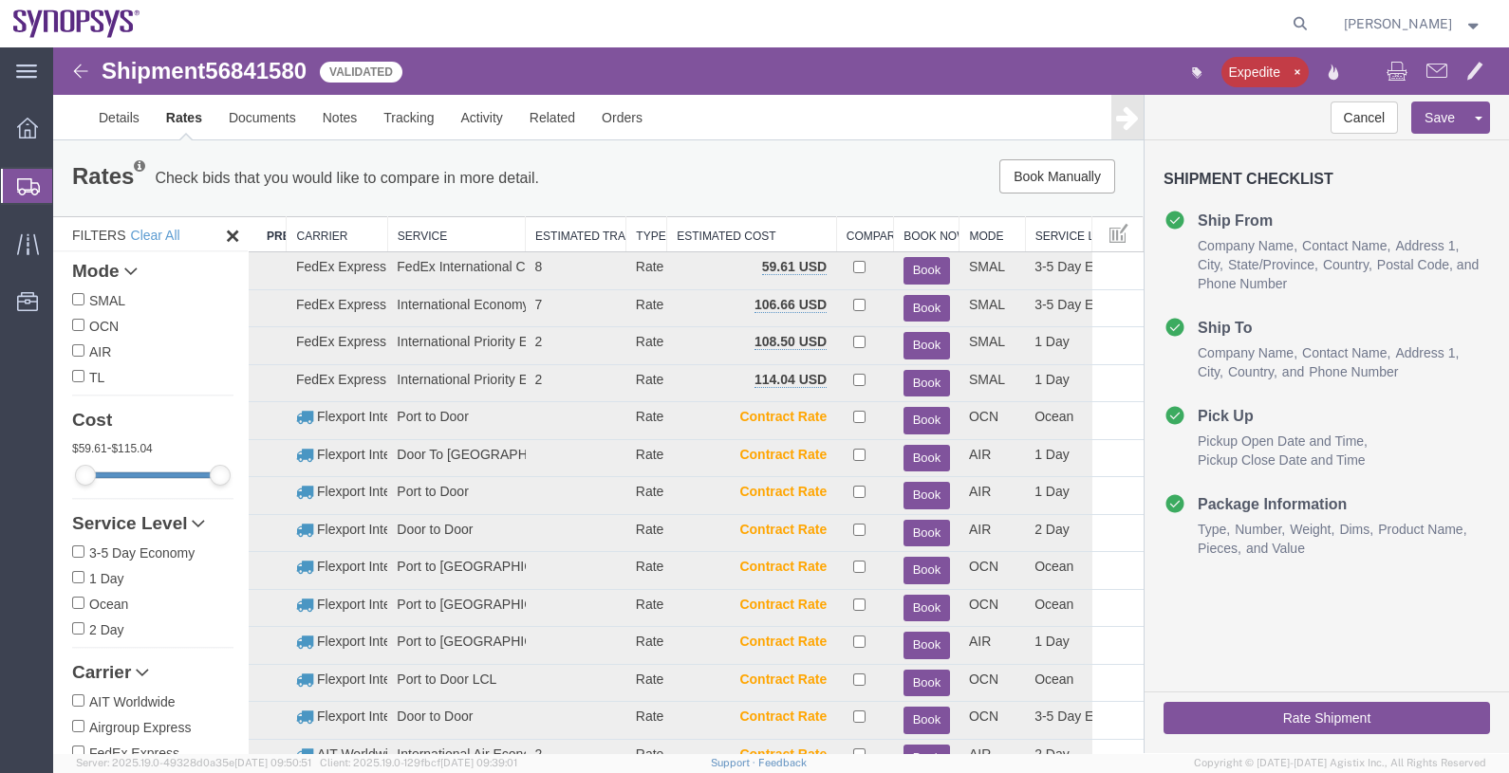
click at [331, 228] on th "Carrier" at bounding box center [337, 234] width 101 height 35
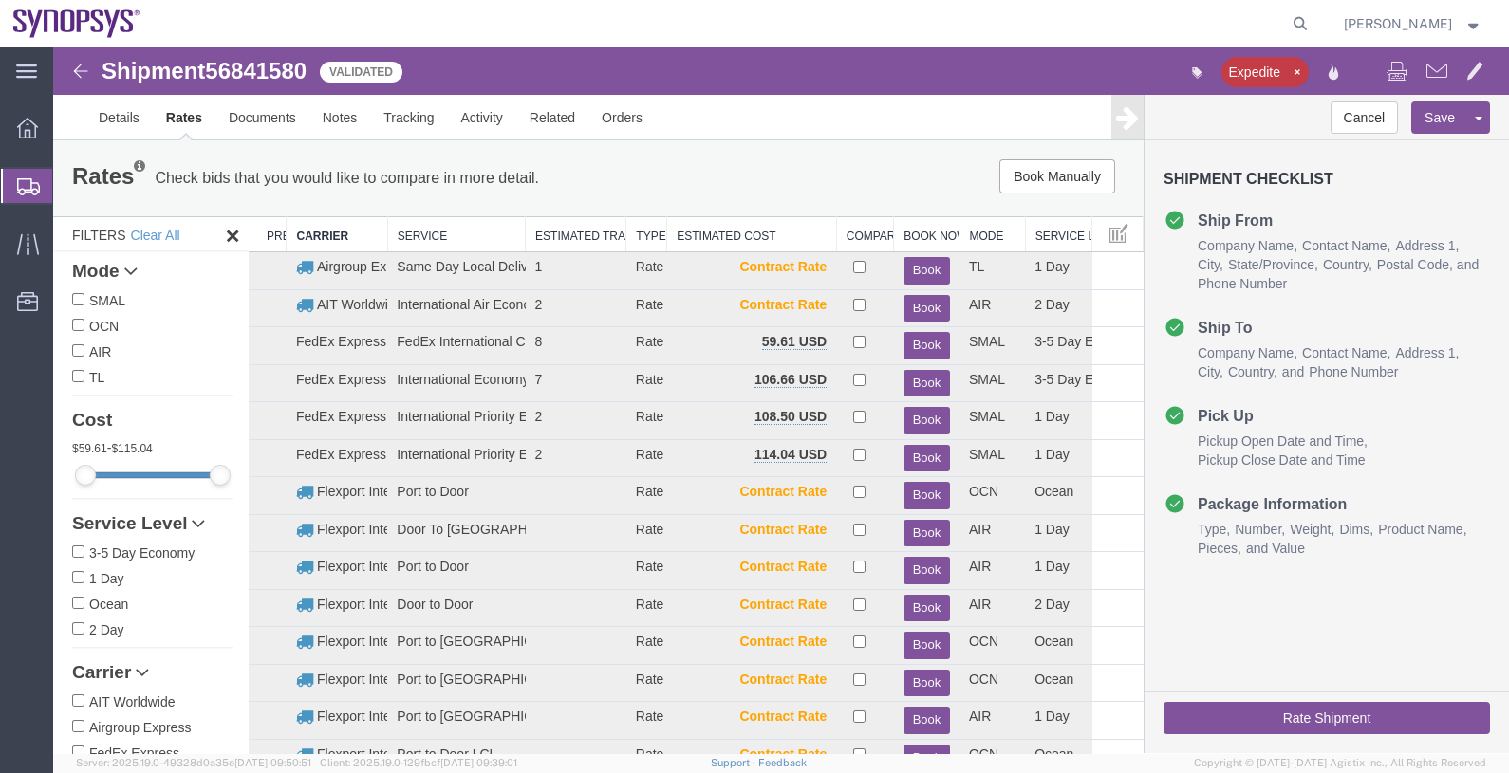
click at [747, 158] on div "Rates Check bids that you would like to compare in more detail. Compare Filter …" at bounding box center [598, 178] width 1090 height 76
click at [920, 305] on button "Book" at bounding box center [926, 309] width 46 height 28
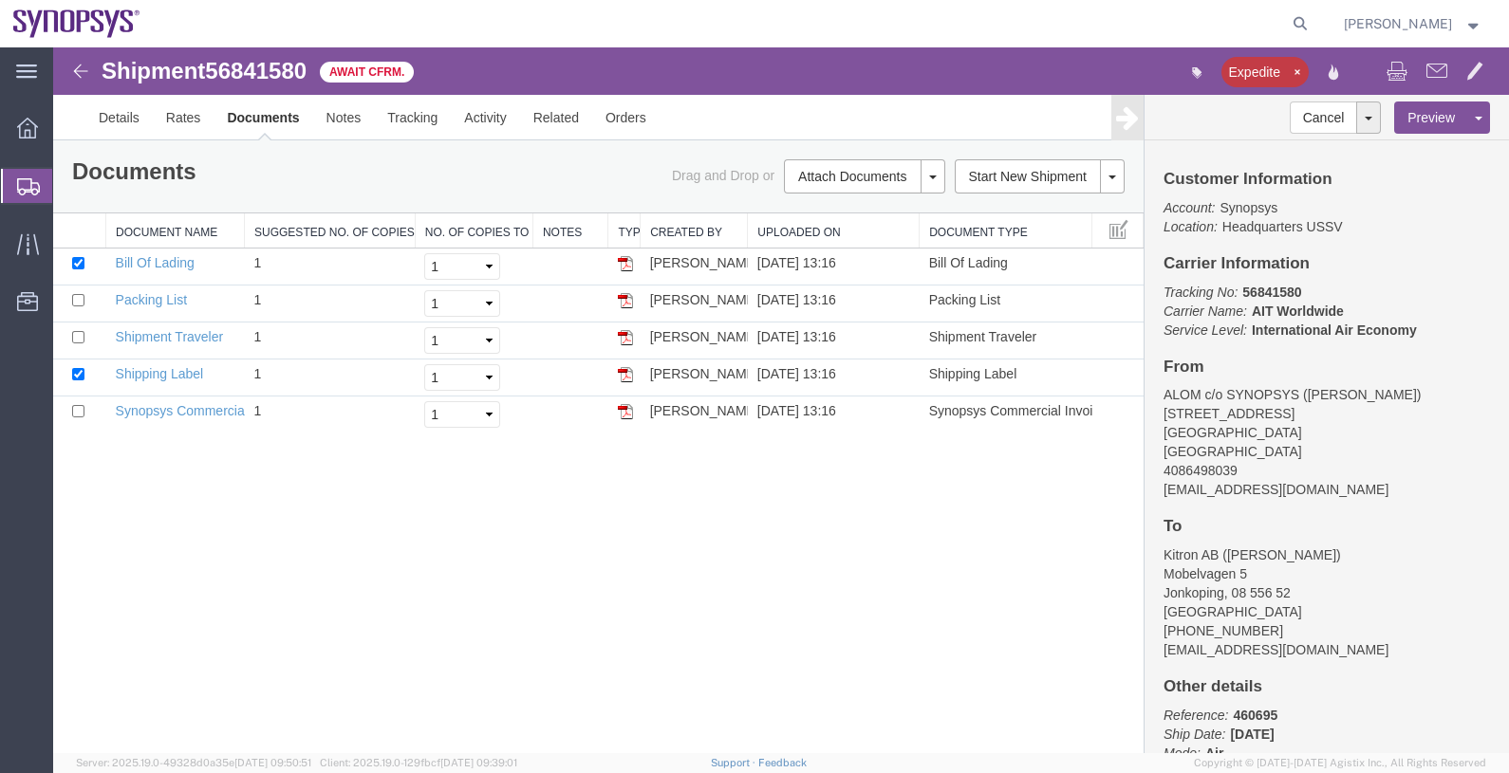
click at [67, 187] on span "Shipments" at bounding box center [59, 186] width 15 height 38
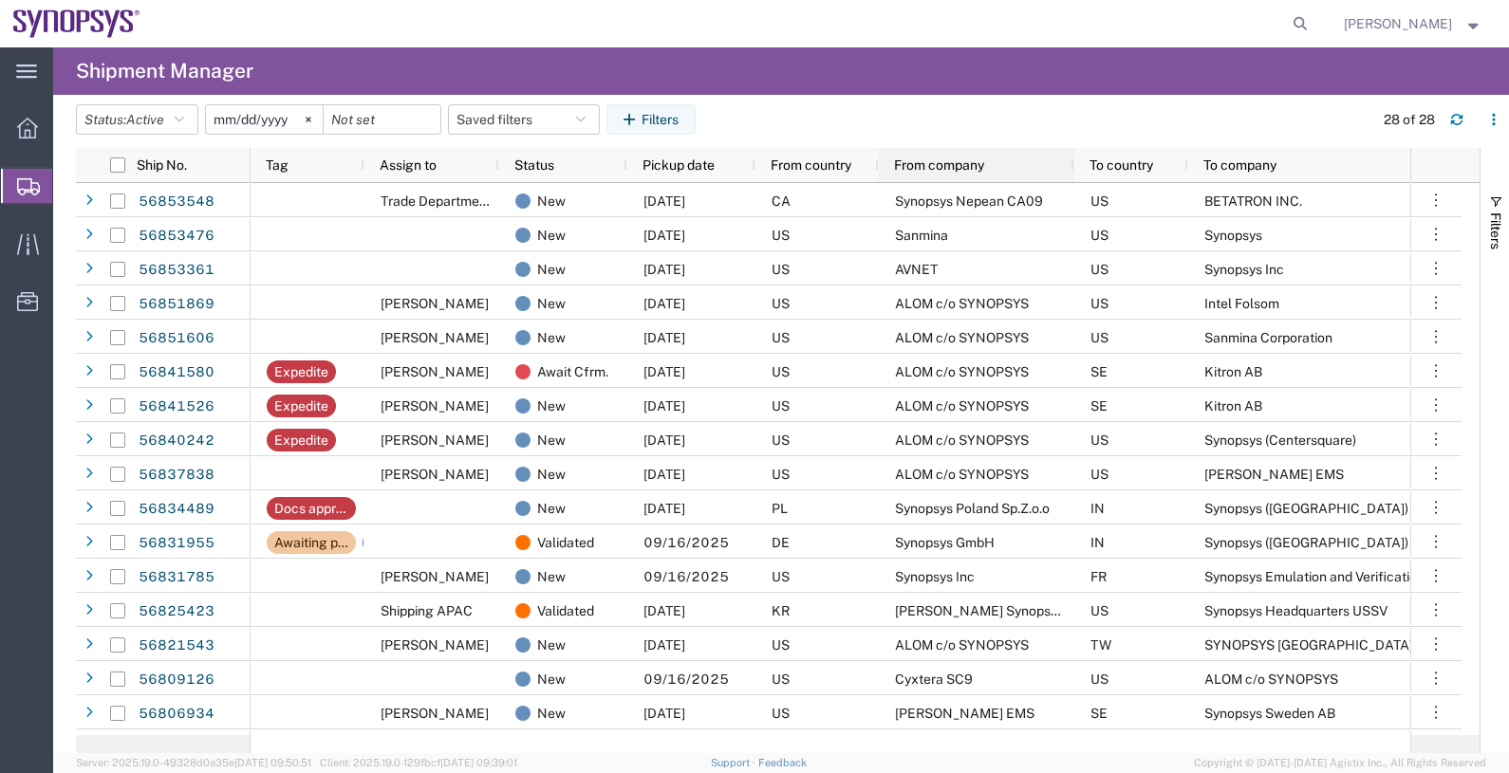
click at [939, 166] on span "From company" at bounding box center [939, 165] width 90 height 15
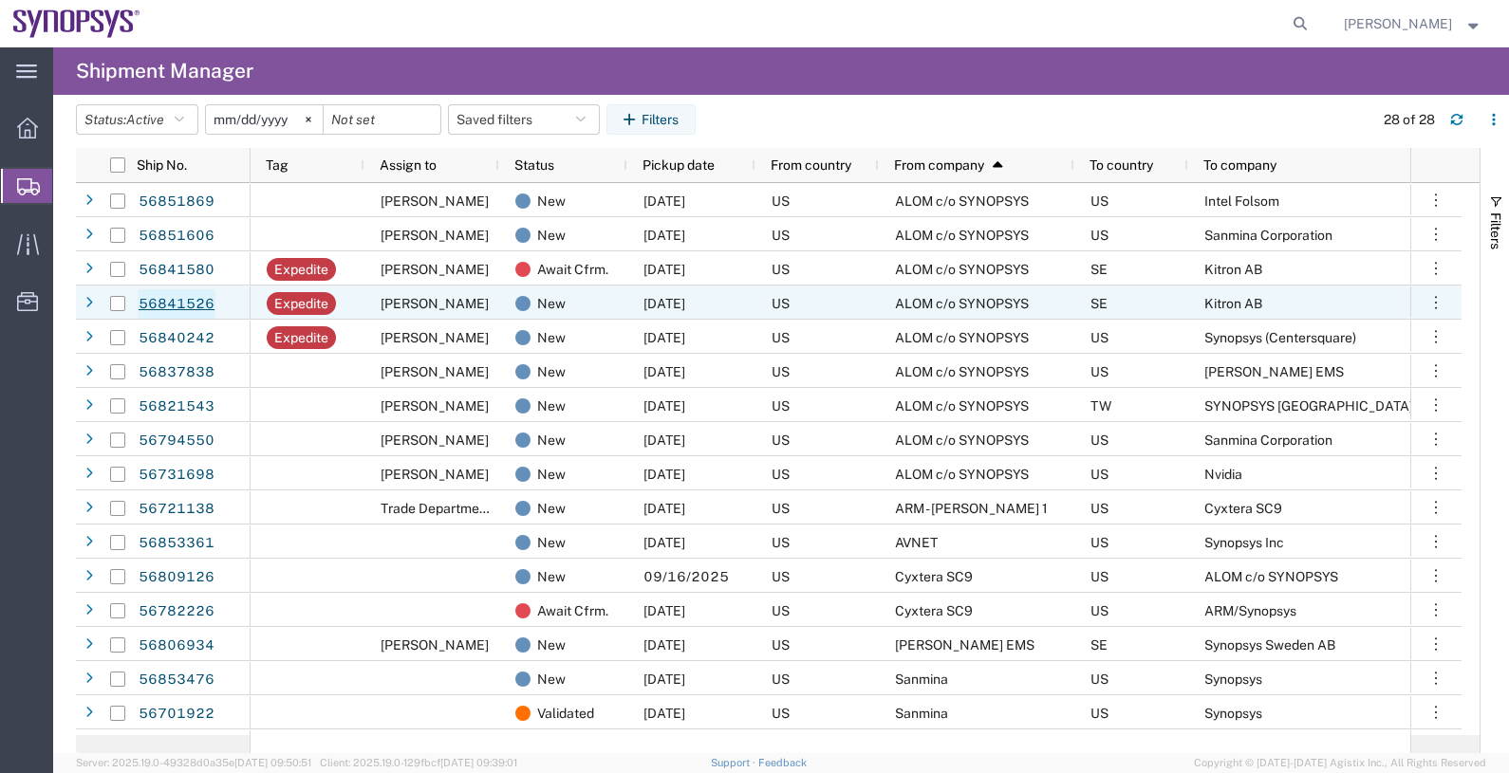
click at [195, 302] on link "56841526" at bounding box center [177, 304] width 78 height 30
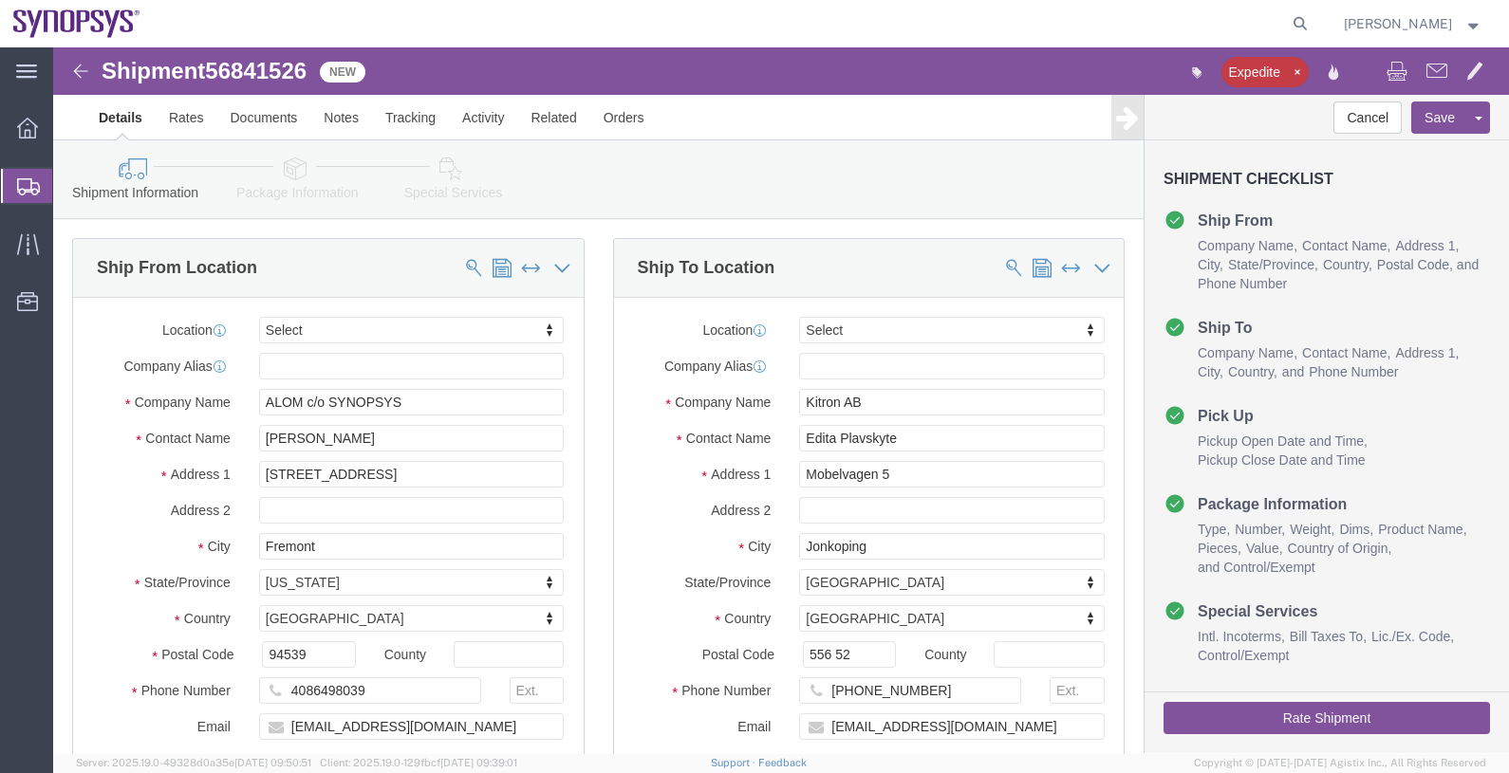
select select
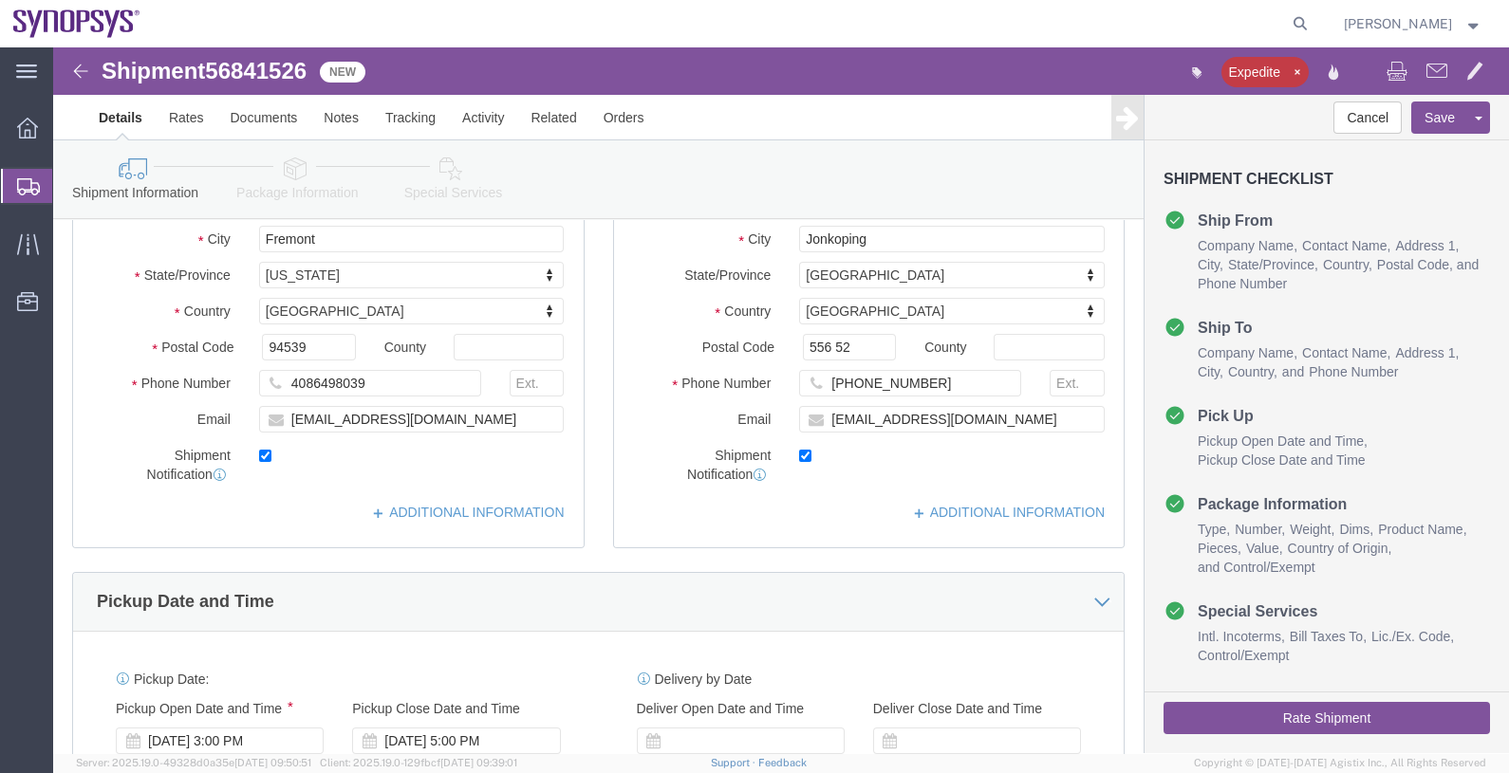
scroll to position [356, 0]
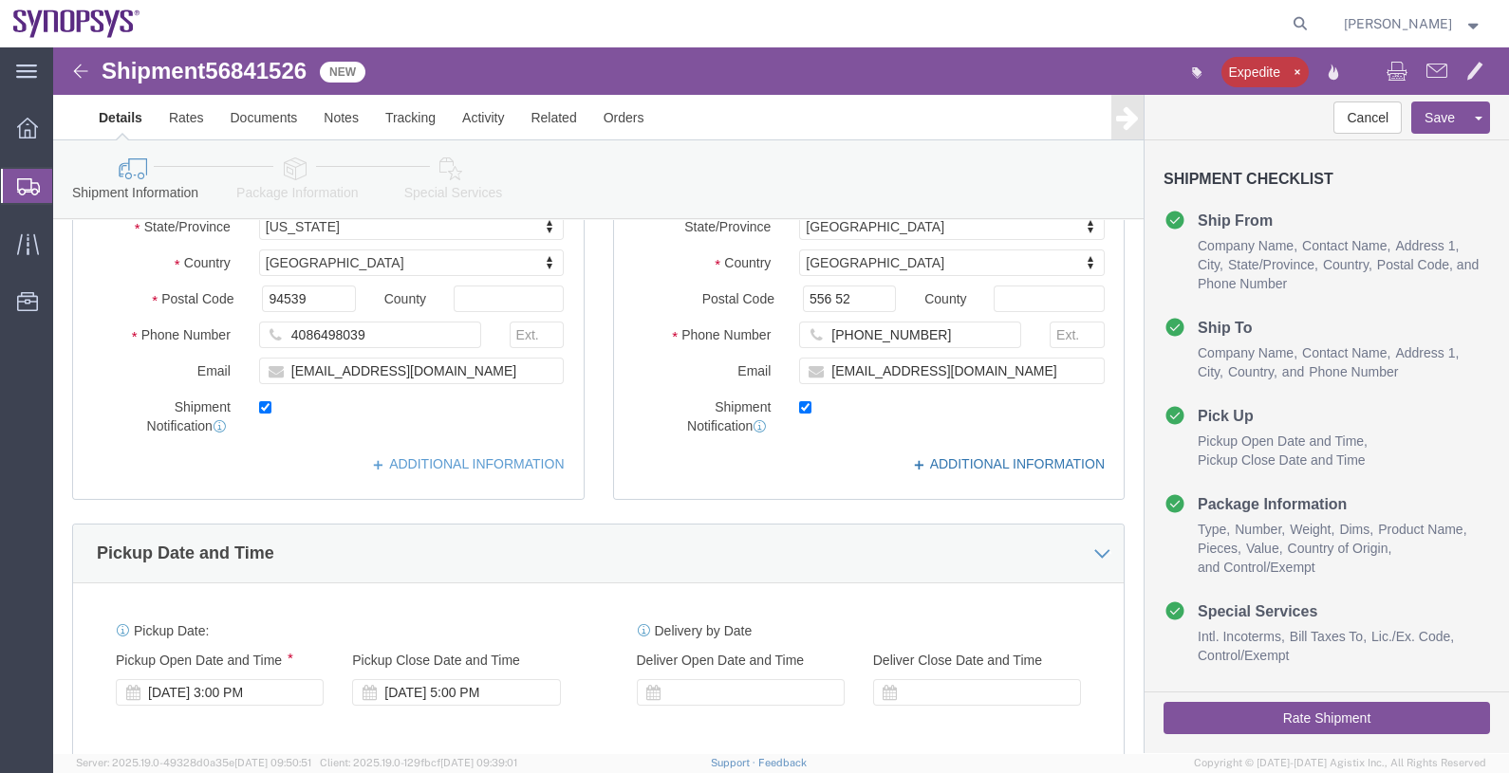
click link "ADDITIONAL INFORMATION"
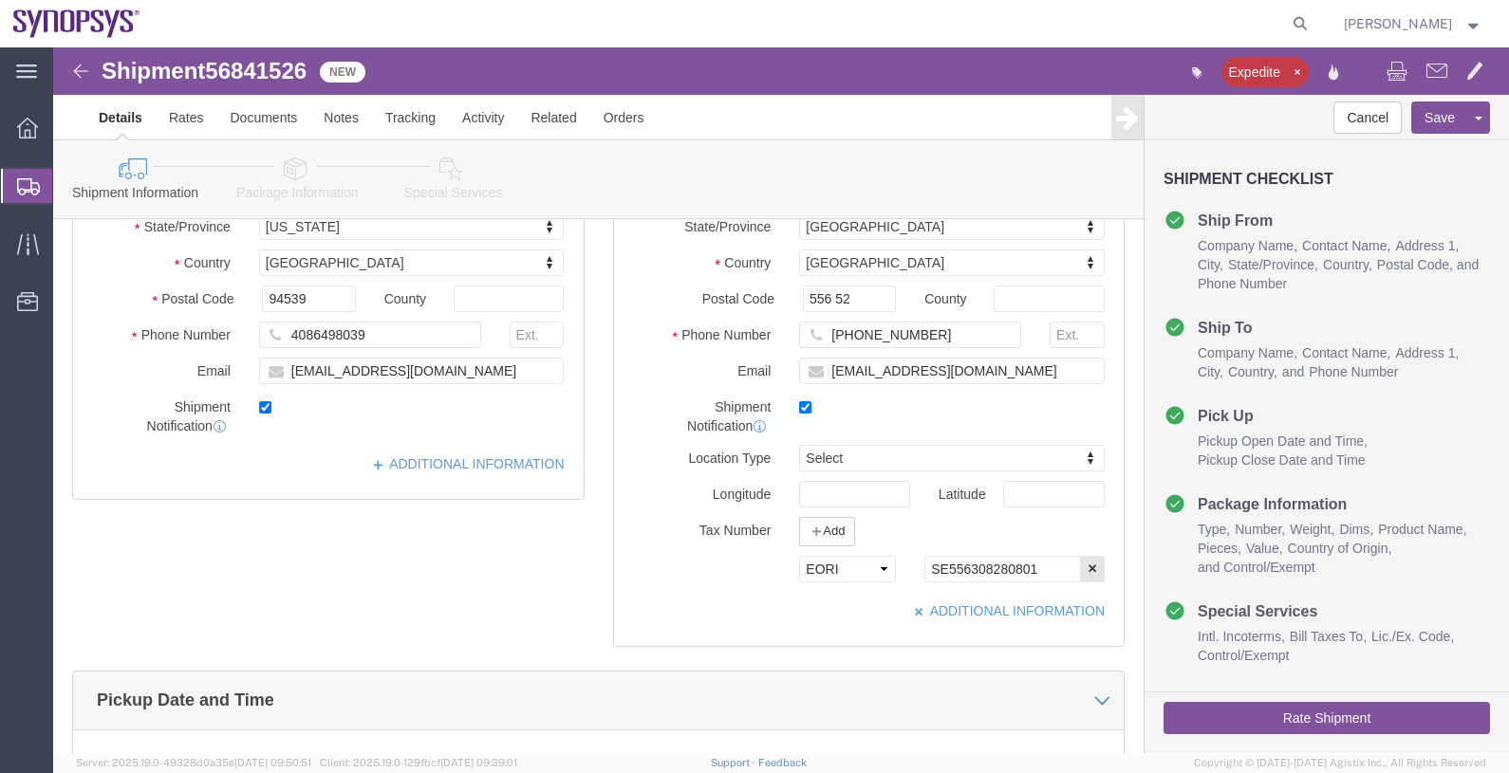
click label "Longitude"
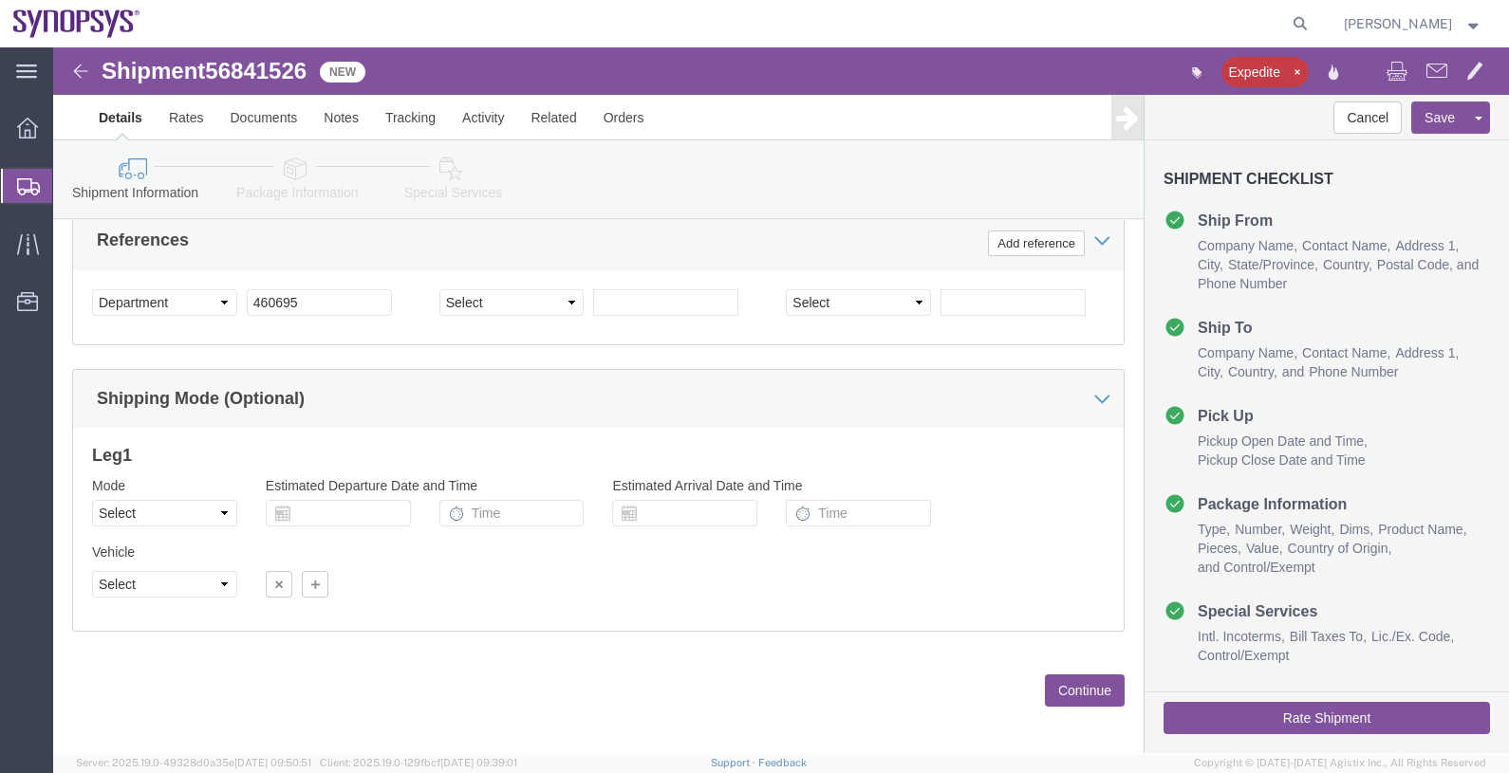
scroll to position [1086, 0]
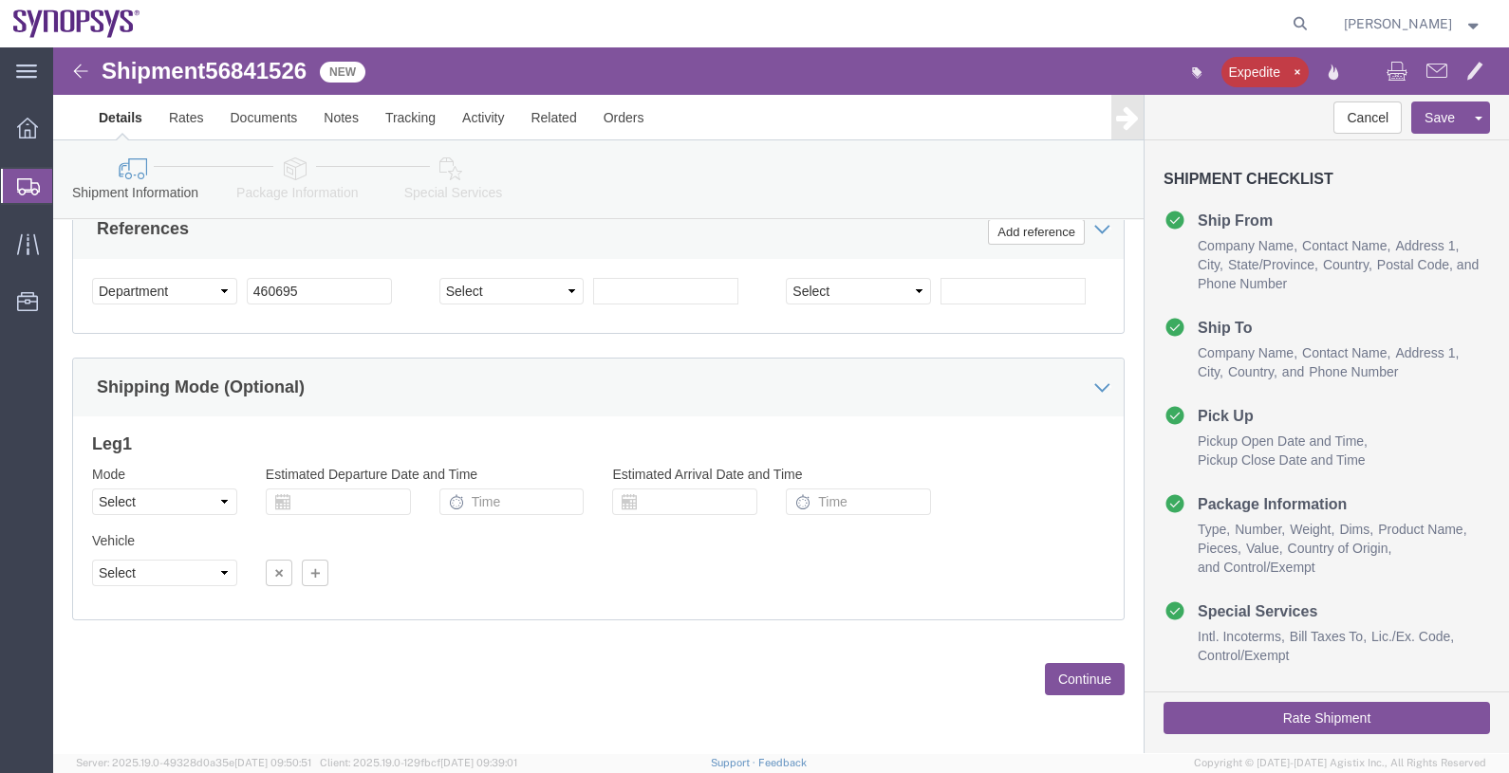
click button "Continue"
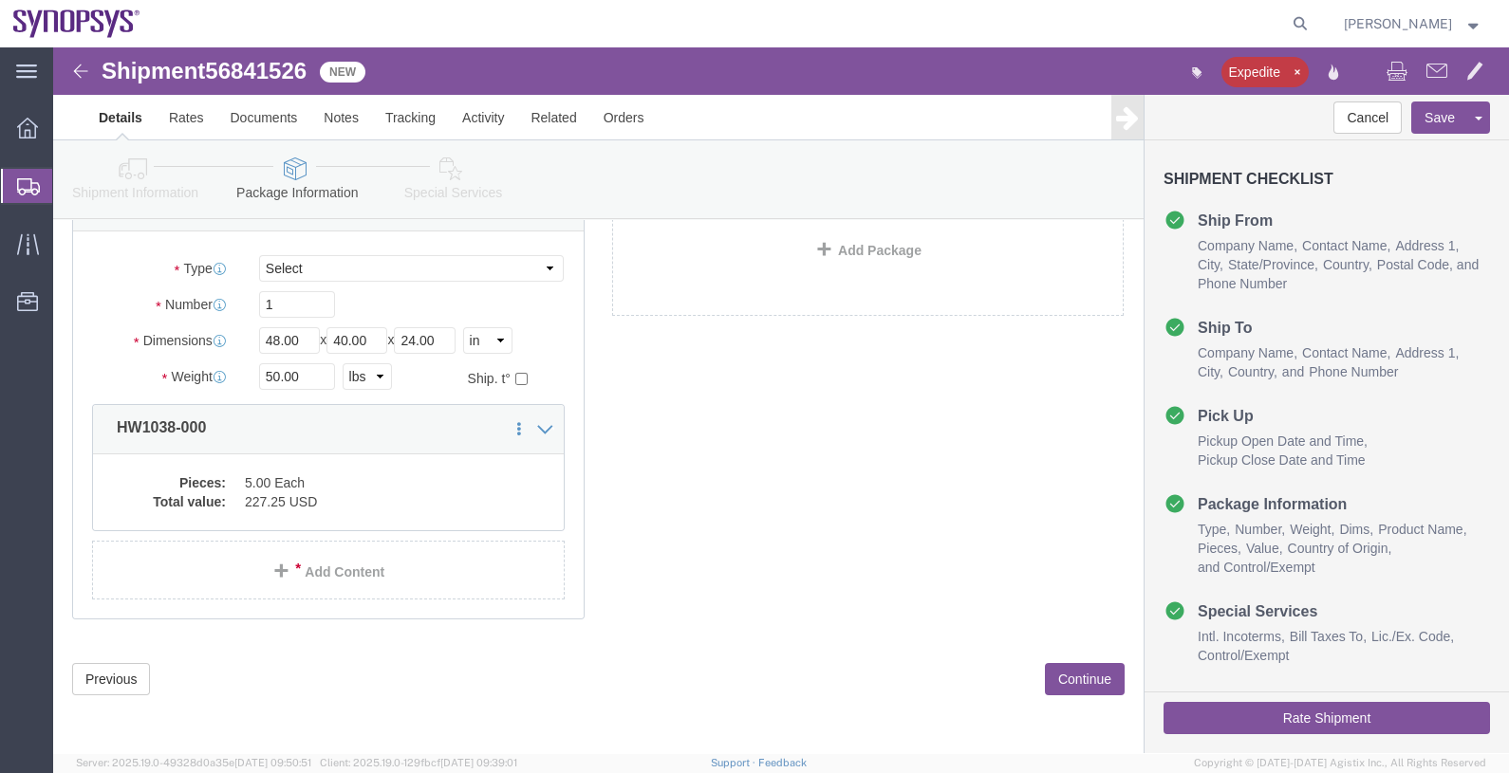
scroll to position [32, 0]
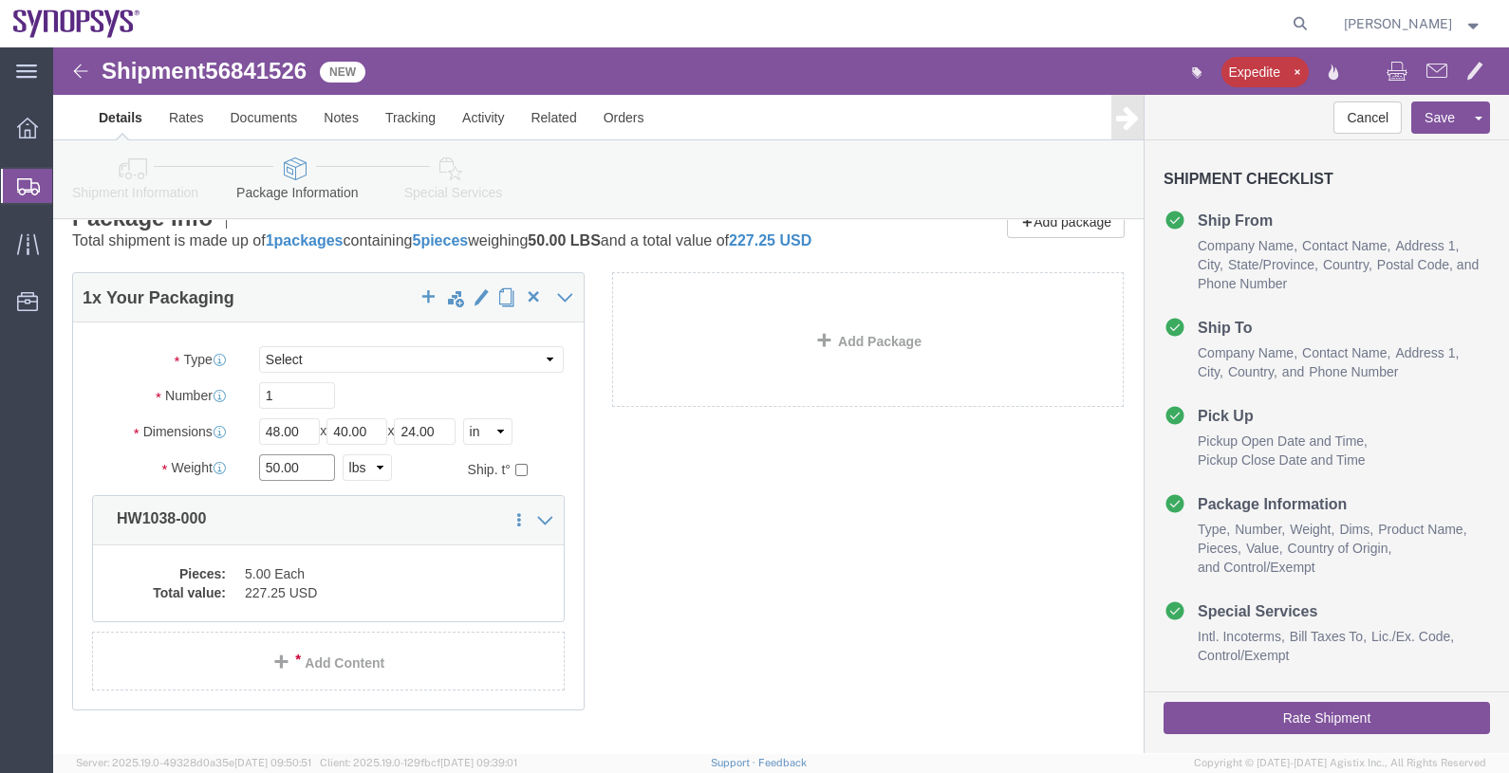
drag, startPoint x: 248, startPoint y: 436, endPoint x: 165, endPoint y: 436, distance: 82.6
click div "Weight 50.00 Select kgs lbs Ship. t°"
type input "3"
click div "Package Type Select Bale(s) Basket(s) Bolt(s) Bottle(s) Buckets Bulk Bundle(s) …"
drag, startPoint x: 253, startPoint y: 375, endPoint x: 178, endPoint y: 380, distance: 75.1
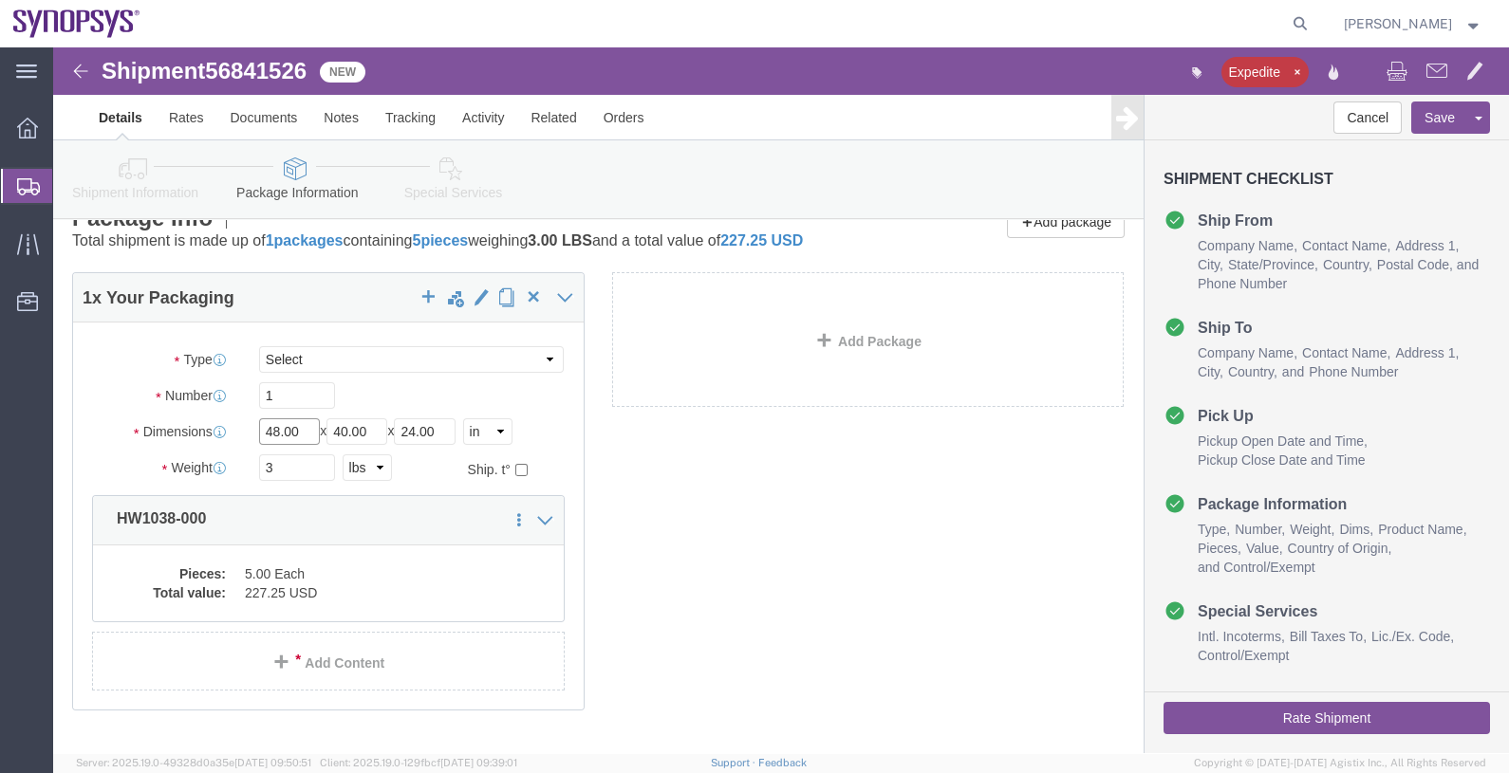
click div "Dimensions Length 48.00 x Width 40.00 x Height 24.00 Select cm ft in"
type input "13"
type input "11"
type input "4"
click dd "5.00 Each"
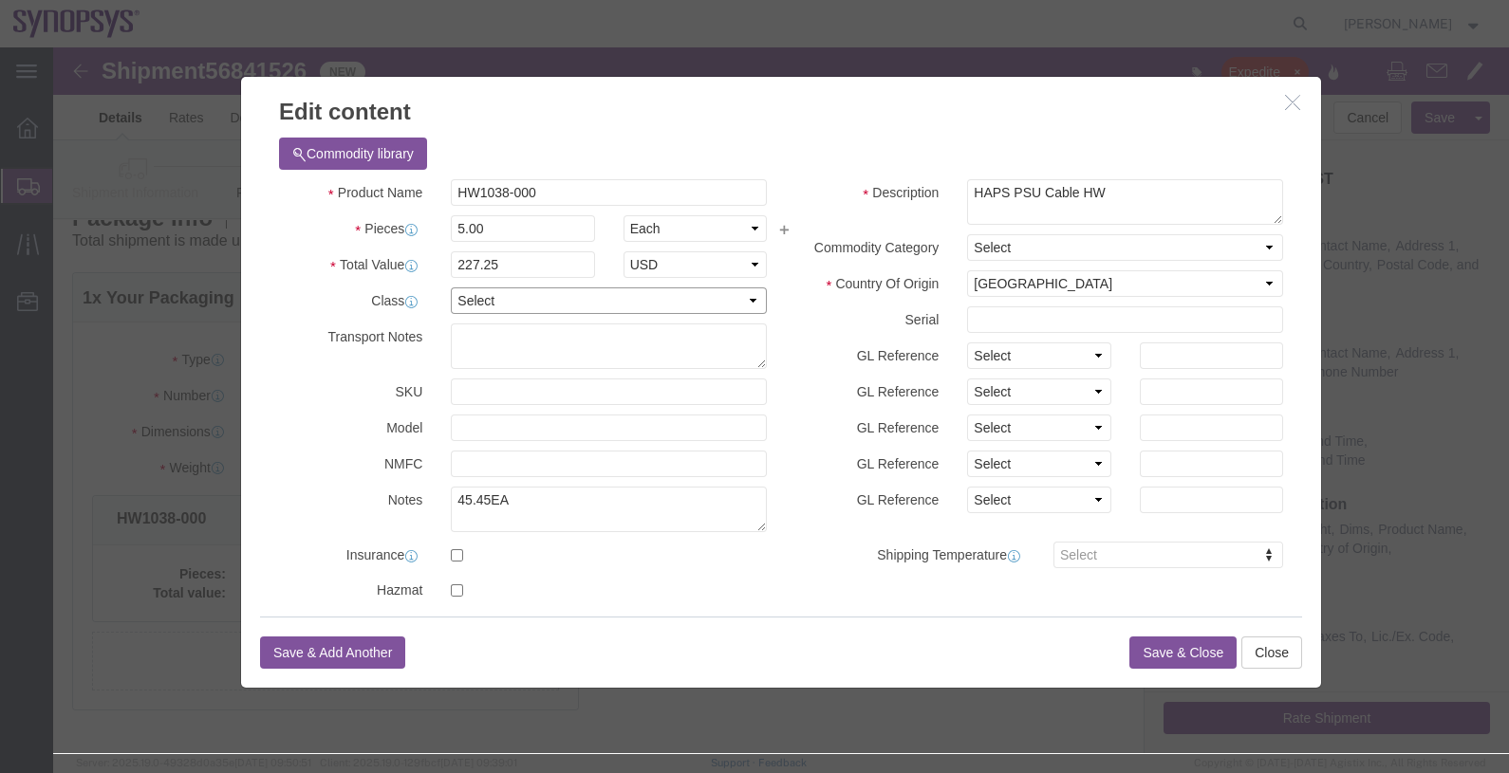
drag, startPoint x: 484, startPoint y: 251, endPoint x: 479, endPoint y: 268, distance: 16.8
click select "Select 50 55 60 65 70 85 92.5 100 125 175 250 300 400"
select select "50"
click select "Select 50 55 60 65 70 85 92.5 100 125 175 250 300 400"
click button "Save & Close"
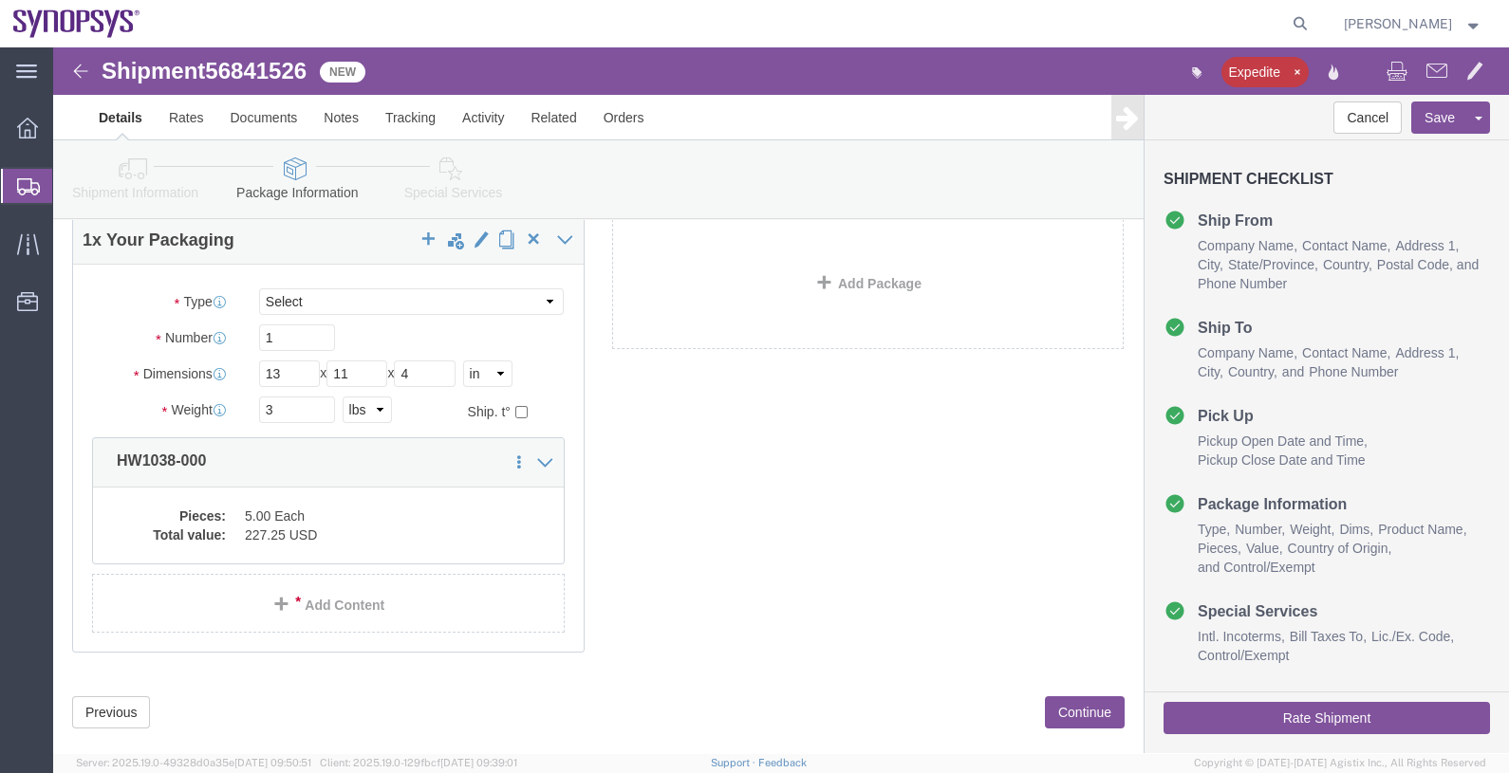
scroll to position [122, 0]
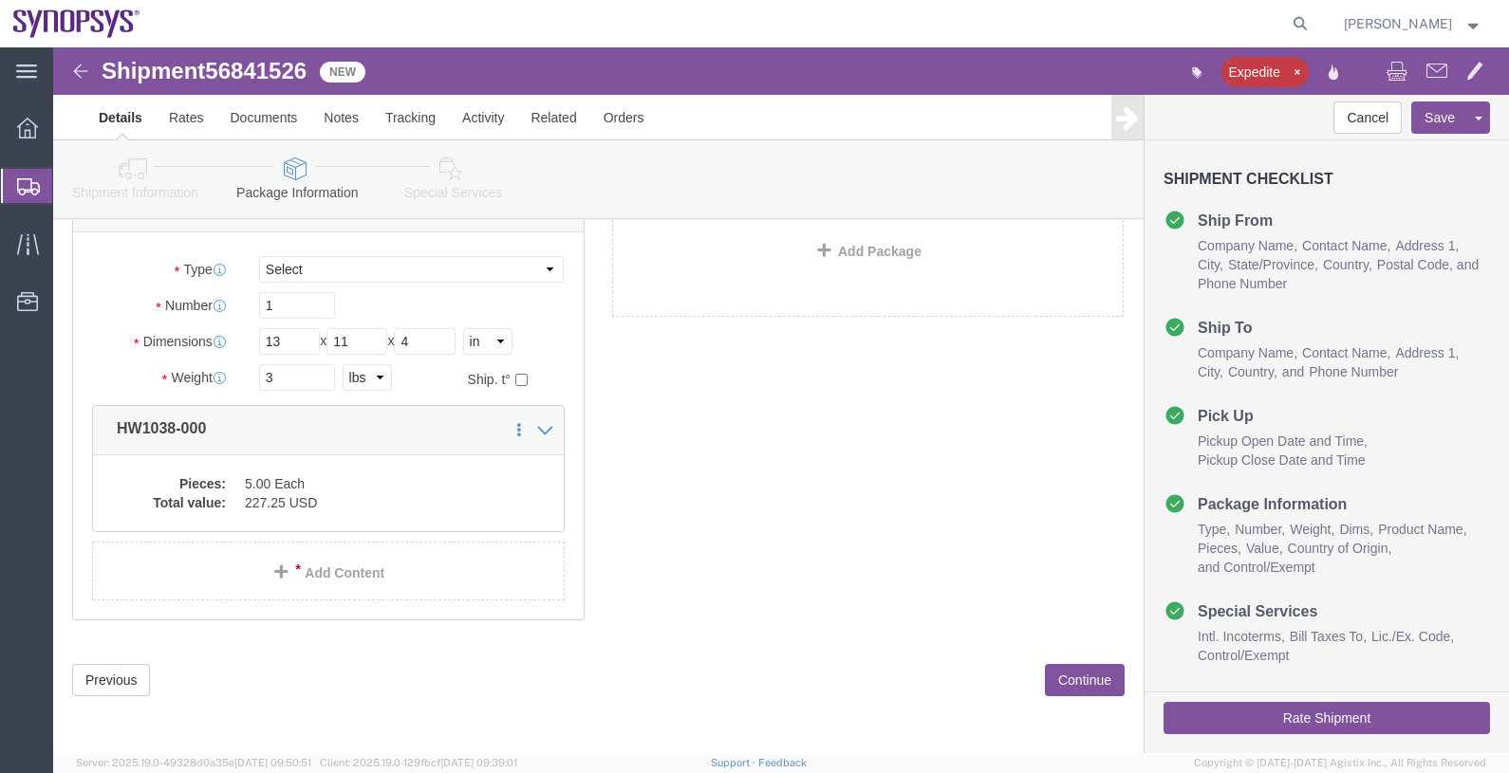
click button "Continue"
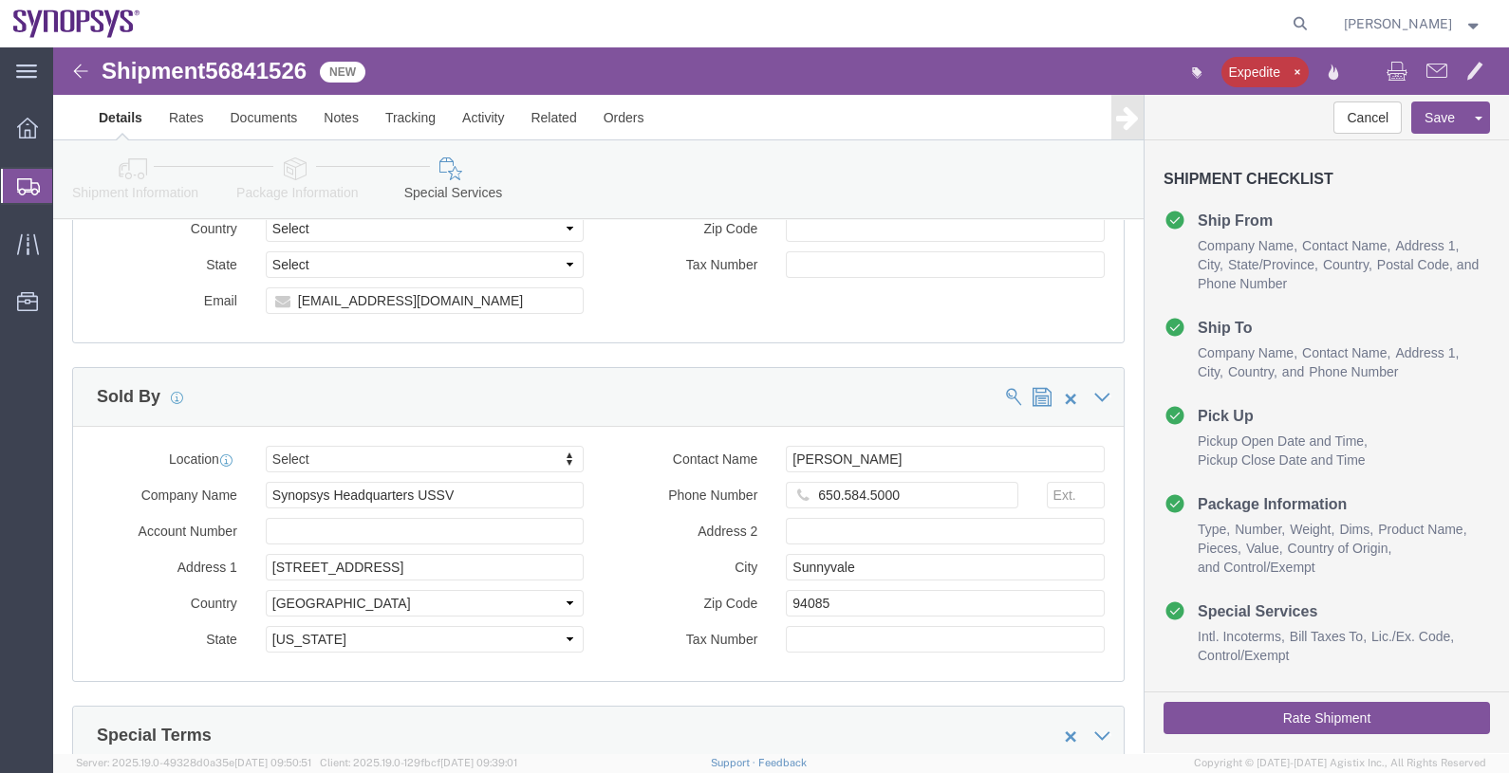
scroll to position [3096, 0]
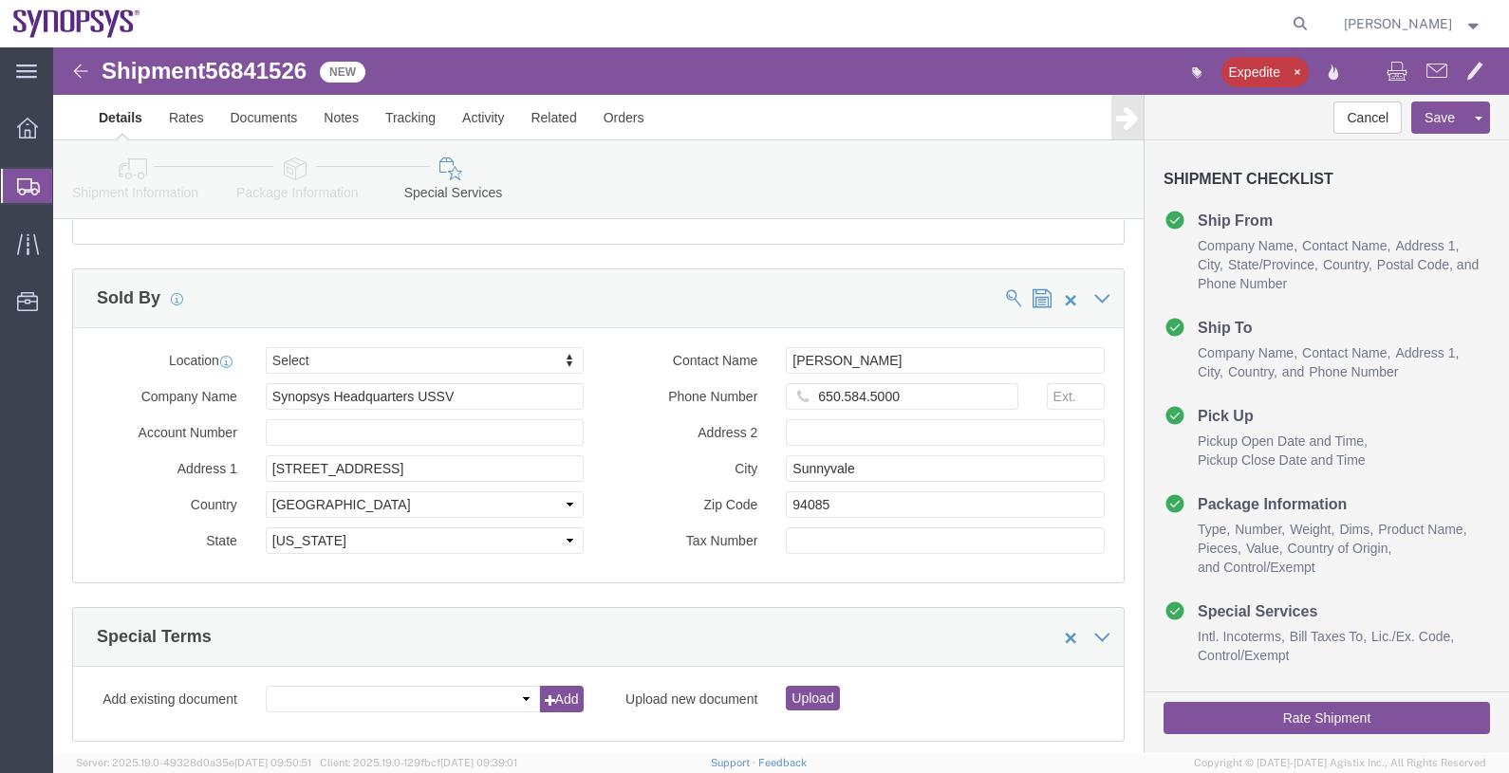
click button "Rate Shipment"
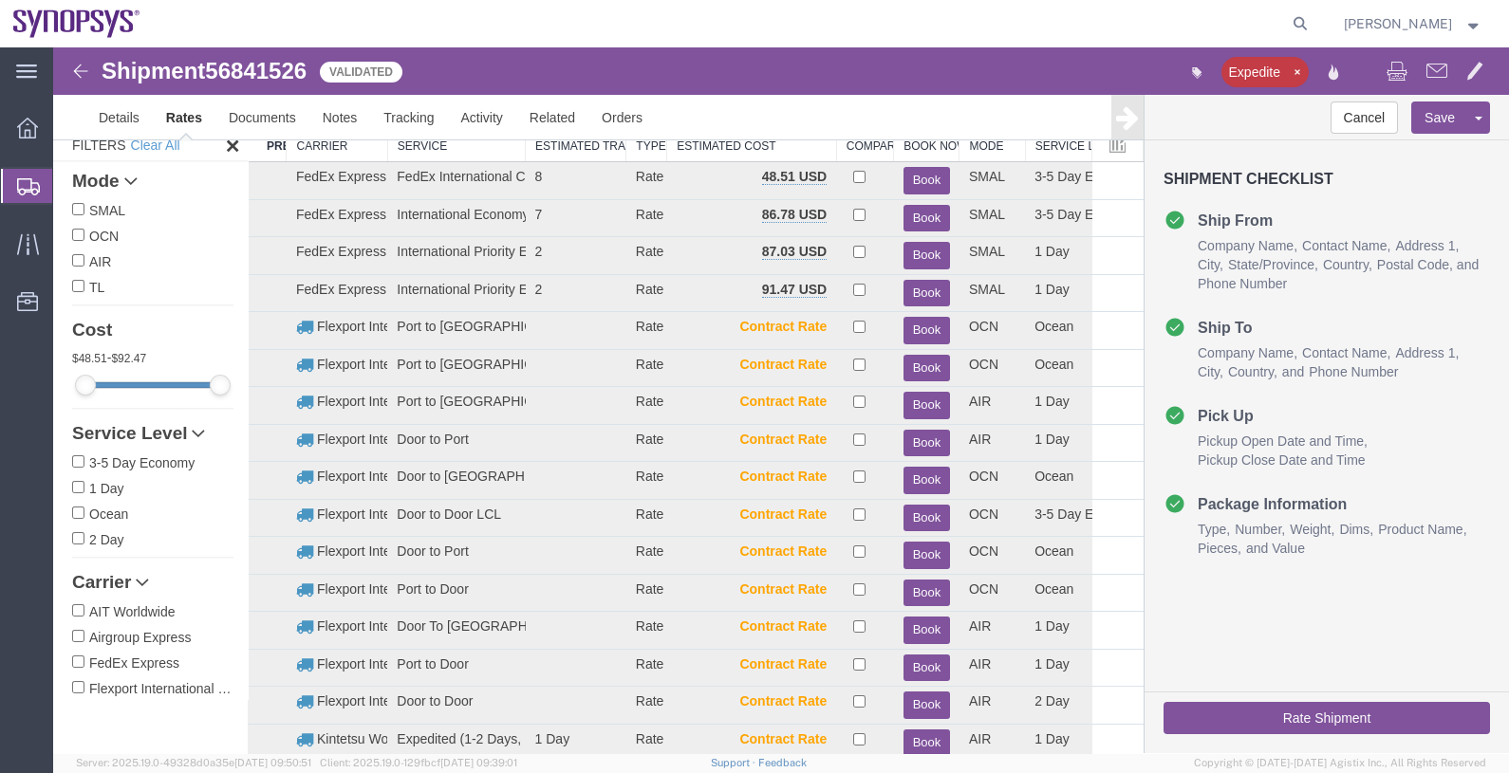
scroll to position [0, 0]
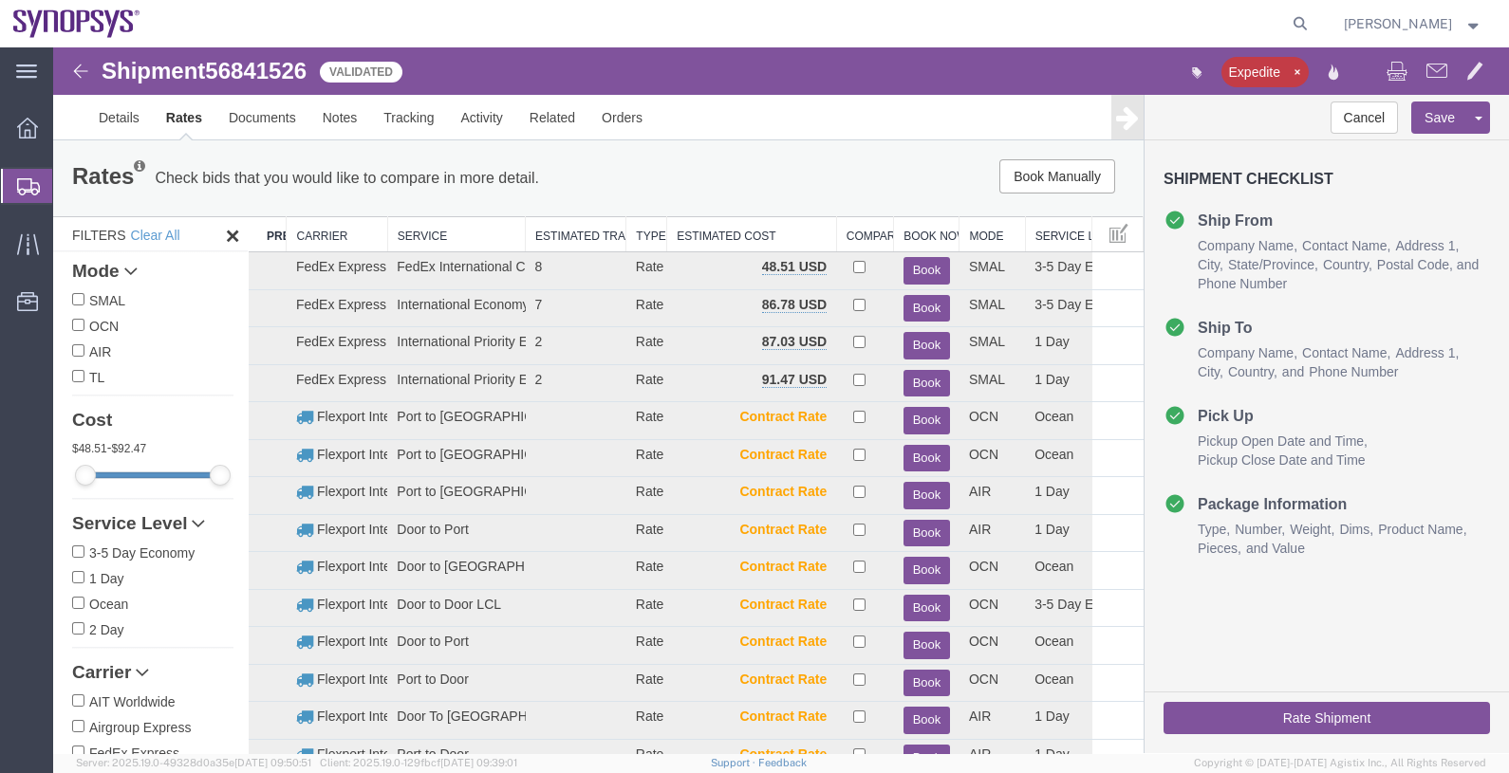
click at [316, 232] on th "Carrier" at bounding box center [337, 234] width 101 height 35
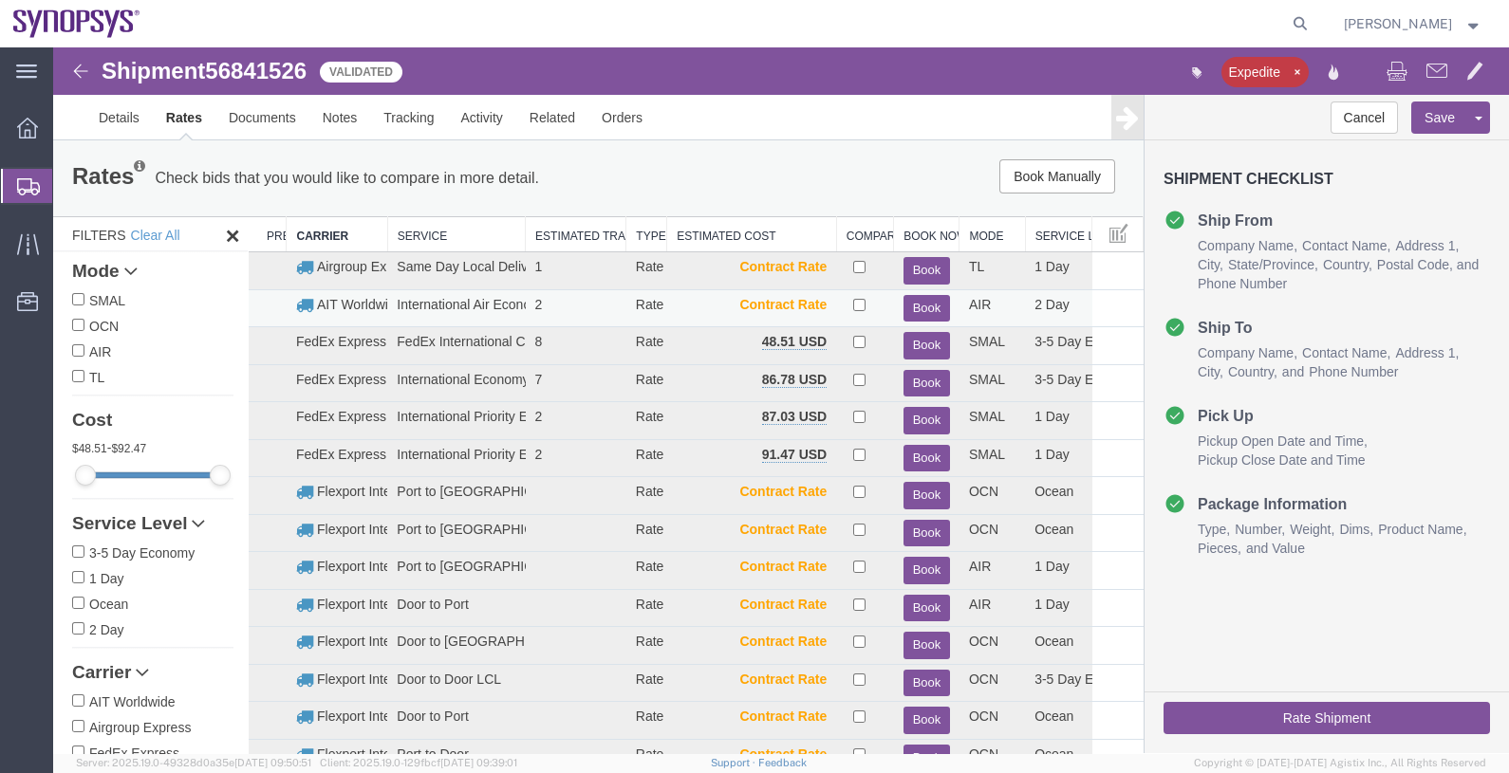
click at [923, 306] on button "Book" at bounding box center [926, 309] width 46 height 28
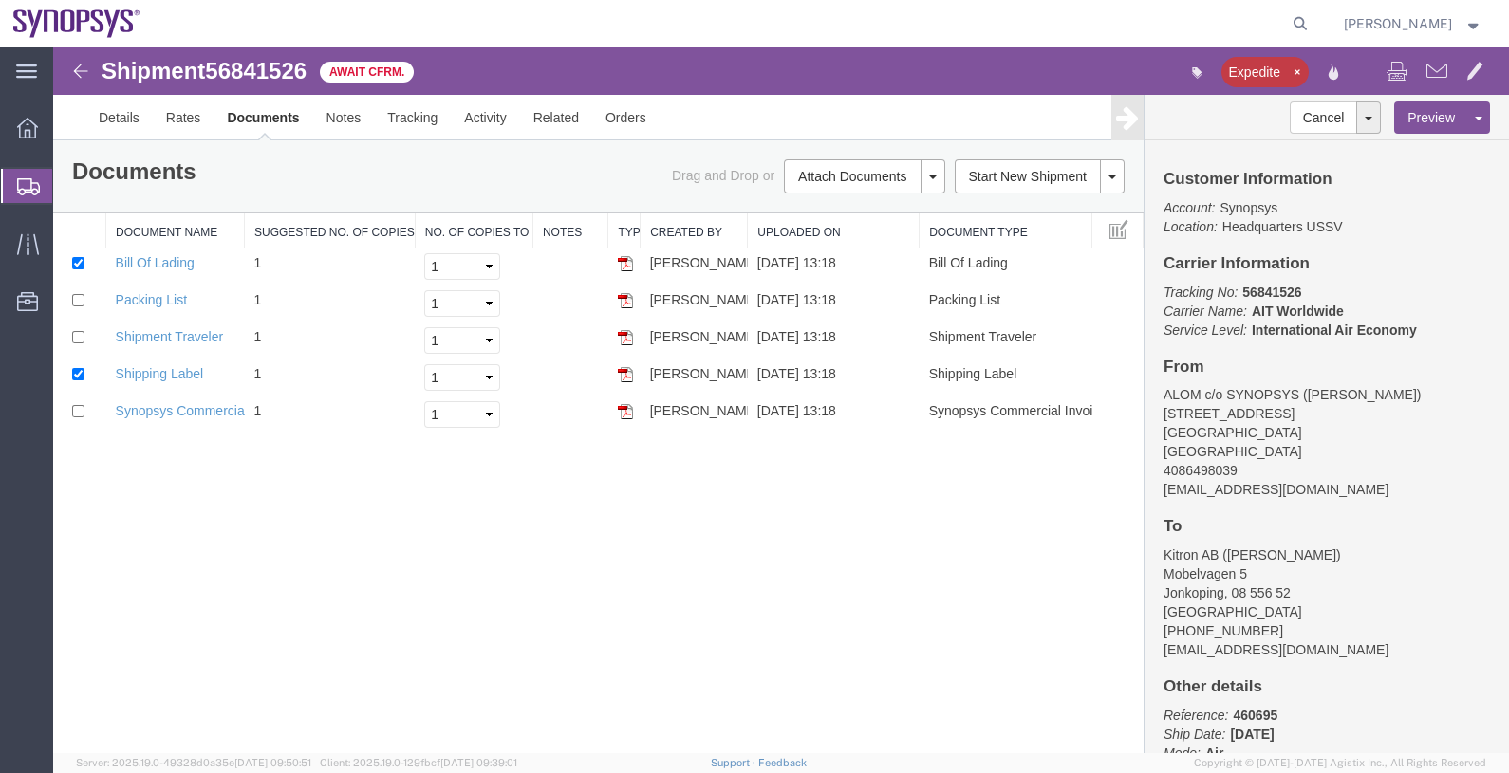
click at [67, 193] on span "Shipments" at bounding box center [59, 186] width 15 height 38
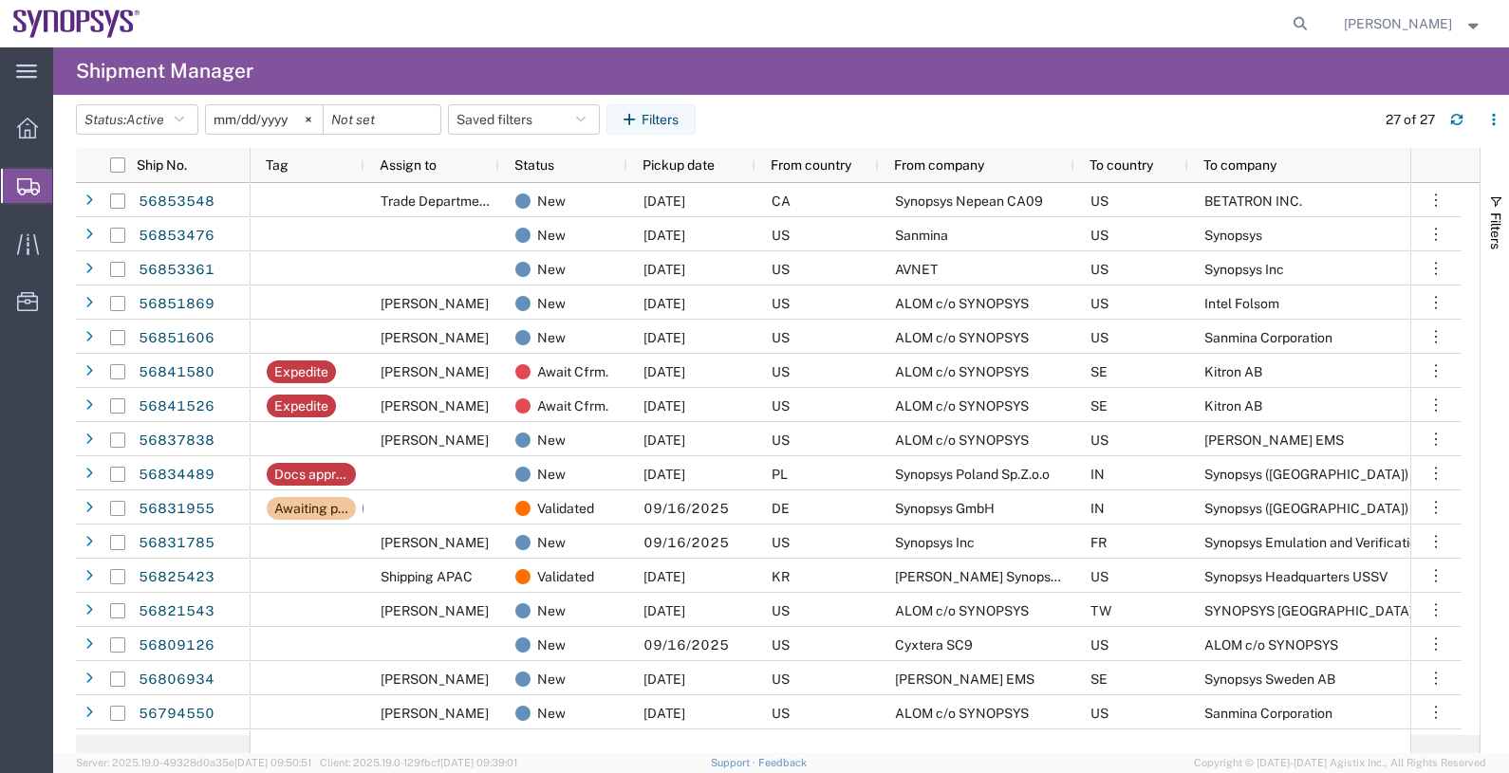
click at [963, 166] on span "From company" at bounding box center [939, 165] width 90 height 15
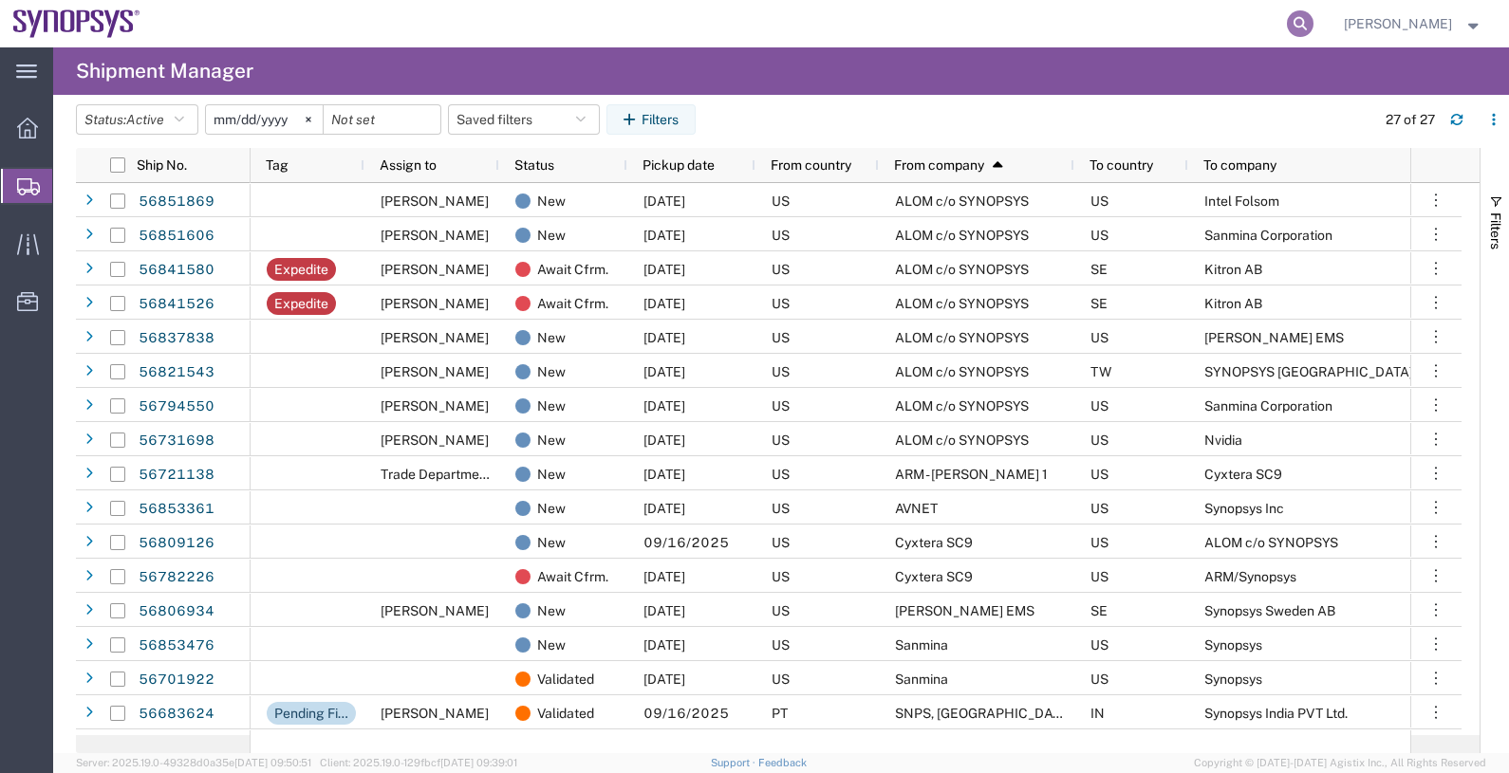
click at [1313, 14] on icon at bounding box center [1300, 23] width 27 height 27
paste input "56840242"
type input "56840242"
